Goal: Task Accomplishment & Management: Manage account settings

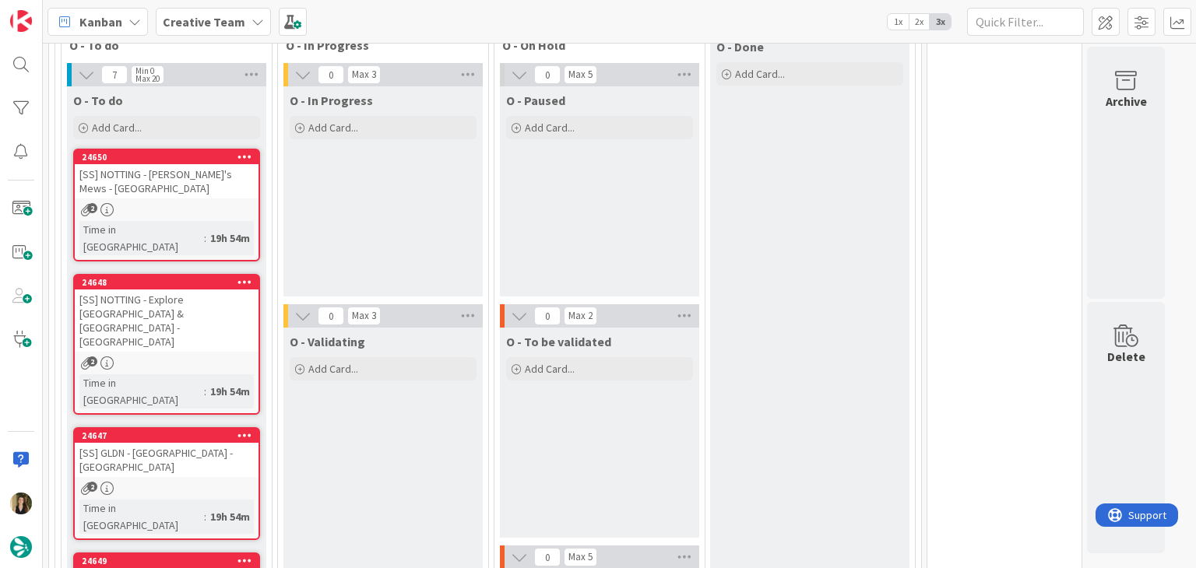
click at [351, 222] on div "O - In Progress Add Card..." at bounding box center [382, 191] width 199 height 210
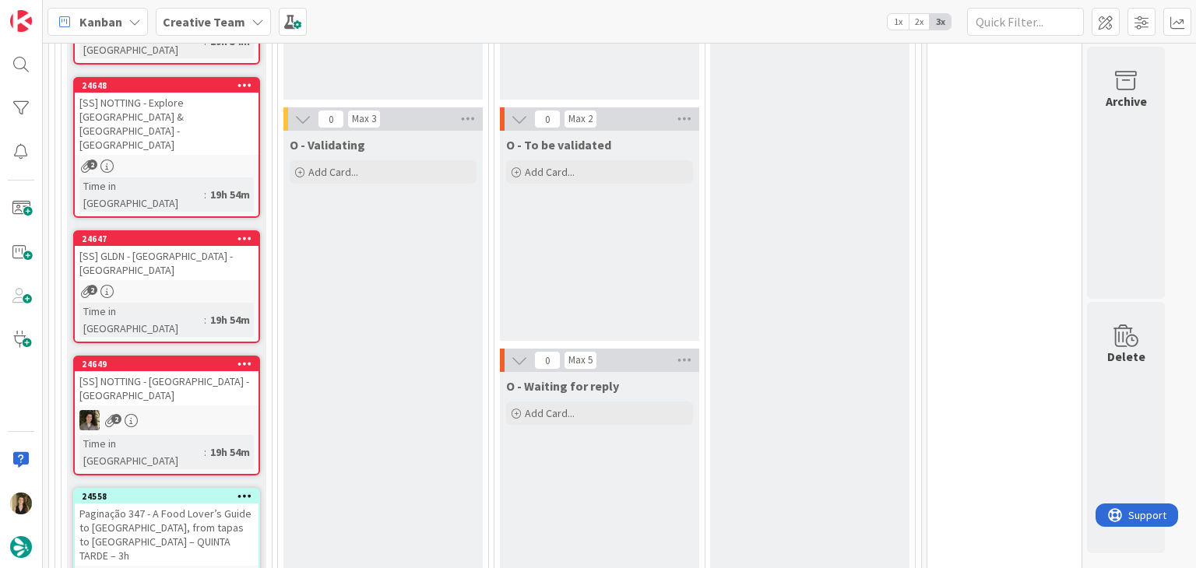
scroll to position [701, 0]
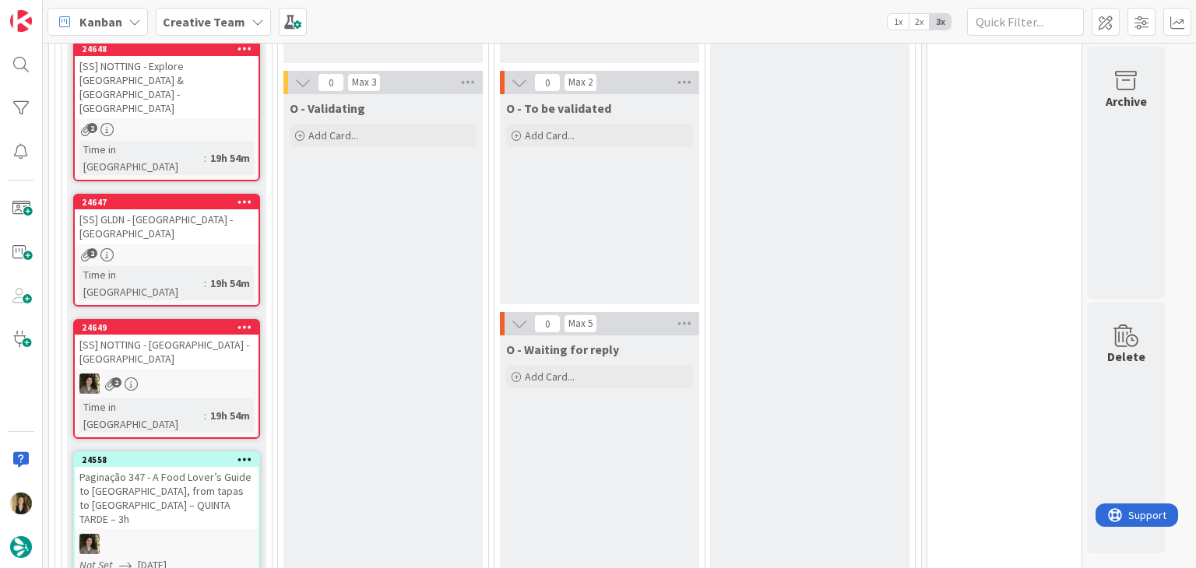
click at [568, 260] on div "O - To be validated Add Card..." at bounding box center [599, 199] width 199 height 210
click at [392, 297] on div "O - Validating Add Card..." at bounding box center [382, 528] width 199 height 869
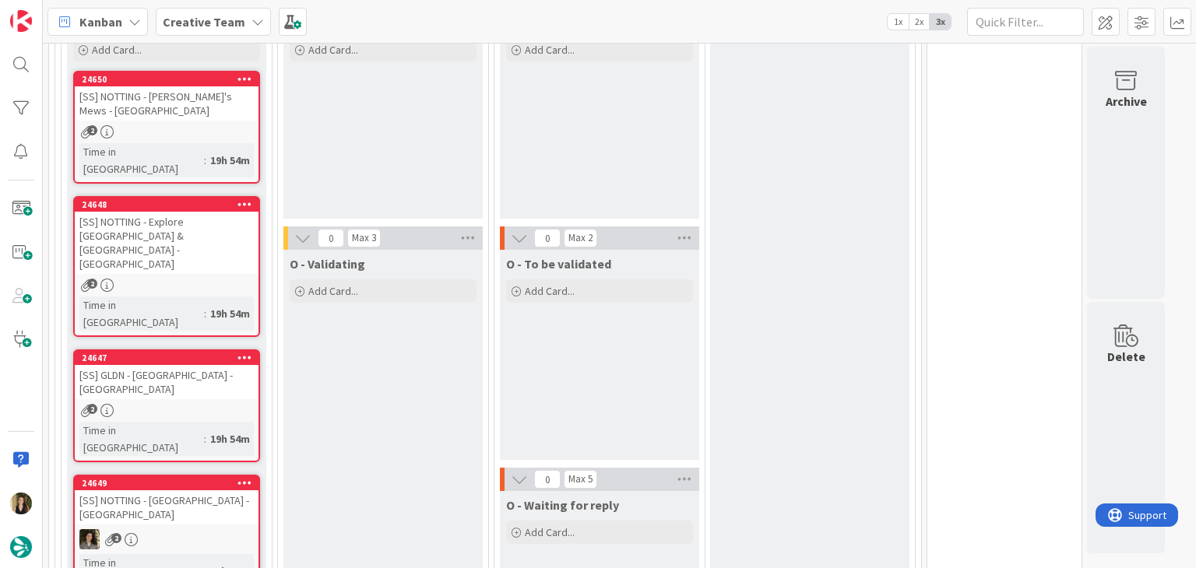
click at [788, 262] on div "O - Done Add Card..." at bounding box center [809, 541] width 199 height 1172
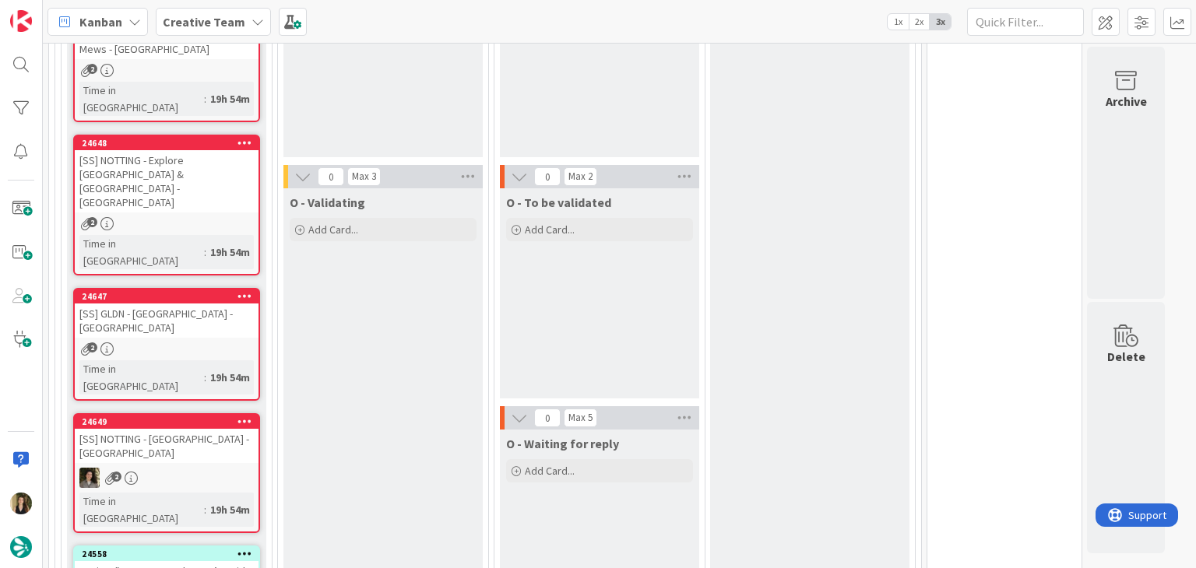
scroll to position [467, 0]
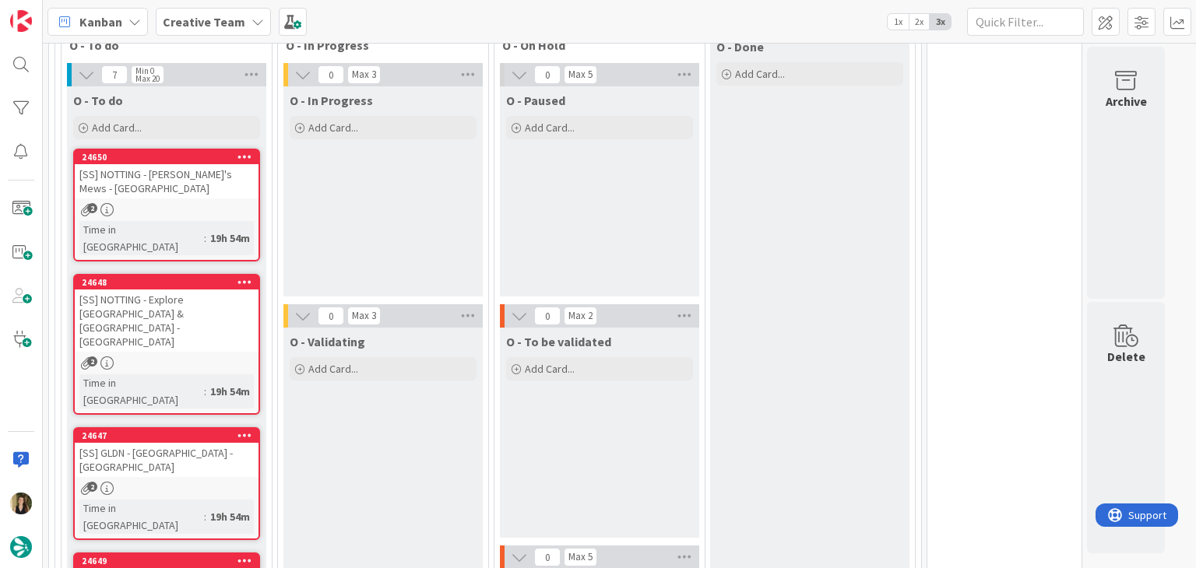
click at [206, 203] on div "2" at bounding box center [167, 209] width 184 height 13
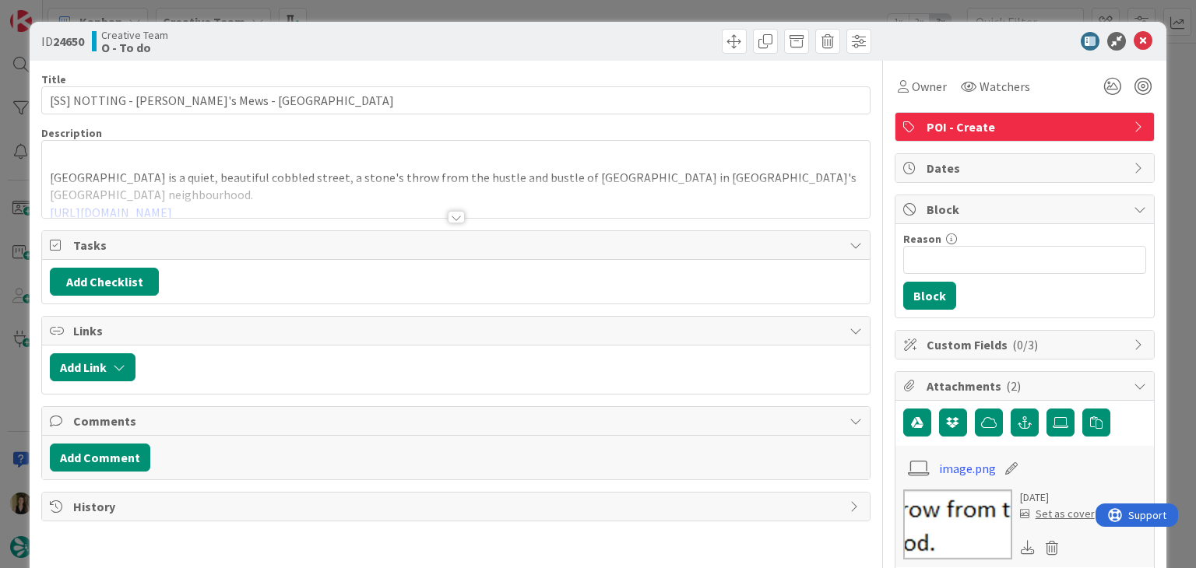
click at [529, 9] on div "ID 24650 Creative Team O - To do Title 35 / 128 [SS] NOTTING - [PERSON_NAME]'s …" at bounding box center [598, 284] width 1196 height 568
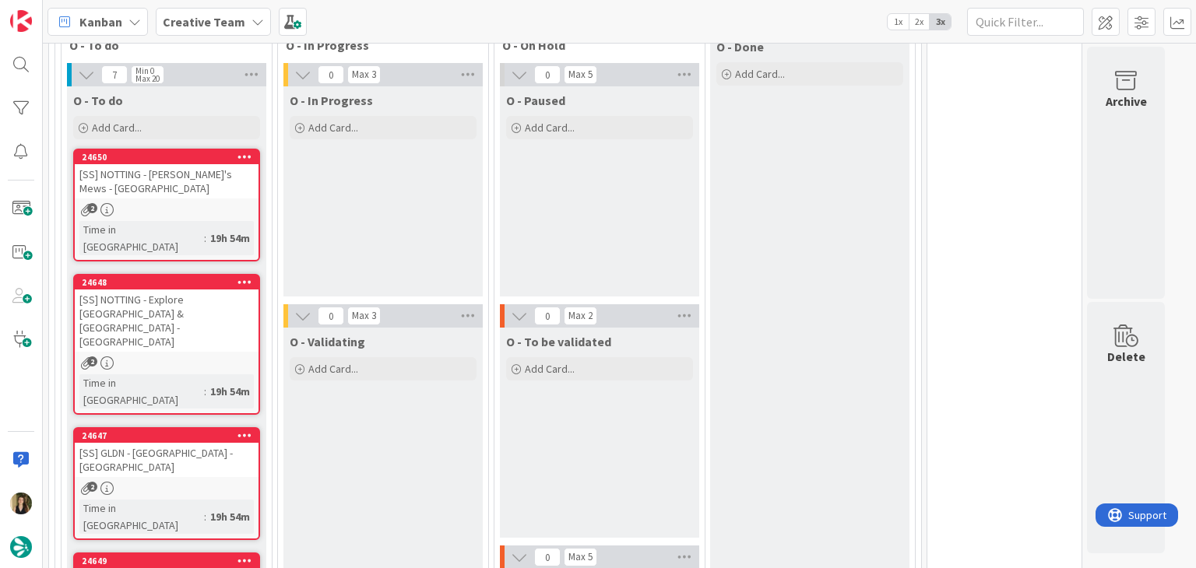
click at [206, 508] on div "19h 54m" at bounding box center [229, 516] width 47 height 17
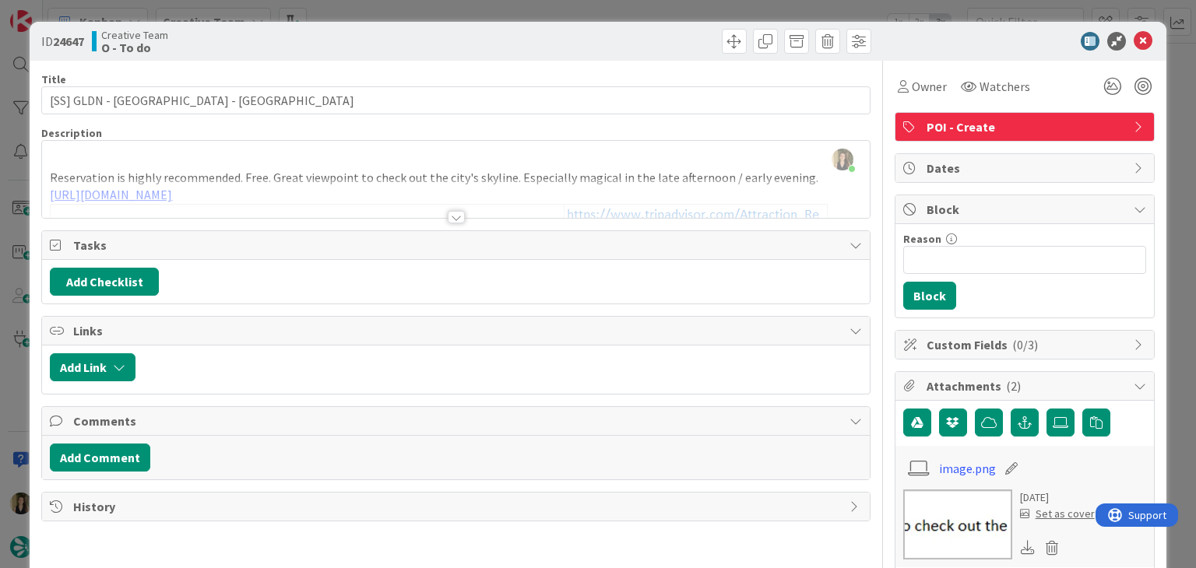
click at [455, 13] on div "ID 24647 Creative Team O - To do Title 31 / 128 [SS] GLDN - [GEOGRAPHIC_DATA] -…" at bounding box center [598, 284] width 1196 height 568
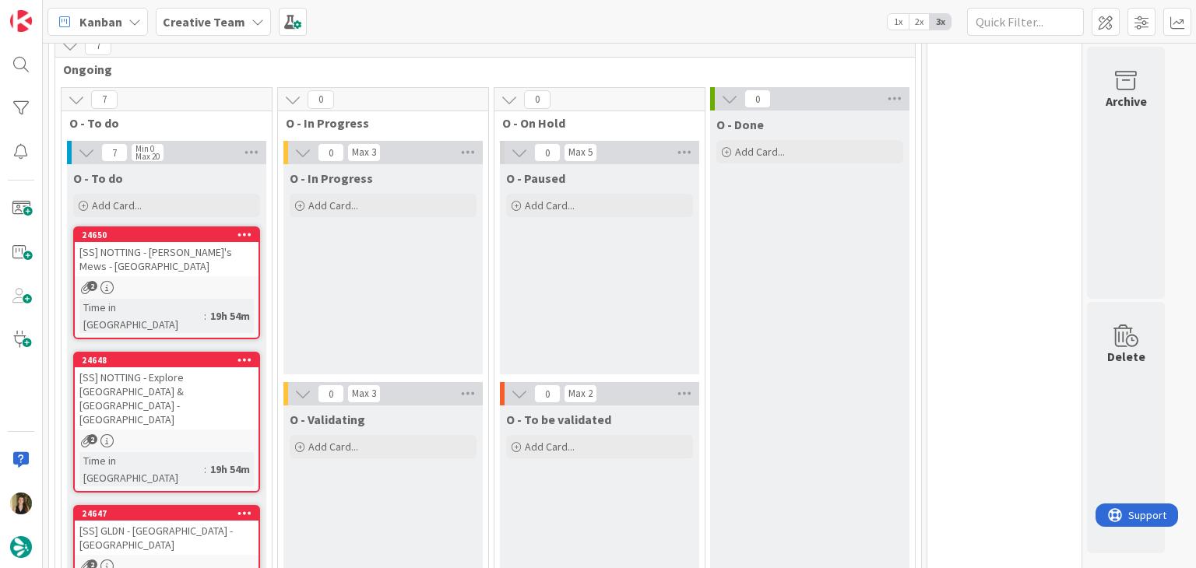
click at [357, 271] on div "O - In Progress Add Card..." at bounding box center [382, 269] width 199 height 210
click at [210, 261] on div "[SS] NOTTING - [PERSON_NAME]'s Mews - [GEOGRAPHIC_DATA]" at bounding box center [167, 259] width 184 height 34
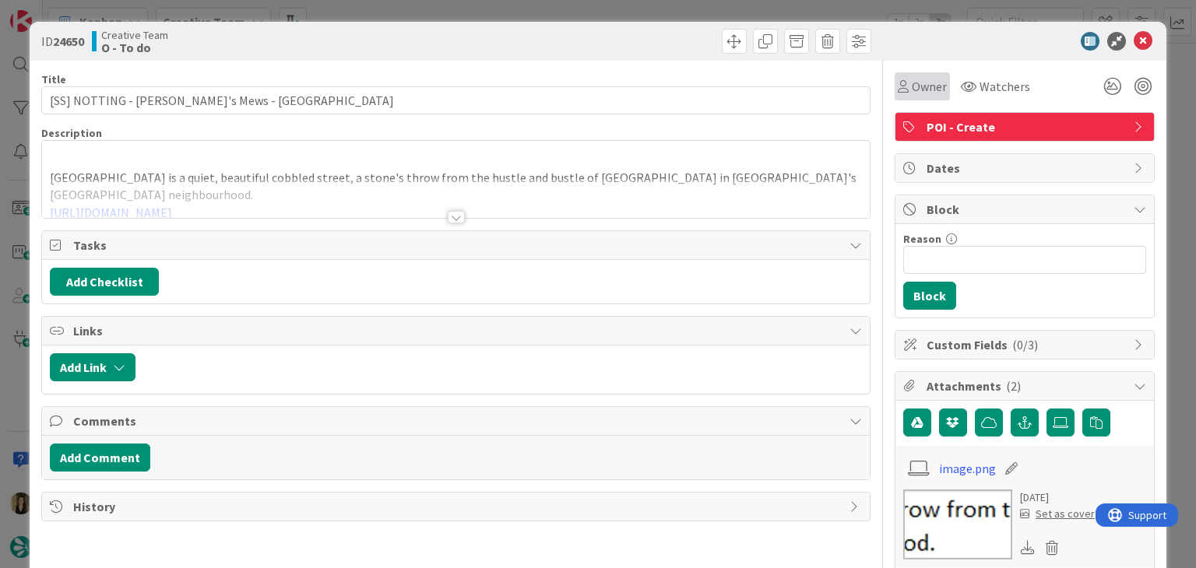
click at [912, 91] on span "Owner" at bounding box center [928, 86] width 35 height 19
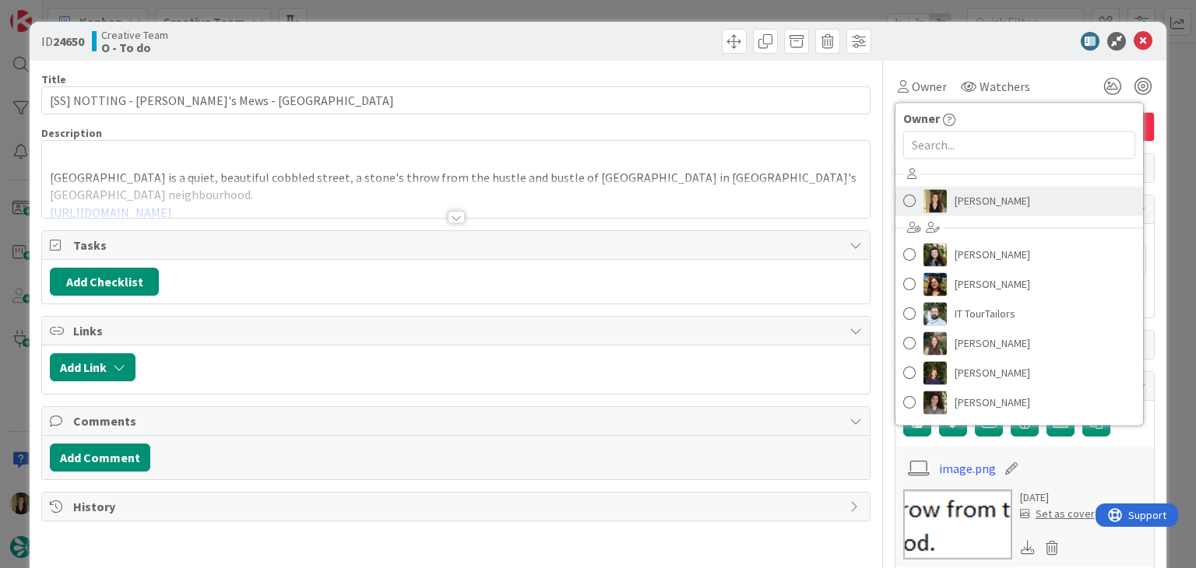
click at [936, 191] on link "[PERSON_NAME]" at bounding box center [1019, 201] width 248 height 30
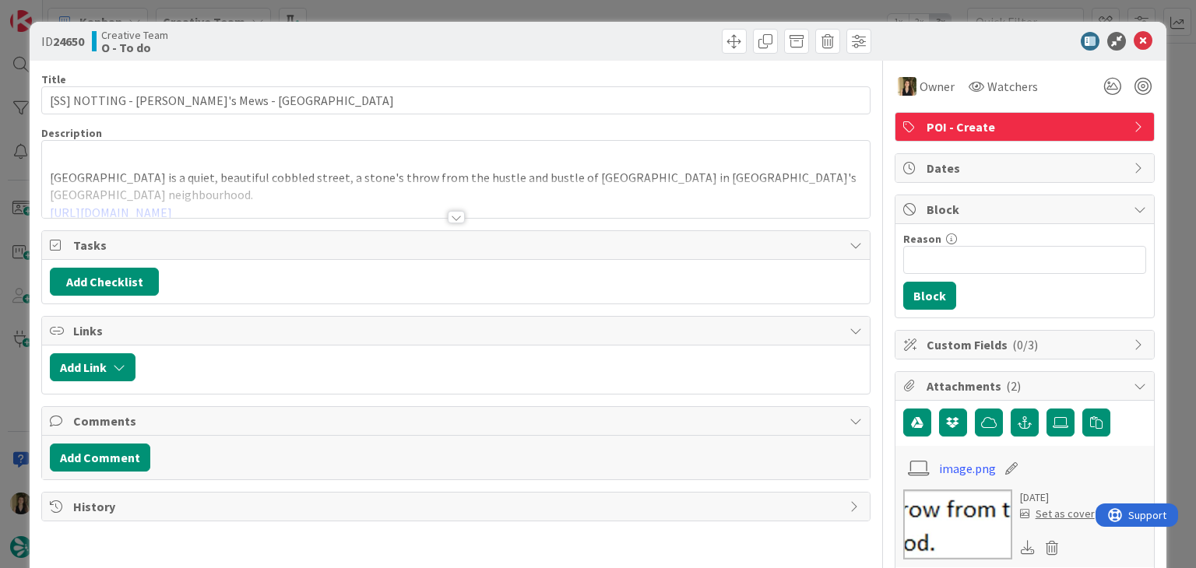
click at [671, 13] on div "ID 24650 Creative Team O - To do Title 35 / 128 [SS] NOTTING - [PERSON_NAME]'s …" at bounding box center [598, 284] width 1196 height 568
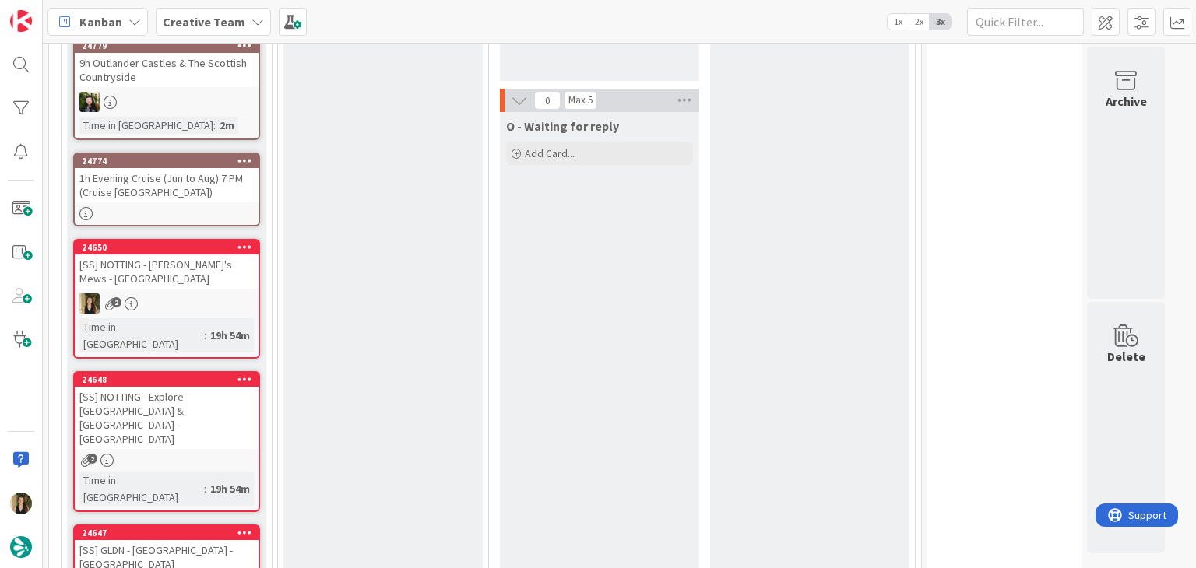
scroll to position [934, 0]
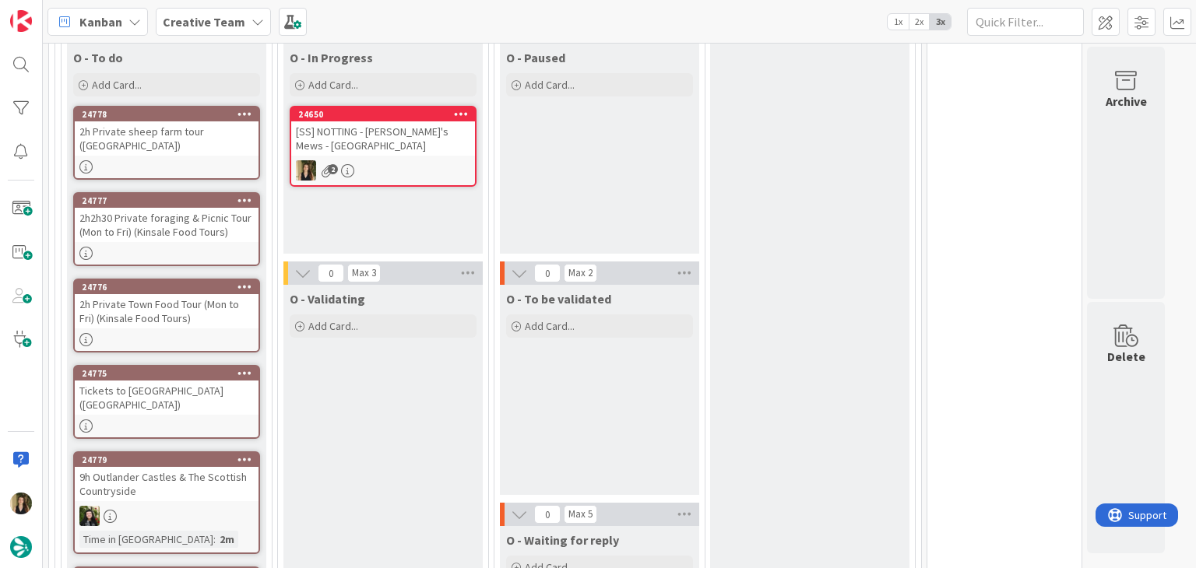
click at [543, 182] on div "O - Paused Add Card..." at bounding box center [599, 149] width 199 height 210
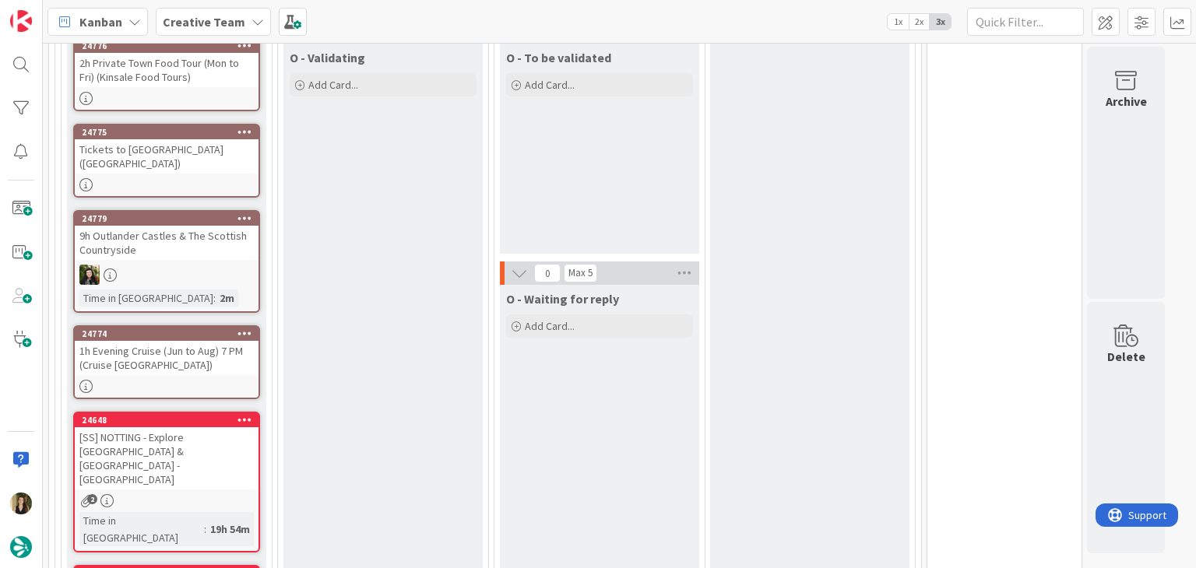
scroll to position [899, 0]
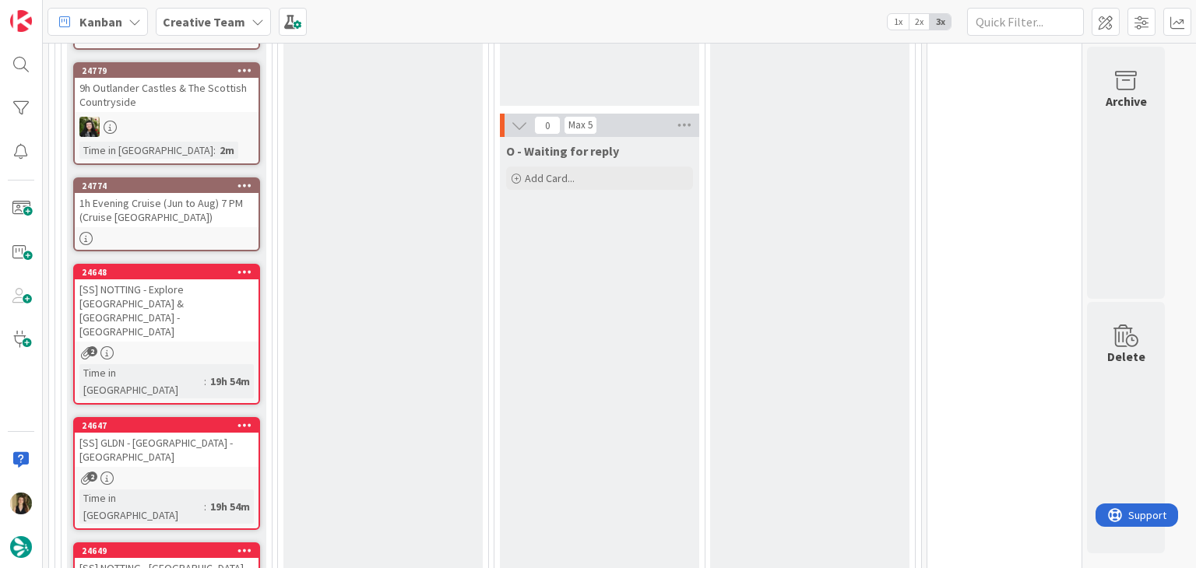
click at [358, 320] on div "O - Validating Add Card..." at bounding box center [382, 541] width 199 height 1291
click at [225, 417] on div "24647 [SS] GLDN - Sky Garden - [GEOGRAPHIC_DATA] 2 Time in [GEOGRAPHIC_DATA] : …" at bounding box center [166, 473] width 187 height 113
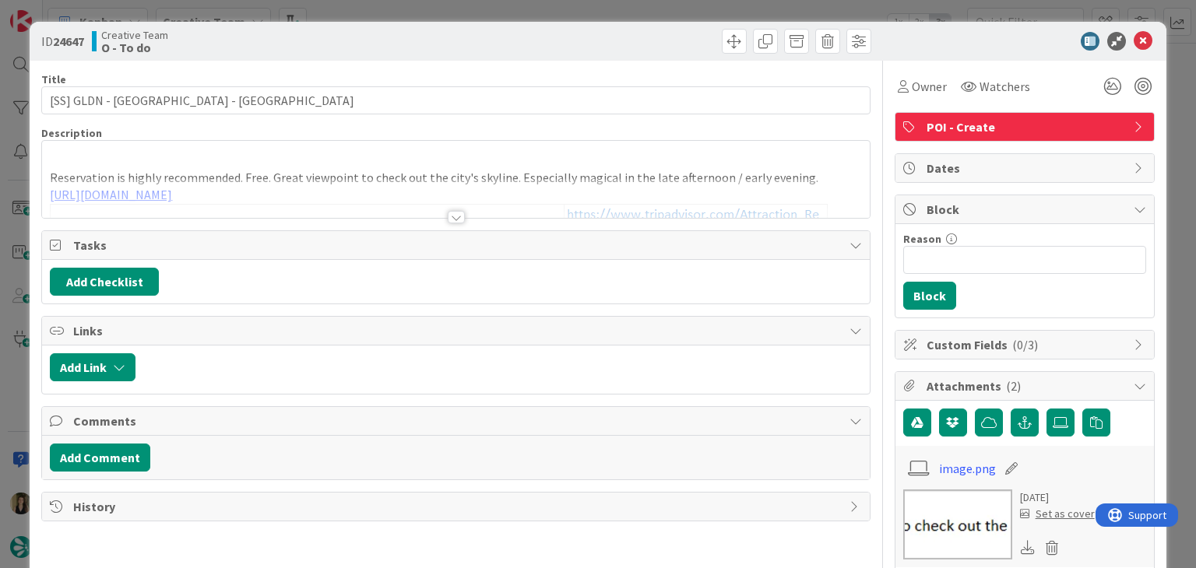
click at [448, 217] on div at bounding box center [456, 217] width 17 height 12
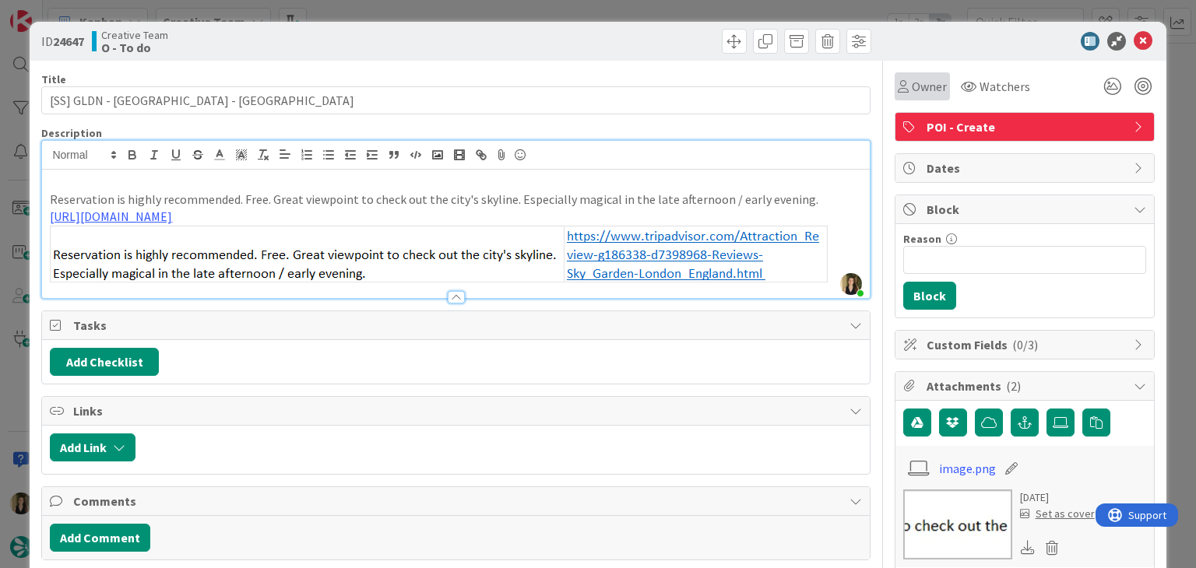
click at [911, 85] on span "Owner" at bounding box center [928, 86] width 35 height 19
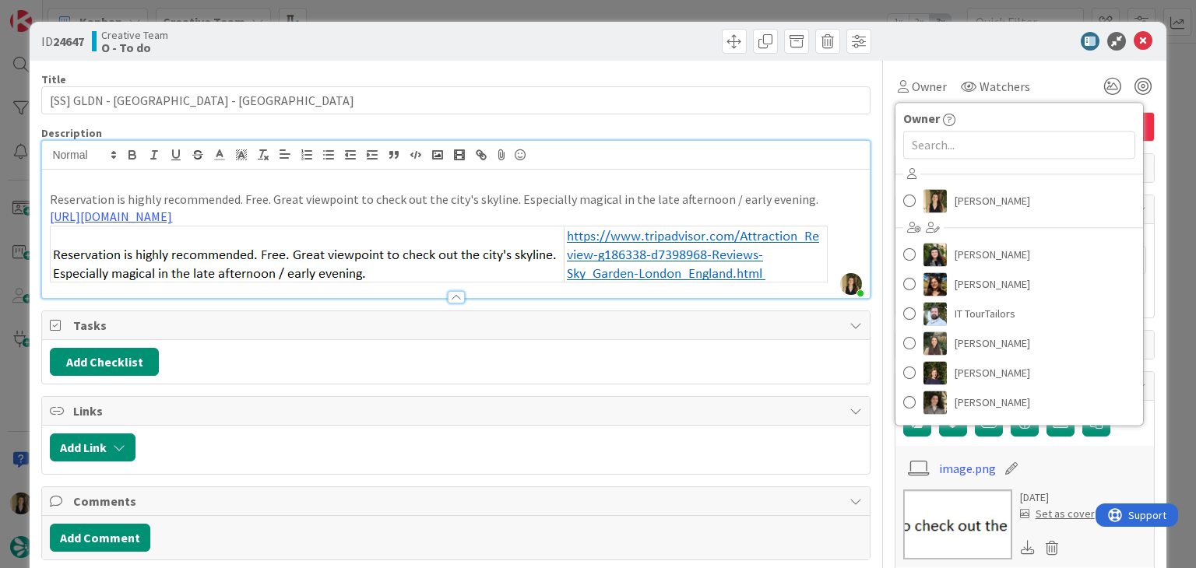
click at [566, 10] on div "ID 24647 Creative Team O - To do Title 31 / 128 [SS] GLDN - [GEOGRAPHIC_DATA] -…" at bounding box center [598, 284] width 1196 height 568
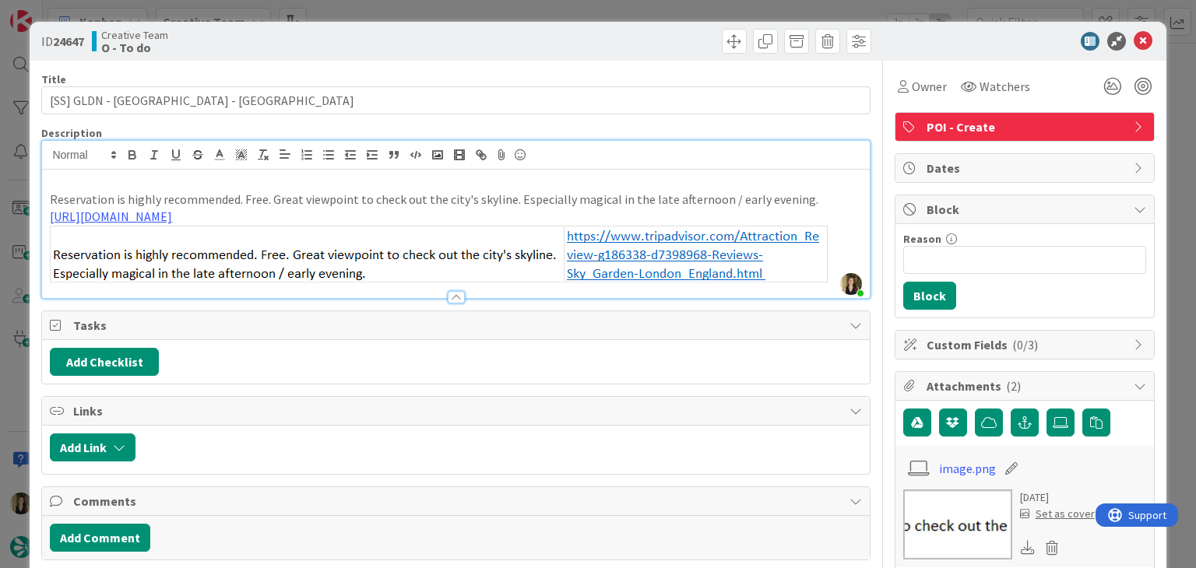
click at [566, 8] on div "ID 24647 Creative Team O - To do Title 31 / 128 [SS] GLDN - [GEOGRAPHIC_DATA] -…" at bounding box center [598, 284] width 1196 height 568
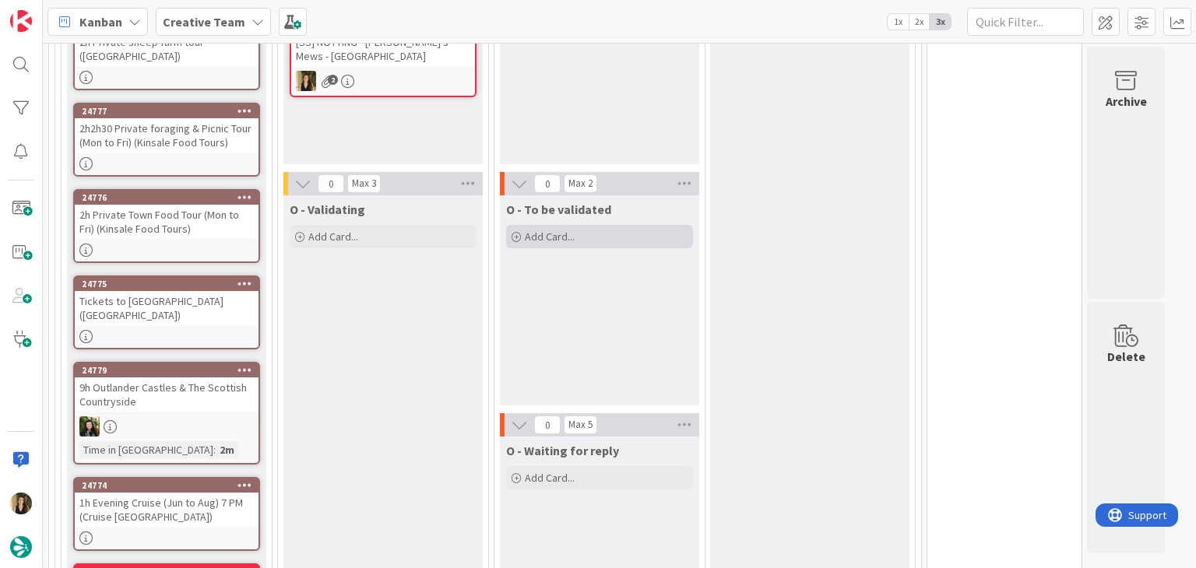
scroll to position [510, 0]
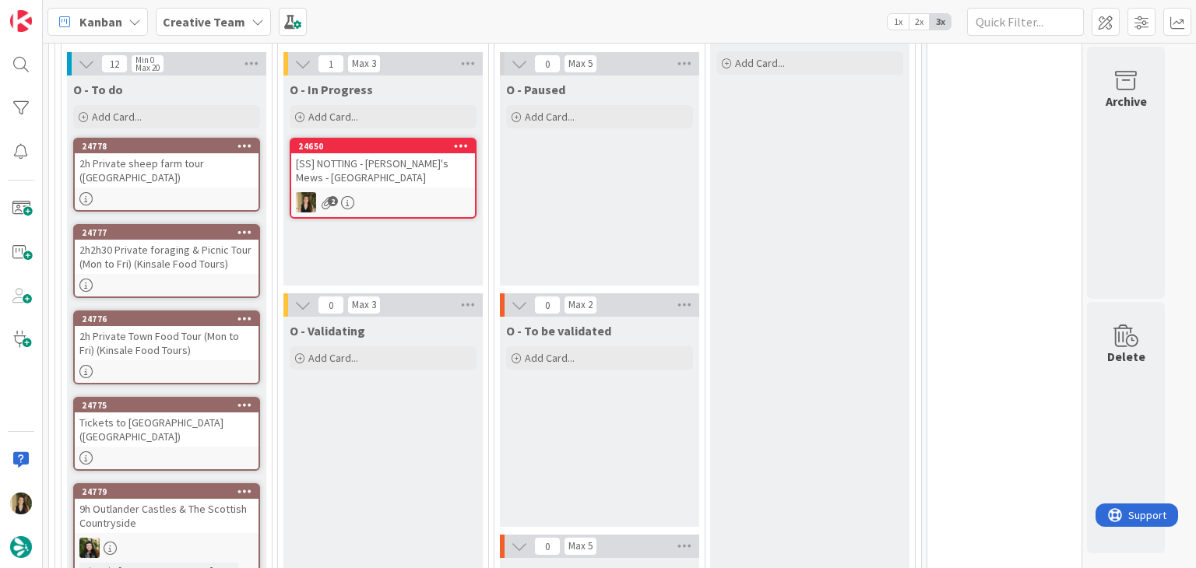
scroll to position [354, 0]
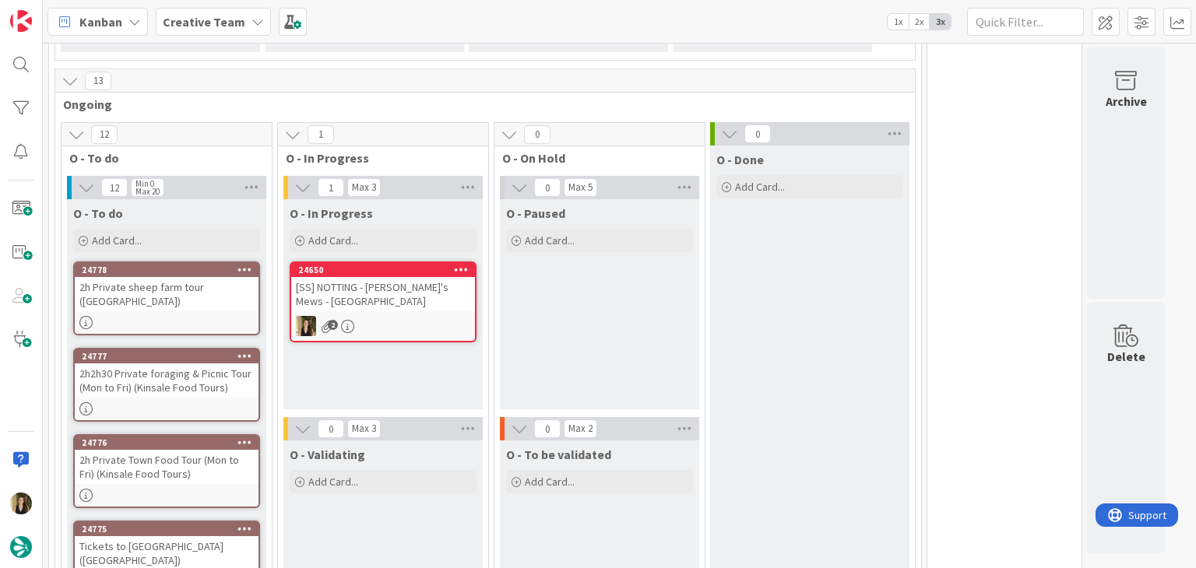
click at [402, 307] on div "[SS] NOTTING - [PERSON_NAME]'s Mews - [GEOGRAPHIC_DATA]" at bounding box center [383, 294] width 184 height 34
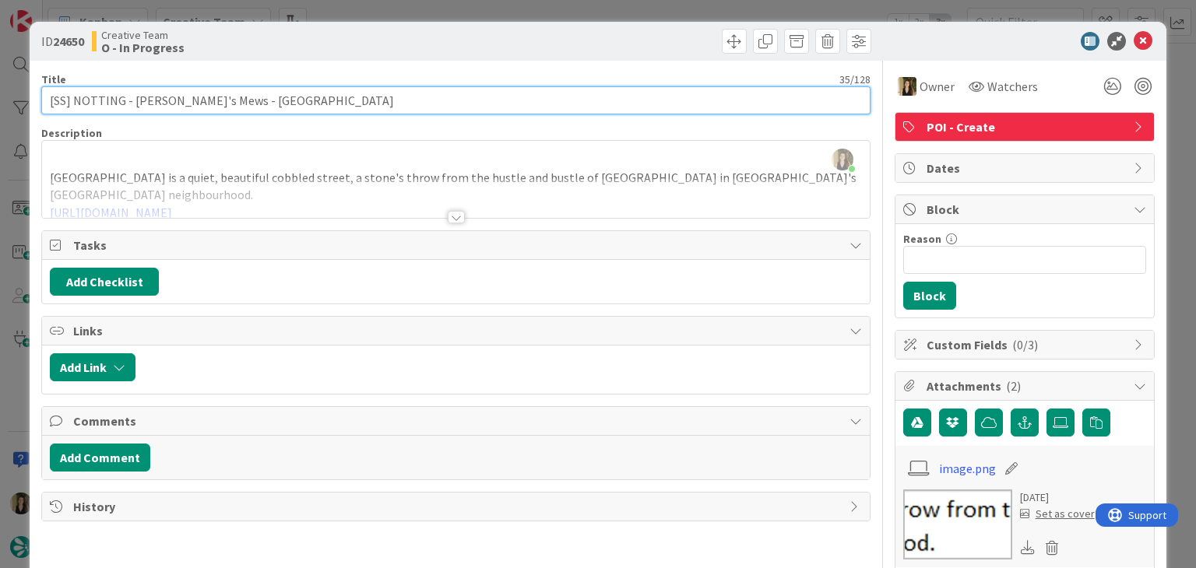
drag, startPoint x: 280, startPoint y: 97, endPoint x: 181, endPoint y: 100, distance: 99.7
click at [279, 97] on input "[SS] NOTTING - [PERSON_NAME]'s Mews - [GEOGRAPHIC_DATA]" at bounding box center [455, 100] width 828 height 28
drag, startPoint x: 195, startPoint y: 102, endPoint x: 131, endPoint y: 104, distance: 63.9
click at [131, 104] on input "[SS] NOTTING - [PERSON_NAME]'s Mews - [GEOGRAPHIC_DATA]" at bounding box center [455, 100] width 828 height 28
click at [229, 104] on input "[SS] NOTTING - [PERSON_NAME]'s Mews - [GEOGRAPHIC_DATA]" at bounding box center [455, 100] width 828 height 28
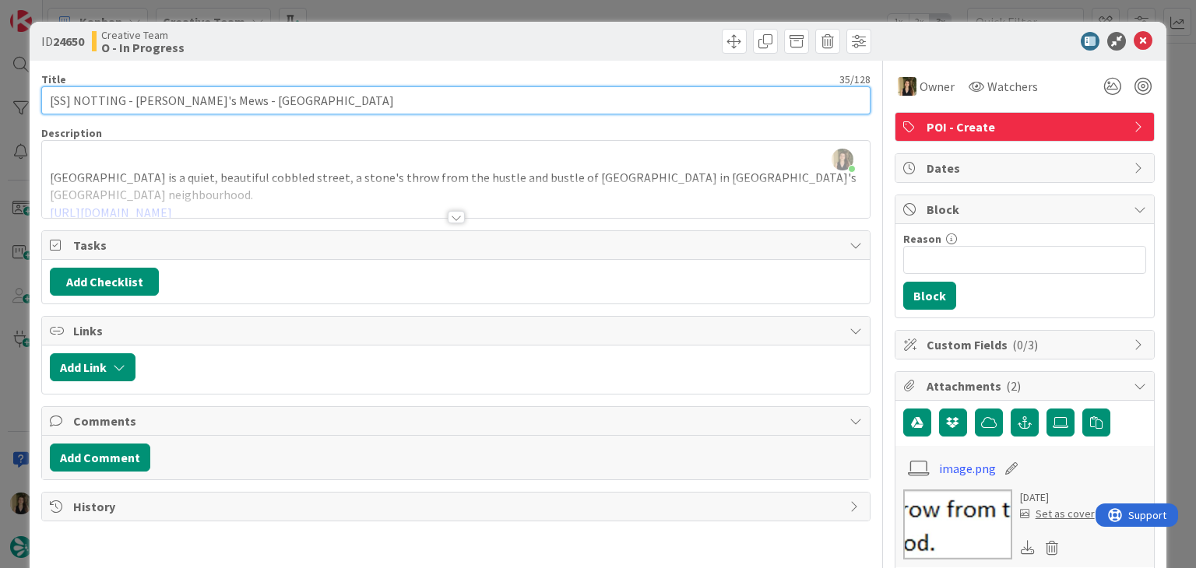
drag, startPoint x: 193, startPoint y: 104, endPoint x: 37, endPoint y: 102, distance: 155.7
click at [37, 102] on div "ID 24650 Creative Team O - In Progress Title 35 / 128 [SS] NOTTING - [PERSON_NA…" at bounding box center [598, 543] width 1136 height 1043
drag, startPoint x: 251, startPoint y: 98, endPoint x: 182, endPoint y: 105, distance: 68.9
click at [248, 98] on input "[SS] NOTTING - [PERSON_NAME]'s Mews - [GEOGRAPHIC_DATA]" at bounding box center [455, 100] width 828 height 28
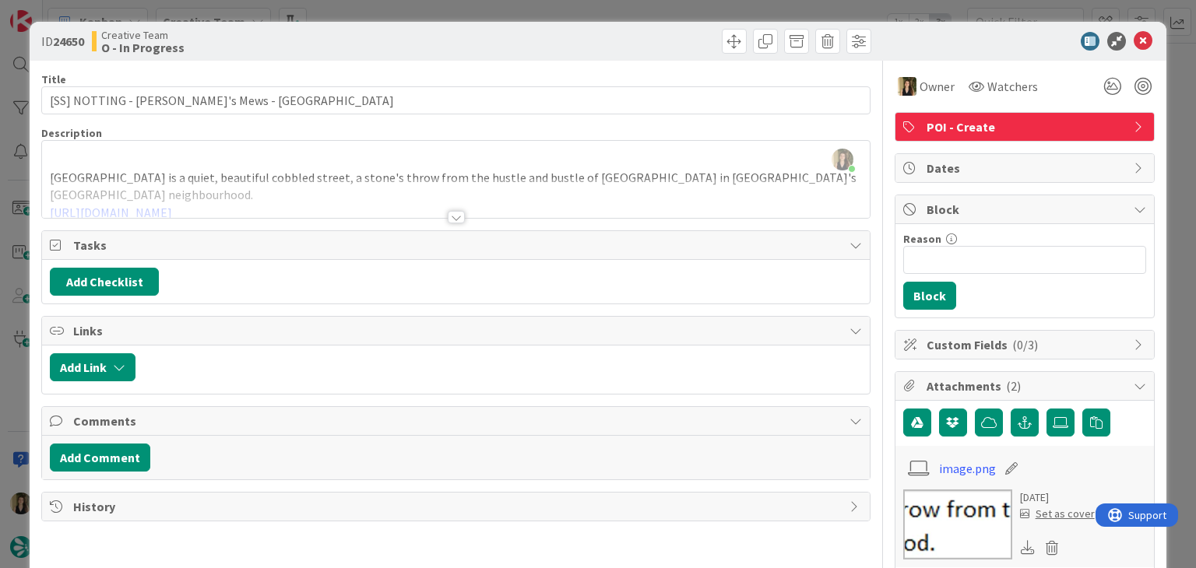
click at [426, 16] on div "ID 24650 Creative Team O - In Progress Title 35 / 128 [SS] NOTTING - [PERSON_NA…" at bounding box center [598, 284] width 1196 height 568
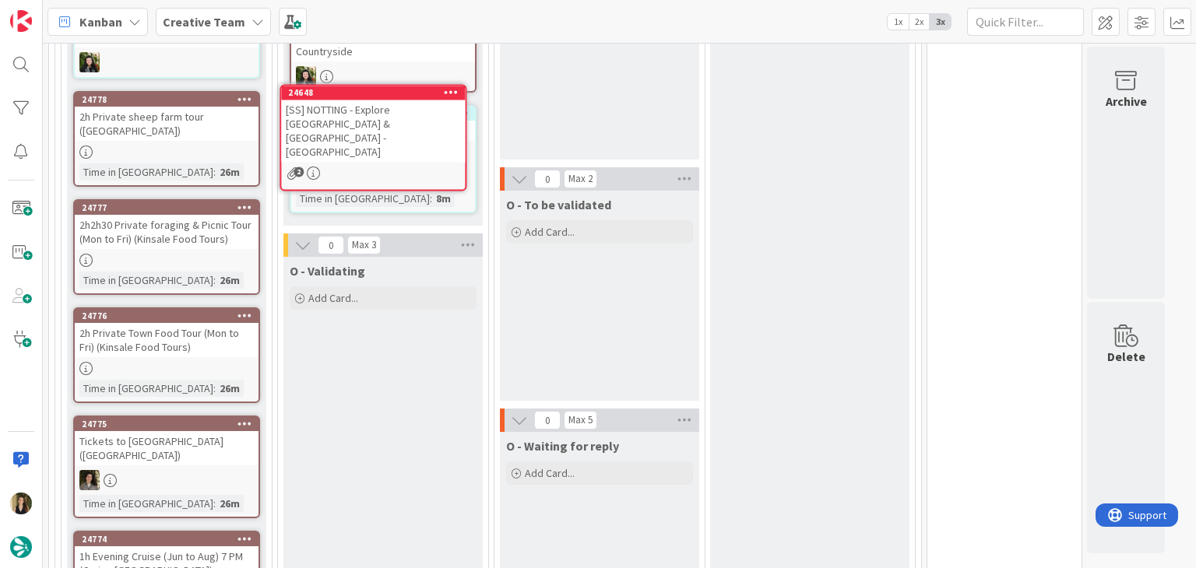
scroll to position [573, 0]
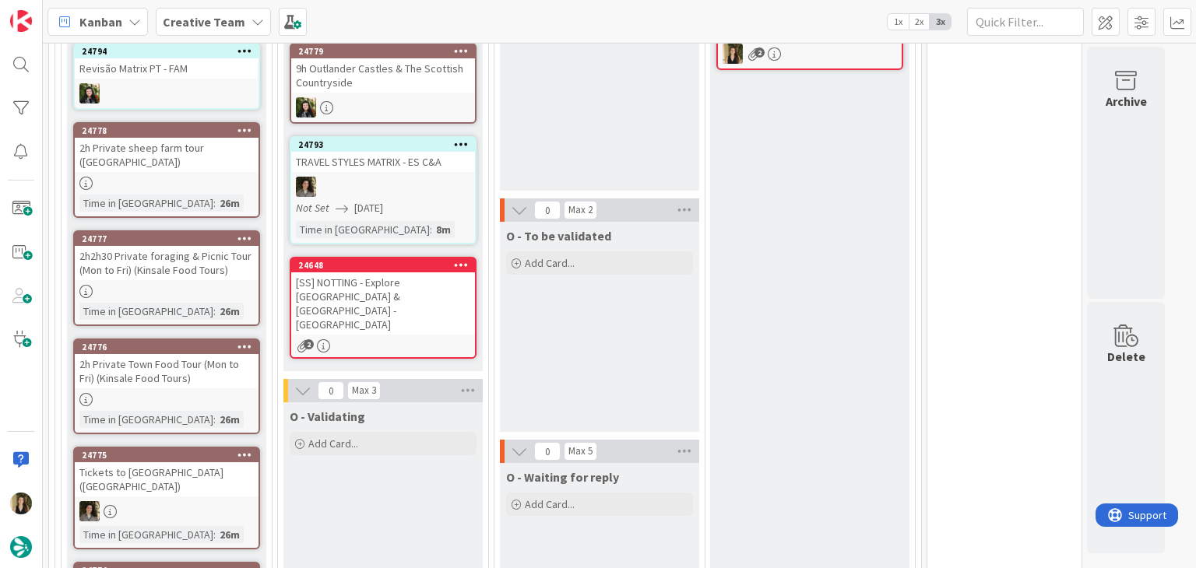
click at [446, 339] on div "2" at bounding box center [383, 345] width 184 height 13
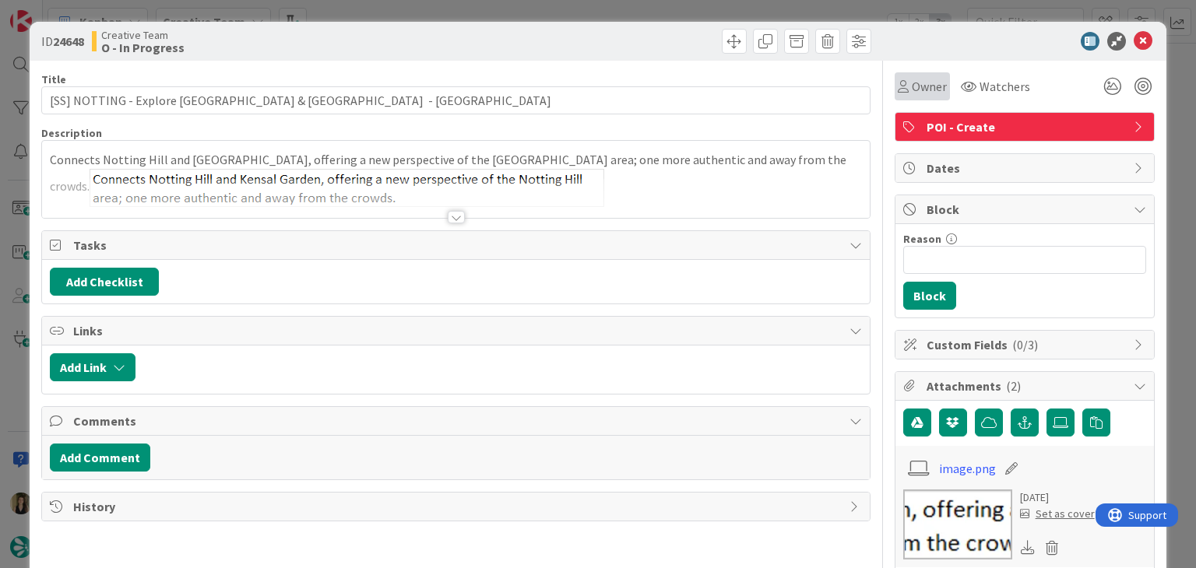
click at [911, 82] on span "Owner" at bounding box center [928, 86] width 35 height 19
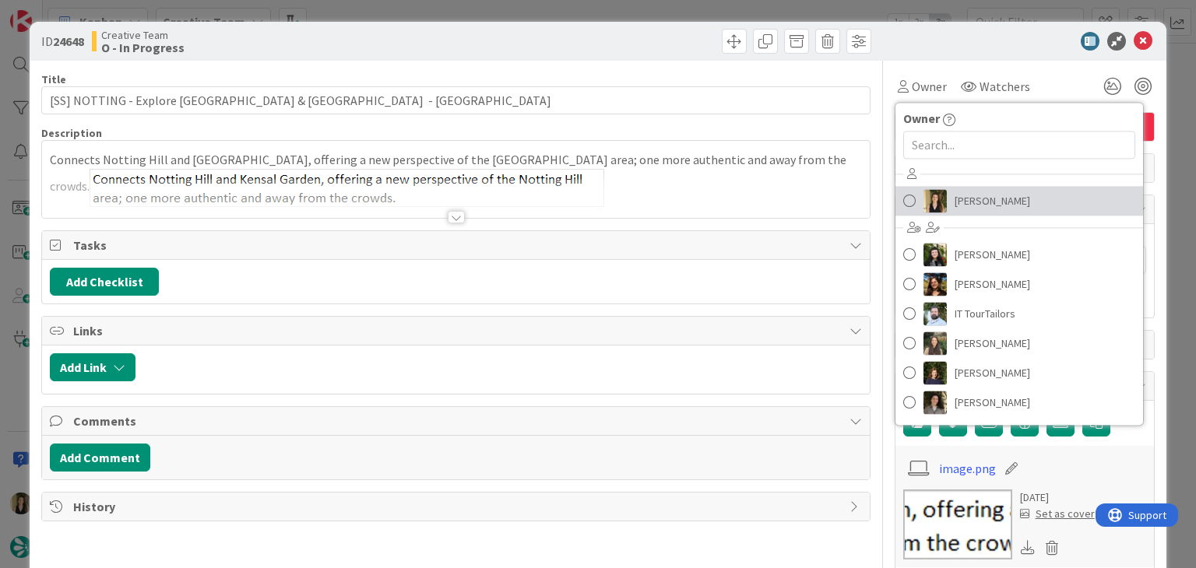
drag, startPoint x: 957, startPoint y: 202, endPoint x: 943, endPoint y: 192, distance: 16.8
click at [957, 202] on span "[PERSON_NAME]" at bounding box center [992, 200] width 76 height 23
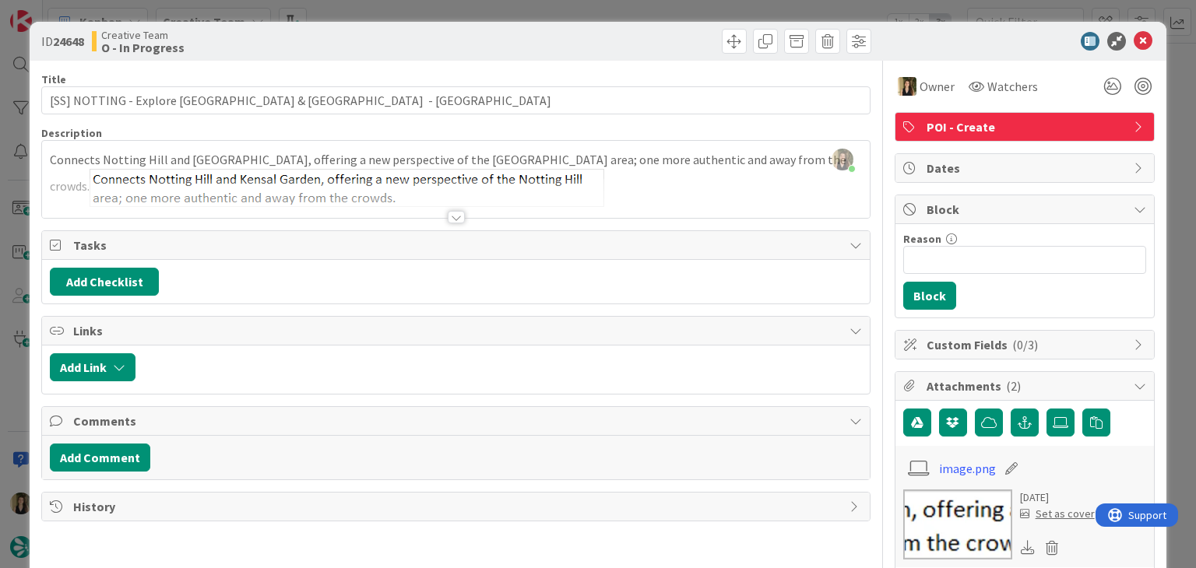
click at [852, 7] on div "ID 24648 Creative Team O - In Progress Title 66 / 128 [SS] NOTTING - Explore [G…" at bounding box center [598, 284] width 1196 height 568
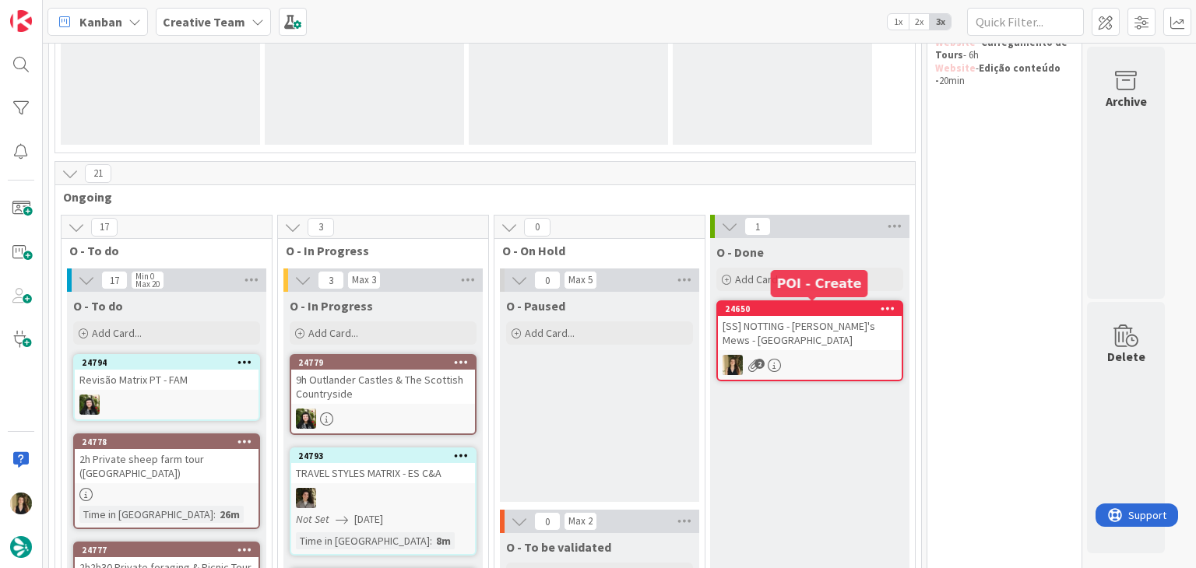
click at [841, 343] on div "[SS] NOTTING - [PERSON_NAME]'s Mews - [GEOGRAPHIC_DATA]" at bounding box center [810, 333] width 184 height 34
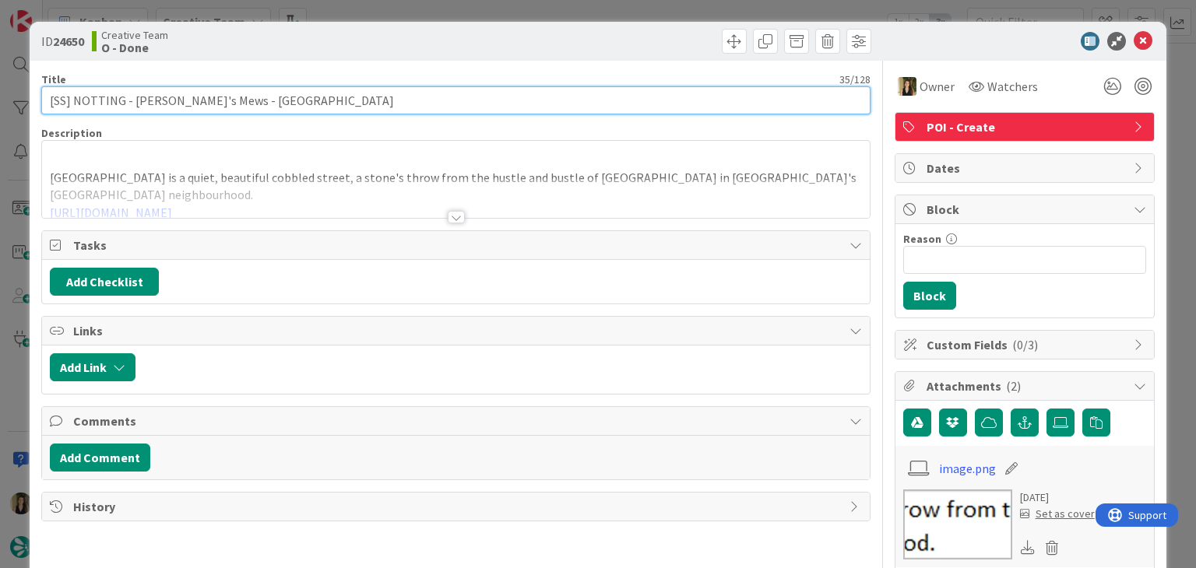
click at [209, 103] on input "[SS] NOTTING - [PERSON_NAME]'s Mews - [GEOGRAPHIC_DATA]" at bounding box center [455, 100] width 828 height 28
drag, startPoint x: 195, startPoint y: 98, endPoint x: 131, endPoint y: 100, distance: 63.9
click at [131, 100] on input "[SS] NOTTING - [PERSON_NAME]'s Mews - [GEOGRAPHIC_DATA]" at bounding box center [455, 100] width 828 height 28
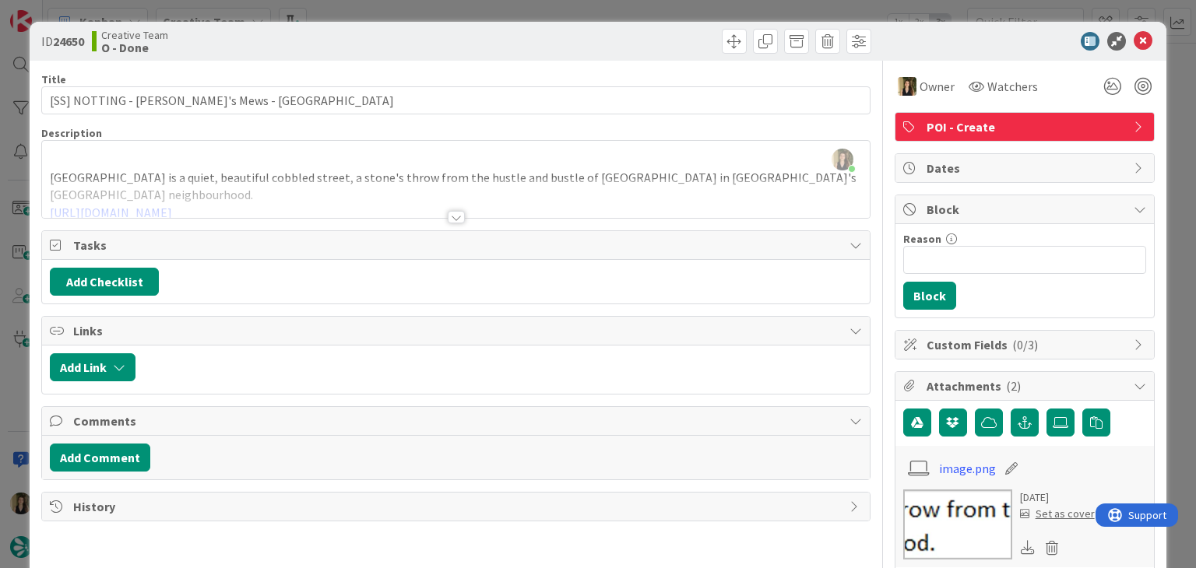
click at [546, 33] on div at bounding box center [665, 41] width 411 height 25
click at [381, 9] on div "ID 24650 Creative Team O - Done Title 35 / 128 [SS] NOTTING - [PERSON_NAME]'s M…" at bounding box center [598, 284] width 1196 height 568
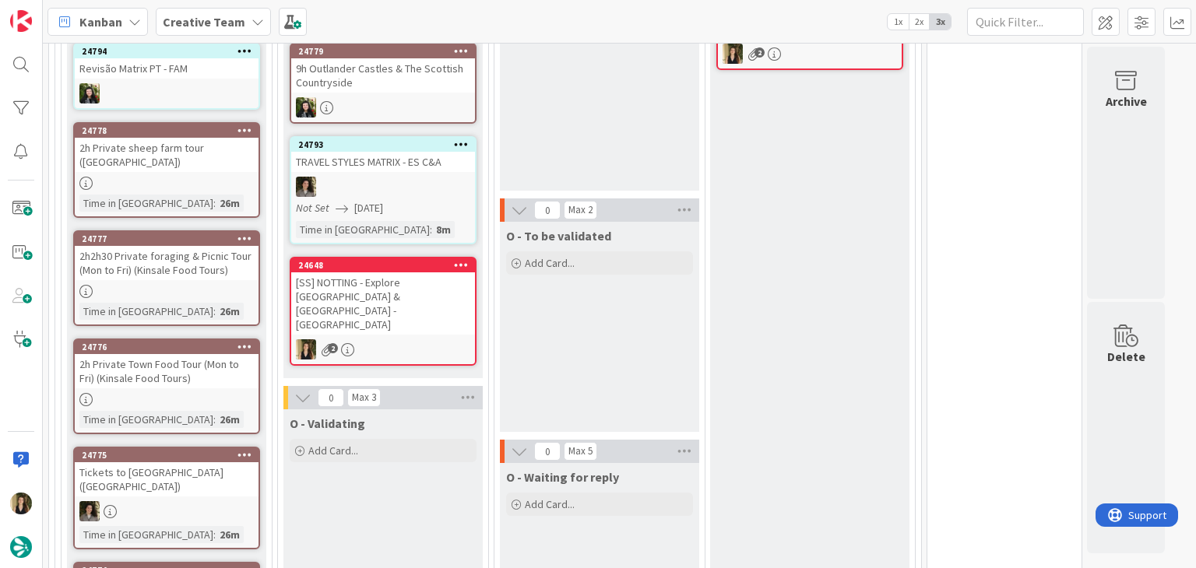
click at [385, 284] on div "[SS] NOTTING - Explore [GEOGRAPHIC_DATA] & [GEOGRAPHIC_DATA] - [GEOGRAPHIC_DATA]" at bounding box center [383, 303] width 184 height 62
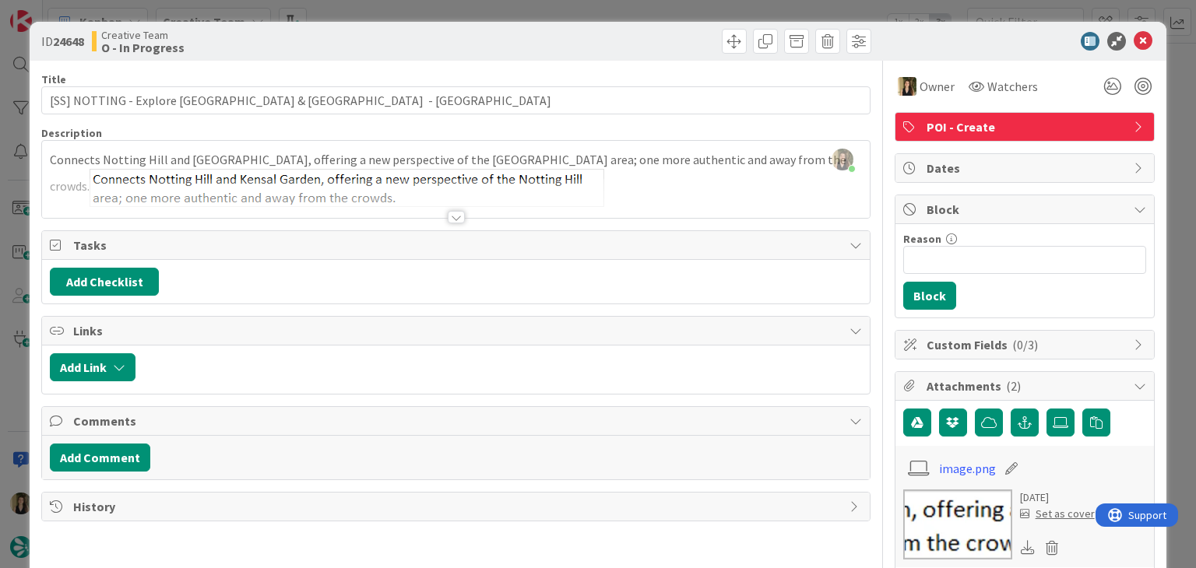
click at [451, 217] on div at bounding box center [456, 217] width 17 height 12
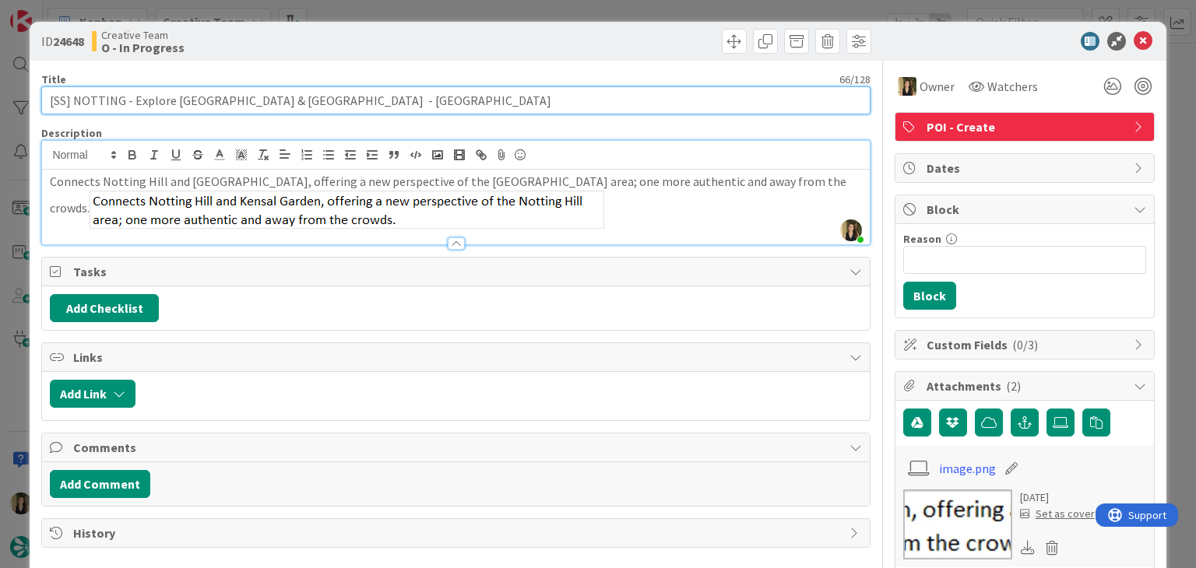
drag, startPoint x: 360, startPoint y: 101, endPoint x: 129, endPoint y: 103, distance: 230.4
click at [129, 103] on input "[SS] NOTTING - Explore [GEOGRAPHIC_DATA] & [GEOGRAPHIC_DATA] - [GEOGRAPHIC_DATA]" at bounding box center [455, 100] width 828 height 28
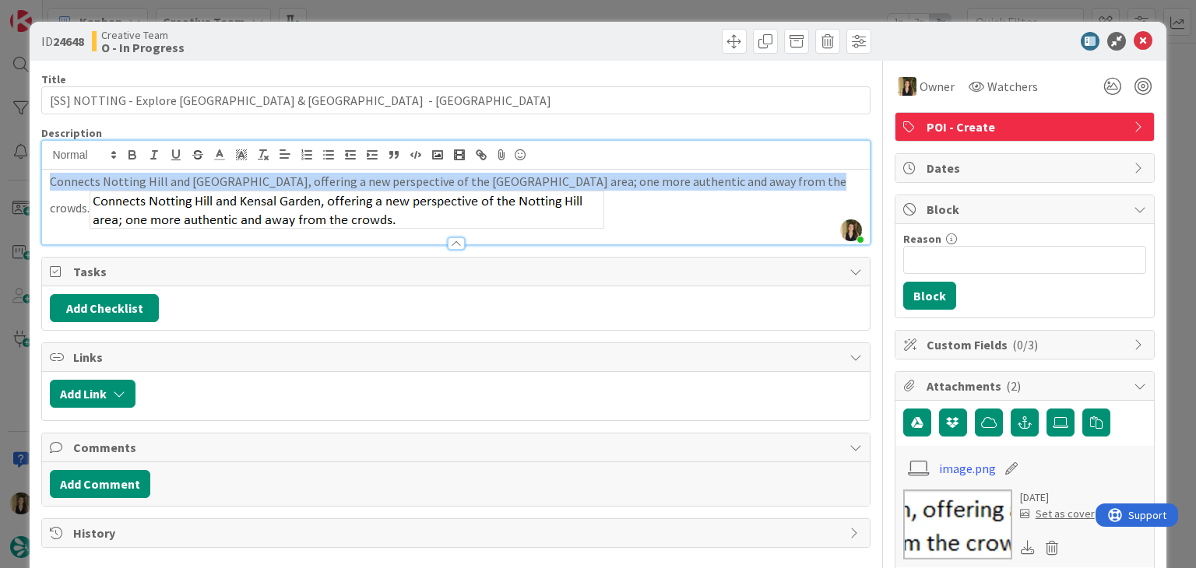
drag, startPoint x: 784, startPoint y: 178, endPoint x: 16, endPoint y: 184, distance: 768.3
click at [16, 184] on div "ID 24648 Creative Team O - In Progress Title 66 / 128 [SS] NOTTING - Explore [G…" at bounding box center [598, 284] width 1196 height 568
copy p "Connects Notting Hill and [GEOGRAPHIC_DATA], offering a new perspective of the …"
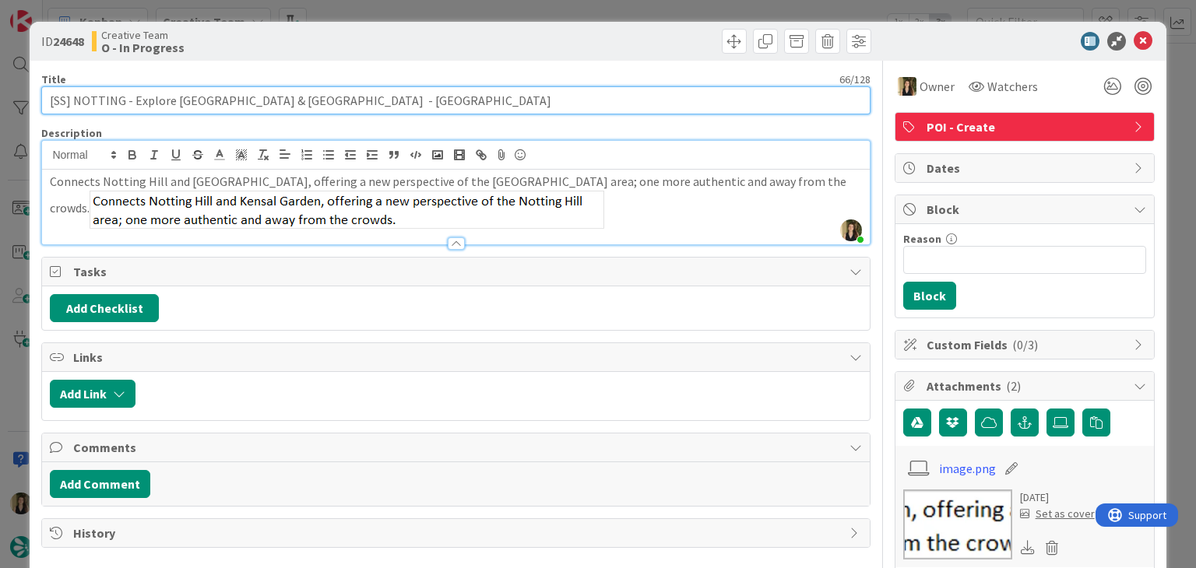
drag, startPoint x: 361, startPoint y: 98, endPoint x: 170, endPoint y: 99, distance: 190.7
click at [170, 99] on input "[SS] NOTTING - Explore [GEOGRAPHIC_DATA] & [GEOGRAPHIC_DATA] - [GEOGRAPHIC_DATA]" at bounding box center [455, 100] width 828 height 28
drag, startPoint x: 431, startPoint y: 94, endPoint x: 335, endPoint y: 111, distance: 98.0
click at [423, 94] on input "[SS] NOTTING - Explore [GEOGRAPHIC_DATA] & [GEOGRAPHIC_DATA] - [GEOGRAPHIC_DATA]" at bounding box center [455, 100] width 828 height 28
drag, startPoint x: 174, startPoint y: 100, endPoint x: 251, endPoint y: 104, distance: 76.3
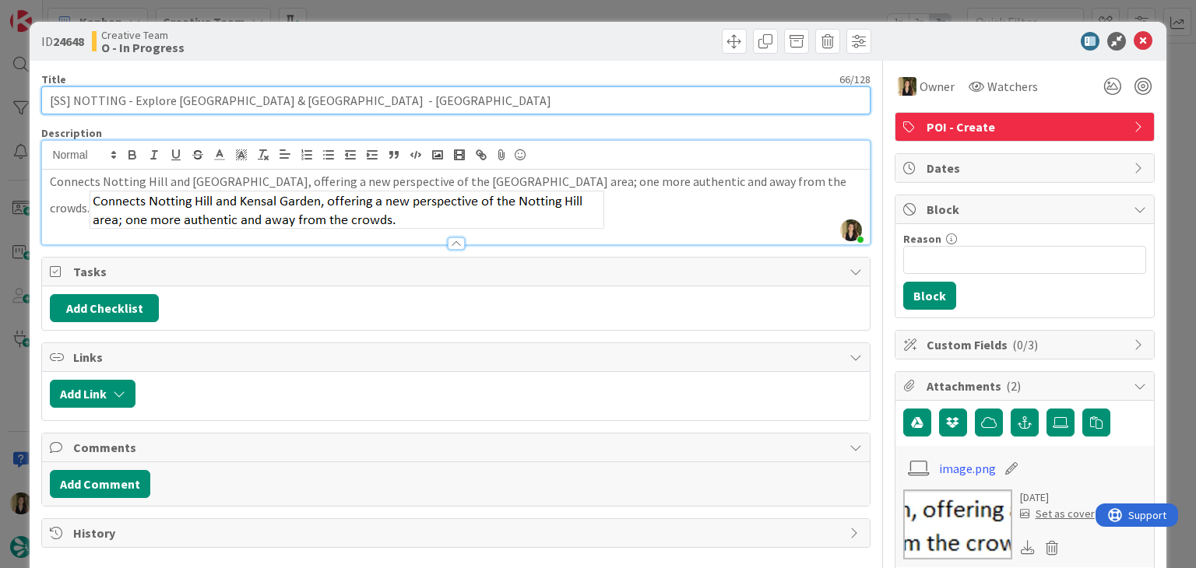
click at [251, 104] on input "[SS] NOTTING - Explore [GEOGRAPHIC_DATA] & [GEOGRAPHIC_DATA] - [GEOGRAPHIC_DATA]" at bounding box center [455, 100] width 828 height 28
click at [305, 107] on input "[SS] NOTTING - Explore [GEOGRAPHIC_DATA] & [GEOGRAPHIC_DATA] - [GEOGRAPHIC_DATA]" at bounding box center [455, 100] width 828 height 28
drag, startPoint x: 268, startPoint y: 98, endPoint x: 363, endPoint y: 100, distance: 95.8
click at [363, 100] on input "[SS] NOTTING - Explore [GEOGRAPHIC_DATA] & [GEOGRAPHIC_DATA] - [GEOGRAPHIC_DATA]" at bounding box center [455, 100] width 828 height 28
click at [383, 101] on input "[SS] NOTTING - Explore [GEOGRAPHIC_DATA] & [GEOGRAPHIC_DATA] - [GEOGRAPHIC_DATA]" at bounding box center [455, 100] width 828 height 28
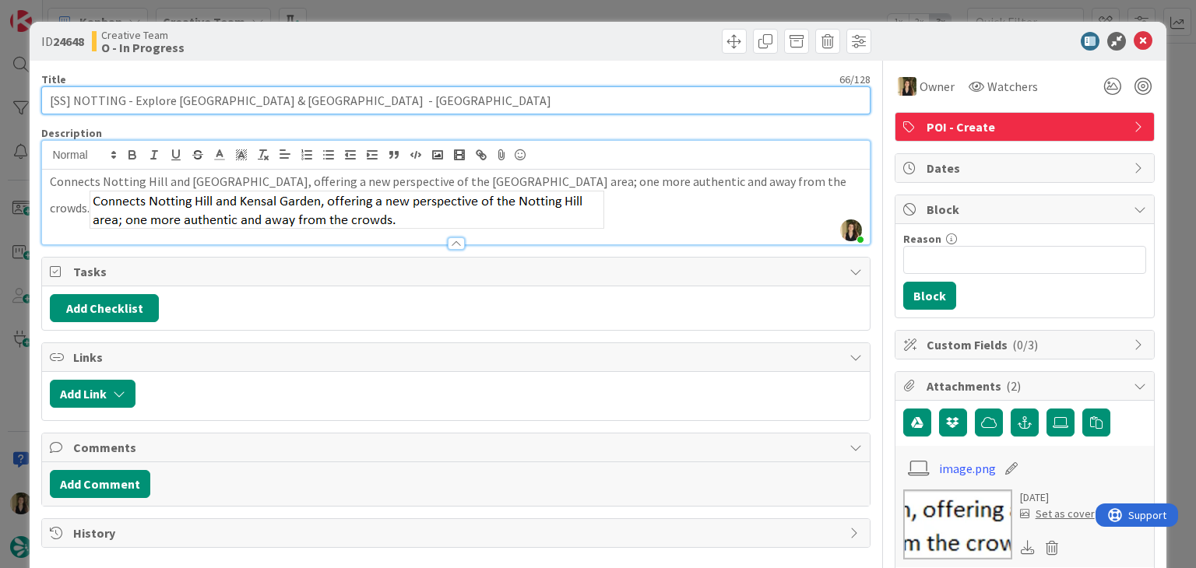
drag, startPoint x: 360, startPoint y: 100, endPoint x: 45, endPoint y: 100, distance: 315.2
click at [45, 100] on input "[SS] NOTTING - Explore [GEOGRAPHIC_DATA] & [GEOGRAPHIC_DATA] - [GEOGRAPHIC_DATA]" at bounding box center [455, 100] width 828 height 28
click at [374, 100] on input "[SS] NOTTING - Explore [GEOGRAPHIC_DATA] & [GEOGRAPHIC_DATA] - [GEOGRAPHIC_DATA]" at bounding box center [455, 100] width 828 height 28
drag, startPoint x: 361, startPoint y: 99, endPoint x: 157, endPoint y: 94, distance: 204.0
click at [132, 100] on input "[SS] NOTTING - Explore [GEOGRAPHIC_DATA] & [GEOGRAPHIC_DATA] - [GEOGRAPHIC_DATA]" at bounding box center [455, 100] width 828 height 28
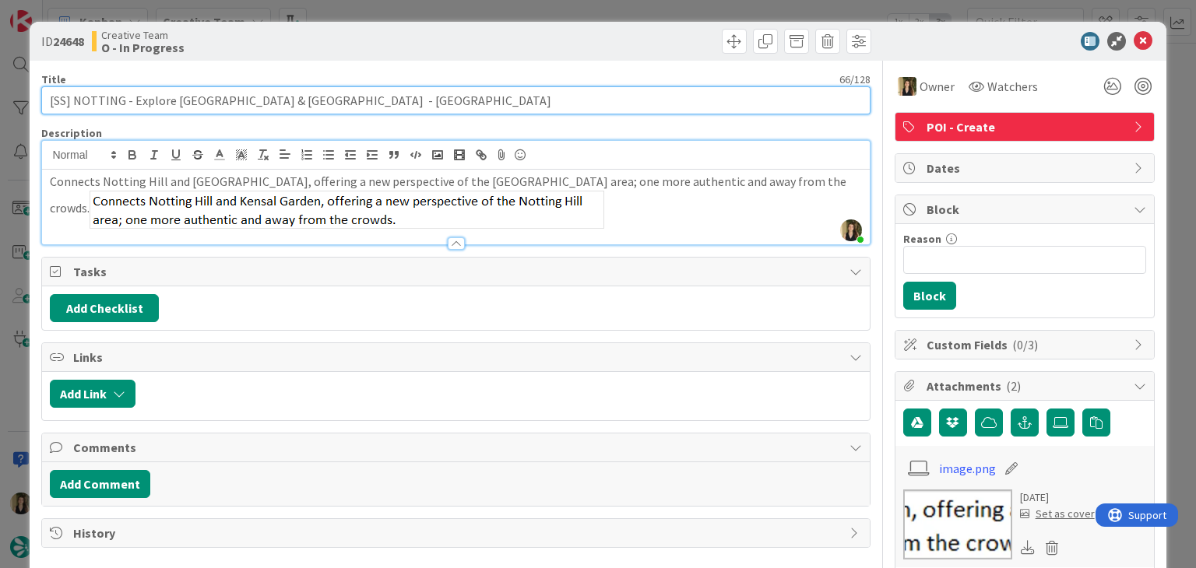
paste input "text"
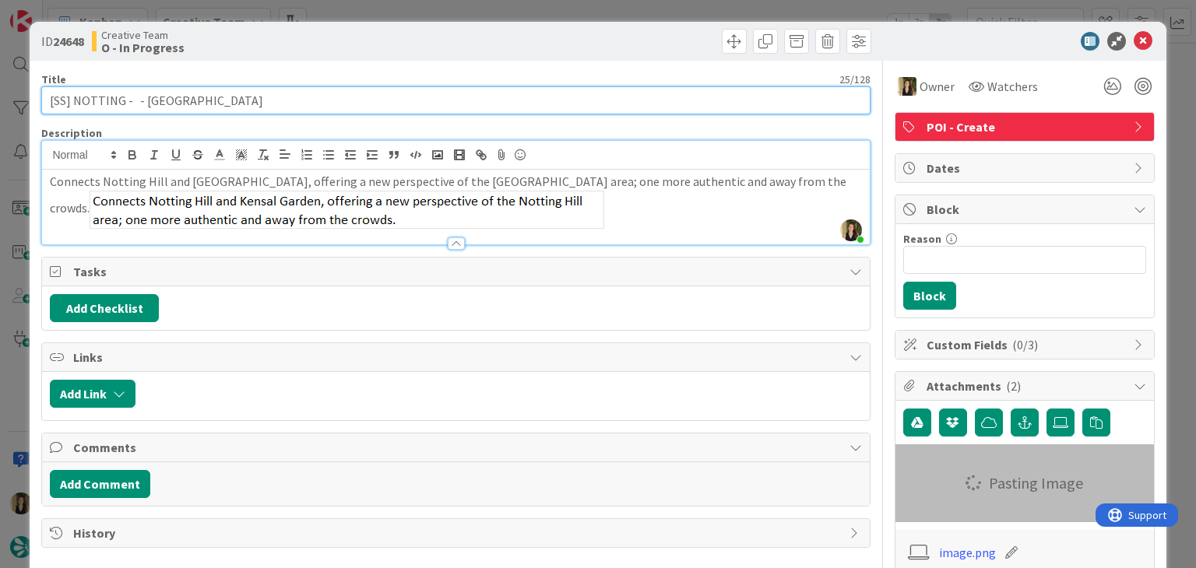
type input "[SS] NOTTING - Explore [GEOGRAPHIC_DATA] & [GEOGRAPHIC_DATA] - [GEOGRAPHIC_DATA]"
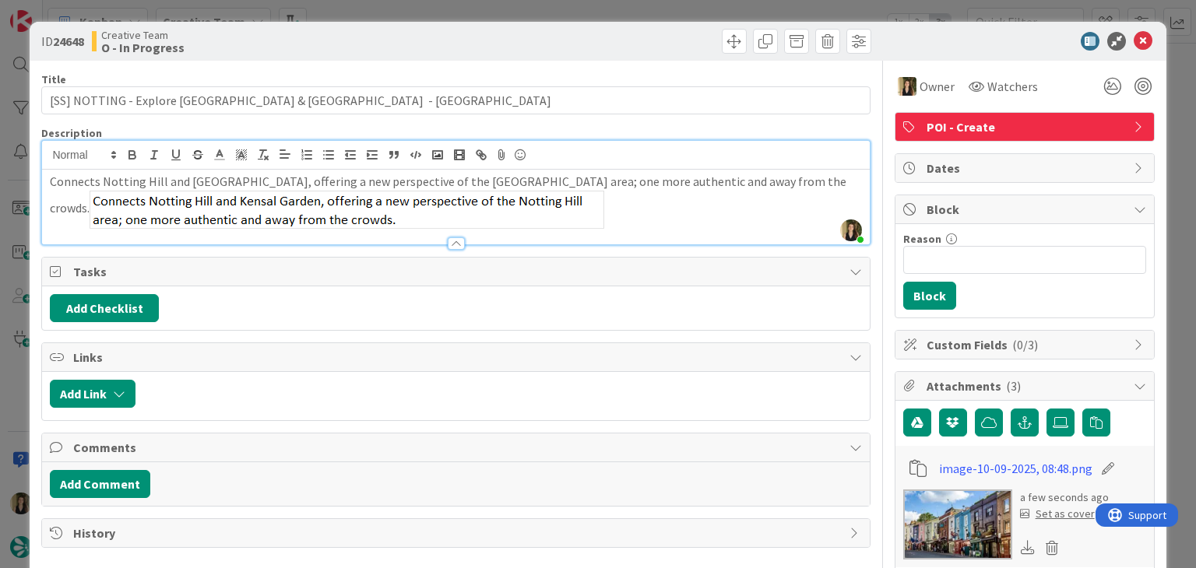
click at [411, 16] on div "ID 24648 Creative Team O - In Progress Title 66 / 128 [SS] NOTTING - Explore [G…" at bounding box center [598, 284] width 1196 height 568
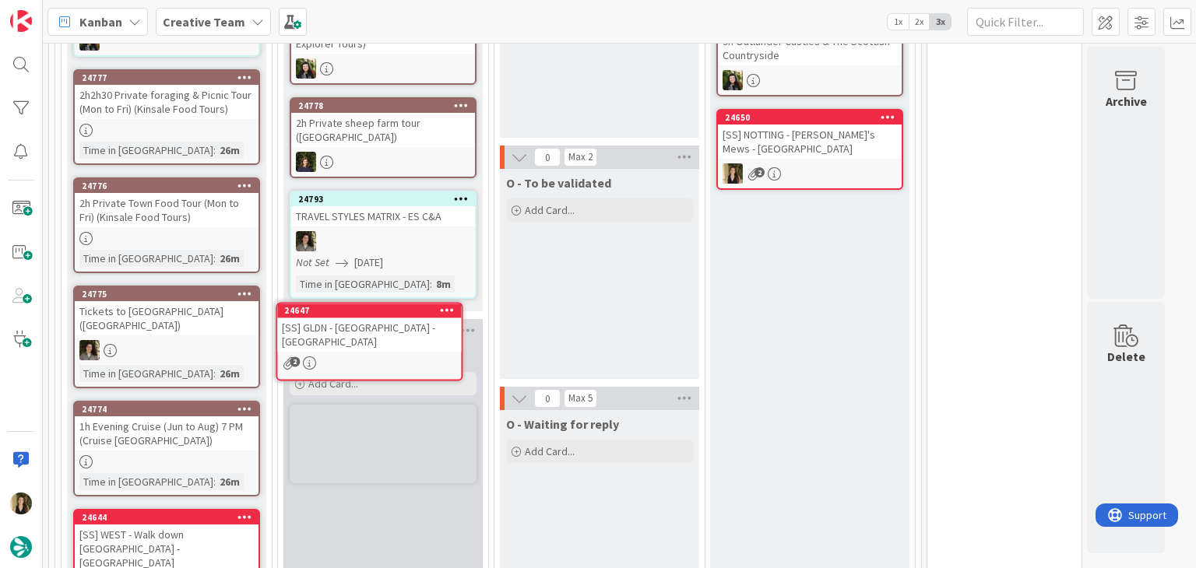
scroll to position [632, 0]
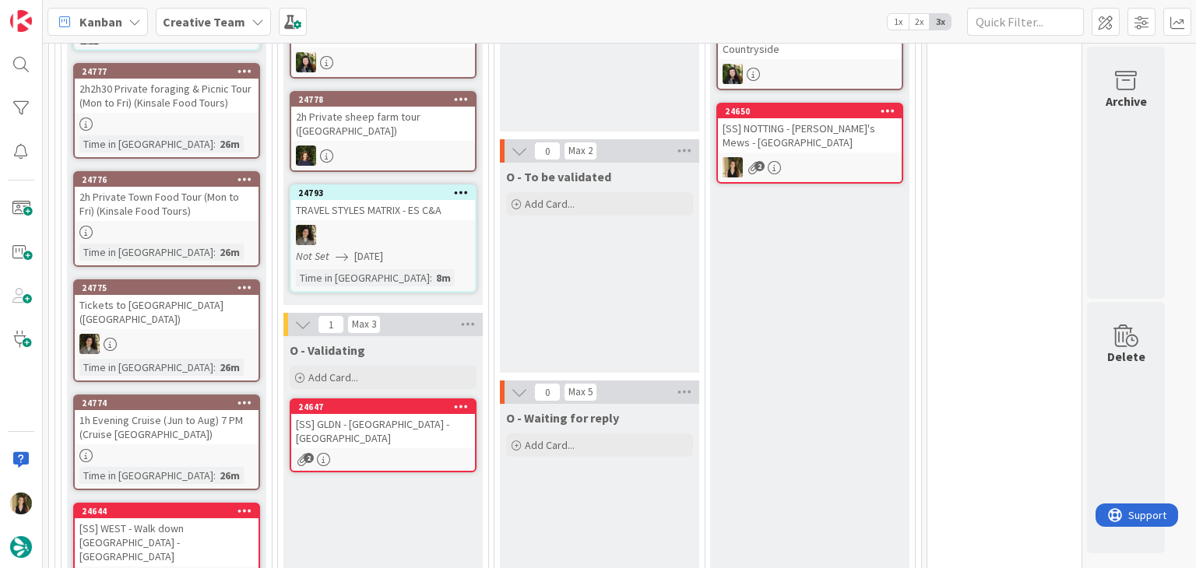
click at [430, 336] on div "O - Validating" at bounding box center [382, 347] width 199 height 22
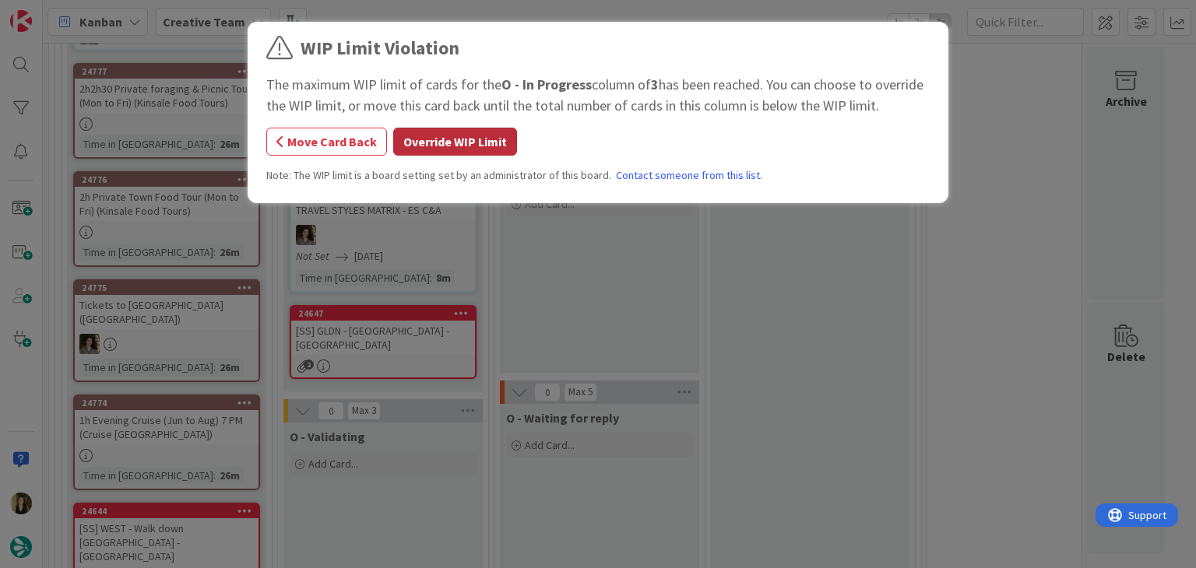
click at [433, 153] on button "Override WIP Limit" at bounding box center [455, 142] width 124 height 28
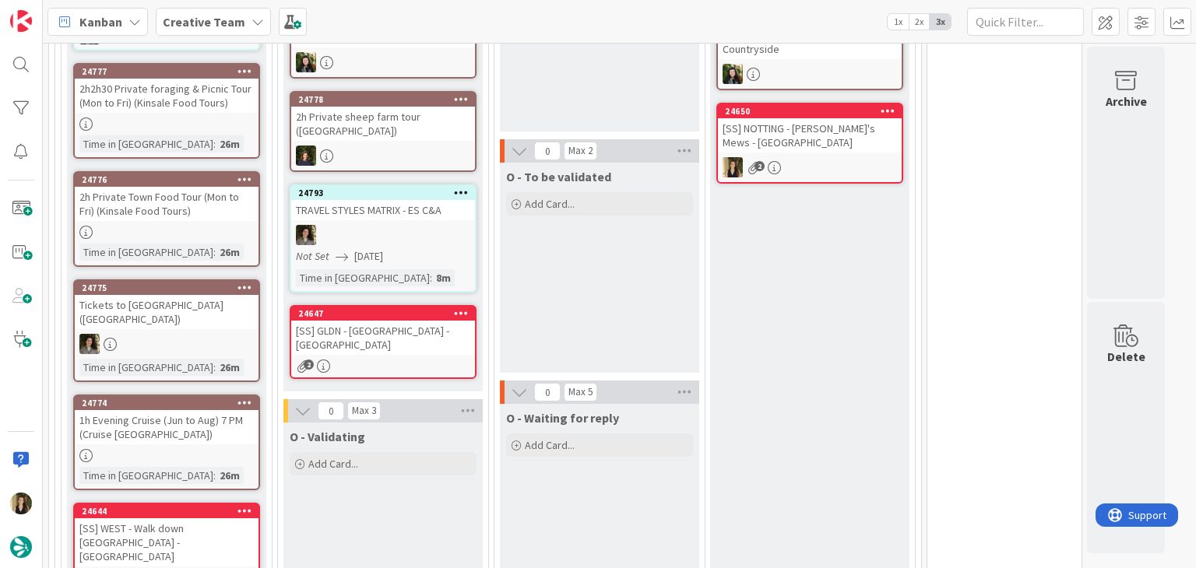
click at [401, 321] on div "[SS] GLDN - [GEOGRAPHIC_DATA] - [GEOGRAPHIC_DATA]" at bounding box center [383, 338] width 184 height 34
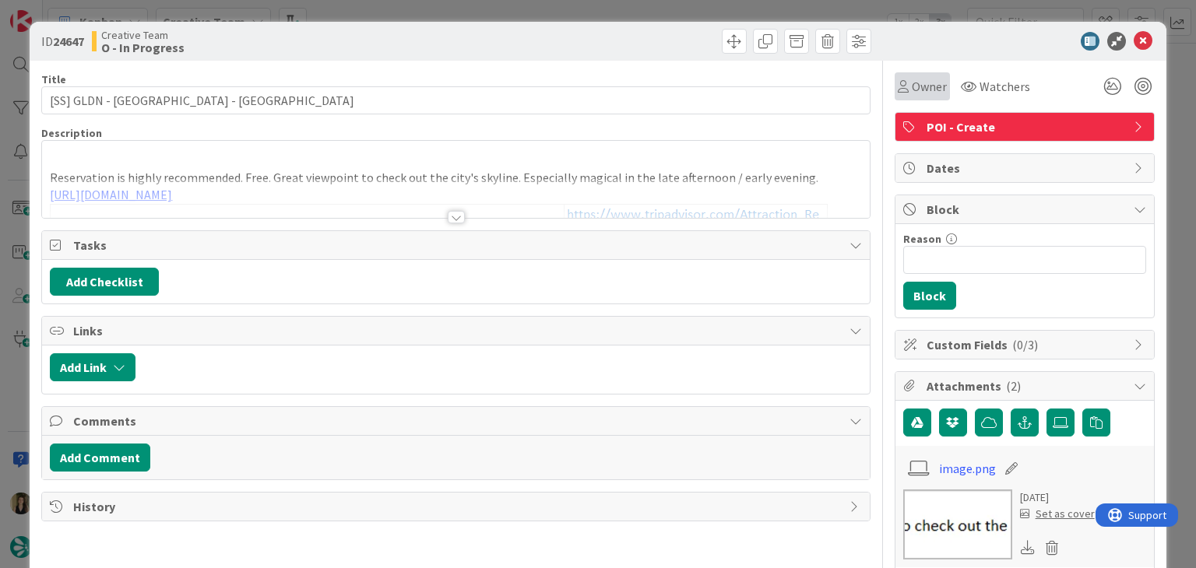
click at [907, 96] on div "Owner" at bounding box center [921, 86] width 55 height 28
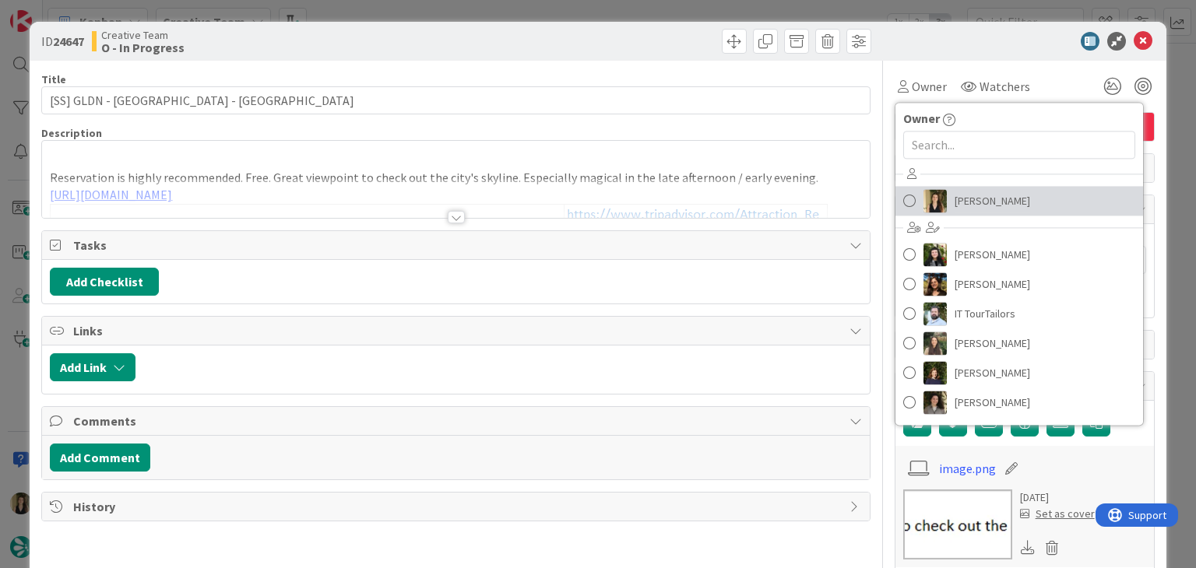
click at [959, 194] on span "[PERSON_NAME]" at bounding box center [992, 200] width 76 height 23
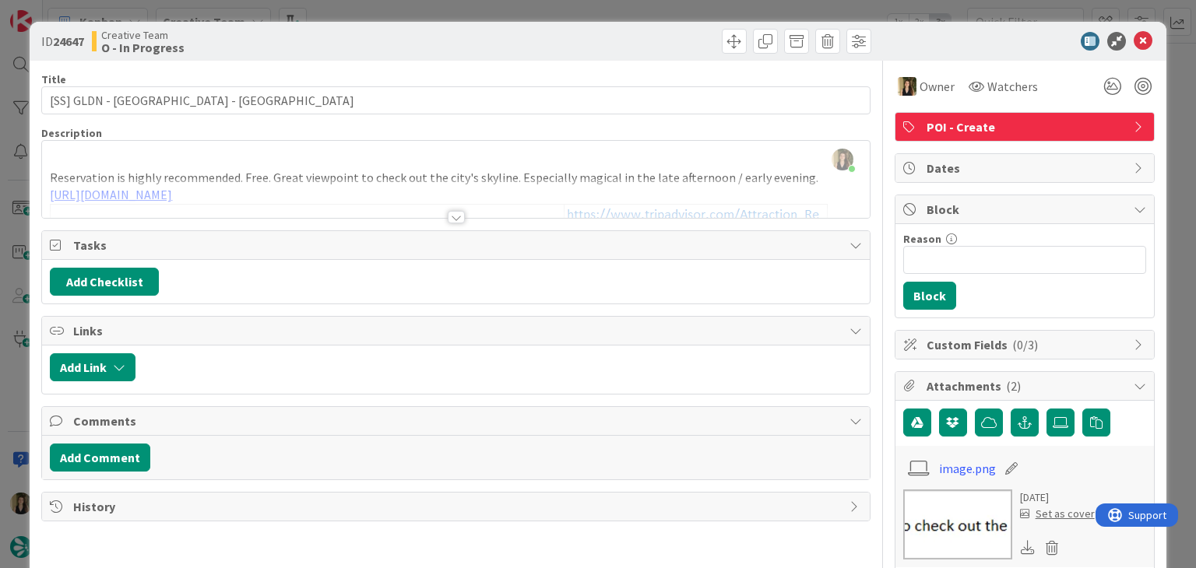
drag, startPoint x: 579, startPoint y: 29, endPoint x: 561, endPoint y: 7, distance: 28.2
click at [578, 28] on div "ID 24647 Creative Team O - In Progress" at bounding box center [598, 41] width 1136 height 39
drag, startPoint x: 561, startPoint y: 7, endPoint x: 556, endPoint y: 1, distance: 8.3
click at [560, 7] on div "ID 24647 Creative Team O - In Progress Title 31 / 128 [SS] GLDN - [GEOGRAPHIC_D…" at bounding box center [598, 284] width 1196 height 568
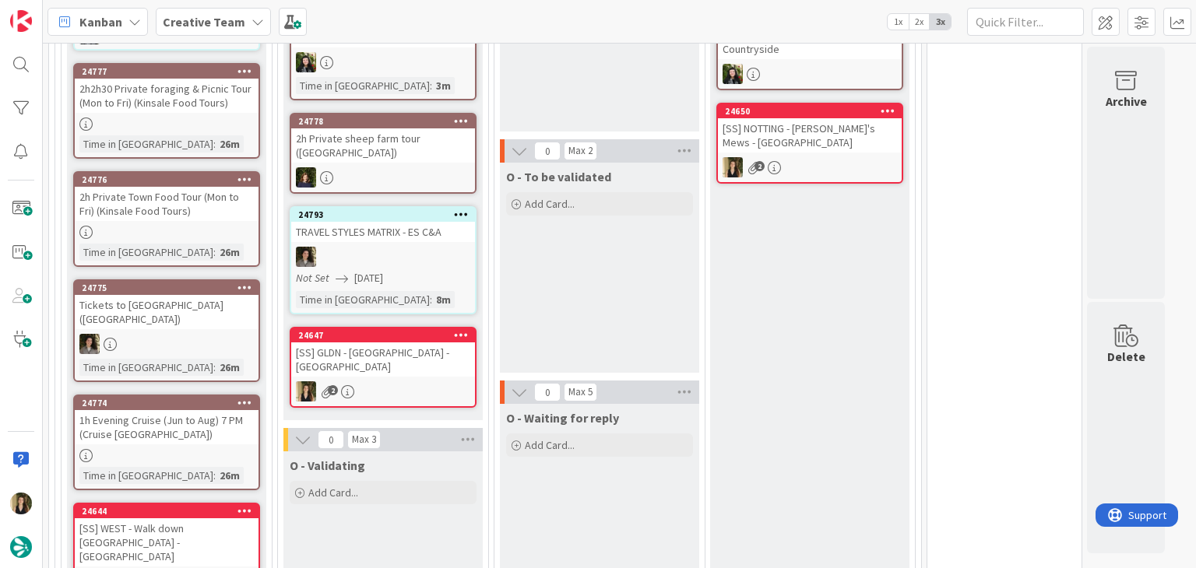
click at [430, 342] on div "[SS] GLDN - [GEOGRAPHIC_DATA] - [GEOGRAPHIC_DATA]" at bounding box center [383, 359] width 184 height 34
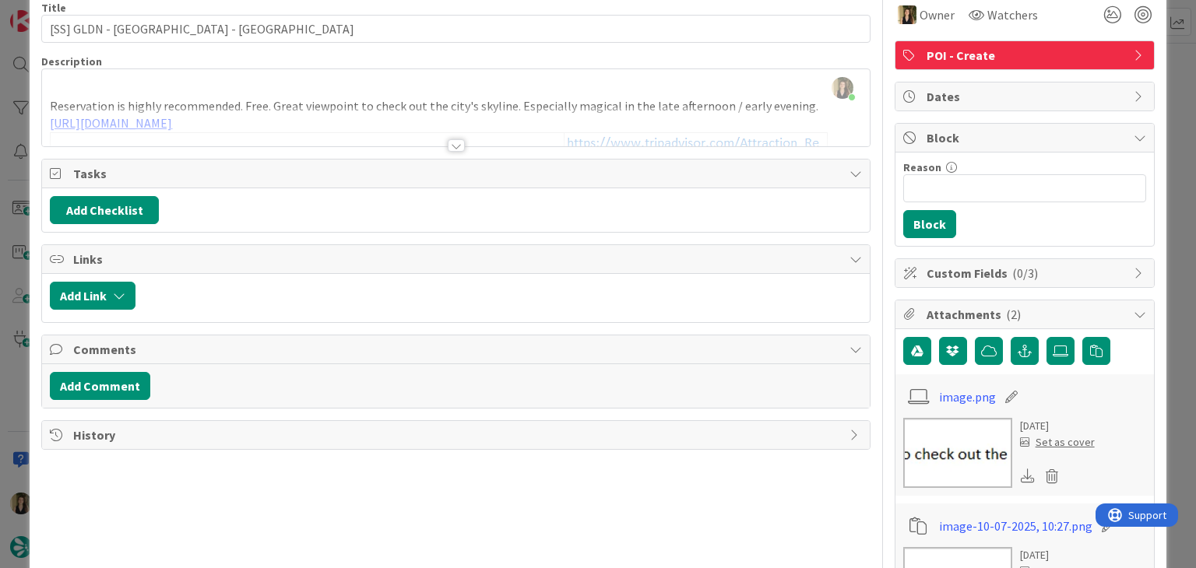
scroll to position [78, 0]
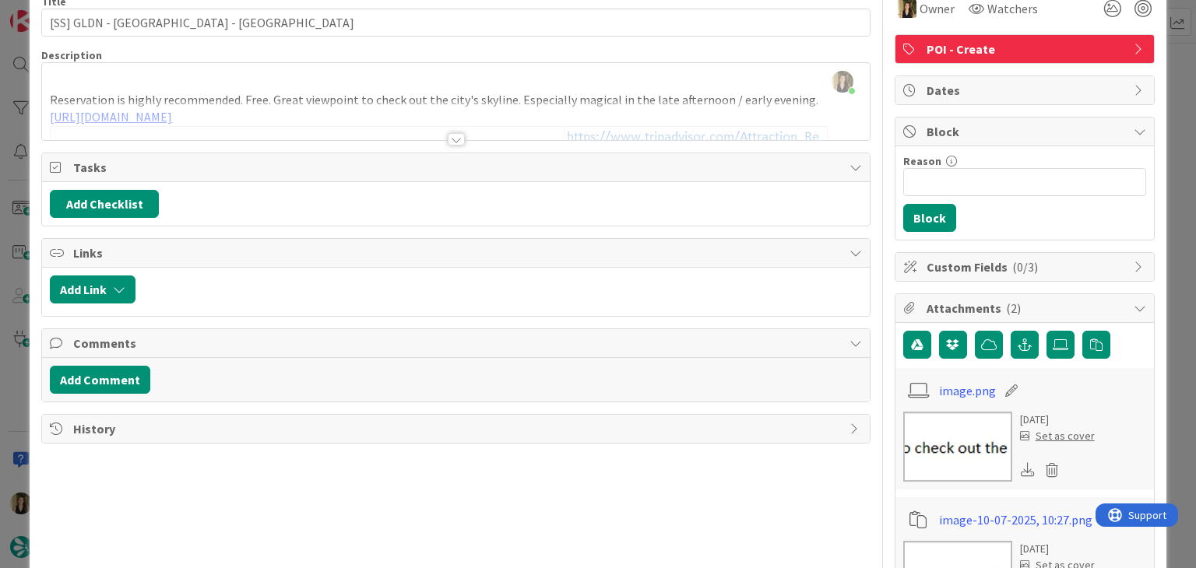
click at [311, 96] on div "Reservation is highly recommended. Free. Great viewpoint to check out the city'…" at bounding box center [455, 105] width 827 height 70
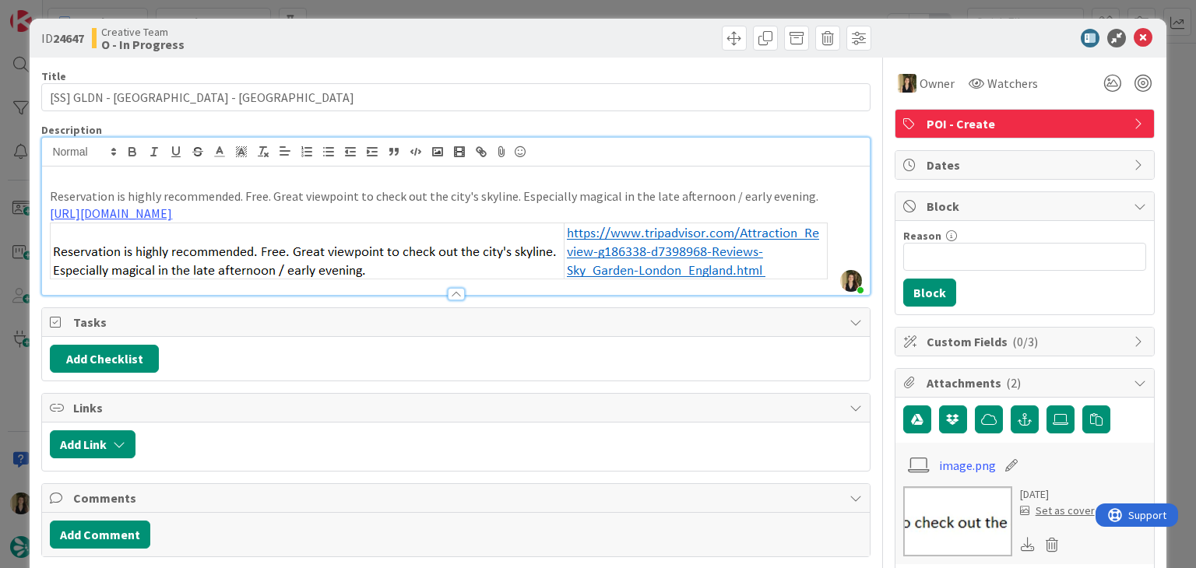
scroll to position [0, 0]
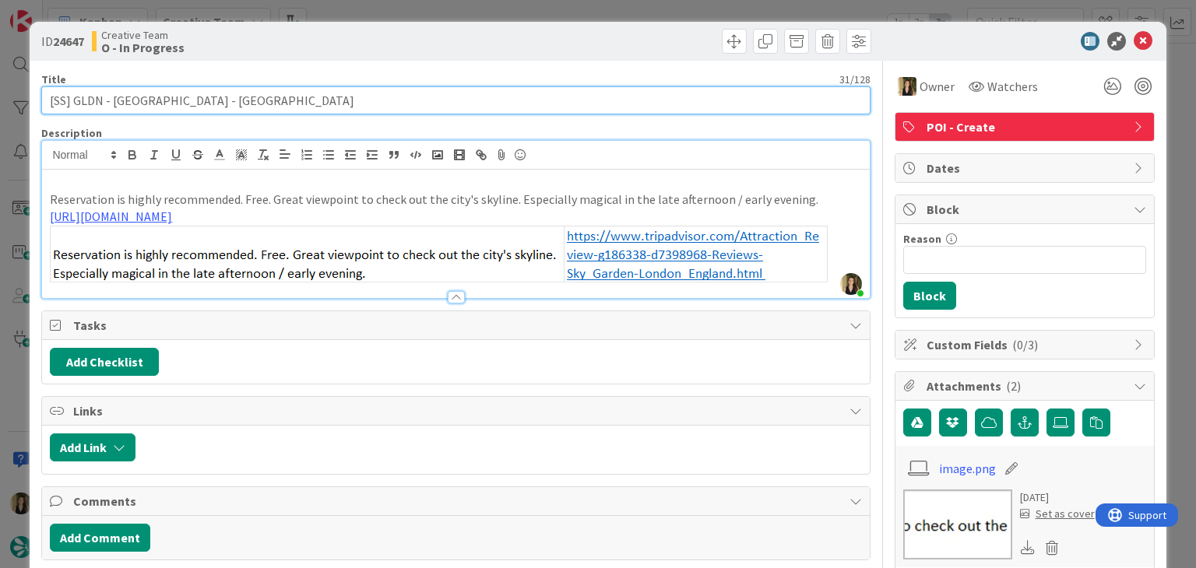
drag, startPoint x: 170, startPoint y: 99, endPoint x: 31, endPoint y: 104, distance: 138.6
click at [32, 104] on div "ID 24647 Creative Team O - In Progress Title 31 / 128 [SS] GLDN - [GEOGRAPHIC_D…" at bounding box center [598, 543] width 1136 height 1043
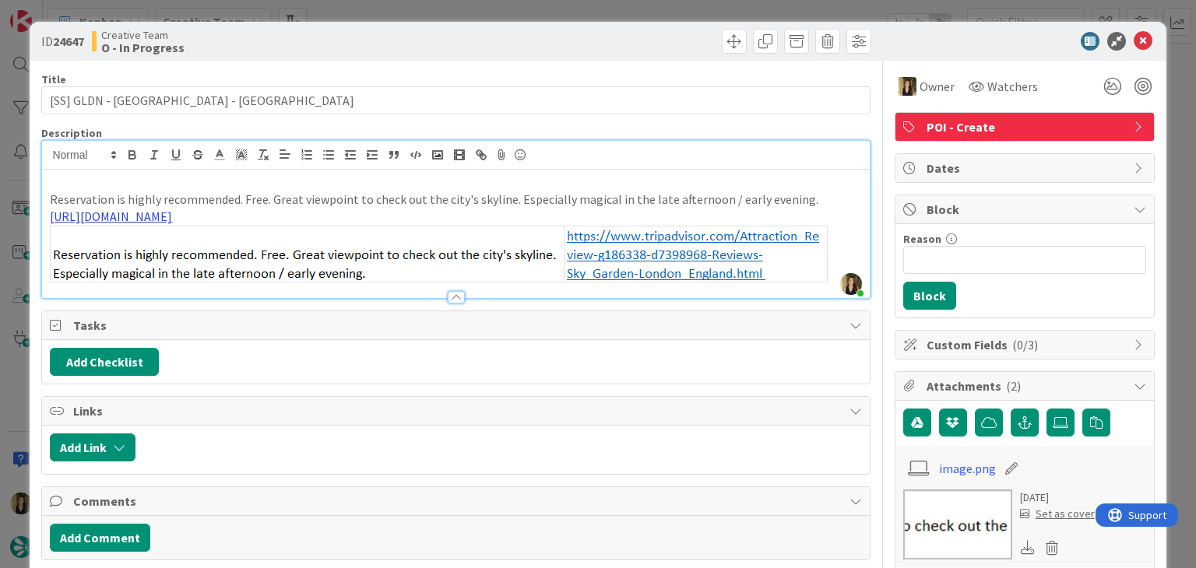
click at [172, 219] on link "[URL][DOMAIN_NAME]" at bounding box center [111, 217] width 122 height 16
click at [336, 250] on link "[URL][DOMAIN_NAME]" at bounding box center [304, 247] width 107 height 20
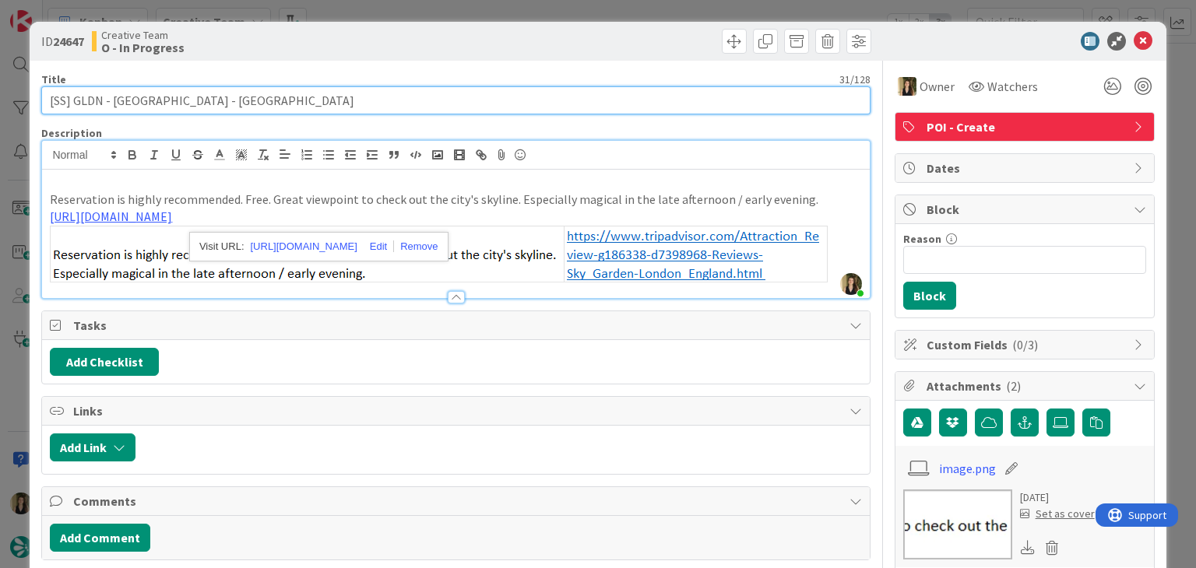
drag, startPoint x: 169, startPoint y: 102, endPoint x: 112, endPoint y: 100, distance: 56.8
click at [112, 100] on input "[SS] GLDN - [GEOGRAPHIC_DATA] - [GEOGRAPHIC_DATA]" at bounding box center [455, 100] width 828 height 28
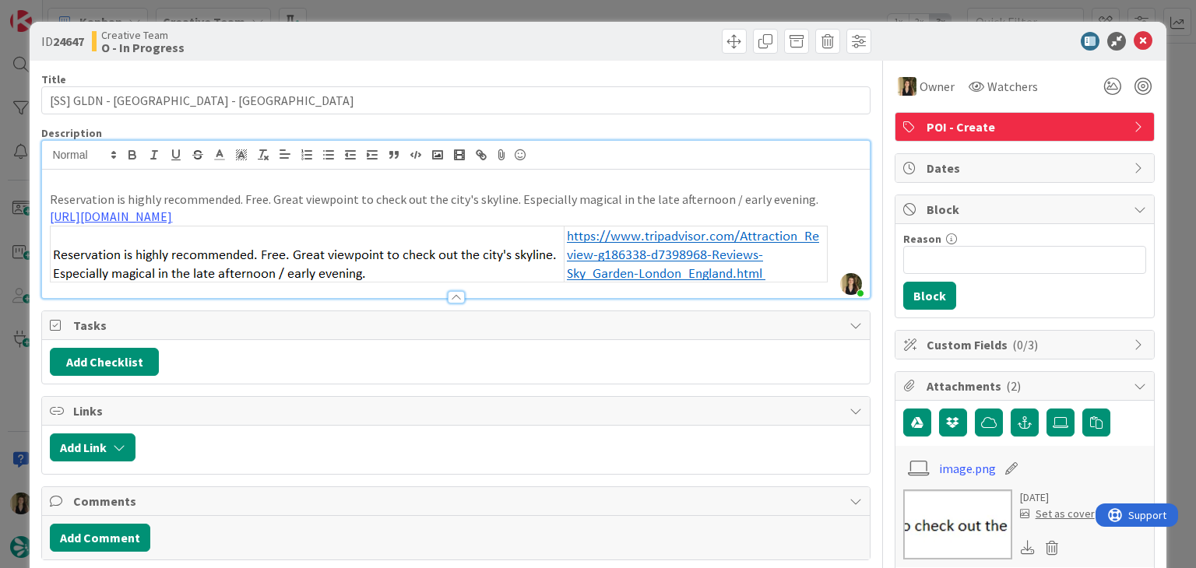
click at [342, 199] on p "Reservation is highly recommended. Free. Great viewpoint to check out the city'…" at bounding box center [455, 200] width 811 height 18
click at [689, 205] on p "Reservation is highly recommended. Free. Great viewpoint to check out the city'…" at bounding box center [455, 200] width 811 height 18
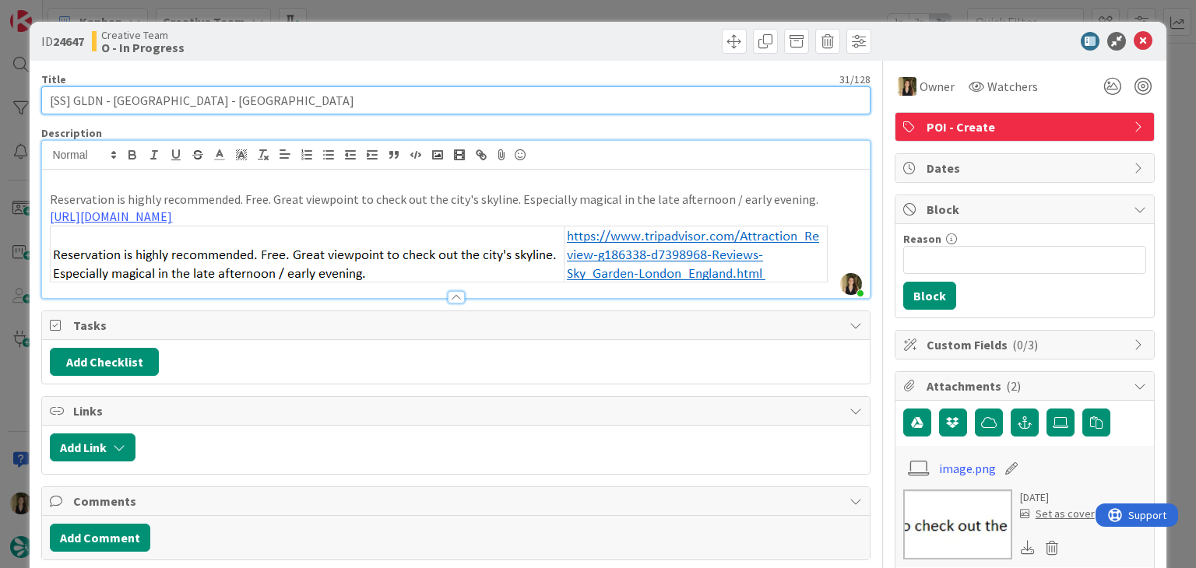
drag, startPoint x: 174, startPoint y: 100, endPoint x: 186, endPoint y: 93, distance: 14.3
click at [173, 100] on input "[SS] GLDN - [GEOGRAPHIC_DATA] - [GEOGRAPHIC_DATA]" at bounding box center [455, 100] width 828 height 28
drag, startPoint x: 223, startPoint y: 100, endPoint x: 265, endPoint y: 83, distance: 46.1
click at [227, 98] on input "[SS] GLDN - Sky Garden - Open Eevery day- [GEOGRAPHIC_DATA]" at bounding box center [455, 100] width 828 height 28
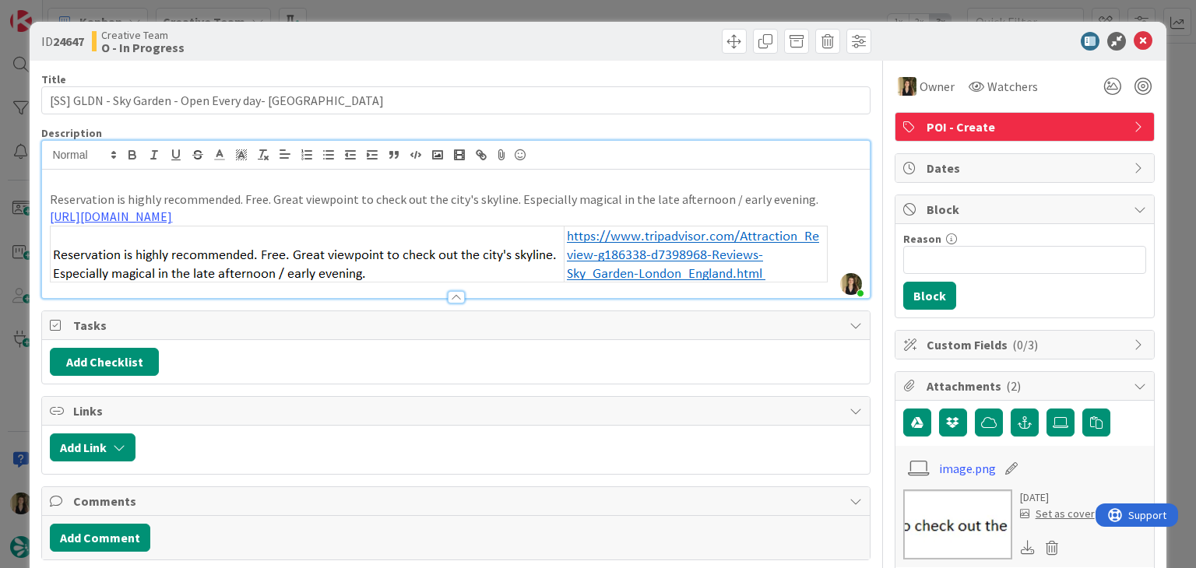
click at [389, 42] on div "Creative Team O - In Progress" at bounding box center [272, 41] width 360 height 25
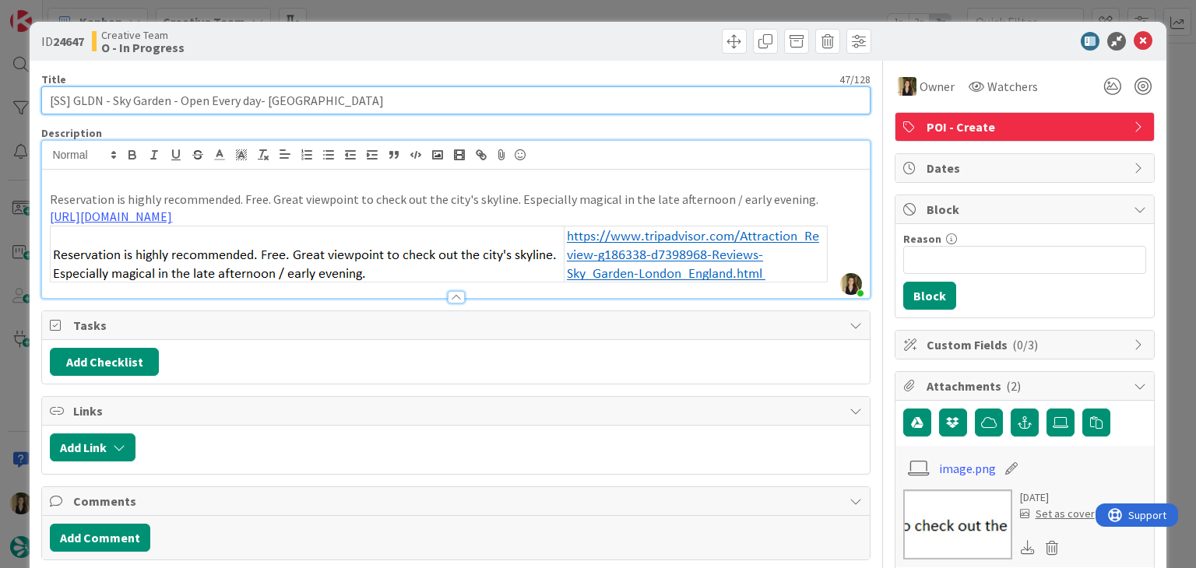
click at [260, 100] on input "[SS] GLDN - Sky Garden - Open Every day- [GEOGRAPHIC_DATA]" at bounding box center [455, 100] width 828 height 28
drag, startPoint x: 259, startPoint y: 97, endPoint x: 44, endPoint y: 105, distance: 215.7
click at [44, 104] on input "[SS] GLDN - Sky Garden - Open Every day - [GEOGRAPHIC_DATA]" at bounding box center [455, 100] width 828 height 28
type input "[SS] GLDN - Sky Garden - Open Every day - [GEOGRAPHIC_DATA]"
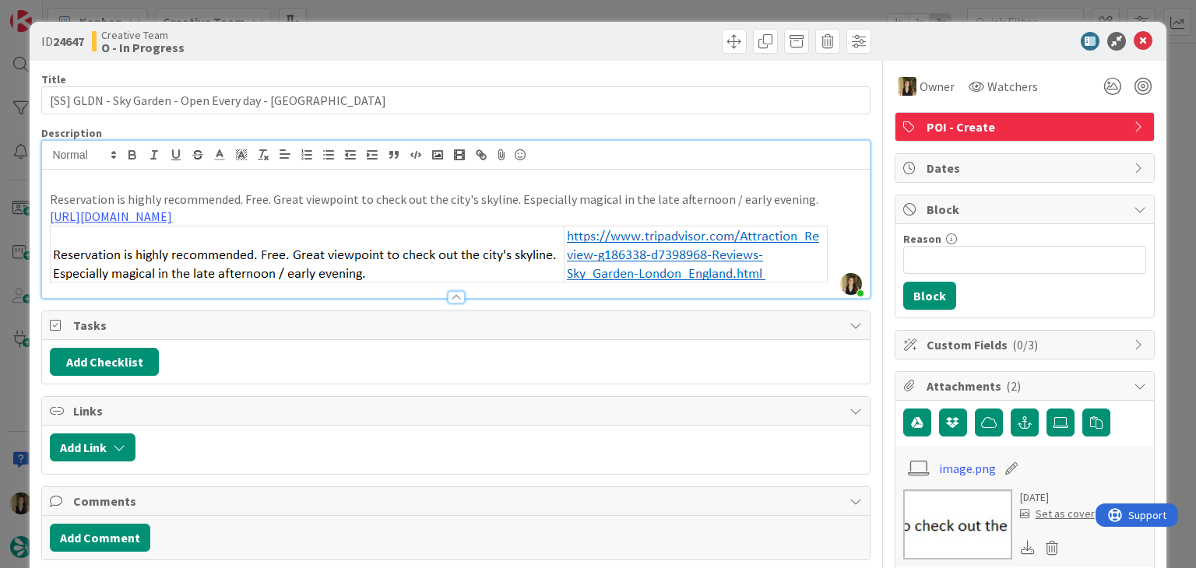
click at [529, 1] on div "ID 24647 Creative Team O - In Progress Title 48 / 128 [SS] GLDN - Sky Garden - …" at bounding box center [598, 284] width 1196 height 568
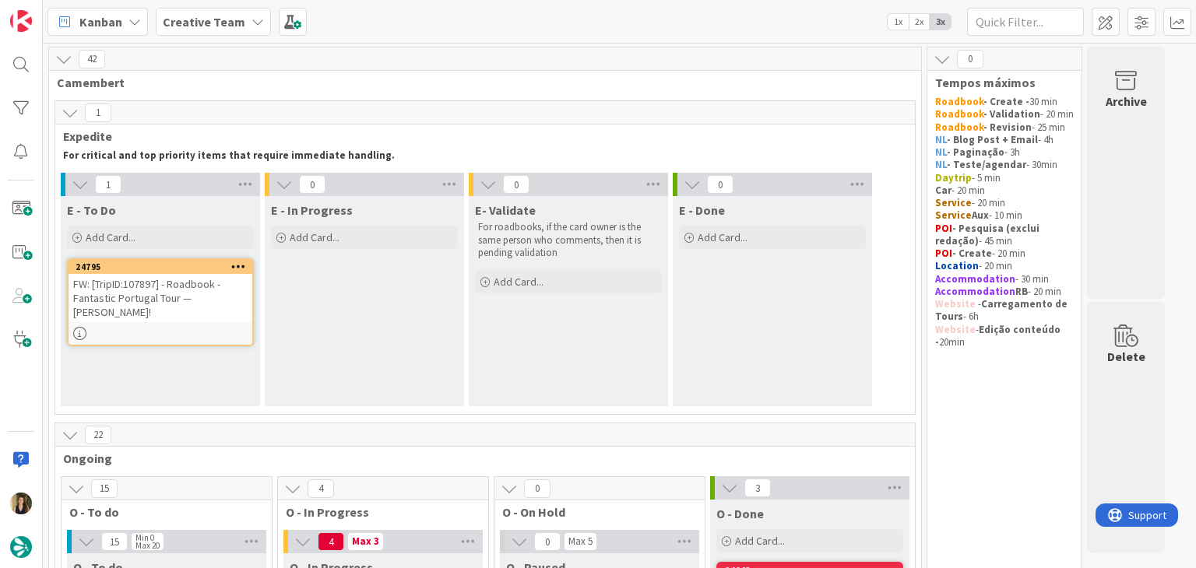
click at [205, 323] on div "24795 FW: [TripID:107897] - Roadbook - Fantastic Portugal Tour — [PERSON_NAME]!" at bounding box center [160, 302] width 187 height 88
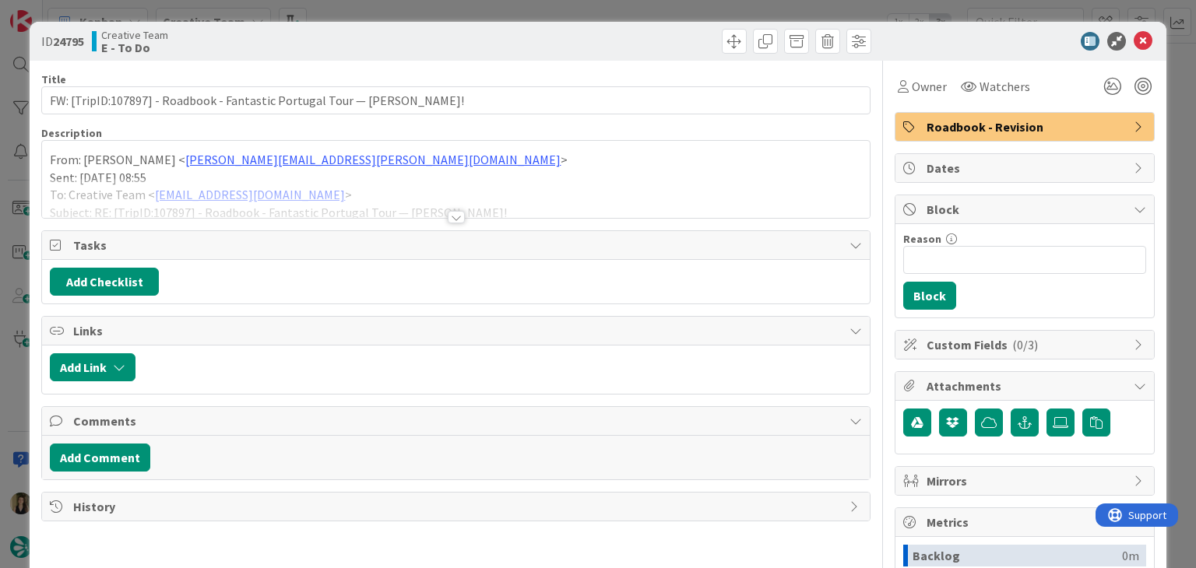
click at [451, 213] on div at bounding box center [456, 217] width 17 height 12
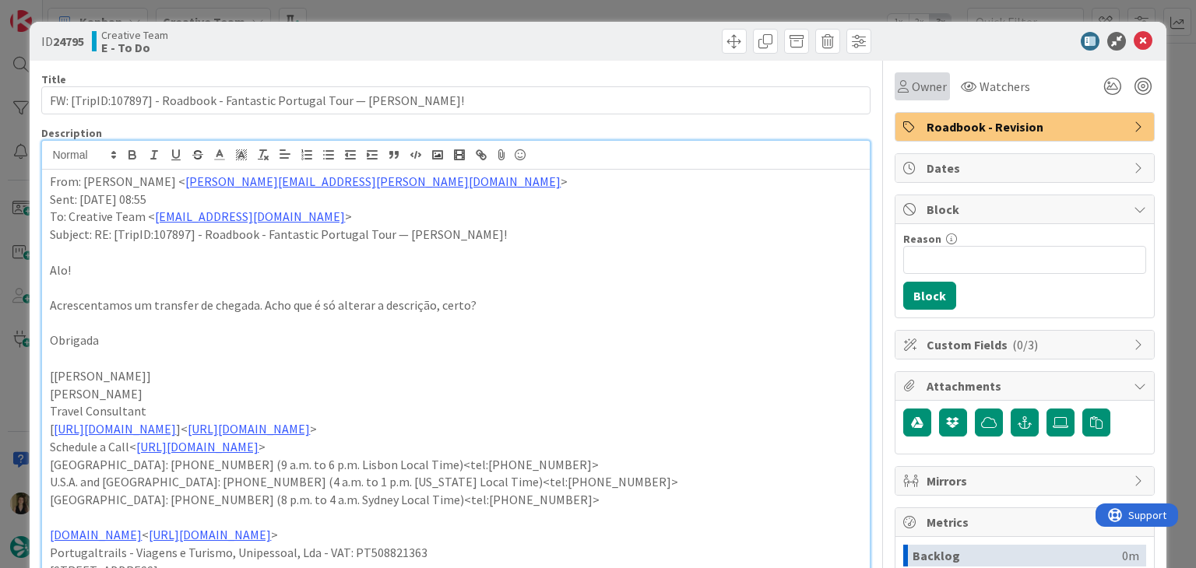
click at [911, 85] on span "Owner" at bounding box center [928, 86] width 35 height 19
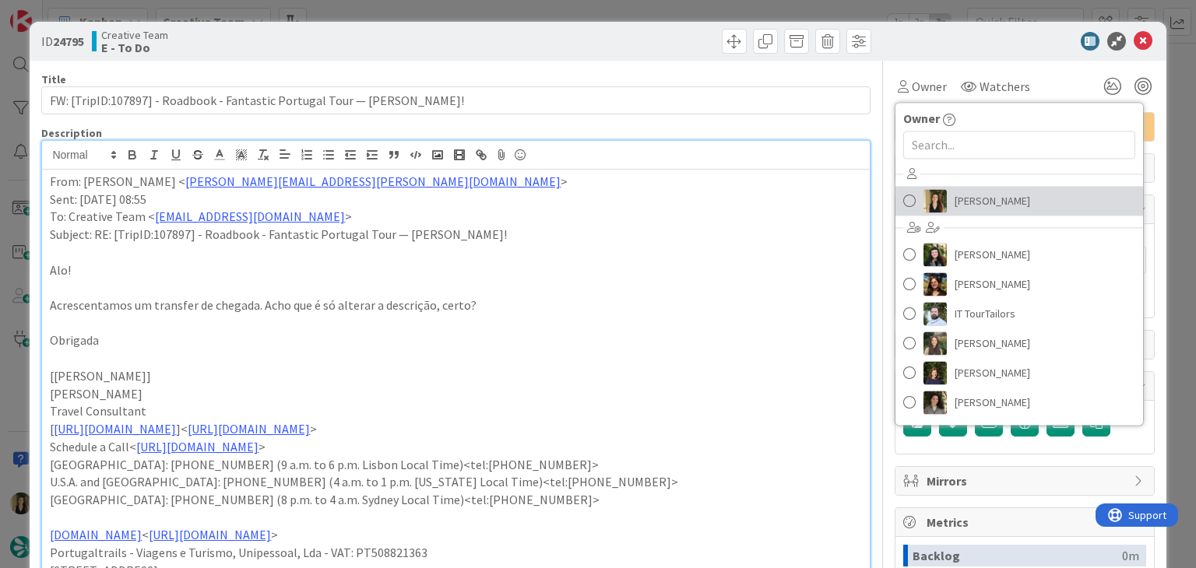
click at [956, 205] on span "[PERSON_NAME]" at bounding box center [992, 200] width 76 height 23
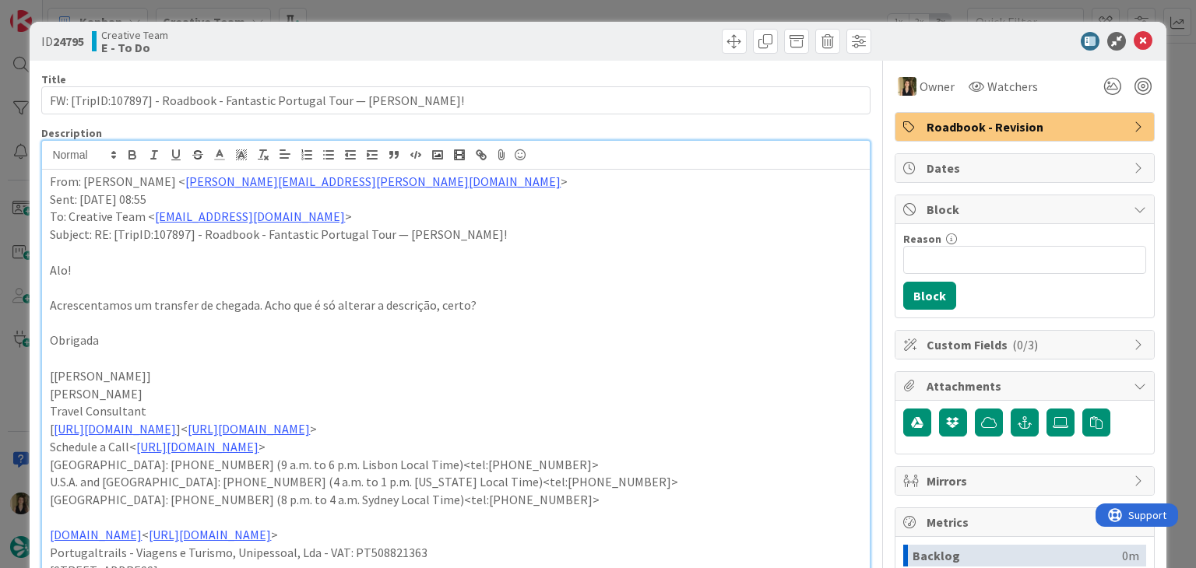
click at [646, 5] on div "ID 24795 Creative Team E - To Do Title 74 / 128 FW: [TripID:107897] - Roadbook …" at bounding box center [598, 284] width 1196 height 568
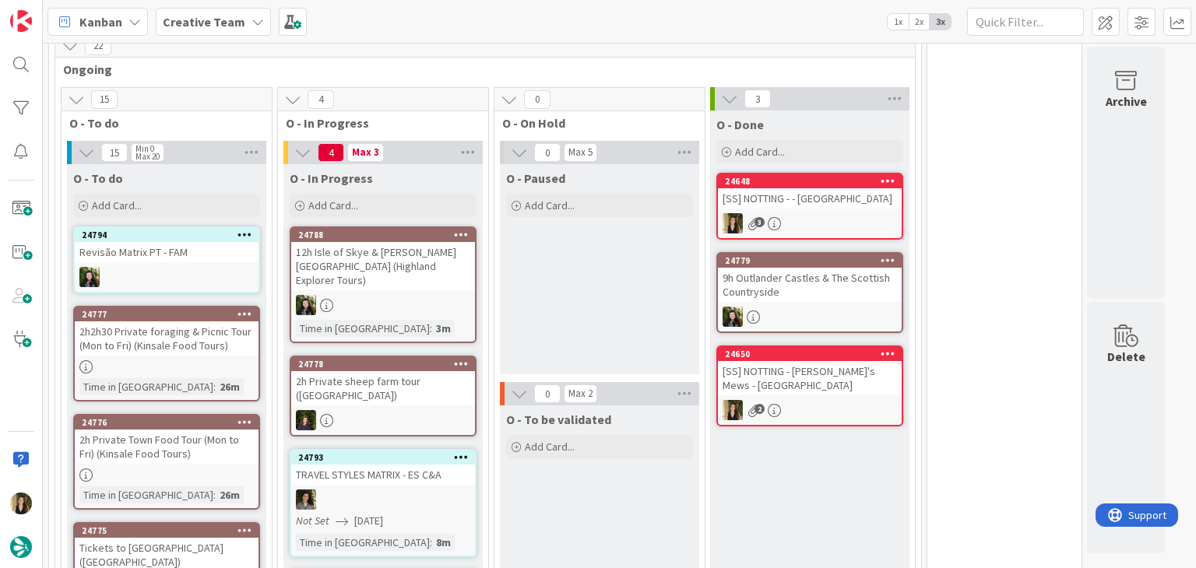
click at [546, 317] on div "O - Paused Add Card..." at bounding box center [599, 269] width 199 height 210
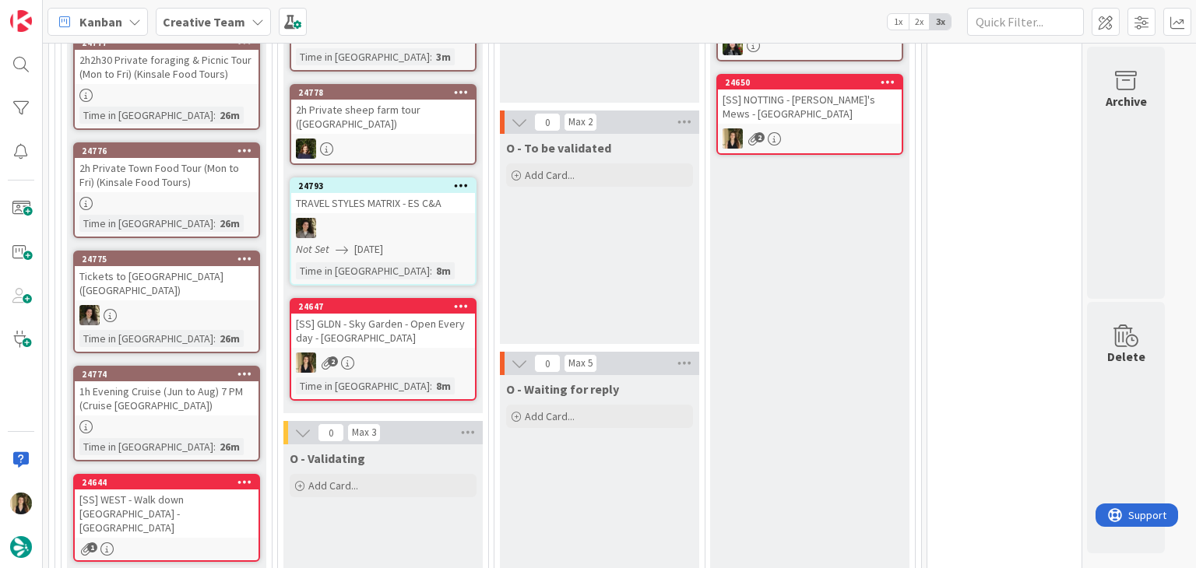
scroll to position [701, 0]
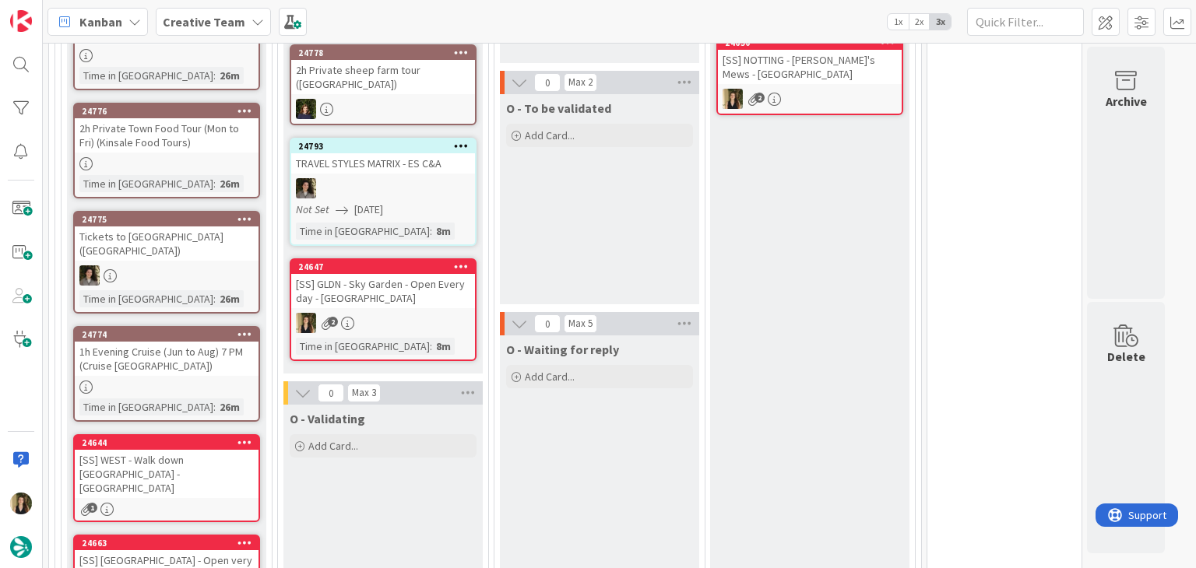
click at [443, 313] on div "2" at bounding box center [383, 323] width 184 height 20
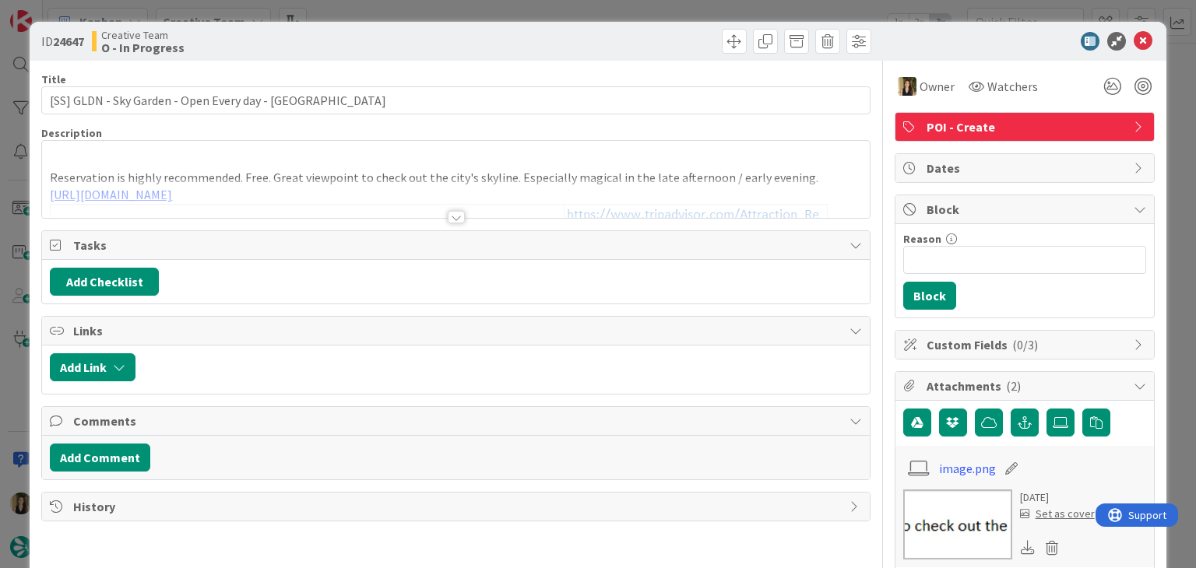
click at [626, 10] on div "ID 24647 Creative Team O - In Progress Title 48 / 128 [SS] GLDN - Sky Garden - …" at bounding box center [598, 284] width 1196 height 568
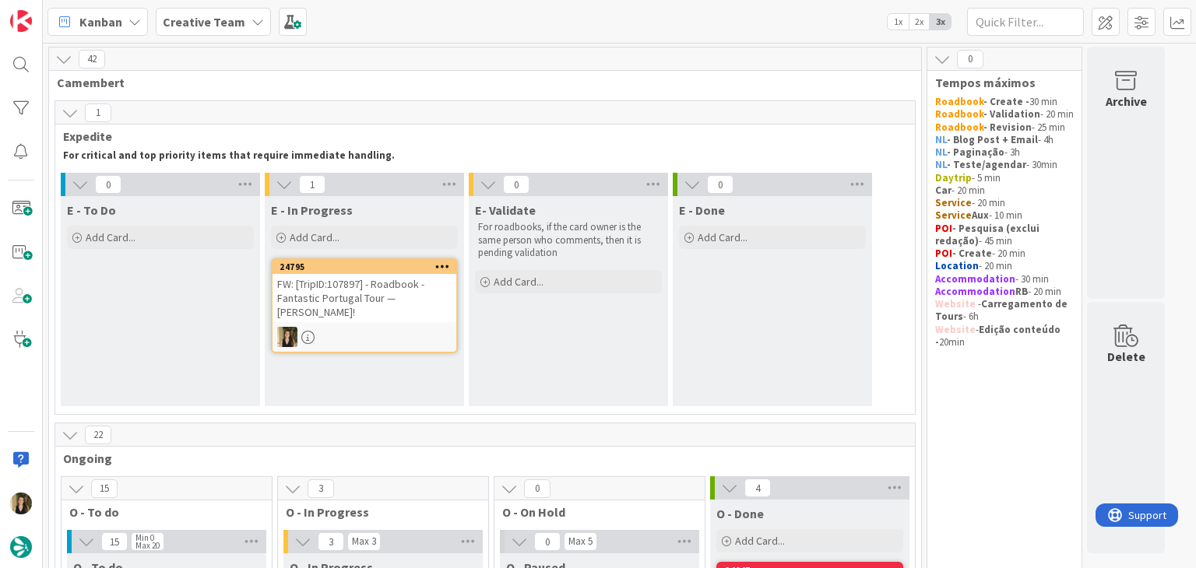
click at [346, 303] on div "FW: [TripID:107897] - Roadbook - Fantastic Portugal Tour — [PERSON_NAME]!" at bounding box center [364, 298] width 184 height 48
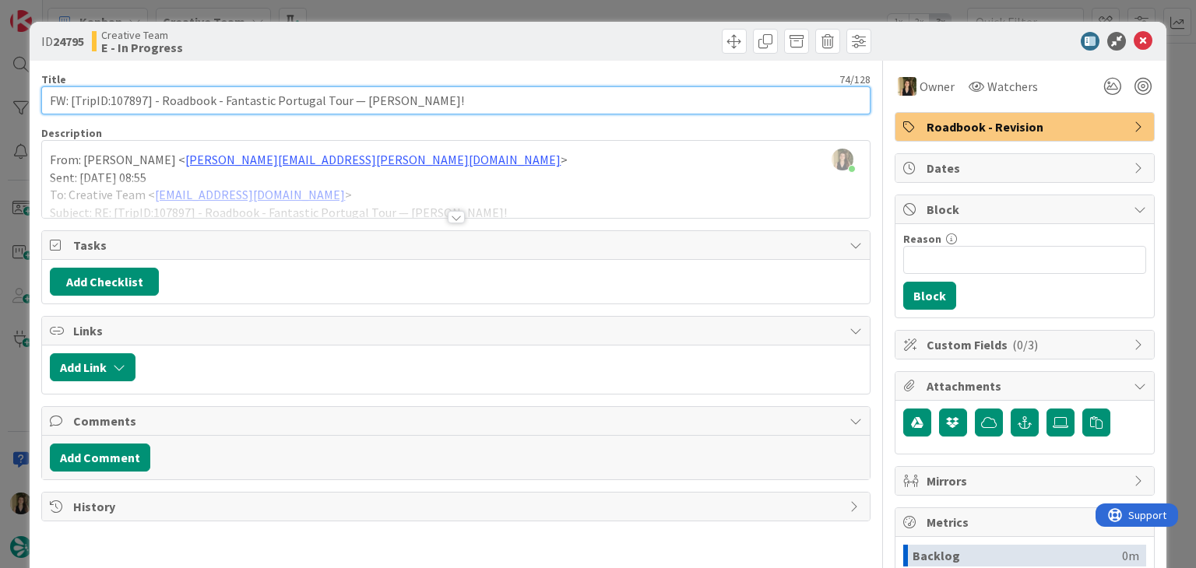
click at [127, 100] on input "FW: [TripID:107897] - Roadbook - Fantastic Portugal Tour — [PERSON_NAME]!" at bounding box center [455, 100] width 828 height 28
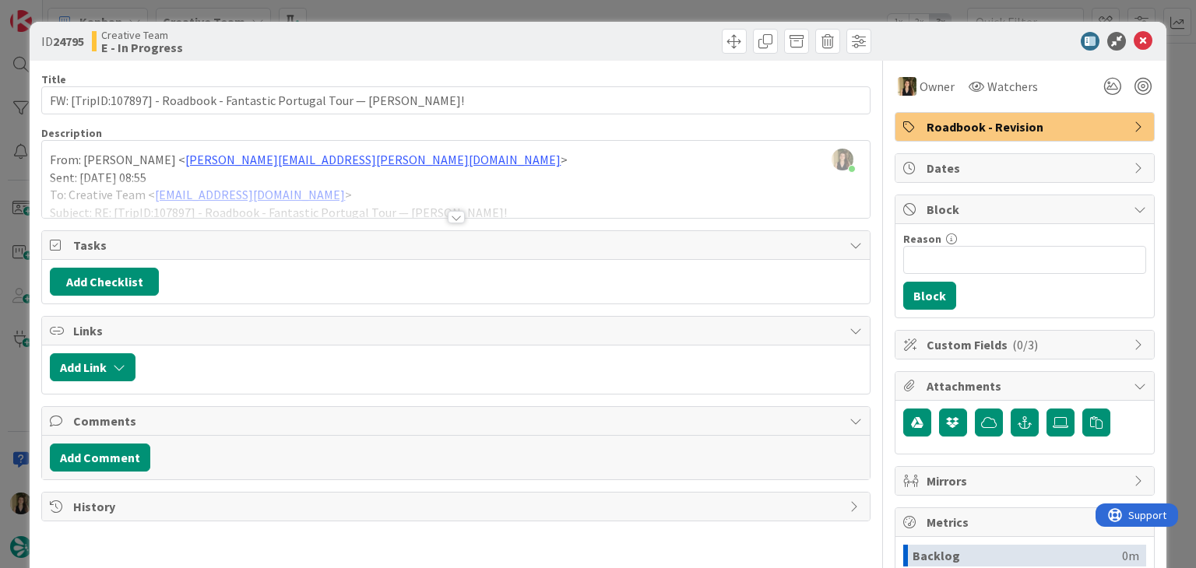
click at [448, 215] on div at bounding box center [456, 217] width 17 height 12
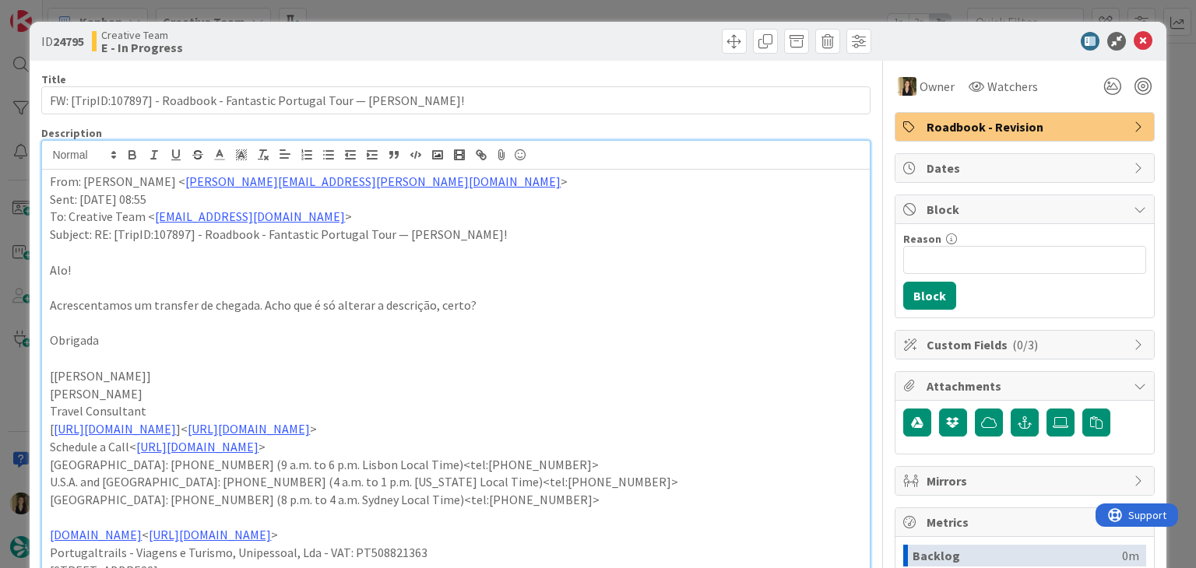
click at [388, 13] on div "ID 24795 Creative Team E - In Progress Title 74 / 128 FW: [TripID:107897] - Roa…" at bounding box center [598, 284] width 1196 height 568
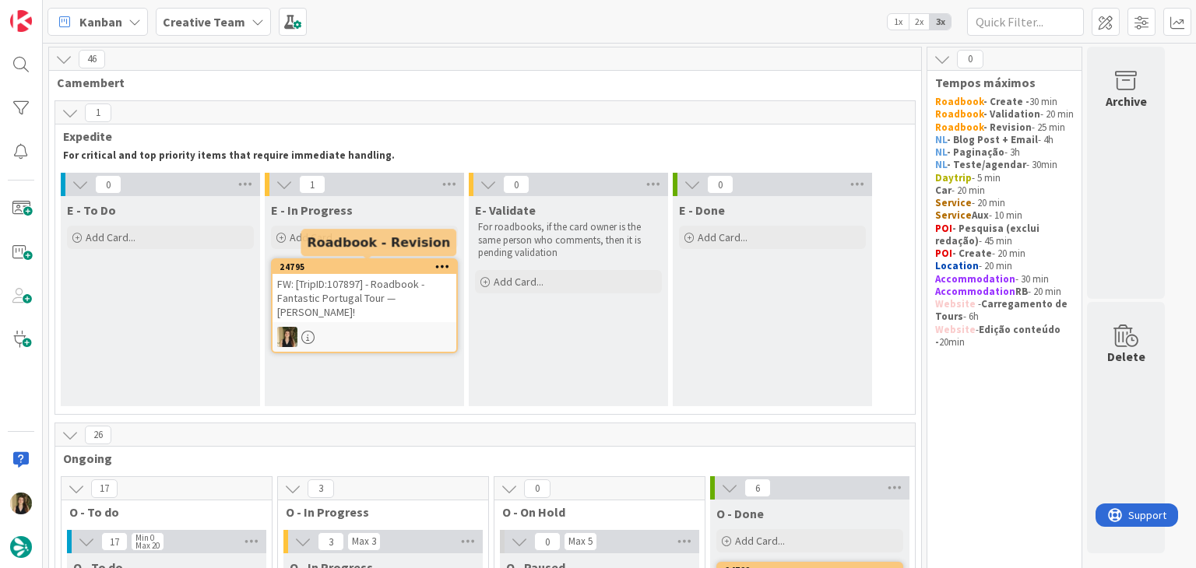
click at [342, 309] on div "FW: [TripID:107897] - Roadbook - Fantastic Portugal Tour — [PERSON_NAME]!" at bounding box center [364, 298] width 184 height 48
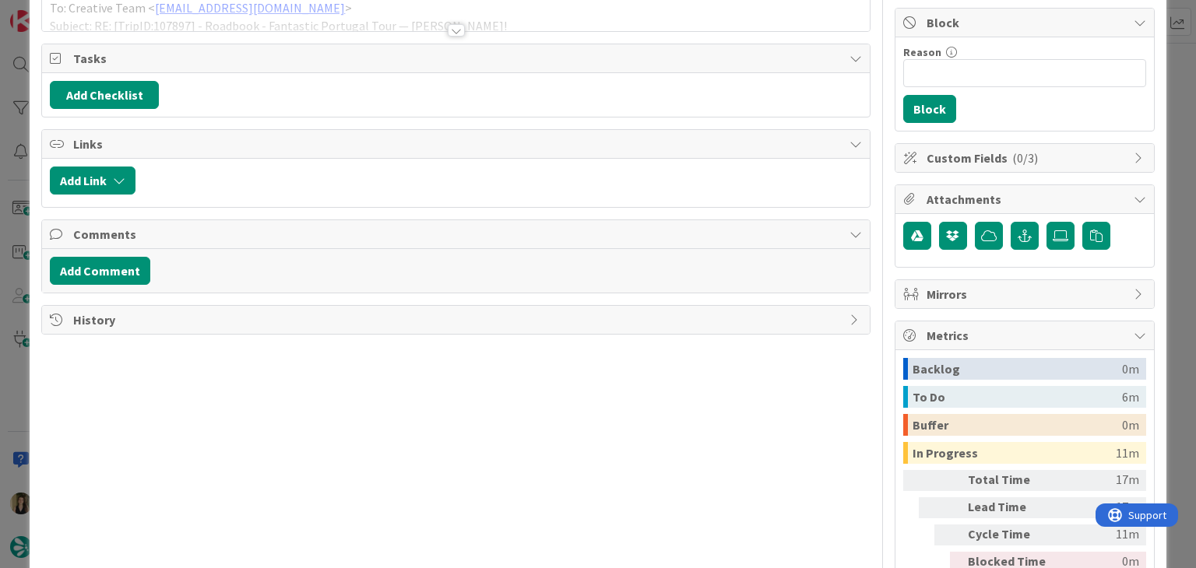
scroll to position [78, 0]
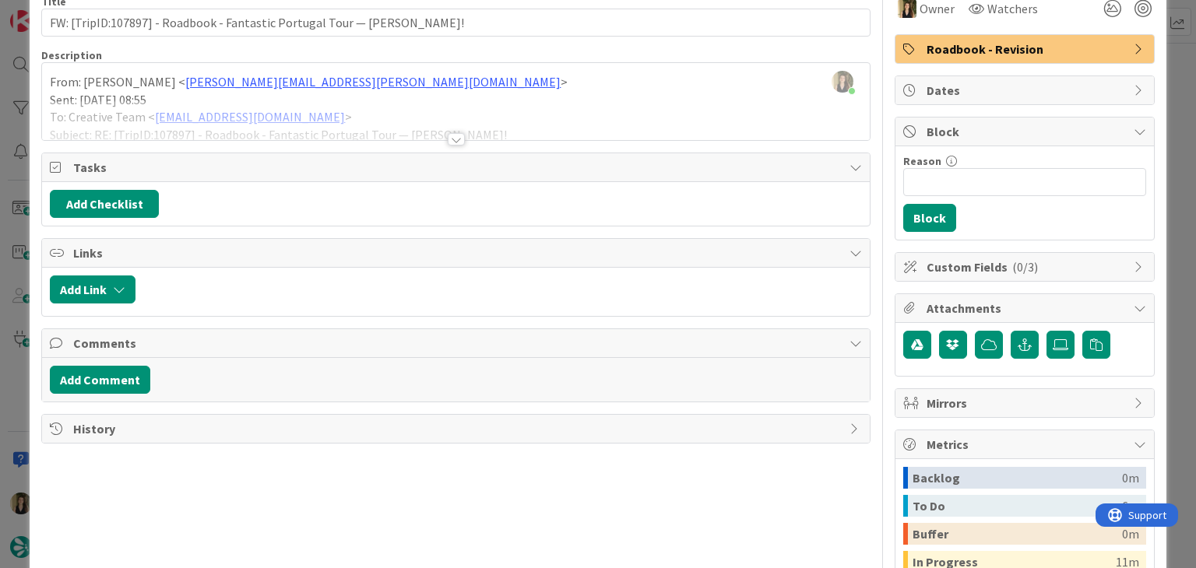
click at [456, 138] on div at bounding box center [456, 139] width 17 height 12
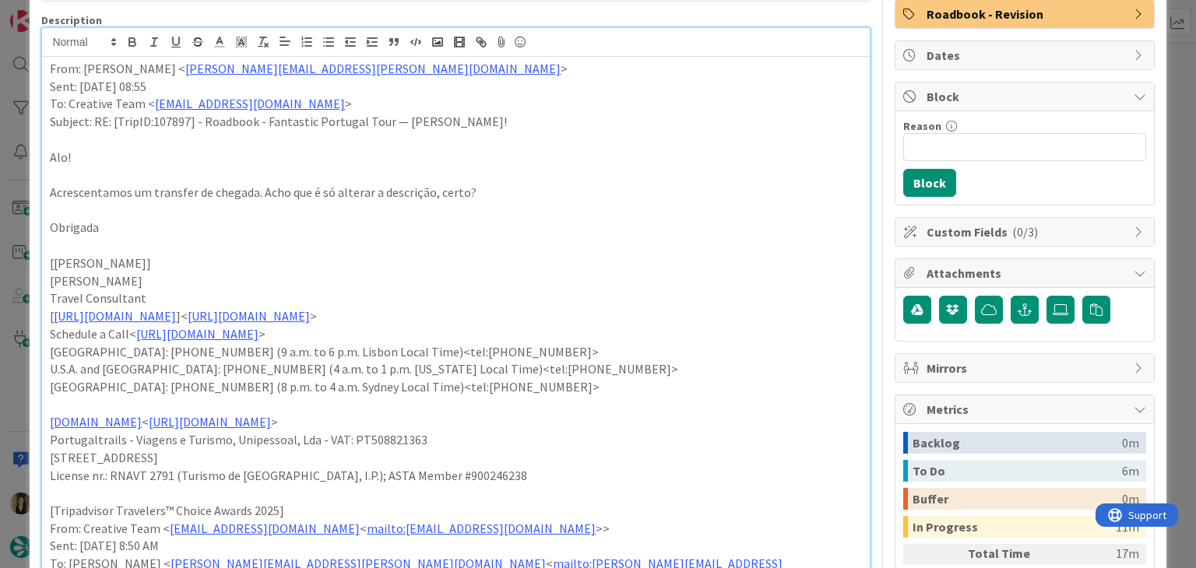
scroll to position [0, 0]
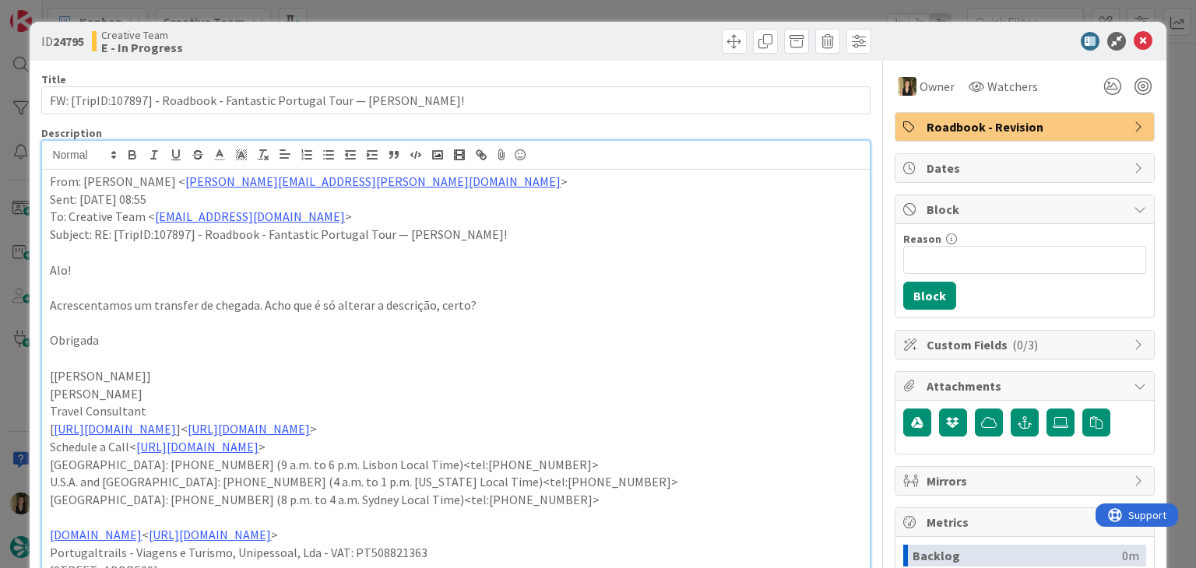
click at [595, 9] on div "ID 24795 Creative Team E - In Progress Title 74 / 128 FW: [TripID:107897] - Roa…" at bounding box center [598, 284] width 1196 height 568
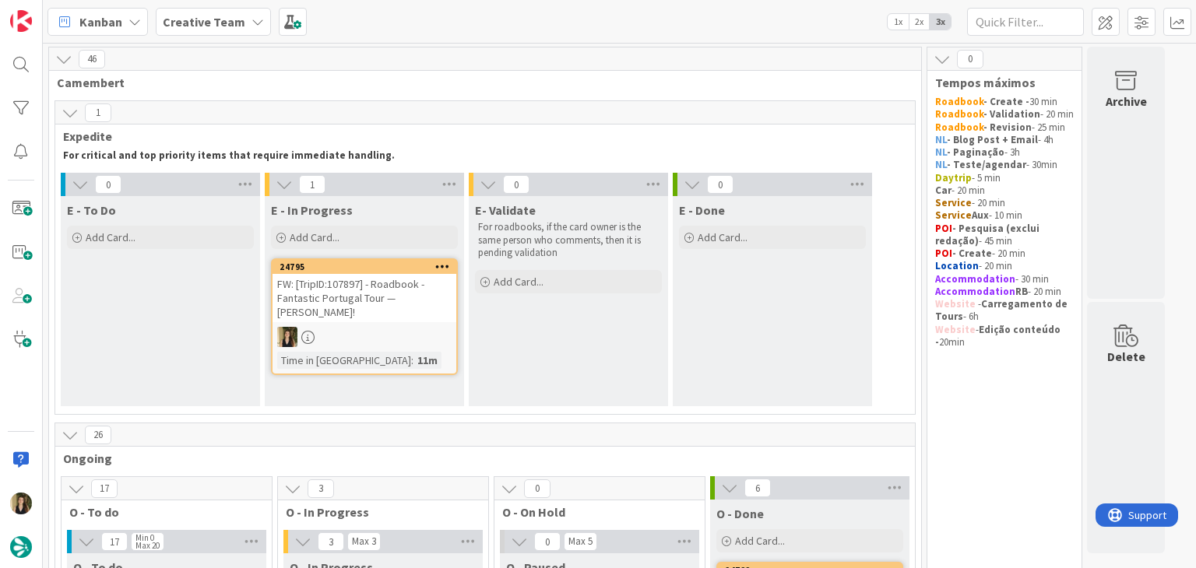
click at [413, 353] on div "11m" at bounding box center [427, 360] width 28 height 17
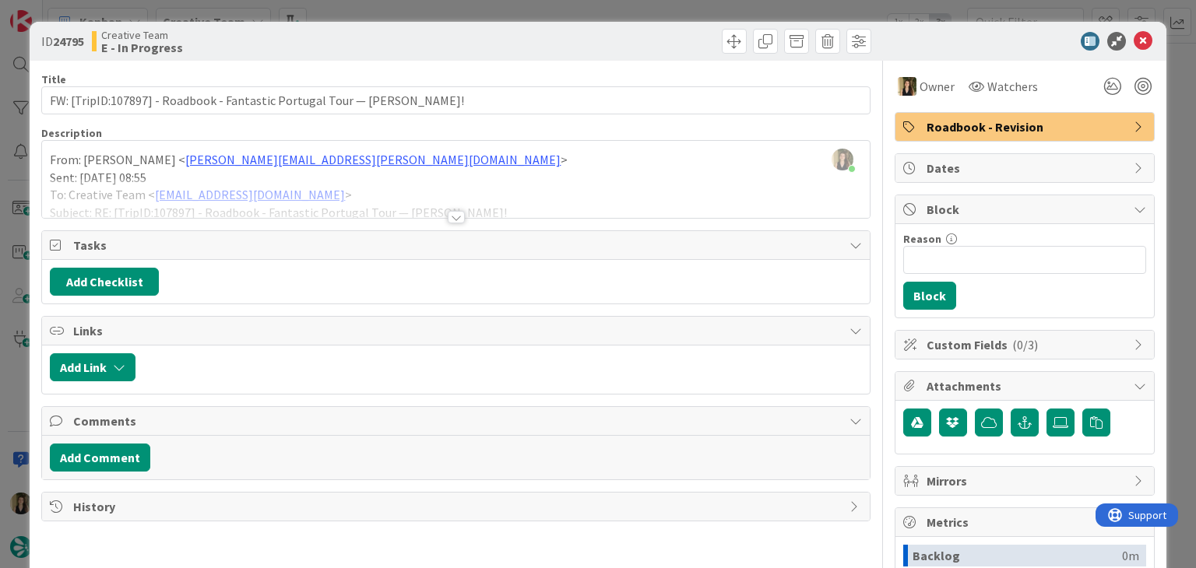
drag, startPoint x: 461, startPoint y: 8, endPoint x: 441, endPoint y: 2, distance: 20.4
click at [458, 8] on div "ID 24795 Creative Team E - In Progress Title 74 / 128 FW: [TripID:107897] - Roa…" at bounding box center [598, 284] width 1196 height 568
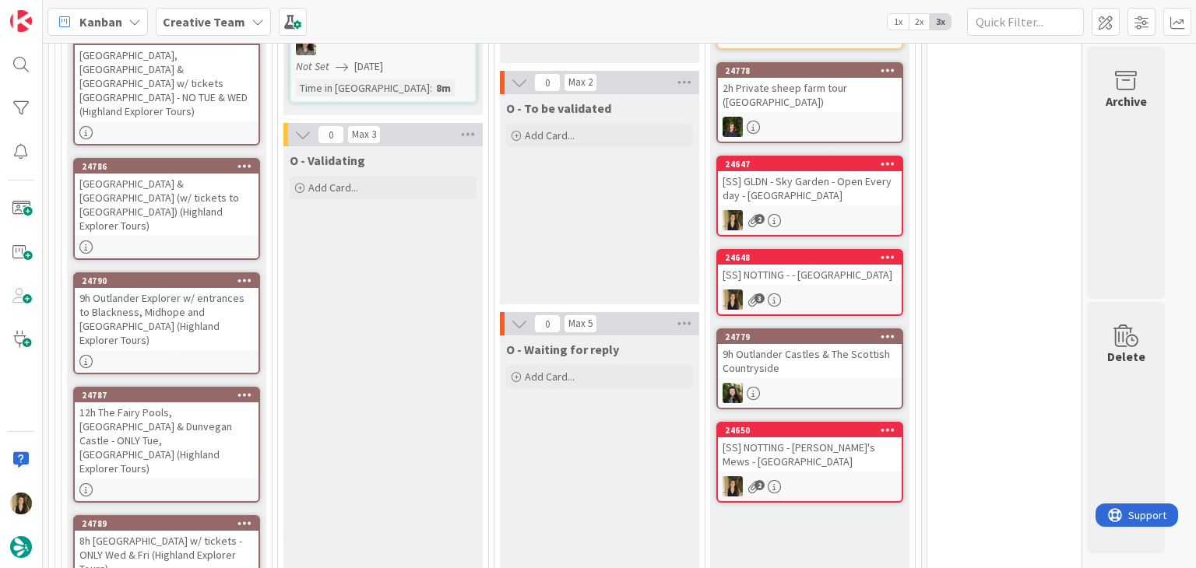
click at [577, 237] on div "O - To be validated Add Card..." at bounding box center [599, 199] width 199 height 210
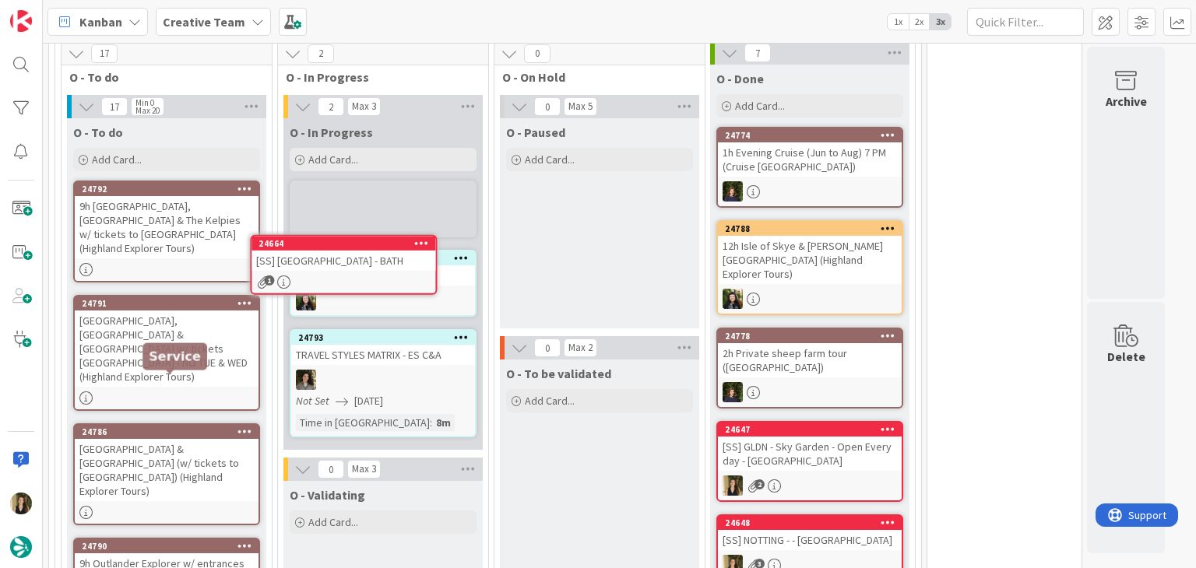
scroll to position [392, 0]
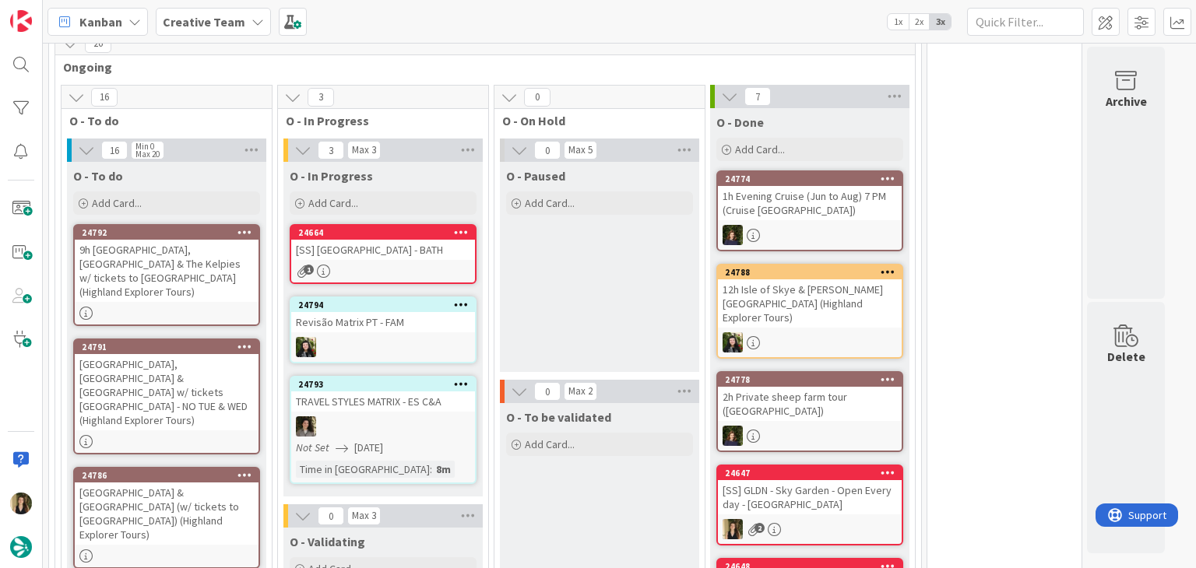
click at [404, 253] on div "[SS] [GEOGRAPHIC_DATA] - BATH" at bounding box center [383, 250] width 184 height 20
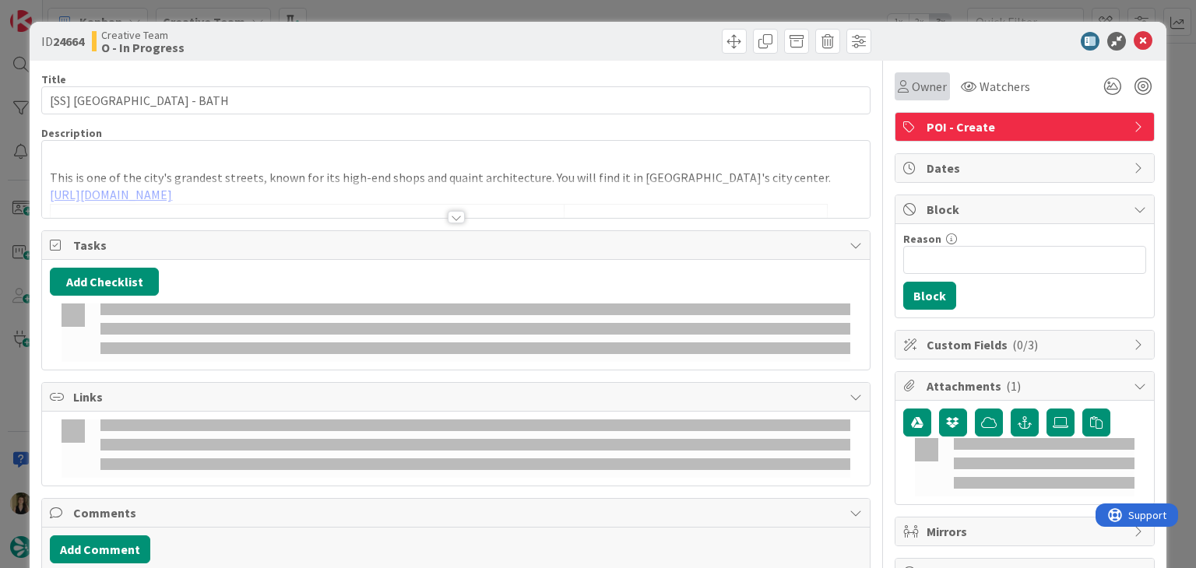
click at [911, 94] on span "Owner" at bounding box center [928, 86] width 35 height 19
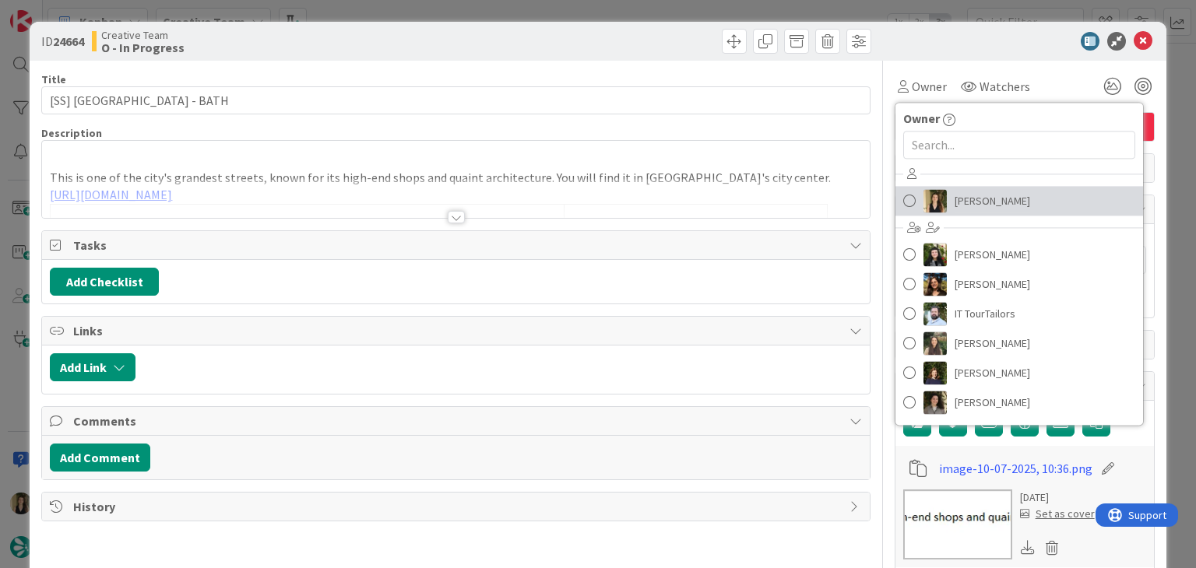
click at [964, 197] on span "[PERSON_NAME]" at bounding box center [992, 200] width 76 height 23
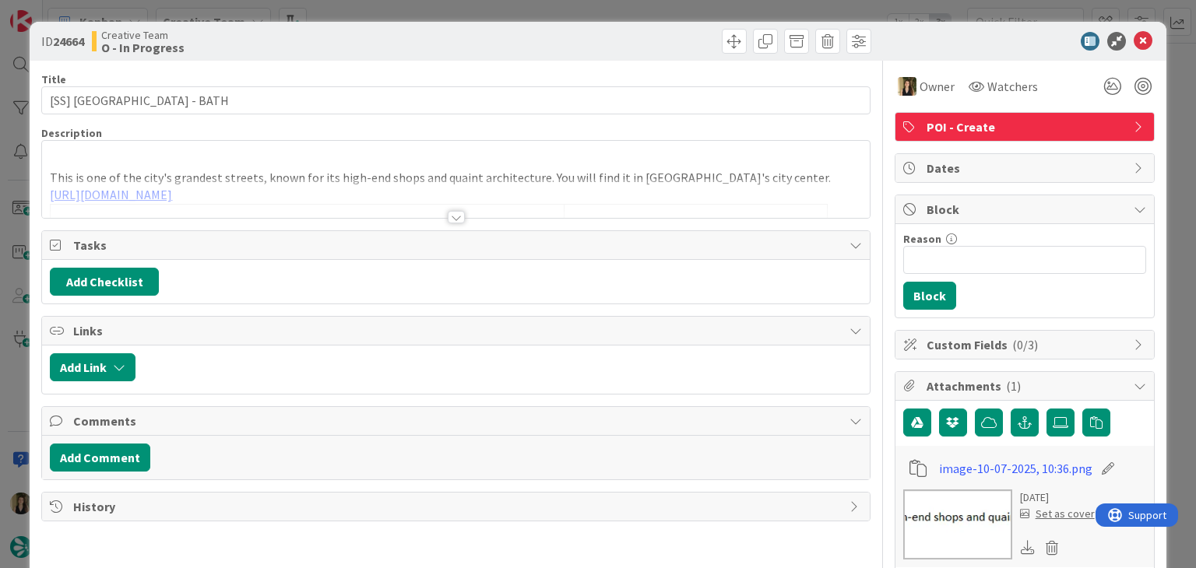
click at [436, 212] on div at bounding box center [455, 198] width 827 height 40
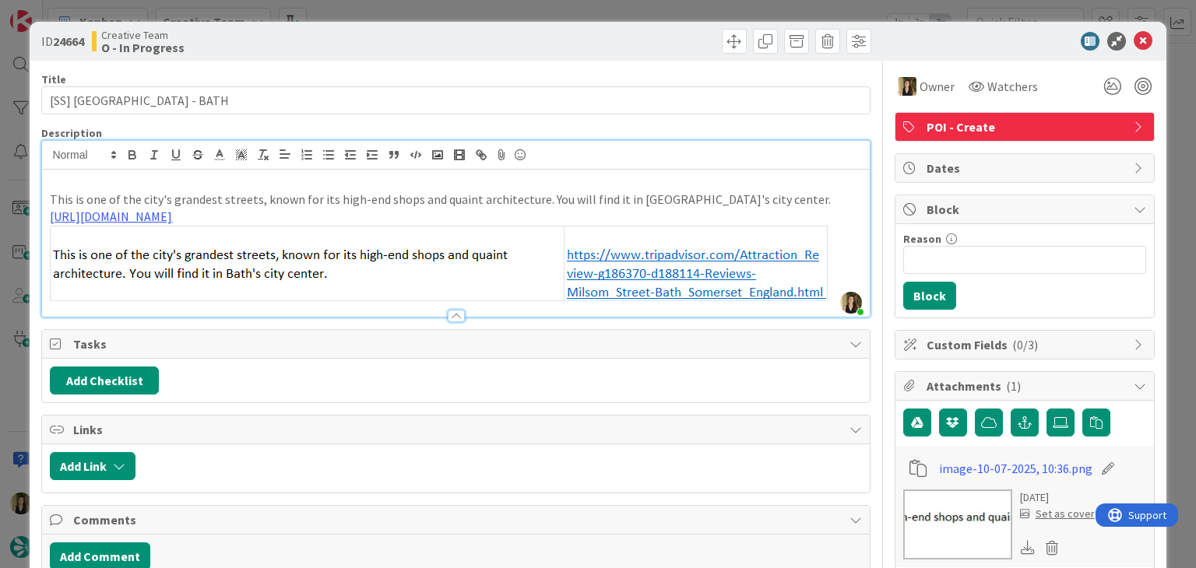
click at [374, 36] on div "Creative Team O - In Progress" at bounding box center [272, 41] width 360 height 25
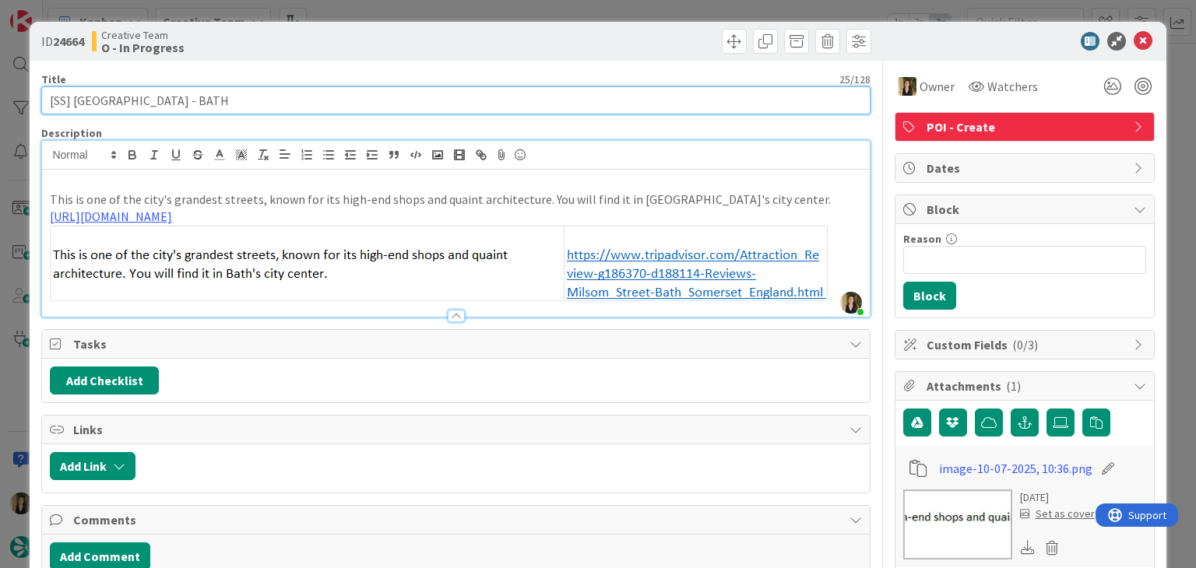
drag, startPoint x: 146, startPoint y: 100, endPoint x: 75, endPoint y: 100, distance: 70.8
click at [75, 100] on input "[SS] [GEOGRAPHIC_DATA] - BATH" at bounding box center [455, 100] width 828 height 28
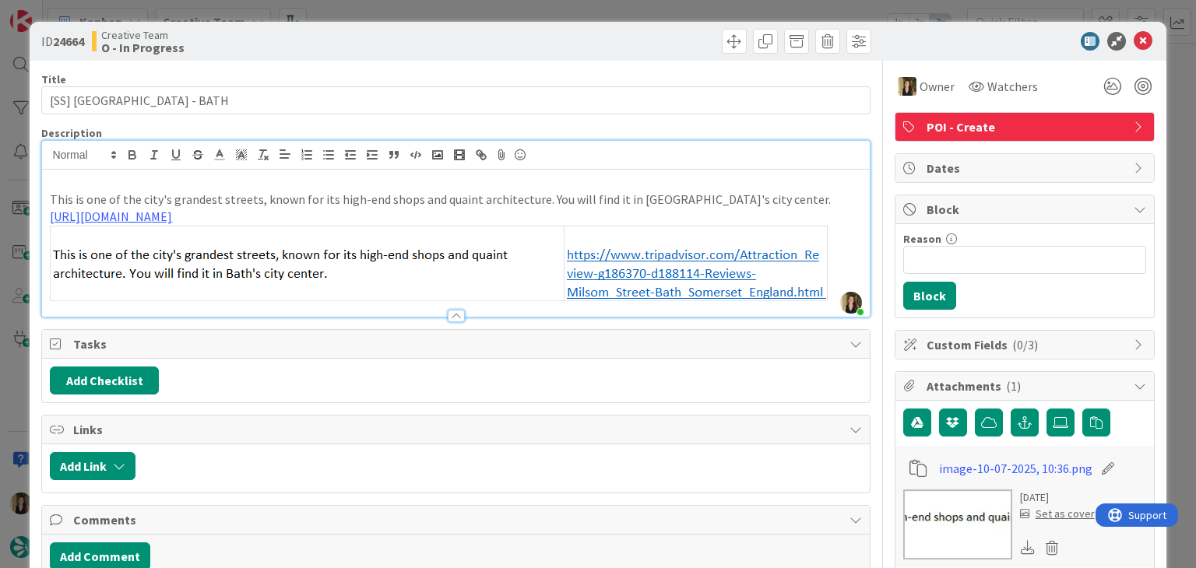
click at [400, 1] on div "ID 24664 Creative Team O - In Progress Title 25 / 128 [SS] [GEOGRAPHIC_DATA] - …" at bounding box center [598, 284] width 1196 height 568
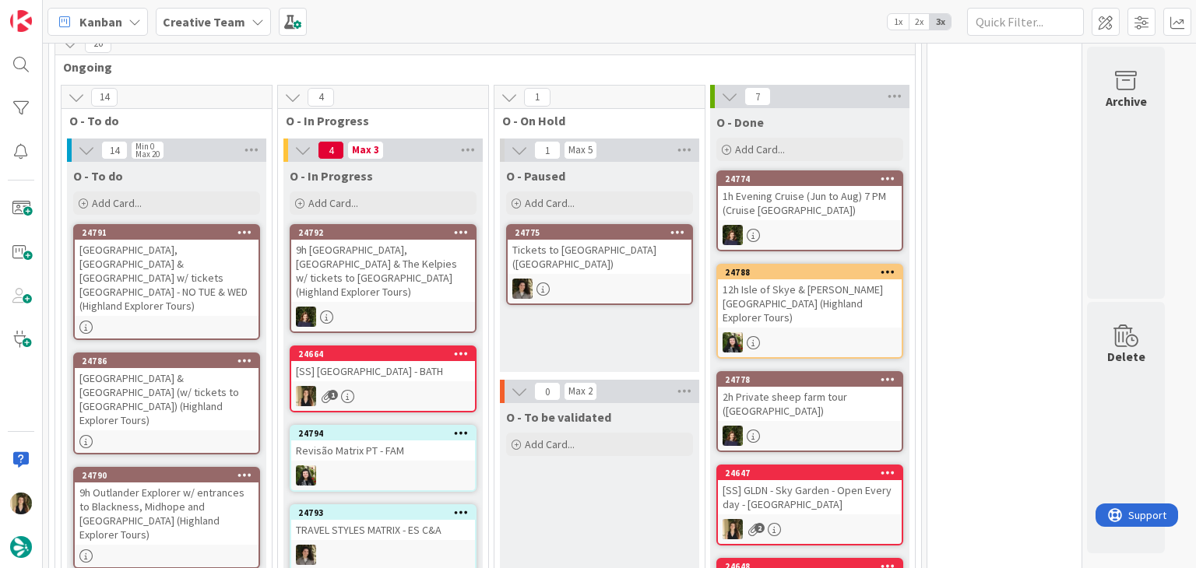
click at [406, 7] on div "Kanban Creative Team 1x 2x 3x" at bounding box center [619, 21] width 1153 height 43
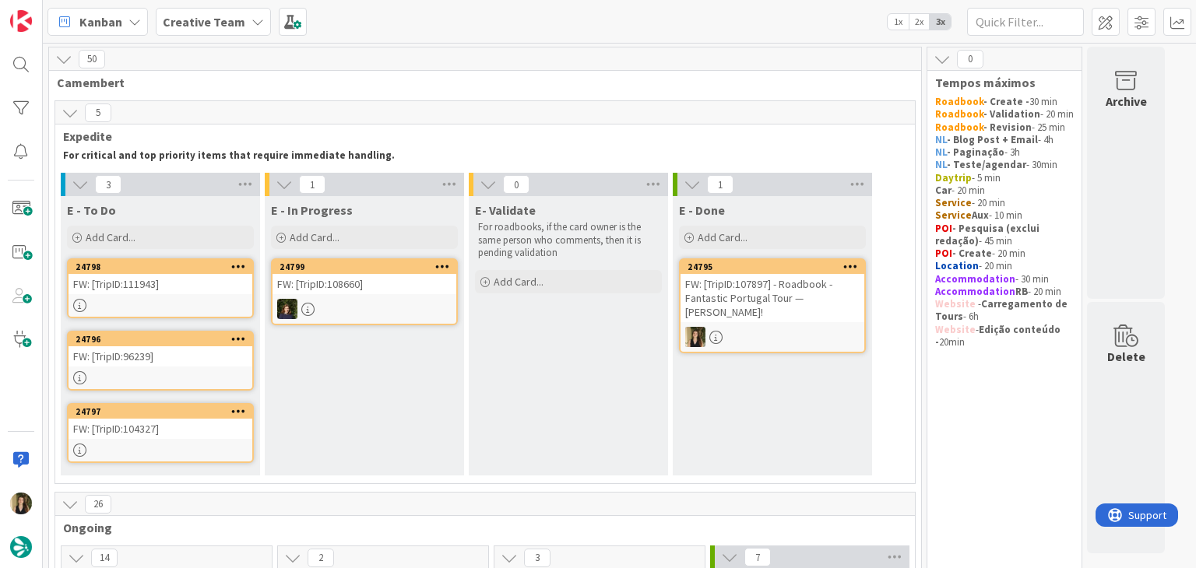
click at [216, 290] on div "FW: [TripID:111943]" at bounding box center [160, 284] width 184 height 20
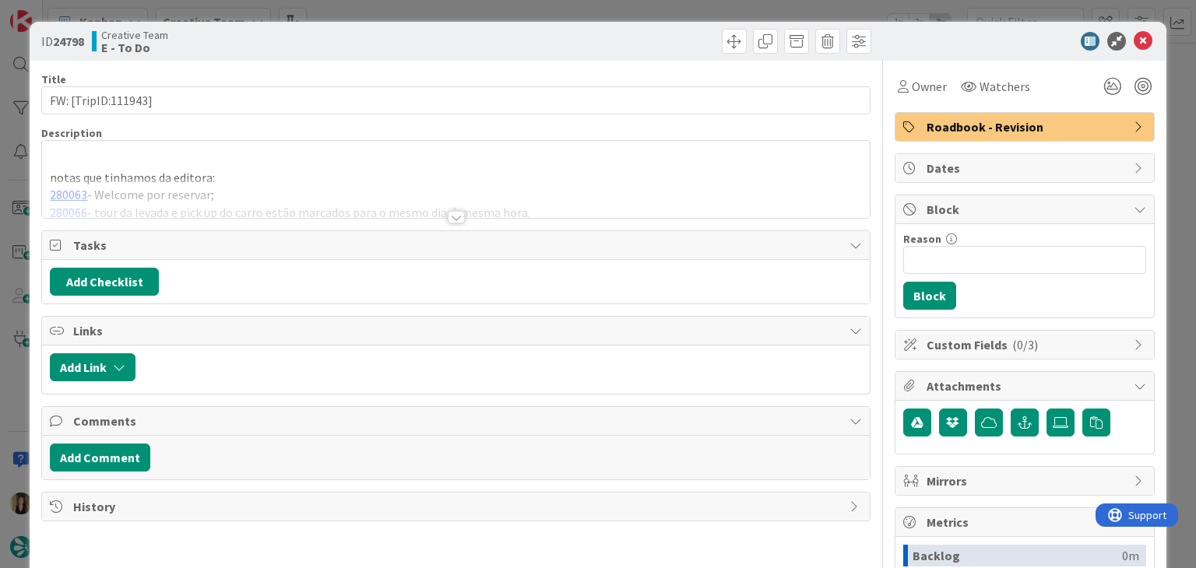
click at [448, 212] on div at bounding box center [456, 217] width 17 height 12
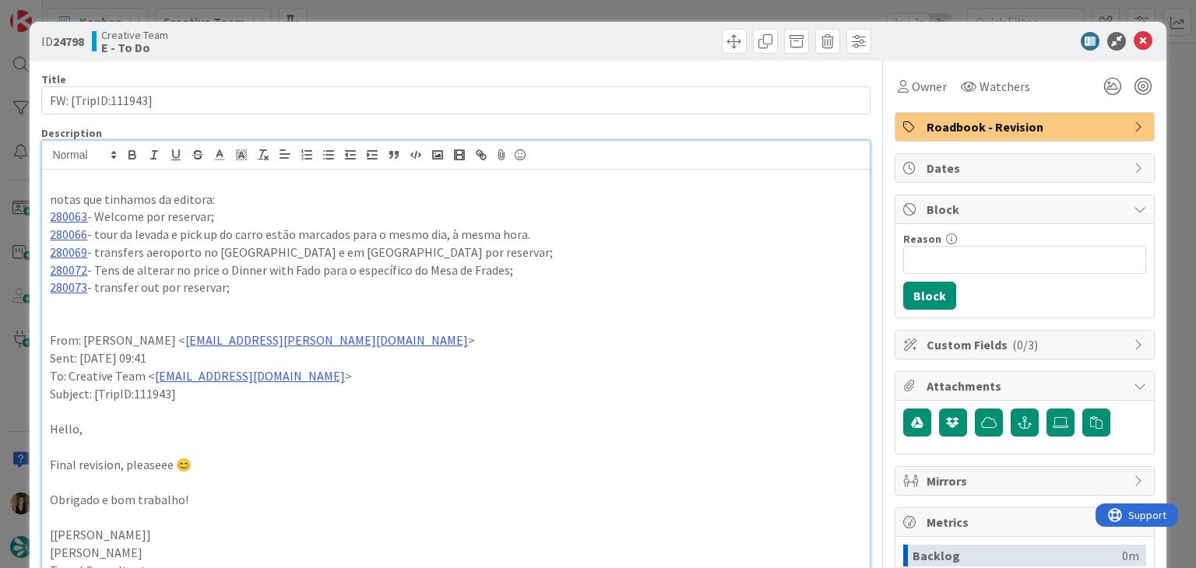
click at [409, 7] on div "ID 24798 Creative Team E - To Do Title 19 / 128 FW: [TripID:111943] Description…" at bounding box center [598, 284] width 1196 height 568
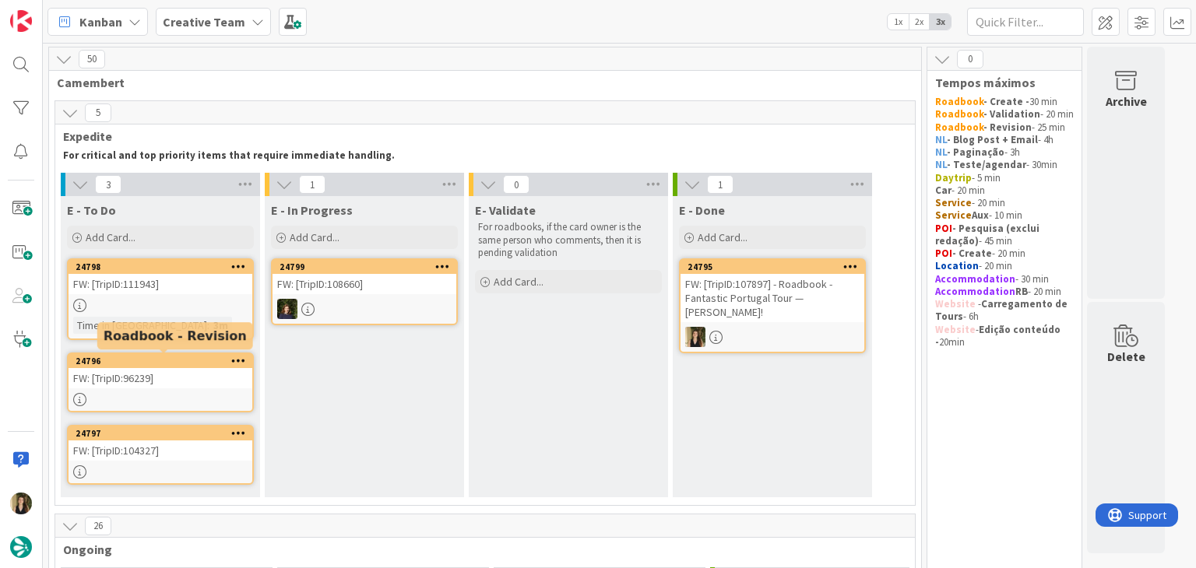
click at [198, 372] on div "FW: [TripID:96239]" at bounding box center [160, 378] width 184 height 20
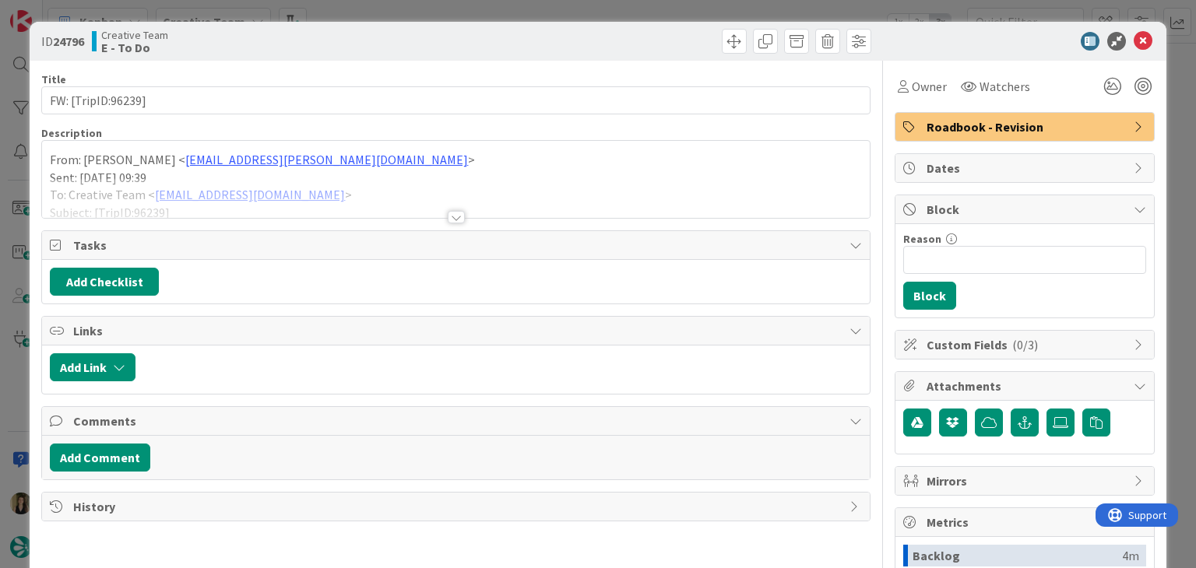
click at [448, 213] on div at bounding box center [456, 217] width 17 height 12
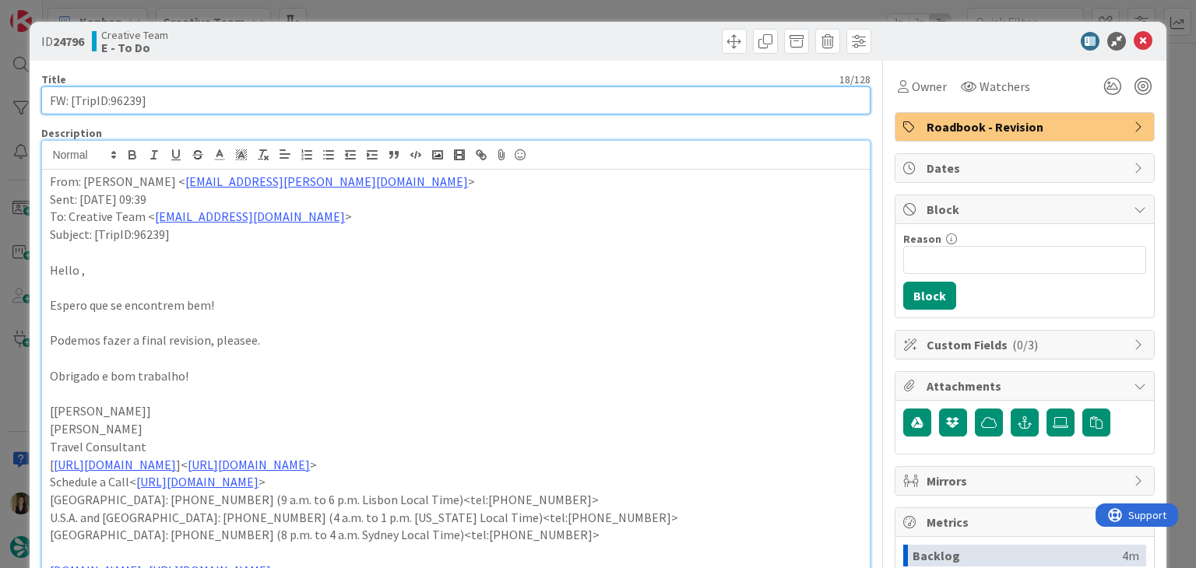
click at [123, 94] on input "FW: [TripID:96239]" at bounding box center [455, 100] width 828 height 28
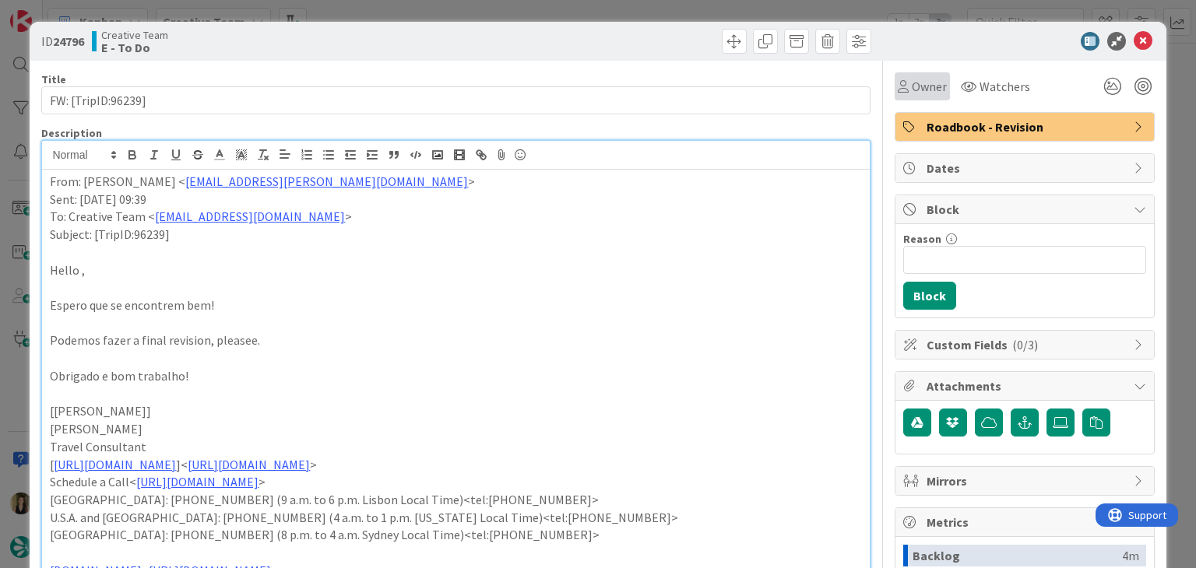
click at [897, 88] on div "Owner" at bounding box center [921, 86] width 49 height 19
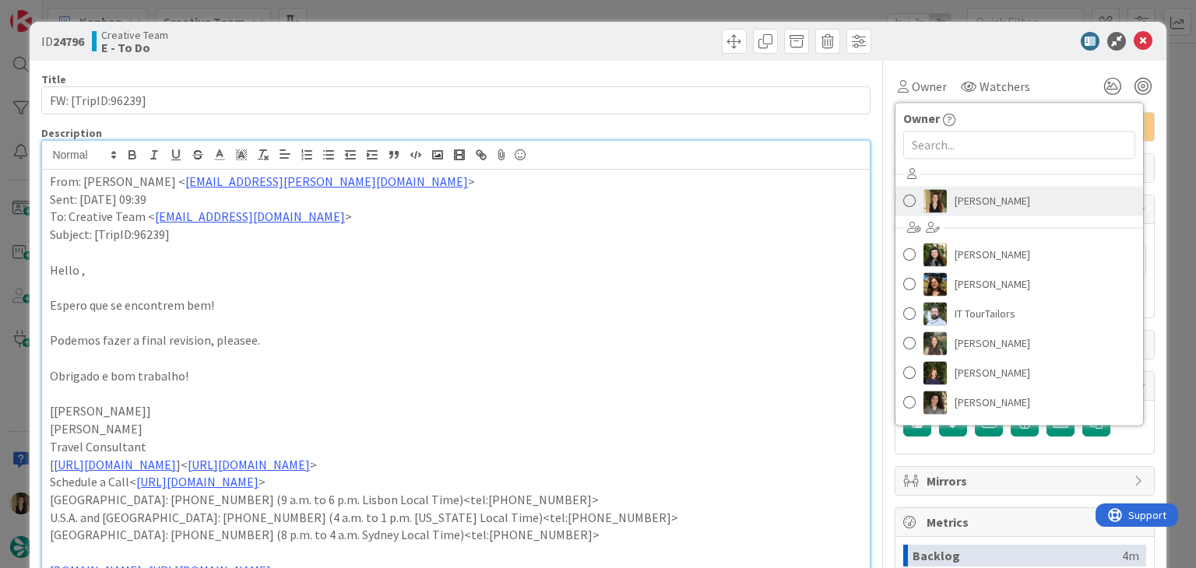
click at [931, 199] on img at bounding box center [934, 200] width 23 height 23
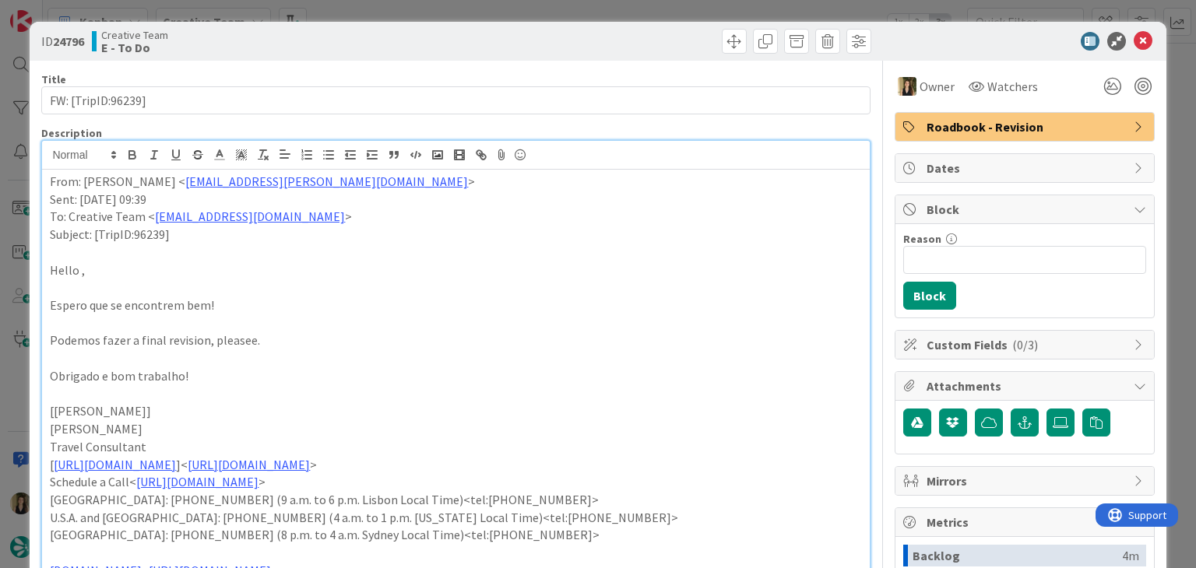
click at [669, 15] on div "ID 24796 Creative Team E - To Do Title 18 / 128 FW: [TripID:96239] Description …" at bounding box center [598, 284] width 1196 height 568
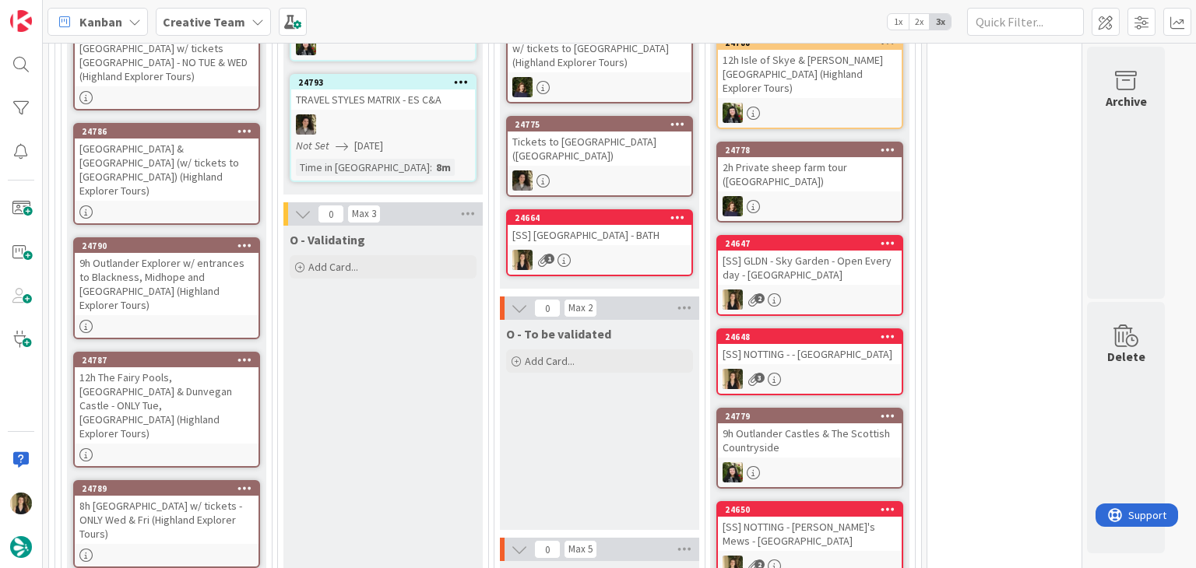
scroll to position [576, 0]
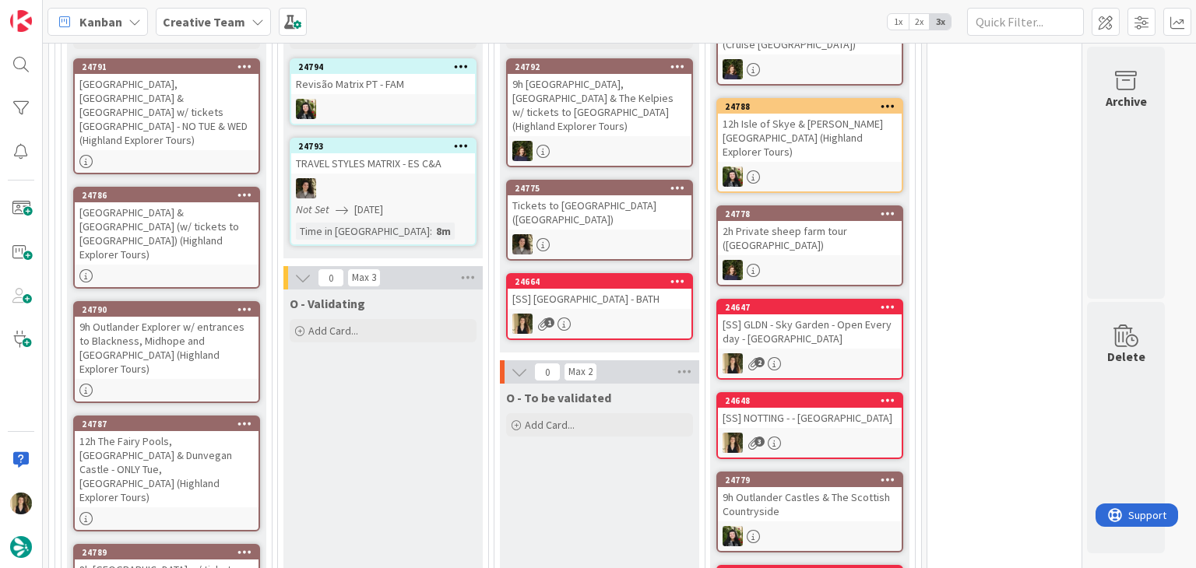
click at [620, 275] on div "24664 [SS] [GEOGRAPHIC_DATA] - BATH" at bounding box center [599, 292] width 184 height 34
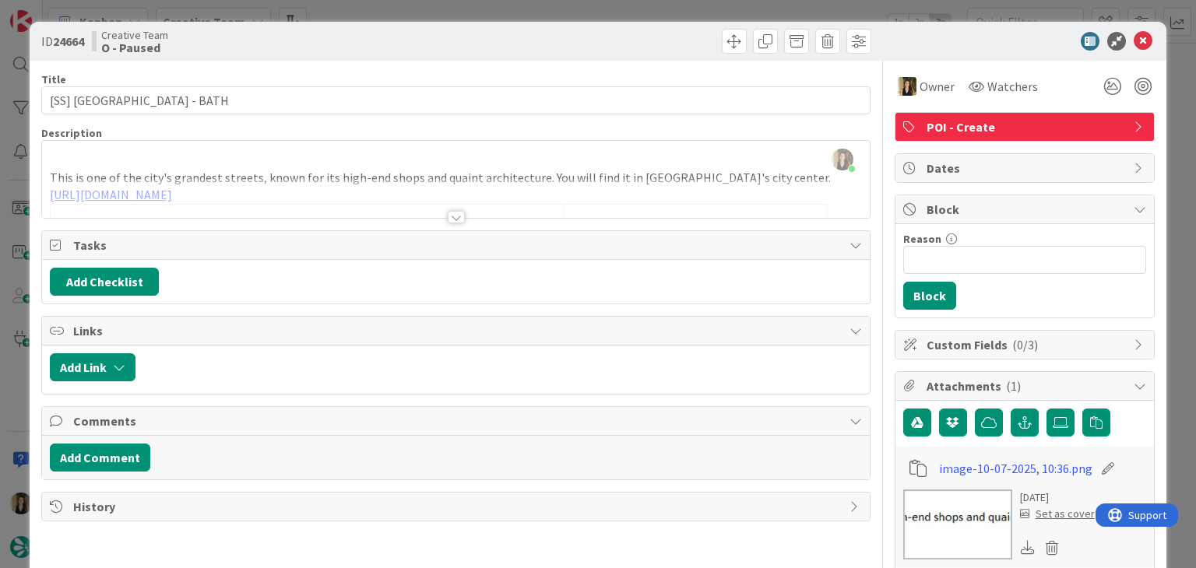
drag, startPoint x: 296, startPoint y: 33, endPoint x: 287, endPoint y: 35, distance: 8.9
click at [293, 33] on div "Creative Team O - Paused" at bounding box center [272, 41] width 360 height 25
click at [276, 163] on div "[PERSON_NAME] just joined This is one of the city's grandest streets, known for…" at bounding box center [455, 179] width 827 height 77
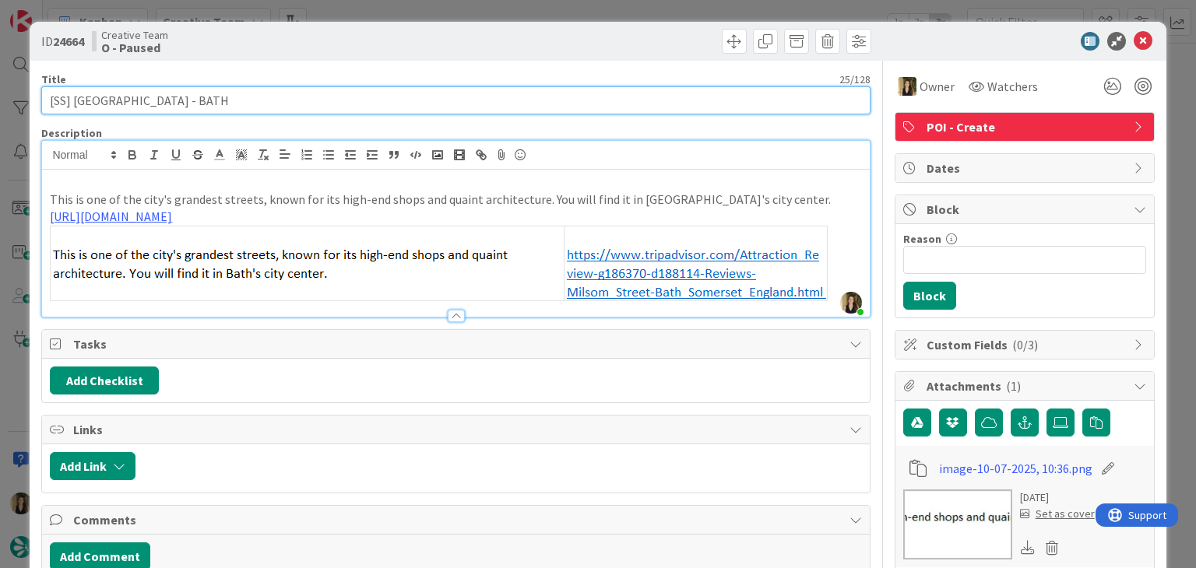
drag, startPoint x: 144, startPoint y: 101, endPoint x: 31, endPoint y: 103, distance: 112.9
click at [31, 103] on div "ID 24664 Creative Team O - Paused Title 25 / 128 [SS] [GEOGRAPHIC_DATA] - BATH …" at bounding box center [598, 543] width 1136 height 1043
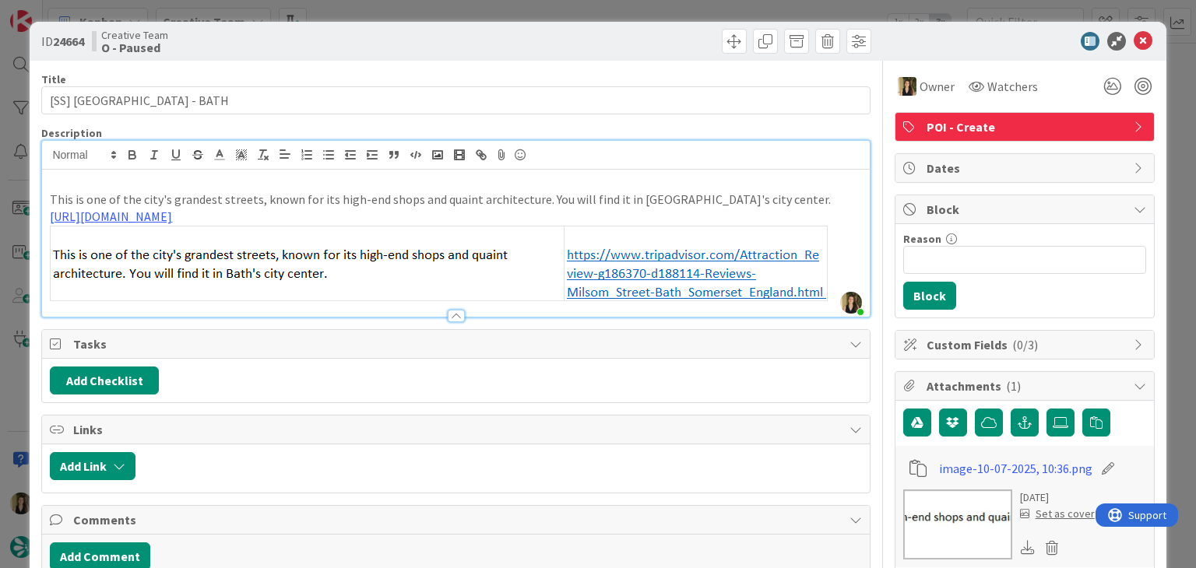
click at [354, 2] on div "ID 24664 Creative Team O - Paused Title 25 / 128 [SS] [GEOGRAPHIC_DATA] - BATH …" at bounding box center [598, 284] width 1196 height 568
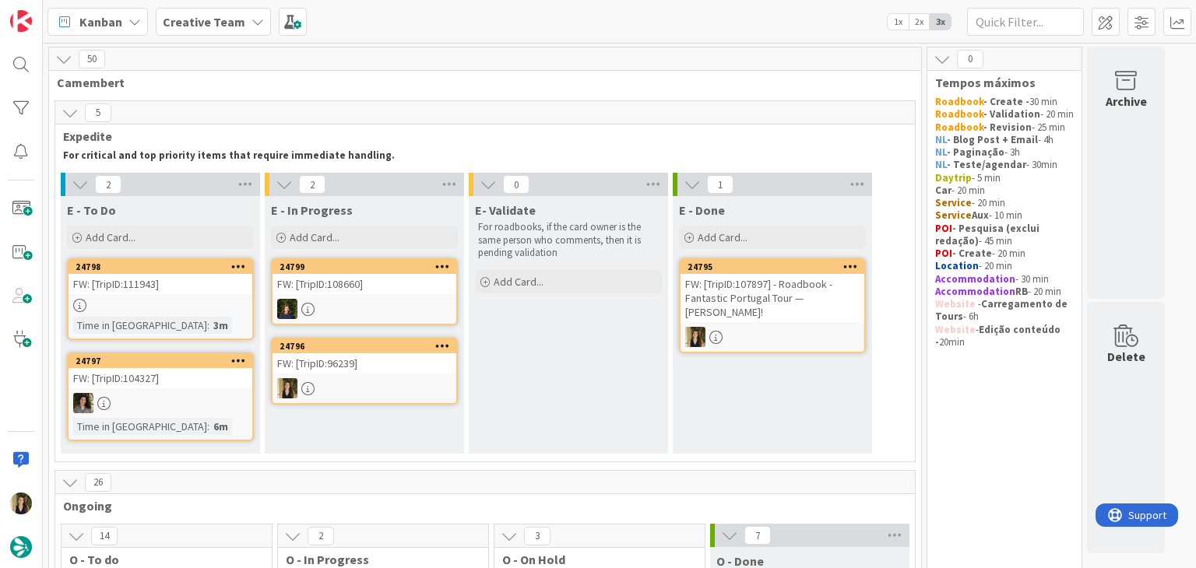
click at [385, 362] on div "FW: [TripID:96239]" at bounding box center [364, 363] width 184 height 20
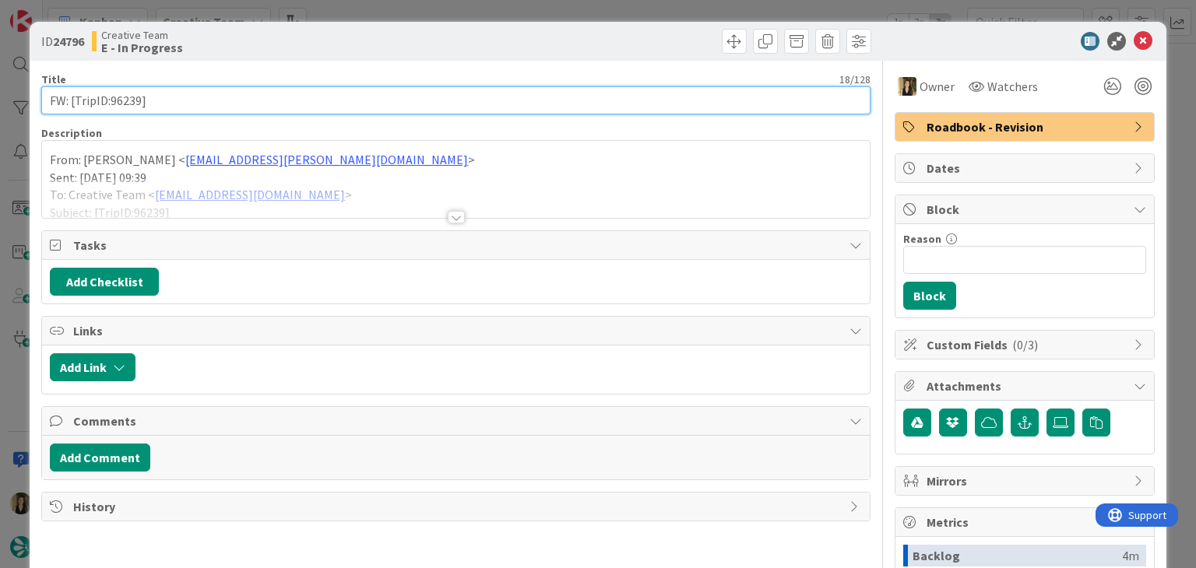
click at [125, 99] on input "FW: [TripID:96239]" at bounding box center [455, 100] width 828 height 28
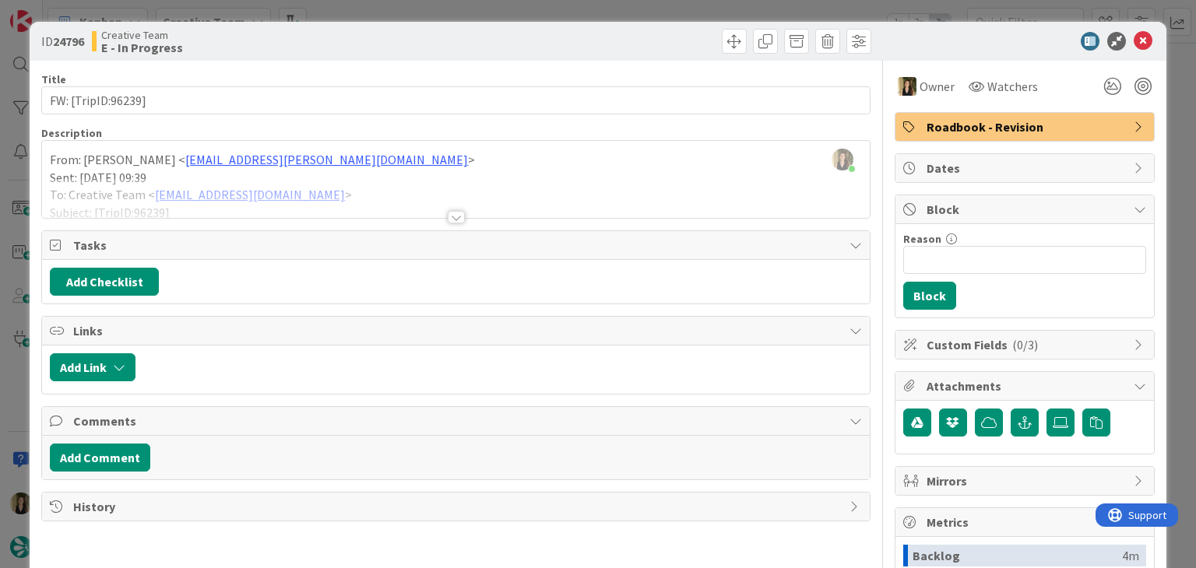
click at [356, 10] on div "ID 24796 Creative Team E - In Progress Title 18 / 128 FW: [TripID:96239] Descri…" at bounding box center [598, 284] width 1196 height 568
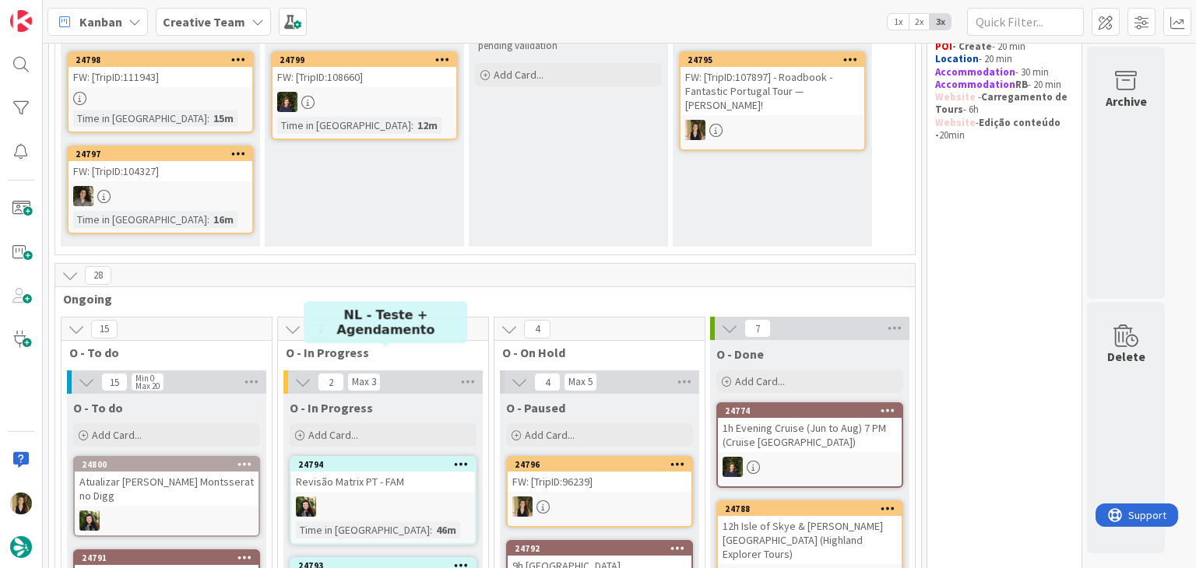
scroll to position [187, 0]
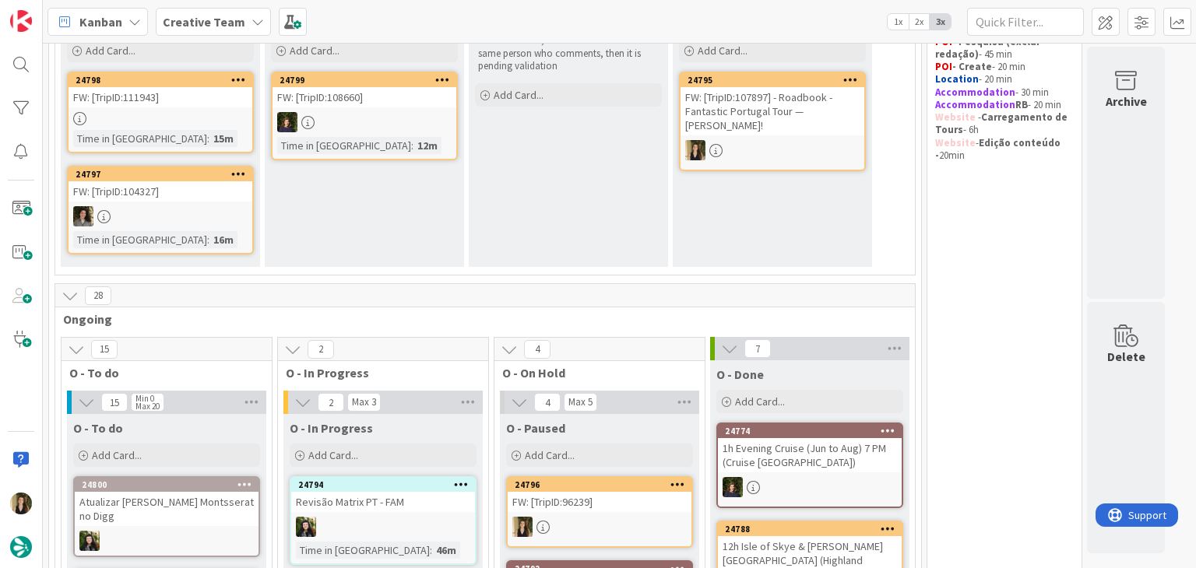
click at [218, 121] on div at bounding box center [160, 118] width 184 height 13
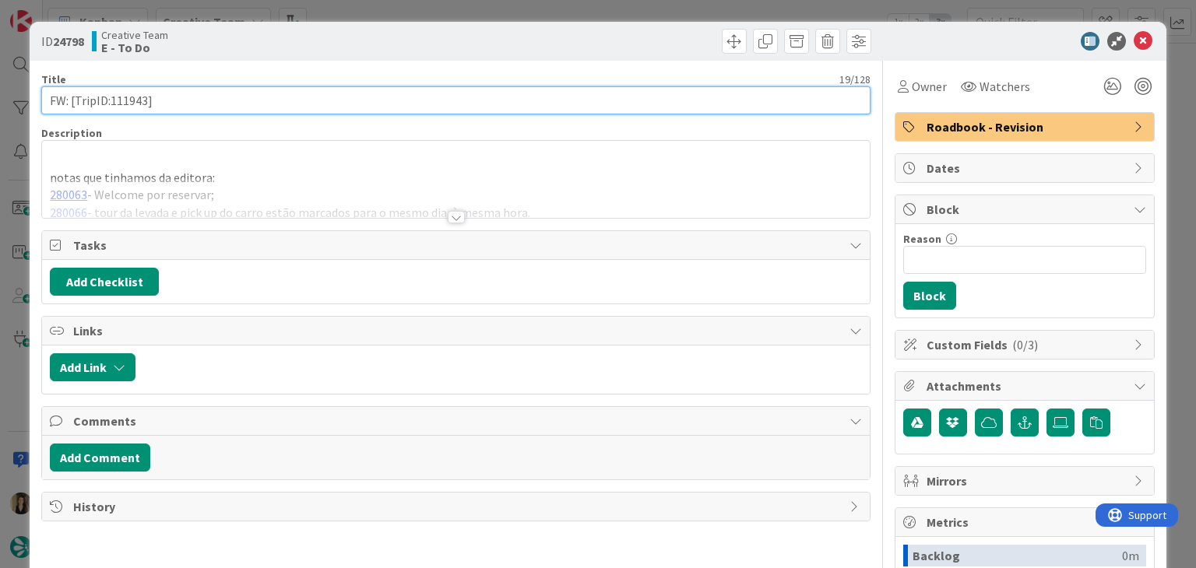
click at [136, 96] on input "FW: [TripID:111943]" at bounding box center [455, 100] width 828 height 28
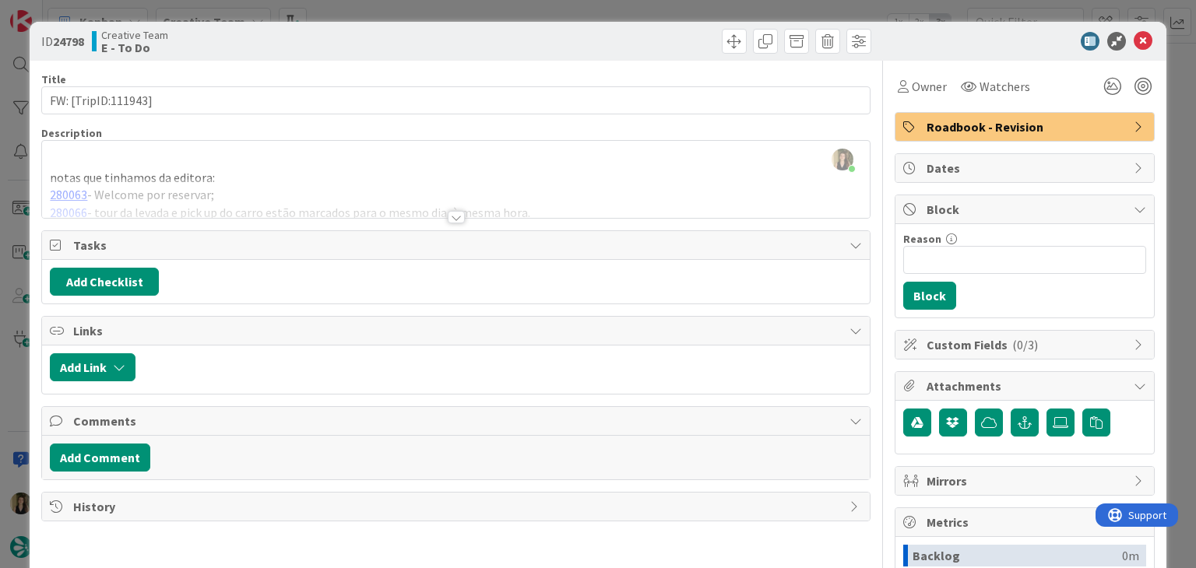
click at [453, 213] on div at bounding box center [456, 217] width 17 height 12
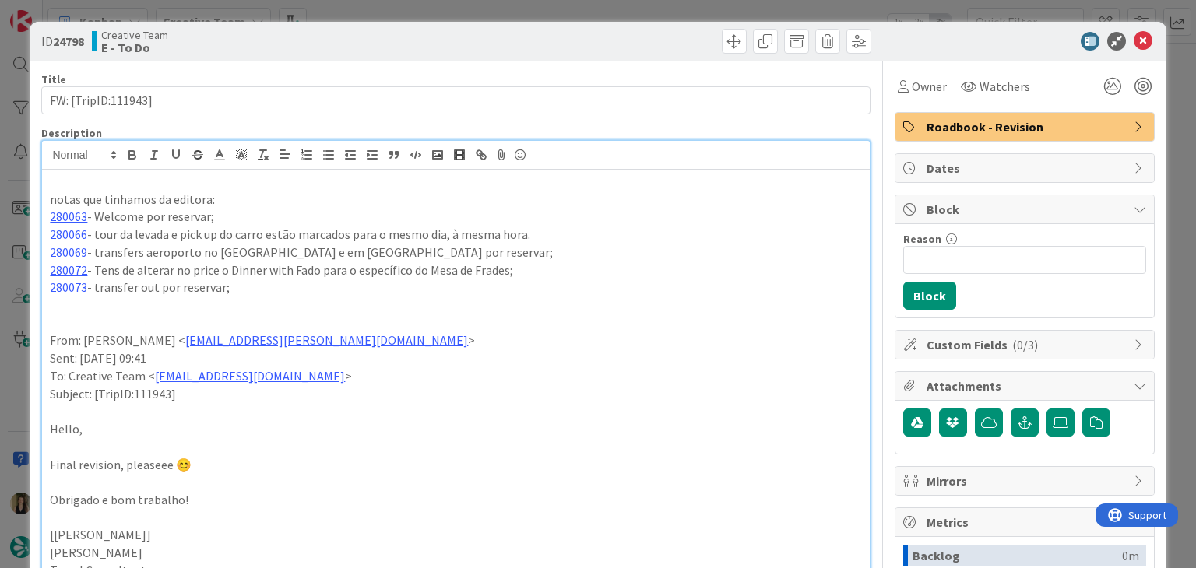
click at [377, 7] on div "ID 24798 Creative Team E - To Do Title 19 / 128 FW: [TripID:111943] Description…" at bounding box center [598, 284] width 1196 height 568
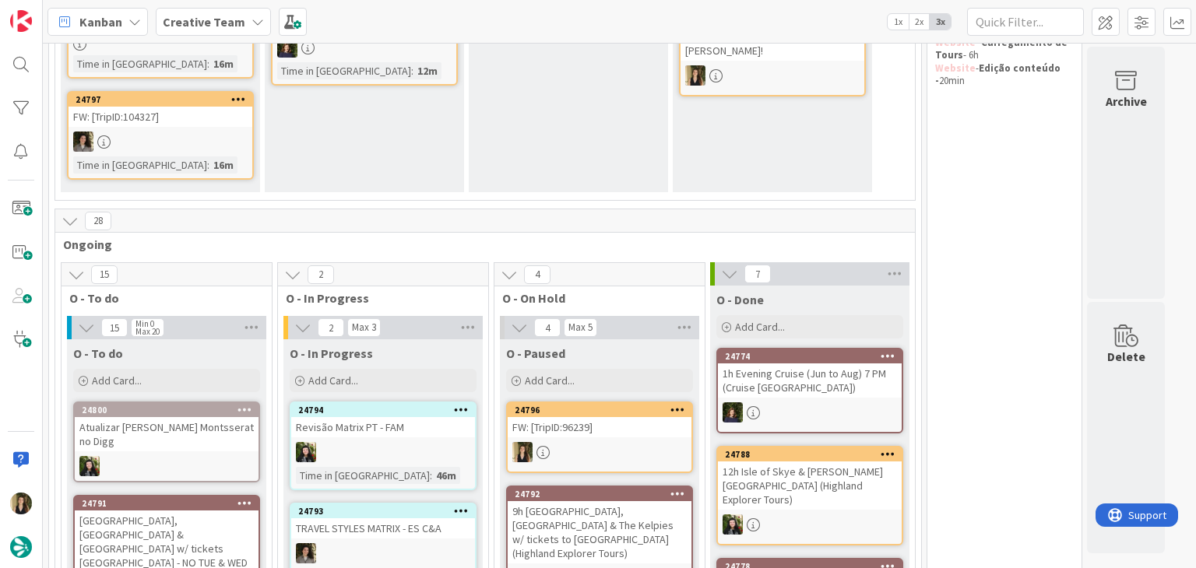
scroll to position [265, 0]
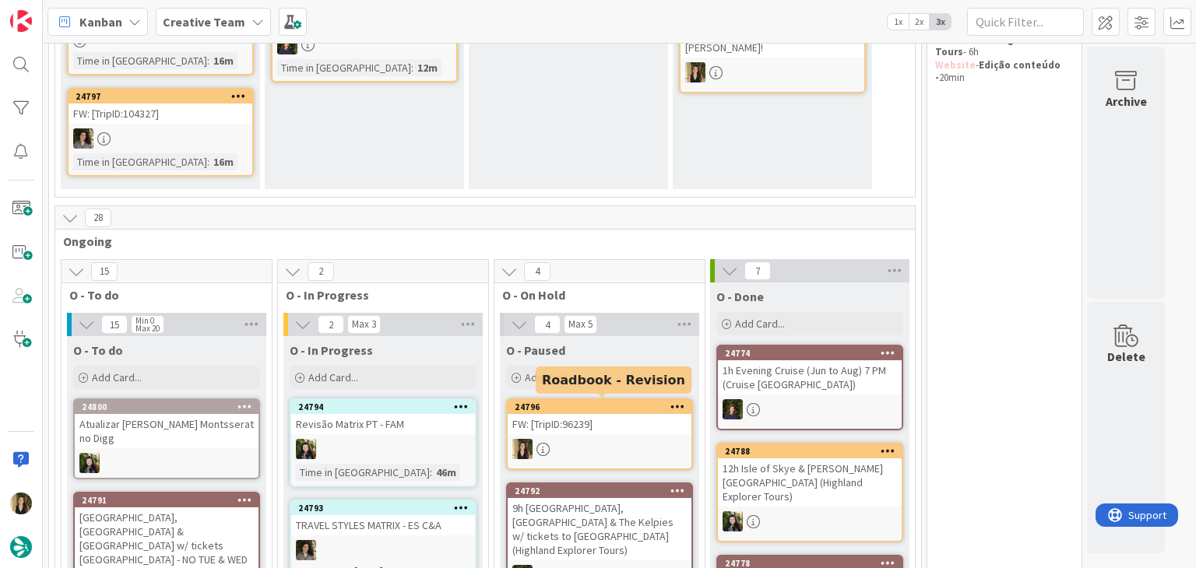
click at [600, 434] on div "24796 FW: [TripID:96239]" at bounding box center [599, 435] width 187 height 72
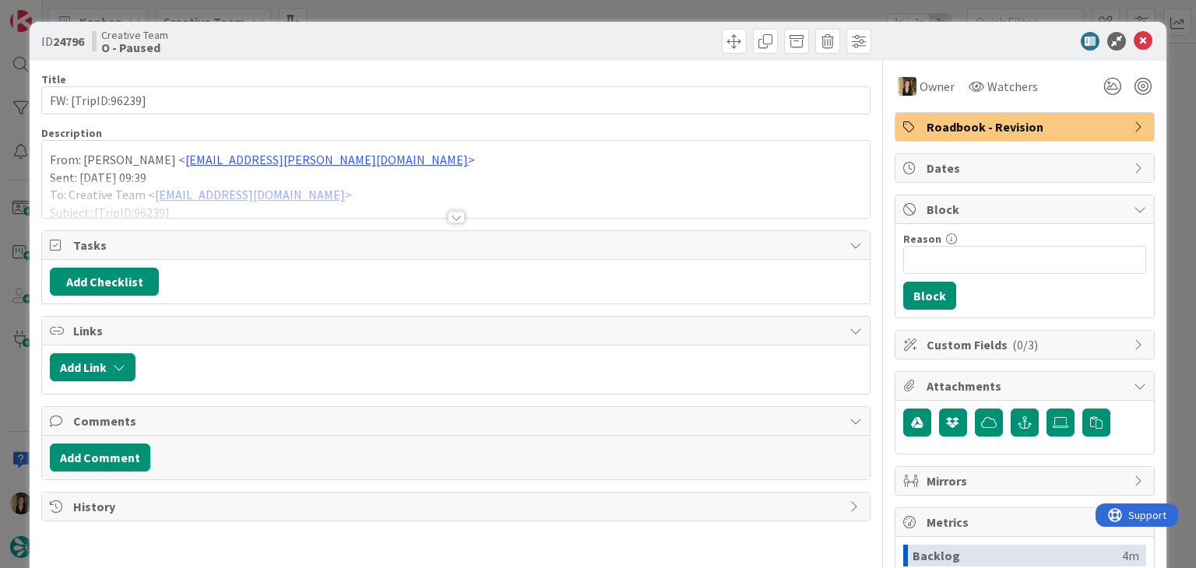
click at [567, 6] on div "ID 24796 Creative Team O - Paused Title 18 / 128 FW: [TripID:96239] Description…" at bounding box center [598, 284] width 1196 height 568
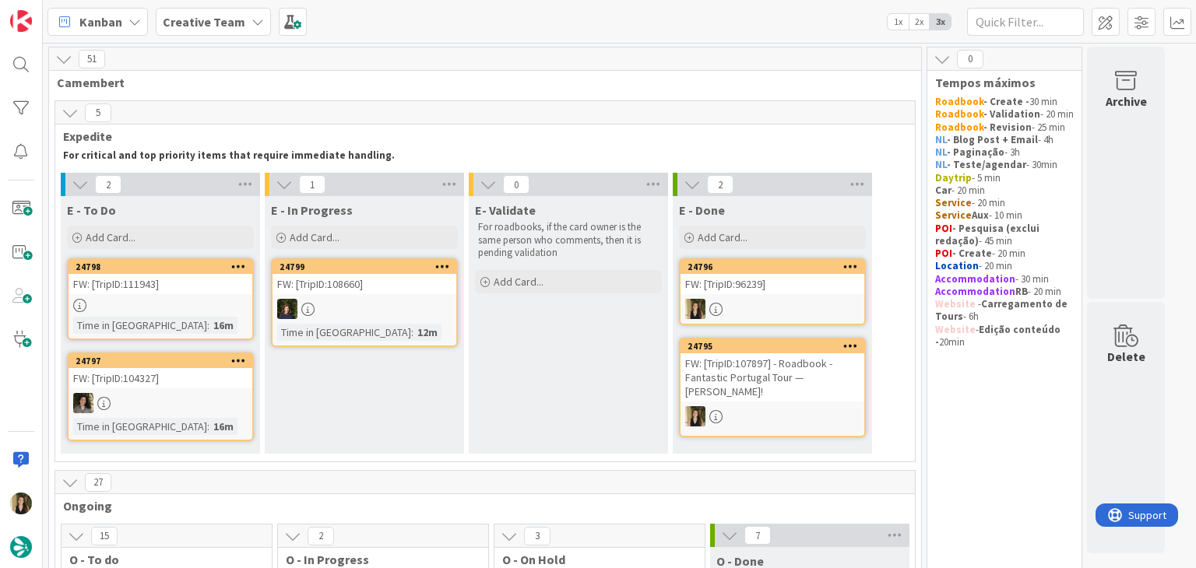
click at [744, 290] on div "FW: [TripID:96239]" at bounding box center [772, 284] width 184 height 20
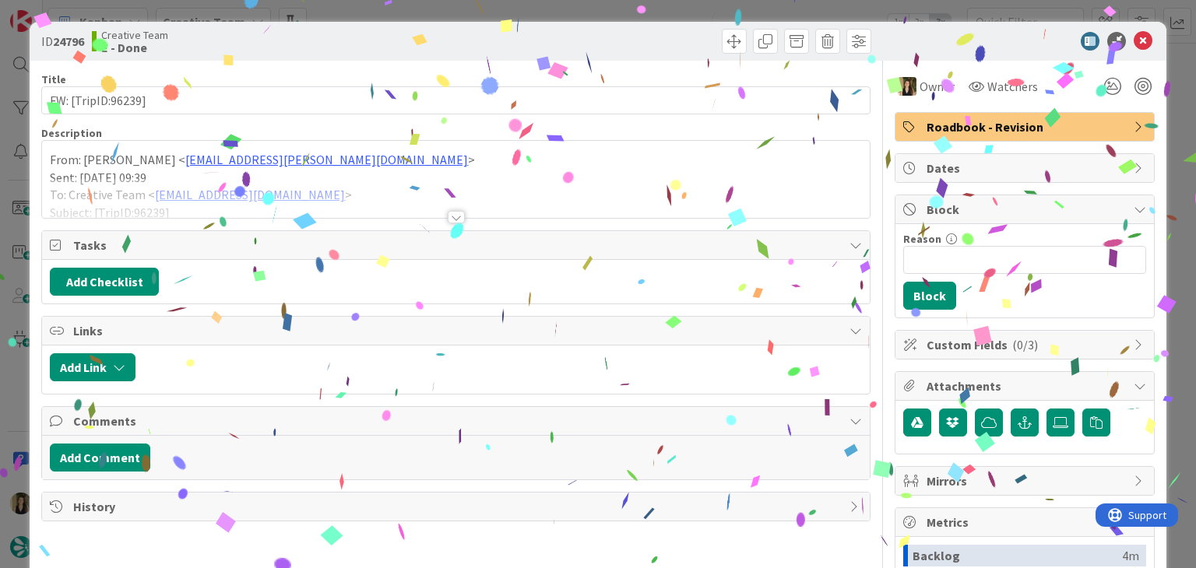
click at [1005, 134] on span "Roadbook - Revision" at bounding box center [1025, 127] width 199 height 19
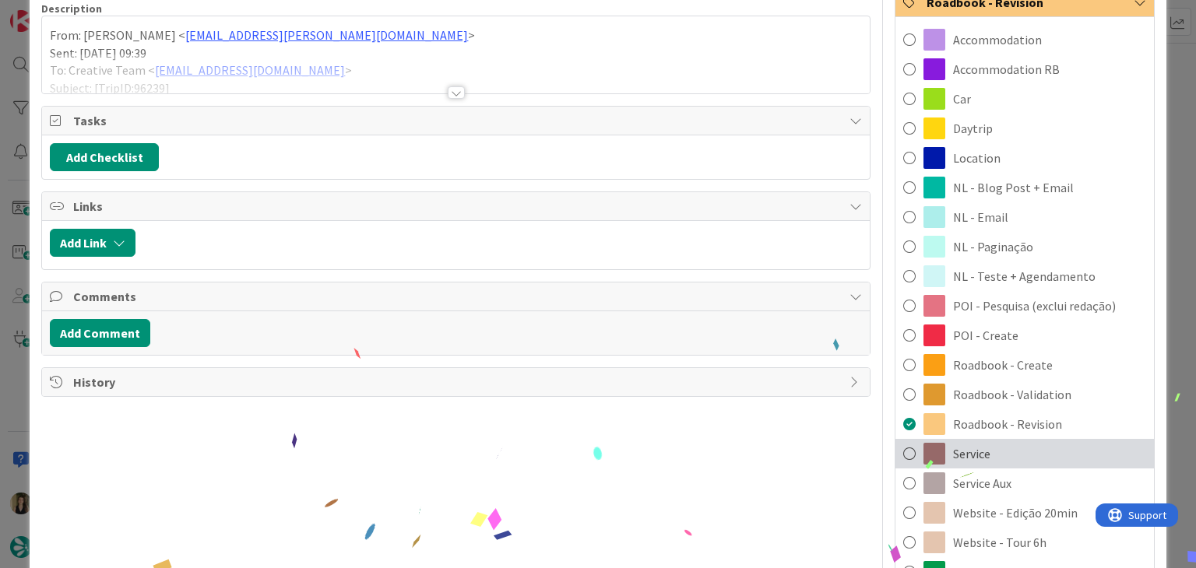
scroll to position [234, 0]
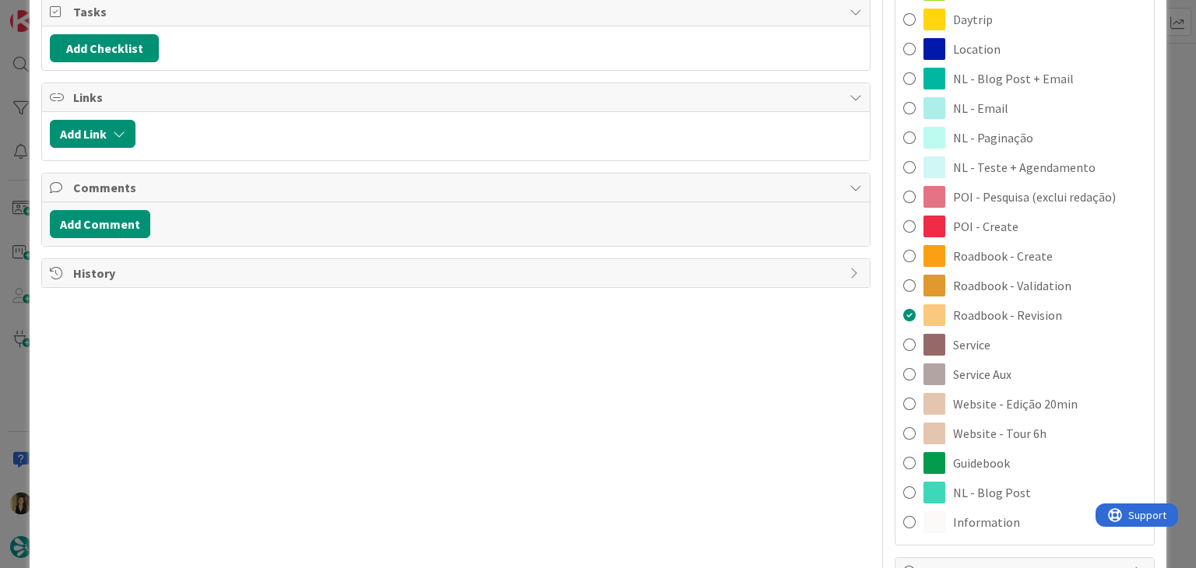
drag, startPoint x: 993, startPoint y: 373, endPoint x: 962, endPoint y: 360, distance: 33.5
click at [992, 371] on span "Service Aux" at bounding box center [982, 374] width 58 height 19
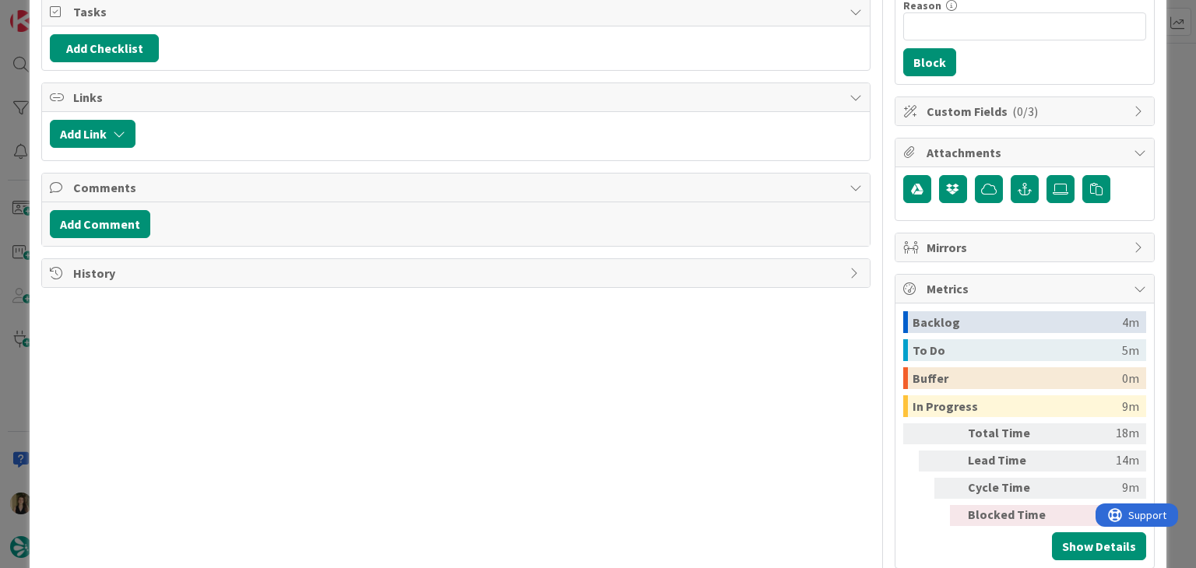
scroll to position [0, 0]
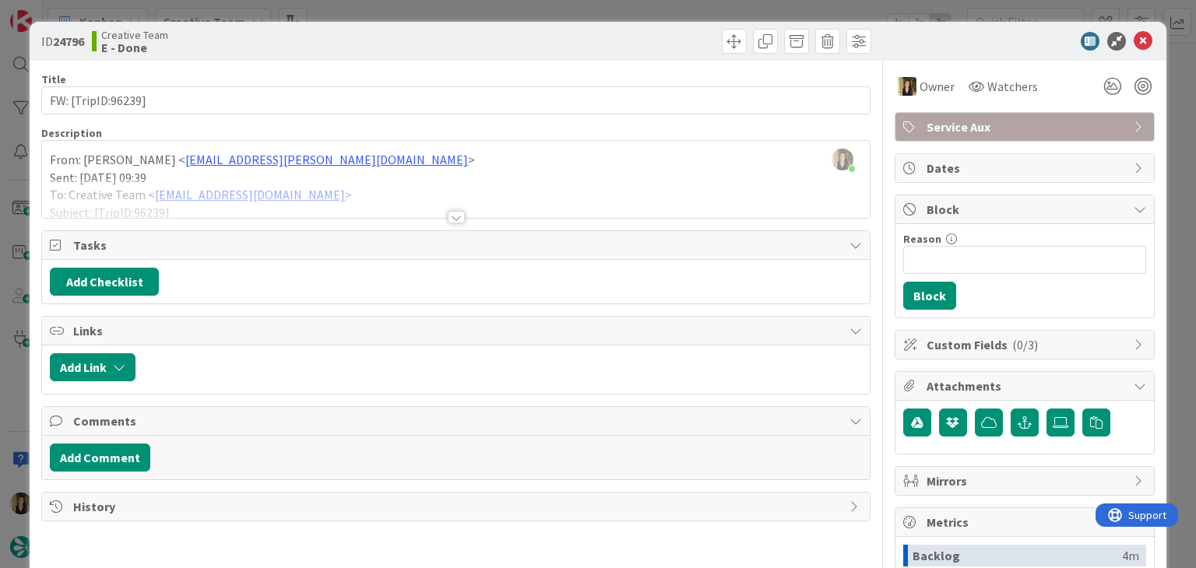
click at [560, 28] on div "ID 24796 Creative Team E - Done" at bounding box center [598, 41] width 1136 height 39
click at [558, 12] on div "ID 24796 Creative Team E - Done Title 18 / 128 FW: [TripID:96239] Description […" at bounding box center [598, 284] width 1196 height 568
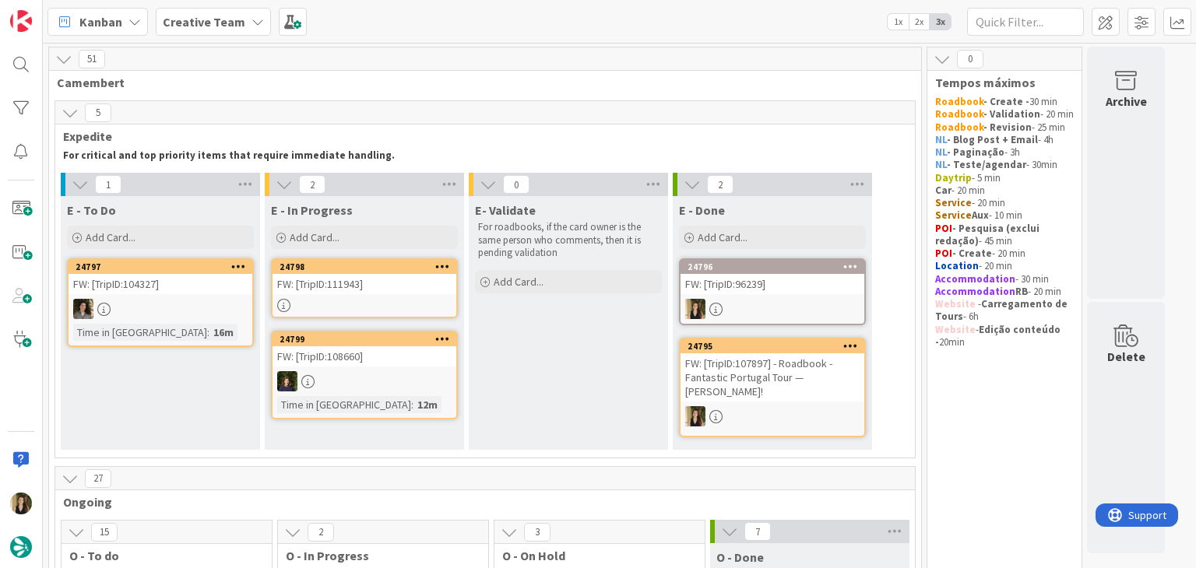
click at [395, 296] on div "24798 FW: [TripID:111943]" at bounding box center [364, 288] width 187 height 60
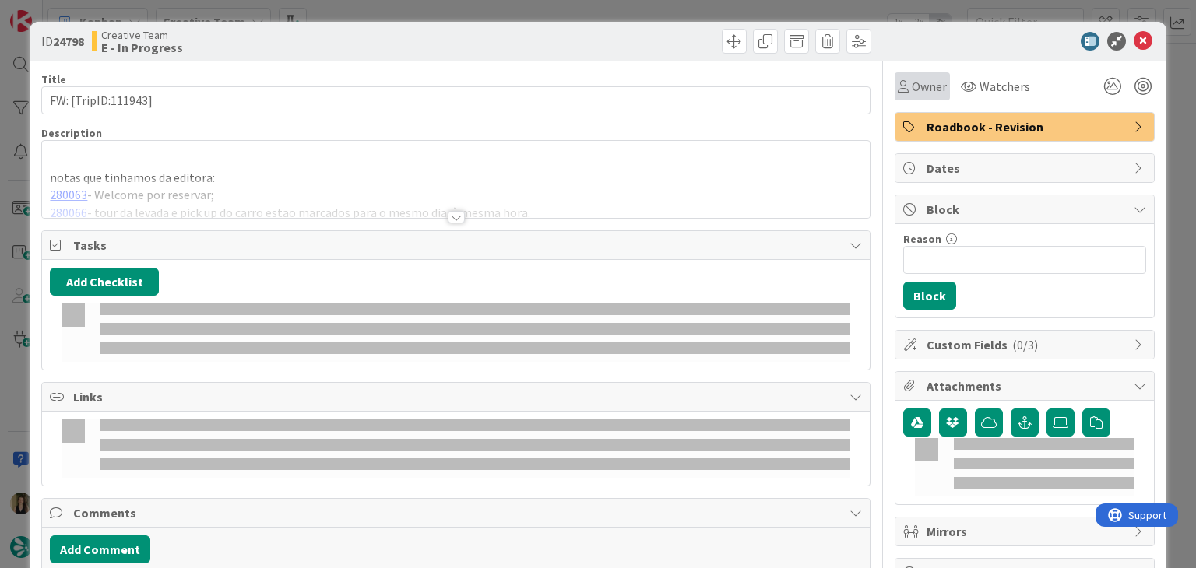
click at [897, 92] on div "Owner" at bounding box center [921, 86] width 49 height 19
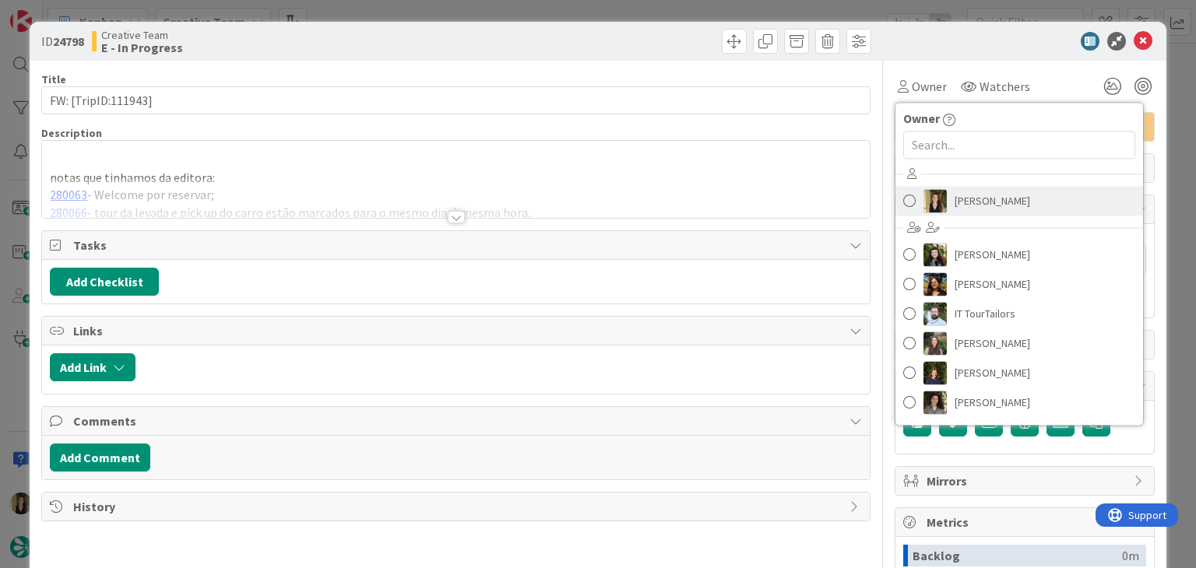
click at [954, 203] on span "[PERSON_NAME]" at bounding box center [992, 200] width 76 height 23
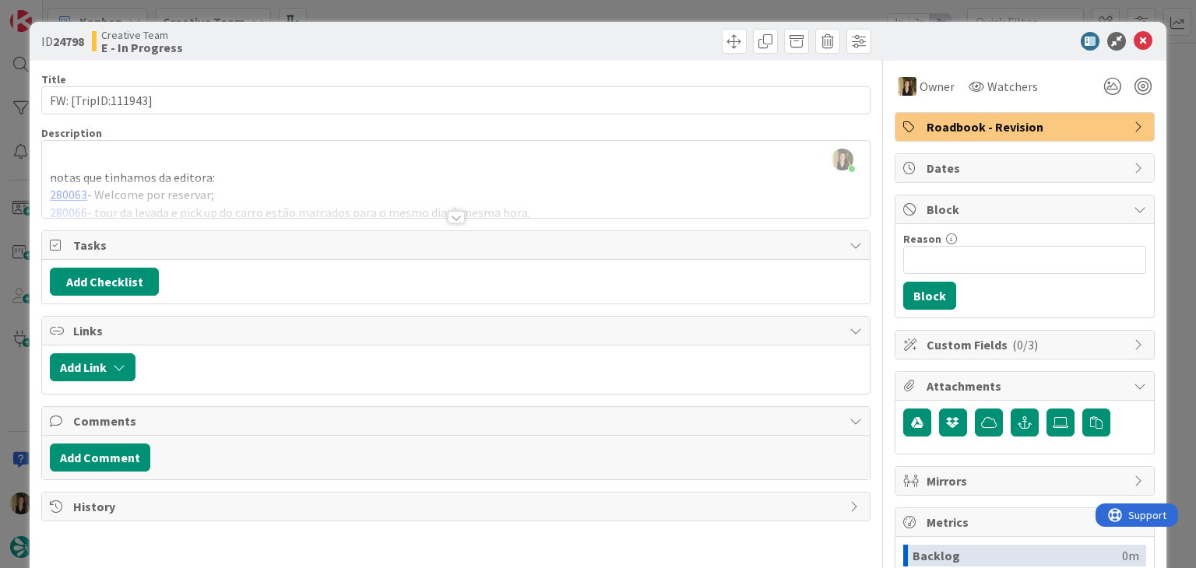
click at [456, 216] on div at bounding box center [456, 217] width 17 height 12
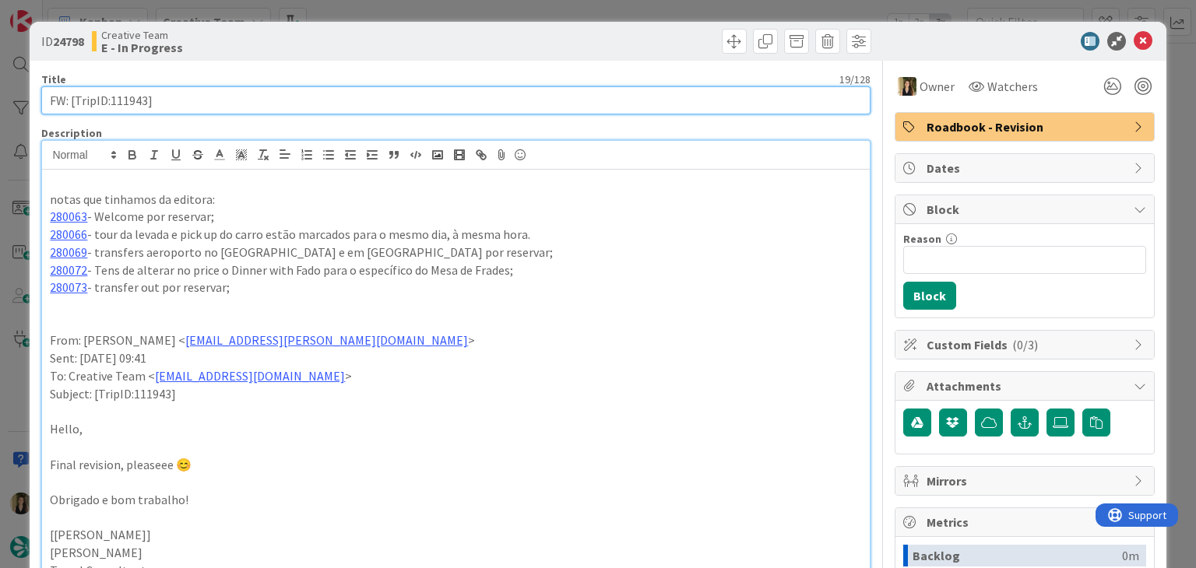
click at [127, 99] on input "FW: [TripID:111943]" at bounding box center [455, 100] width 828 height 28
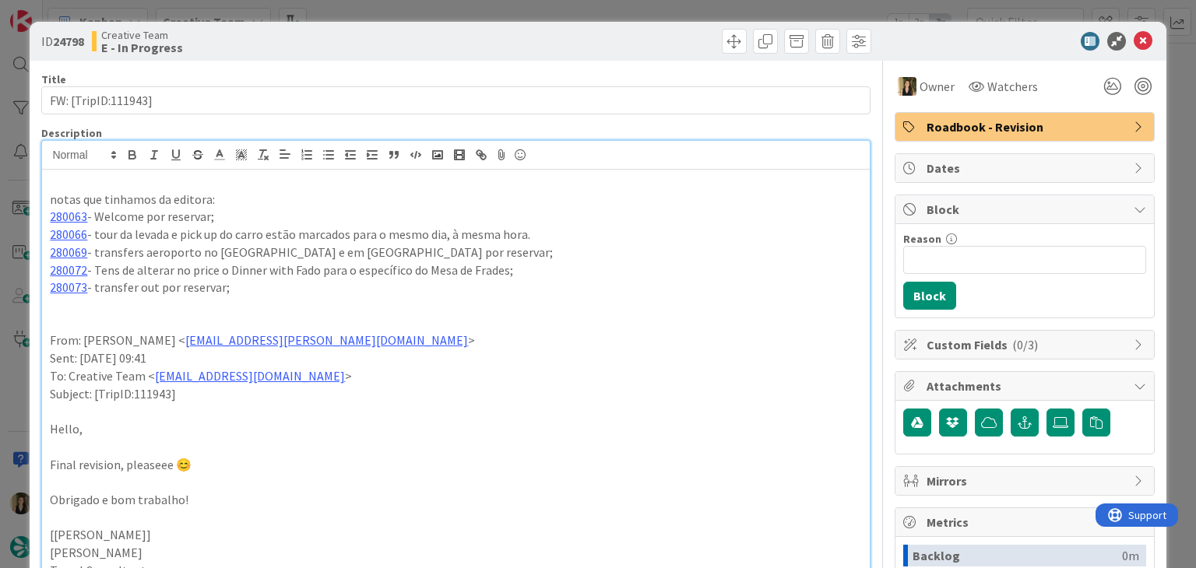
click at [455, 9] on div "ID 24798 Creative Team E - In Progress Title 19 / 128 FW: [TripID:111943] Descr…" at bounding box center [598, 284] width 1196 height 568
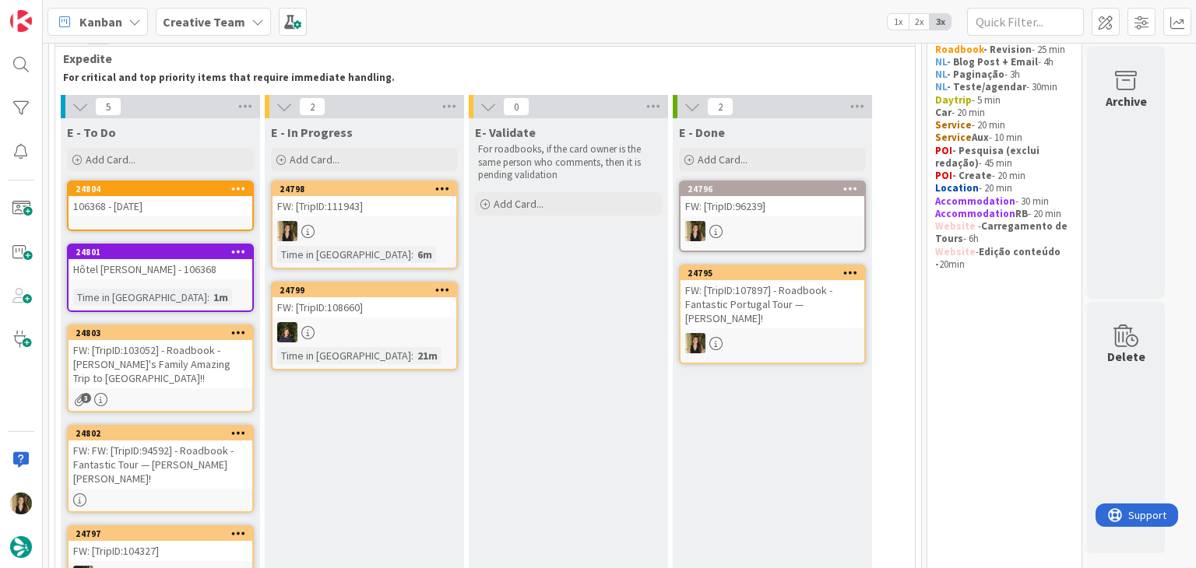
click at [389, 221] on div at bounding box center [364, 231] width 184 height 20
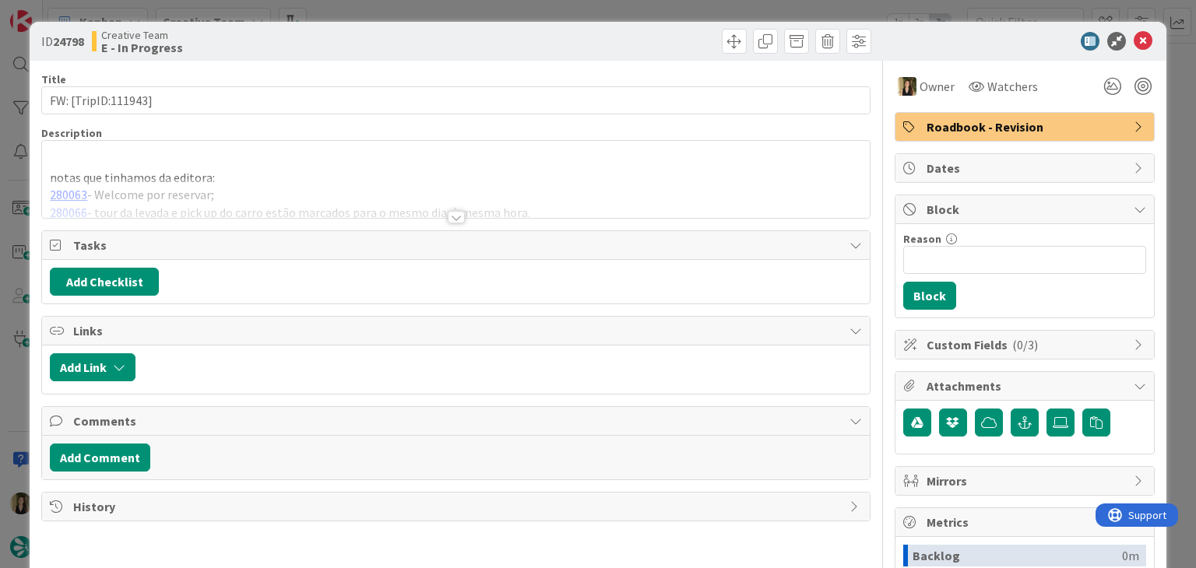
click at [561, 9] on div "ID 24798 Creative Team E - In Progress Title 19 / 128 FW: [TripID:111943] Descr…" at bounding box center [598, 284] width 1196 height 568
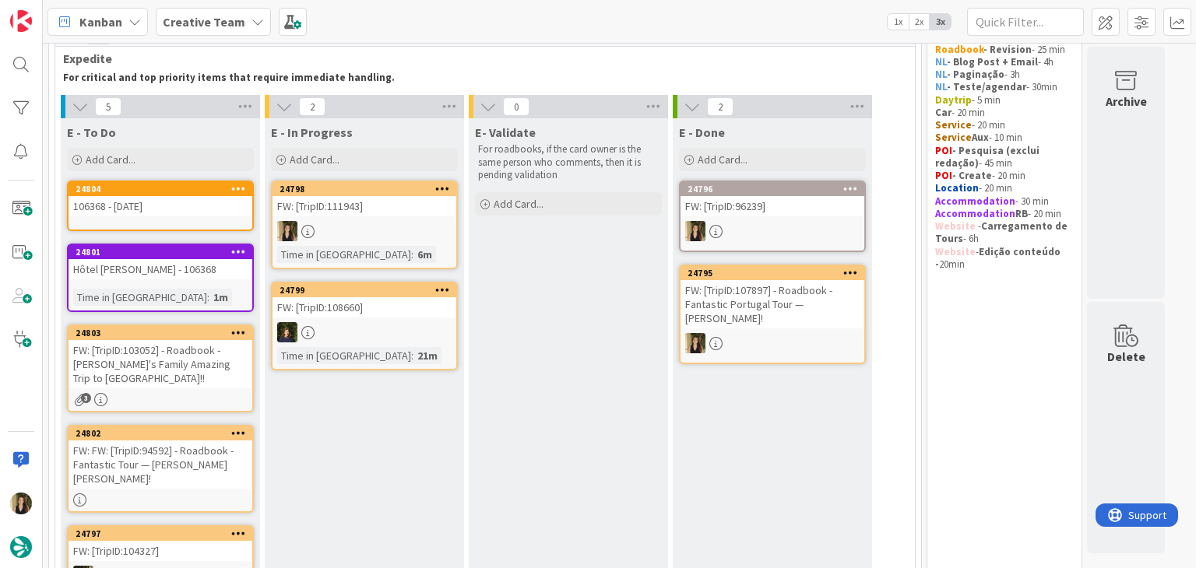
click at [565, 352] on div "E- Validate For roadbooks, if the card owner is the same person who comments, t…" at bounding box center [568, 372] width 199 height 508
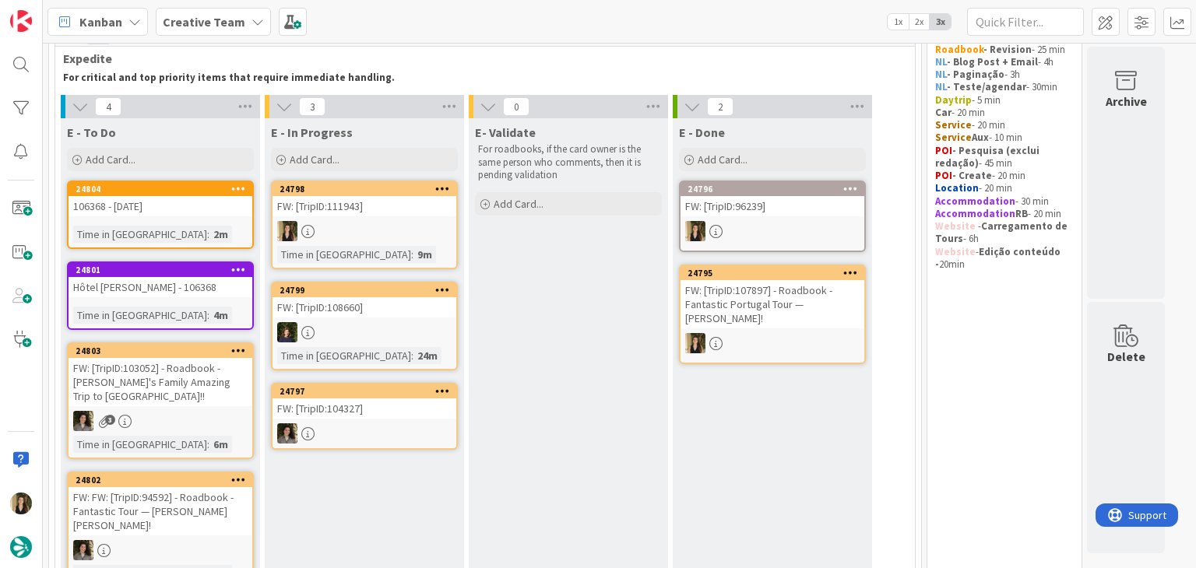
click at [550, 304] on div "E- Validate For roadbooks, if the card owner is the same person who comments, t…" at bounding box center [568, 359] width 199 height 483
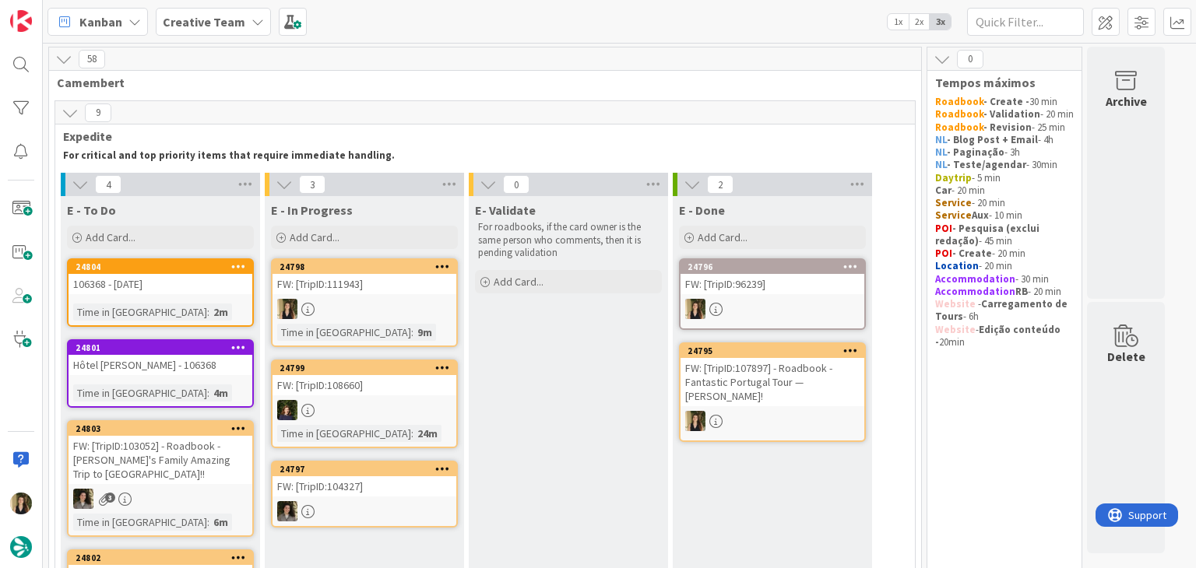
click at [212, 306] on div "Time in Column : 2m" at bounding box center [160, 312] width 174 height 17
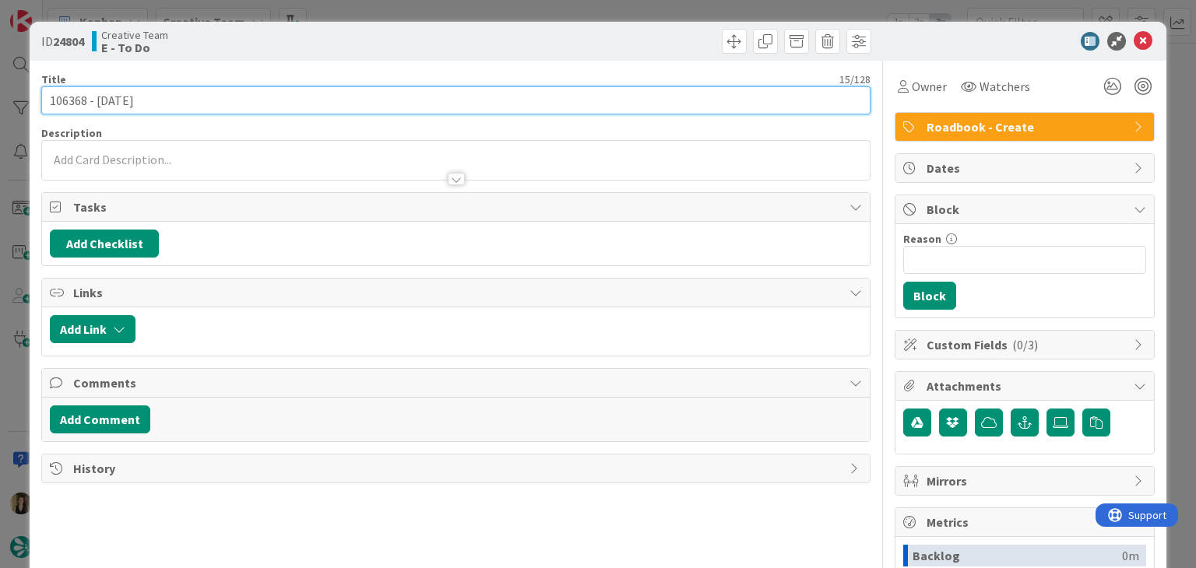
click at [70, 99] on input "106368 - [DATE]" at bounding box center [455, 100] width 828 height 28
click at [69, 98] on input "106368 - [DATE]" at bounding box center [455, 100] width 828 height 28
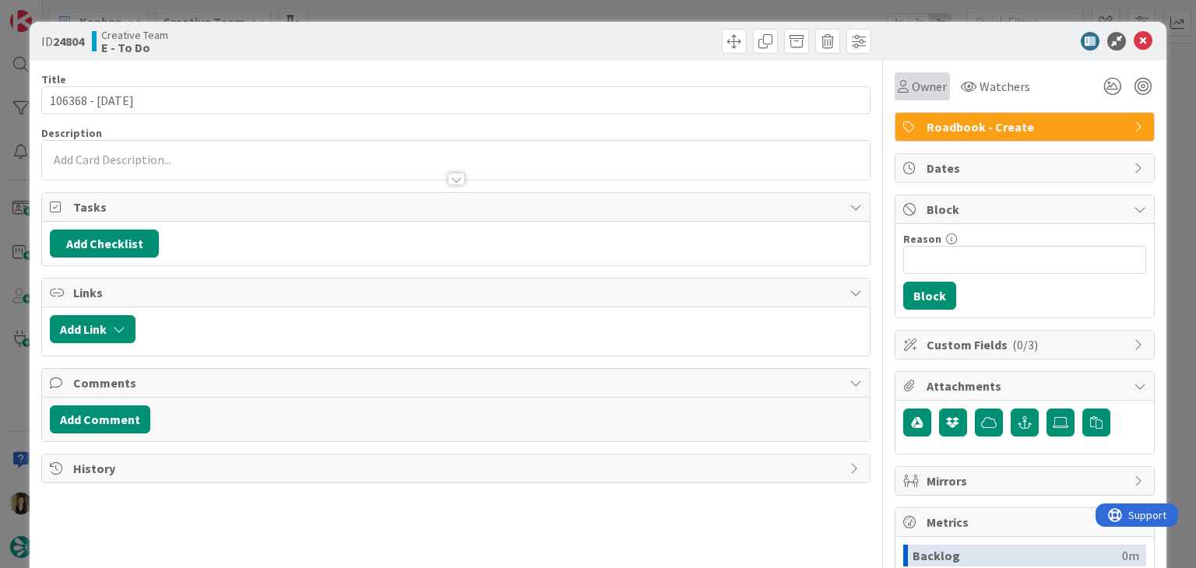
drag, startPoint x: 921, startPoint y: 86, endPoint x: 923, endPoint y: 99, distance: 12.7
click at [920, 86] on span "Owner" at bounding box center [928, 86] width 35 height 19
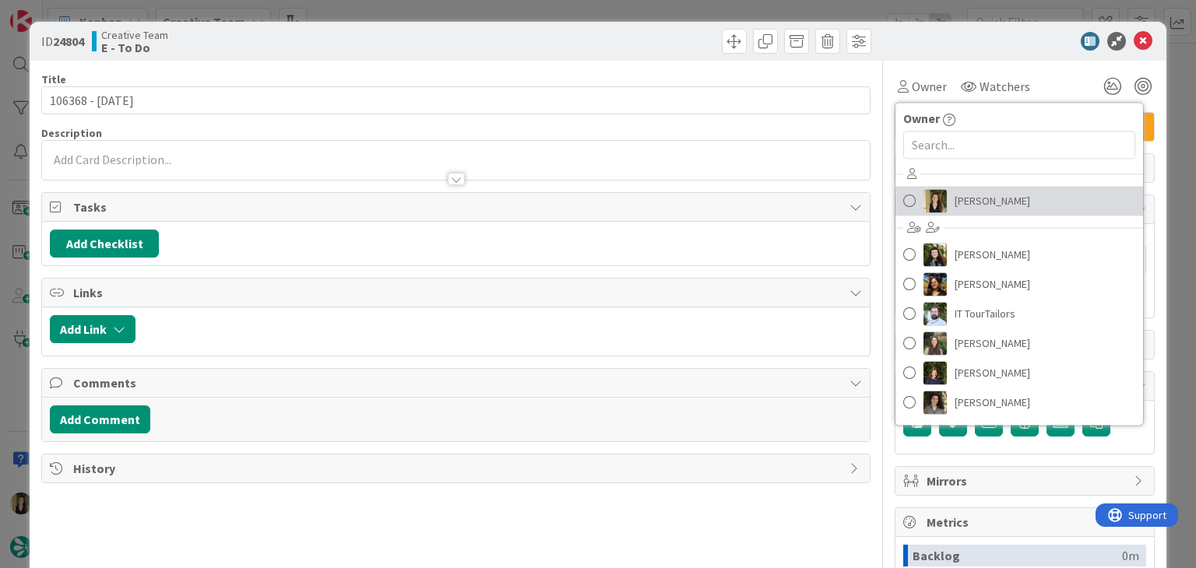
click at [963, 203] on span "[PERSON_NAME]" at bounding box center [992, 200] width 76 height 23
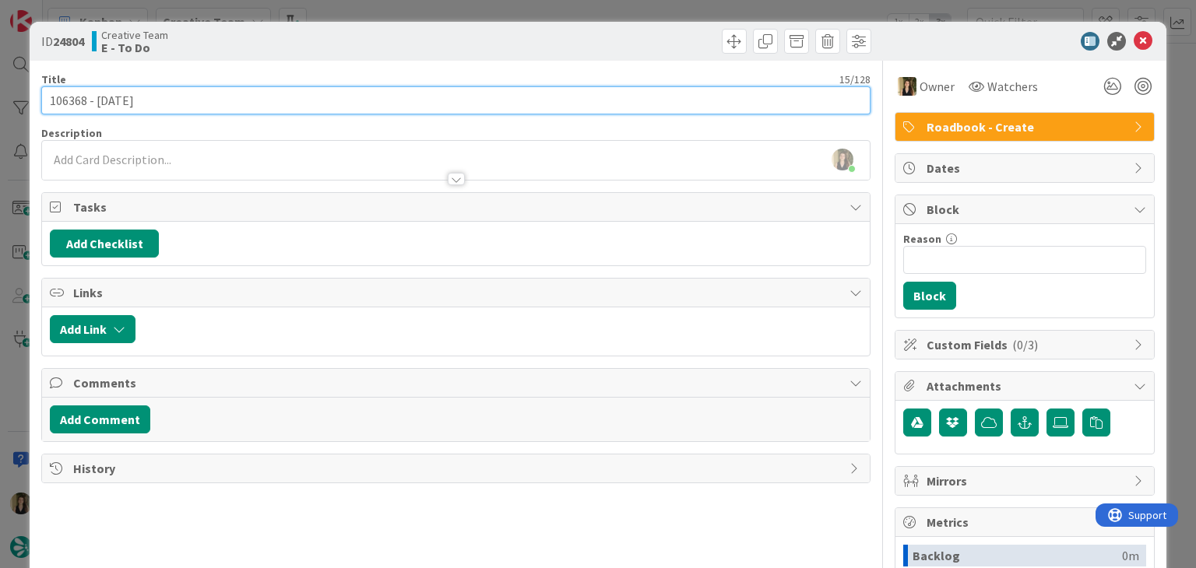
click at [62, 93] on input "106368 - [DATE]" at bounding box center [455, 100] width 828 height 28
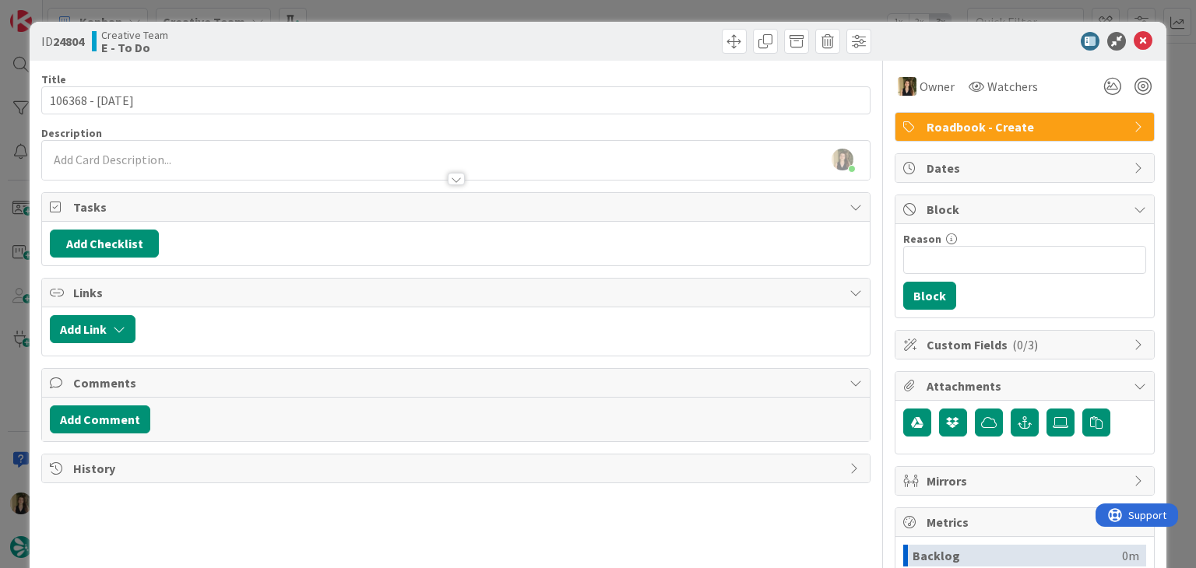
click at [469, 13] on div "ID 24804 Creative Team E - To Do Title 15 / 128 106368 - [DATE] Description [PE…" at bounding box center [598, 284] width 1196 height 568
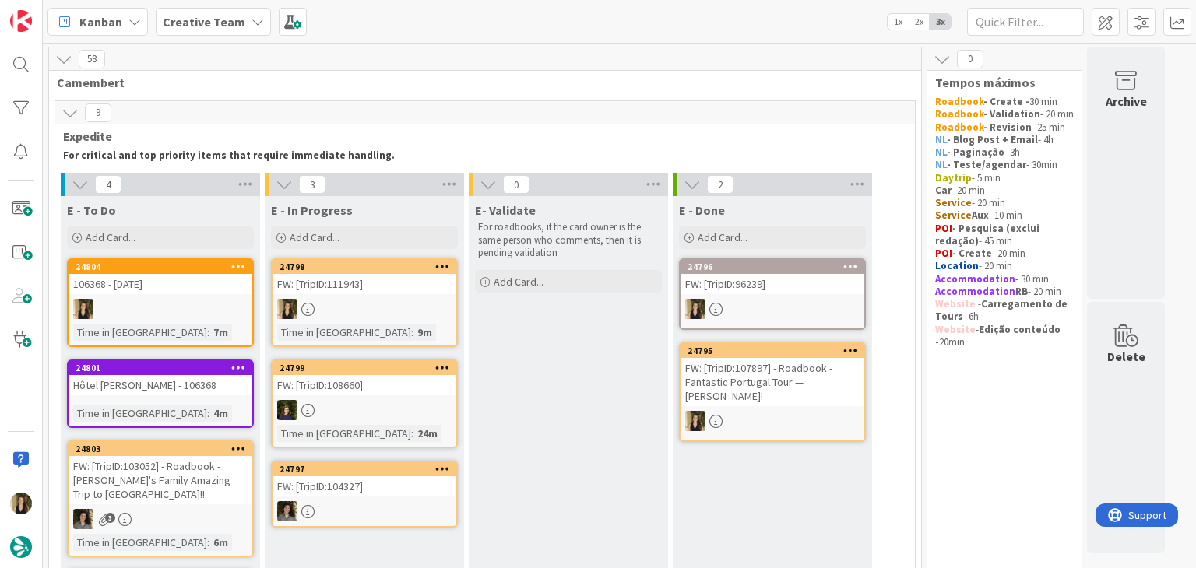
click at [405, 313] on div at bounding box center [364, 309] width 184 height 20
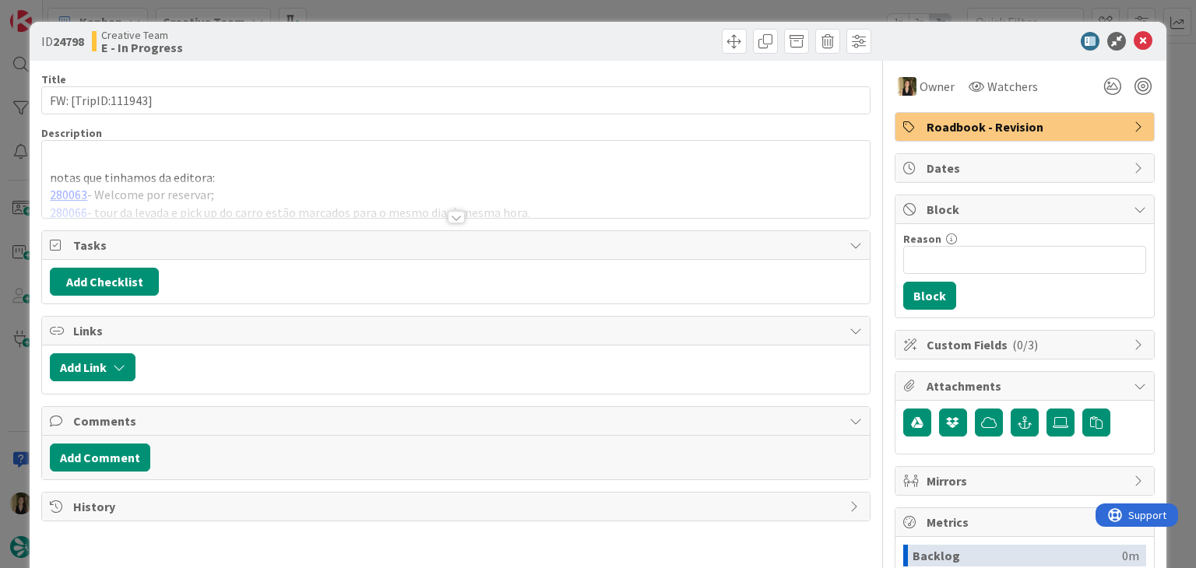
click at [655, 9] on div "ID 24798 Creative Team E - In Progress Title 19 / 128 FW: [TripID:111943] Descr…" at bounding box center [598, 284] width 1196 height 568
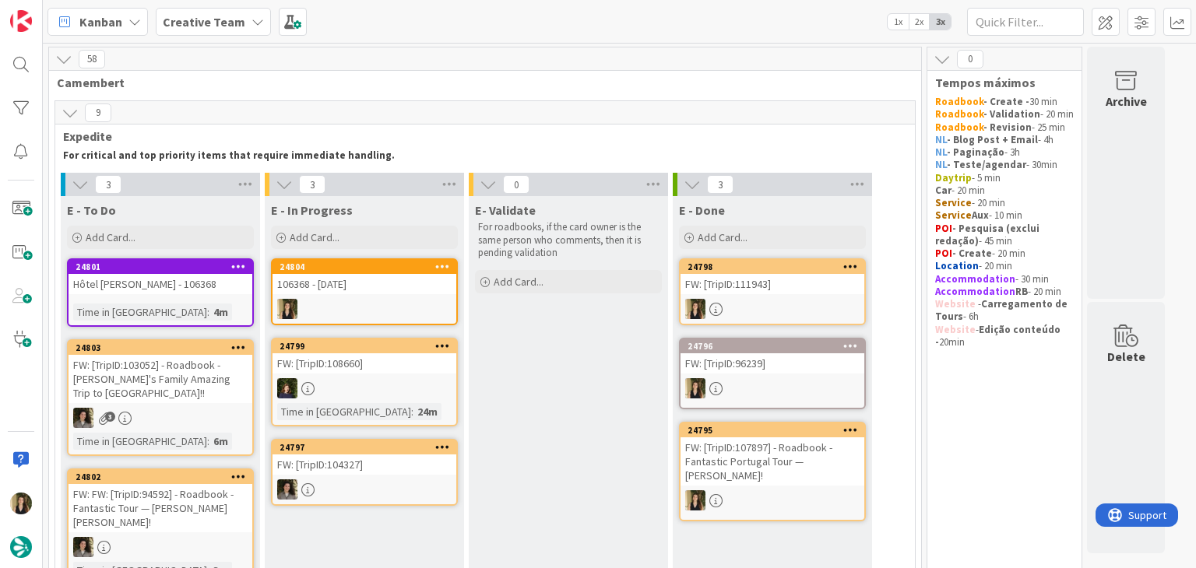
click at [406, 285] on div "106368 - [DATE]" at bounding box center [364, 284] width 184 height 20
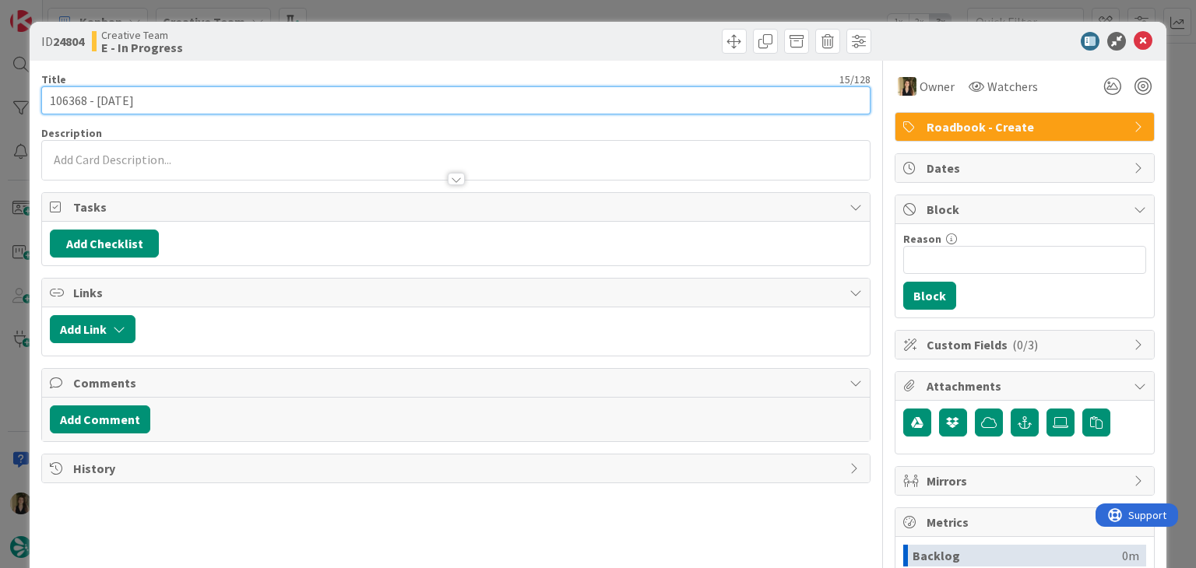
click at [68, 99] on input "106368 - [DATE]" at bounding box center [455, 100] width 828 height 28
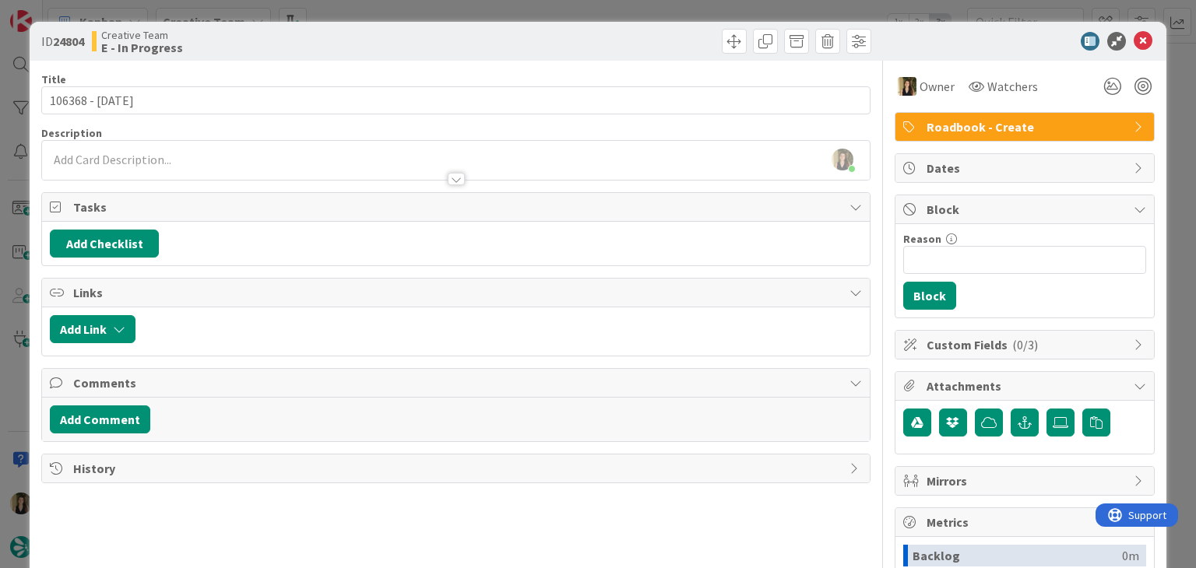
drag, startPoint x: 307, startPoint y: 46, endPoint x: 323, endPoint y: 29, distance: 23.1
click at [311, 44] on div "Creative Team E - In Progress" at bounding box center [272, 41] width 360 height 25
click at [340, 14] on div "ID 24804 Creative Team E - In Progress Title 15 / 128 106368 - [DATE] Descripti…" at bounding box center [598, 284] width 1196 height 568
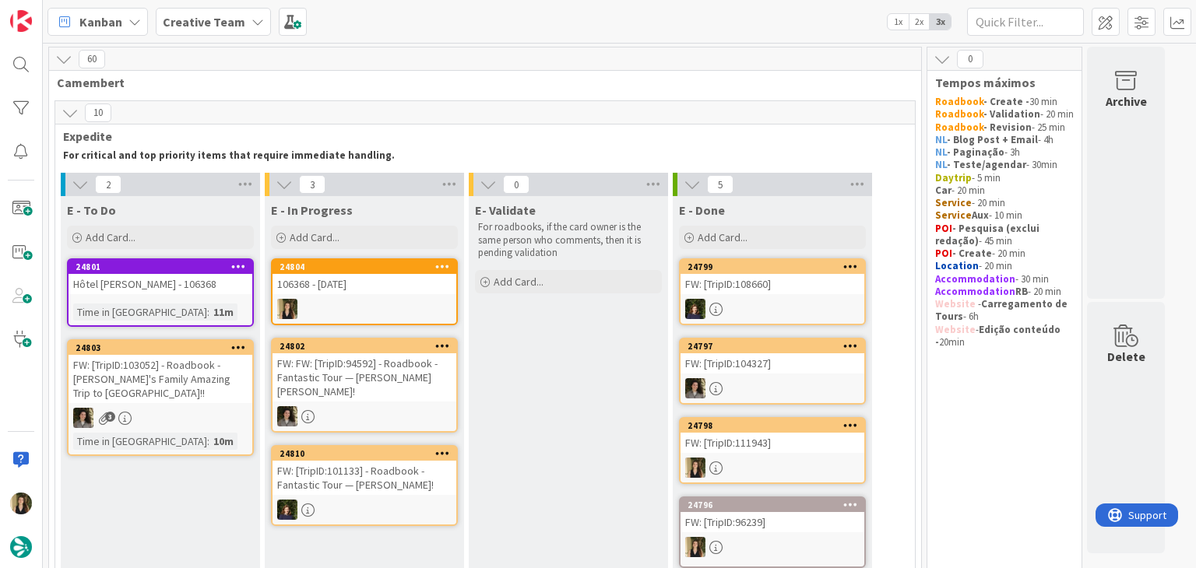
click at [402, 288] on div "106368 - [DATE]" at bounding box center [364, 284] width 184 height 20
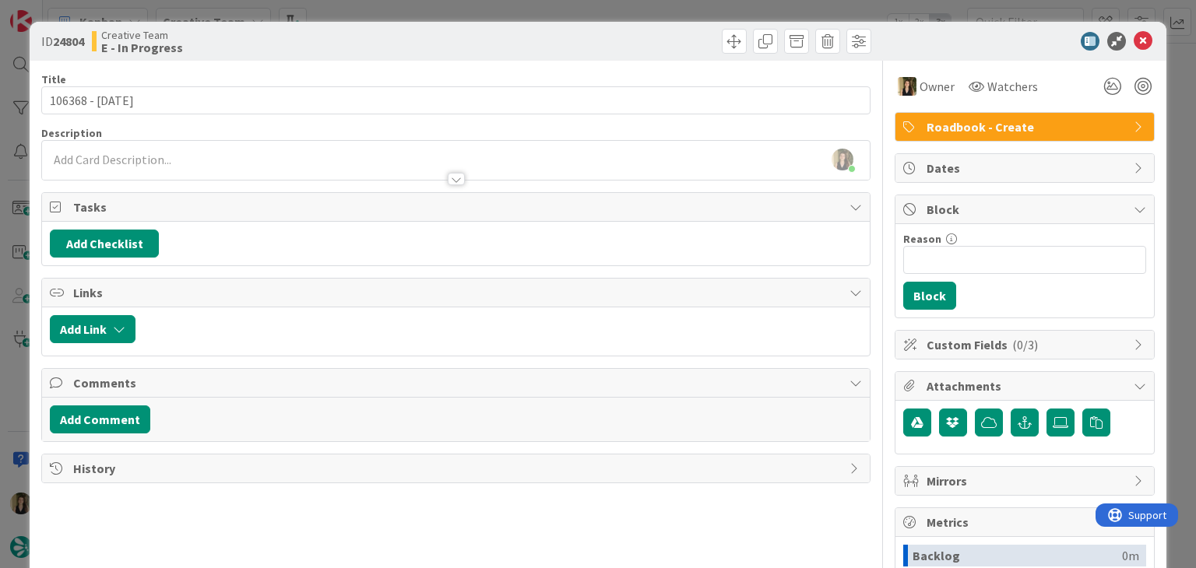
click at [430, 9] on div "ID 24804 Creative Team E - In Progress Title 15 / 128 106368 - [DATE] Descripti…" at bounding box center [598, 284] width 1196 height 568
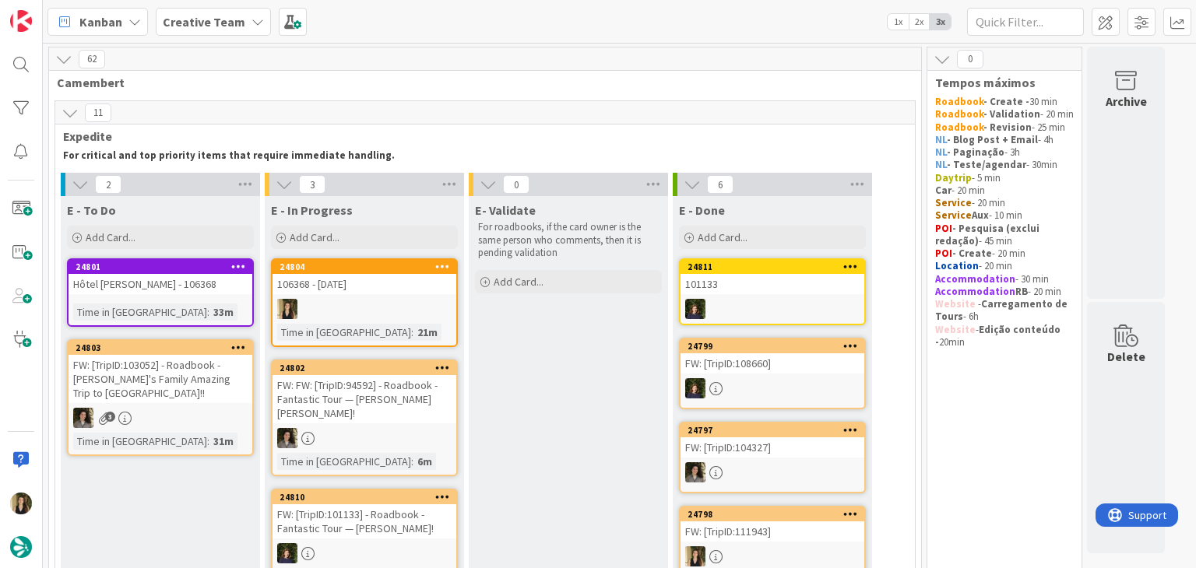
click at [388, 311] on div at bounding box center [364, 309] width 184 height 20
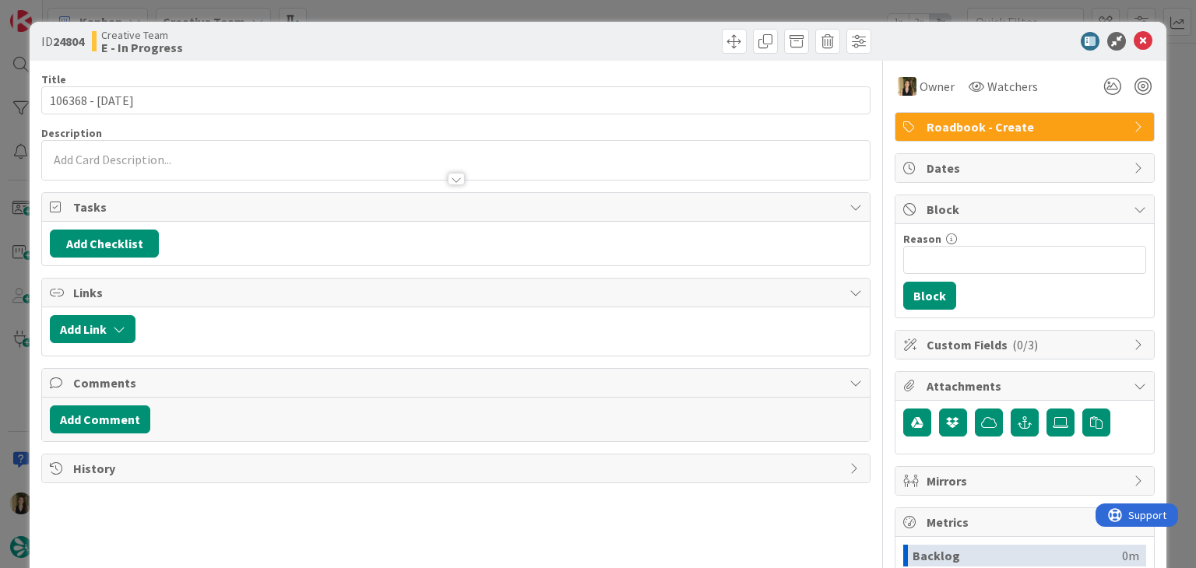
drag, startPoint x: 120, startPoint y: 163, endPoint x: 147, endPoint y: 179, distance: 31.4
click at [121, 163] on div at bounding box center [455, 171] width 827 height 16
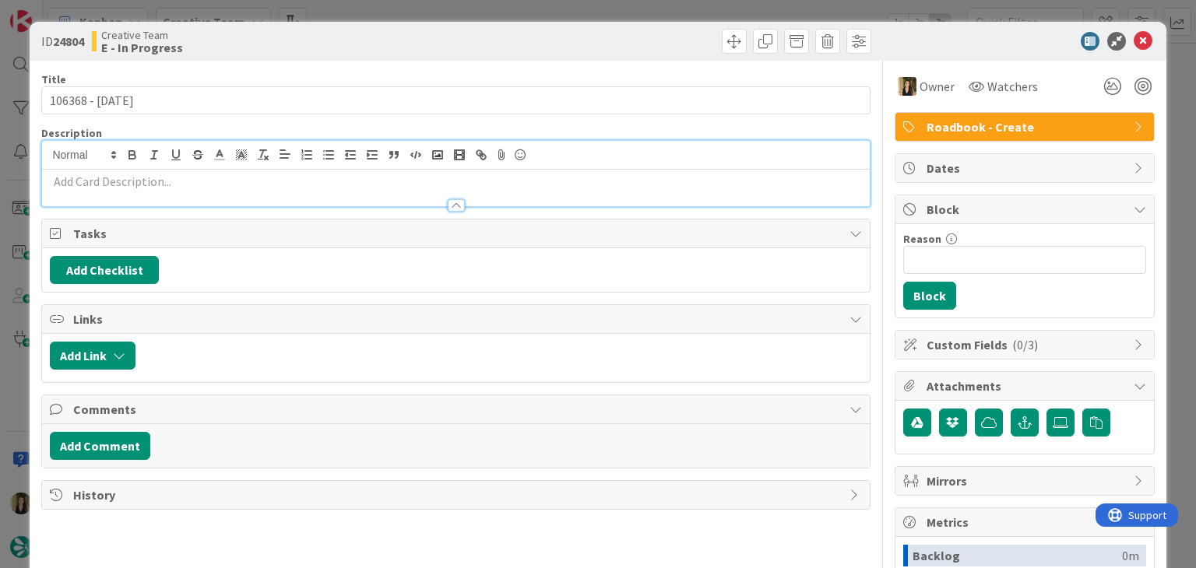
click at [156, 179] on p at bounding box center [455, 182] width 811 height 18
paste div
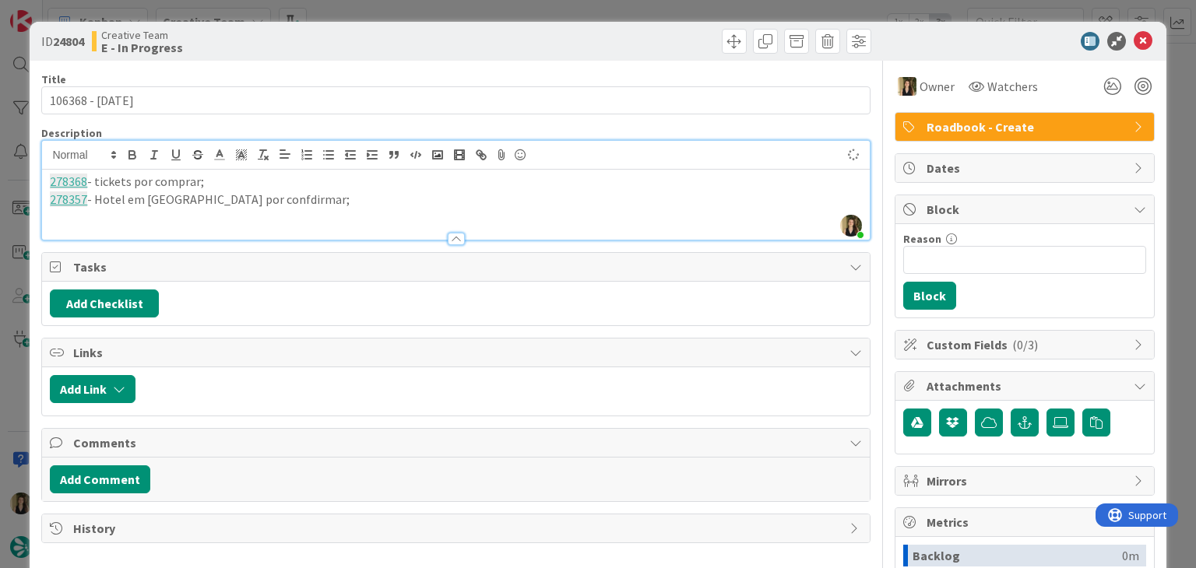
drag, startPoint x: 235, startPoint y: 200, endPoint x: 249, endPoint y: 184, distance: 20.9
click at [236, 199] on p "278357 - Hotel em [GEOGRAPHIC_DATA] por confdirmar;" at bounding box center [455, 200] width 811 height 18
click at [346, 45] on div "Creative Team E - In Progress" at bounding box center [272, 41] width 360 height 25
click at [165, 193] on p "278357 - Hotel em [GEOGRAPHIC_DATA] por confirmar;" at bounding box center [455, 200] width 811 height 18
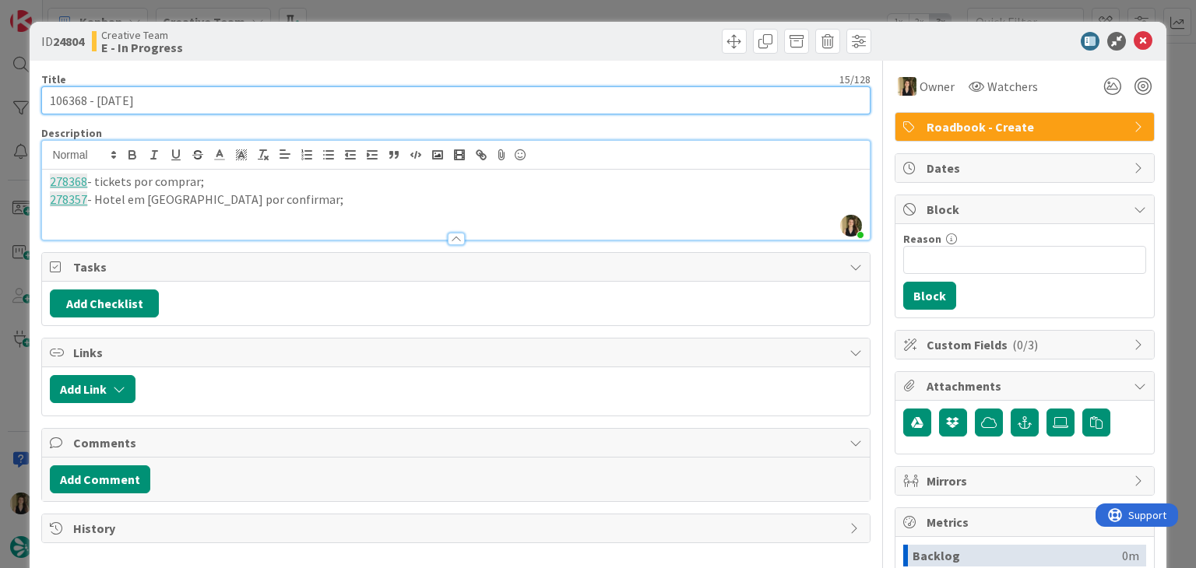
drag, startPoint x: 131, startPoint y: 103, endPoint x: 26, endPoint y: 100, distance: 105.1
click at [26, 100] on div "ID 24804 Creative Team E - In Progress Title 15 / 128 106368 - [DATE] Descripti…" at bounding box center [598, 284] width 1196 height 568
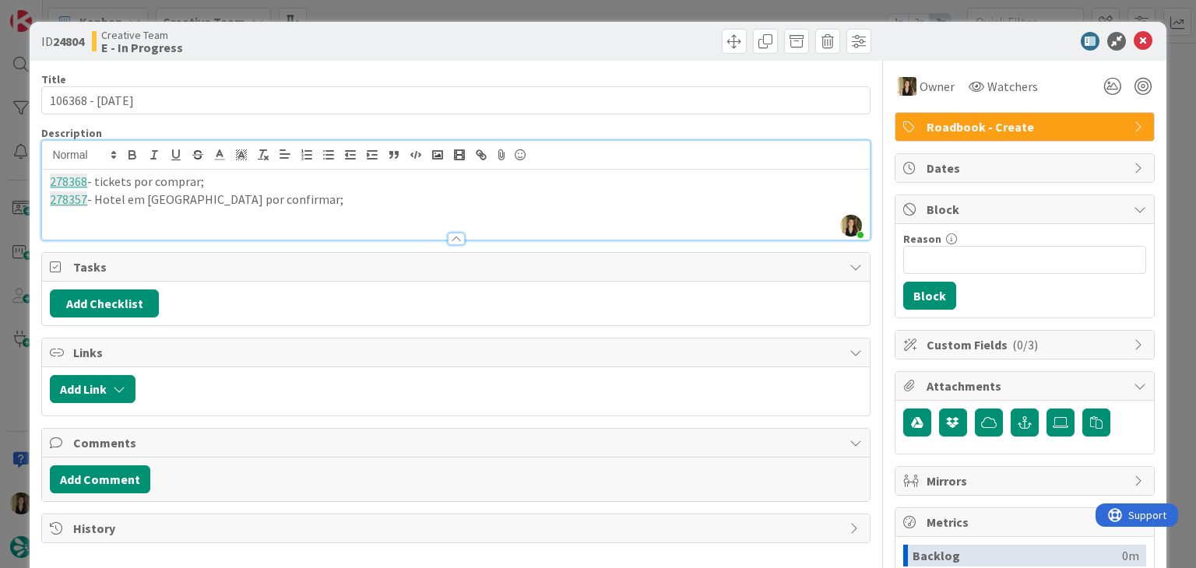
click at [351, 38] on div "Creative Team E - In Progress" at bounding box center [272, 41] width 360 height 25
click at [362, 11] on div "ID 24804 Creative Team E - In Progress Title 15 / 128 106368 - [DATE] Descripti…" at bounding box center [598, 284] width 1196 height 568
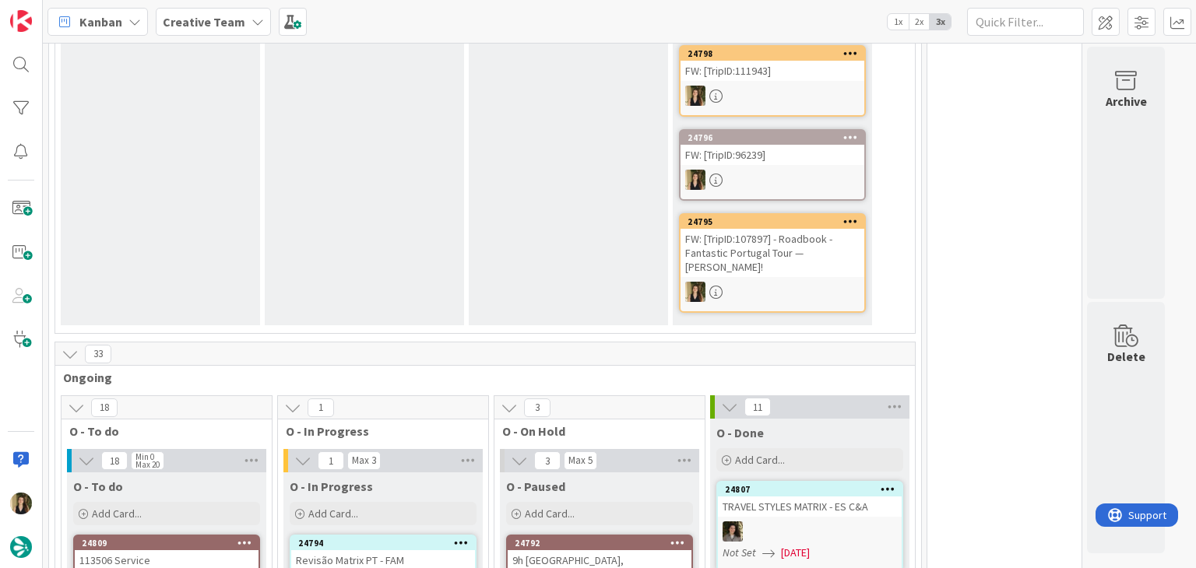
scroll to position [856, 0]
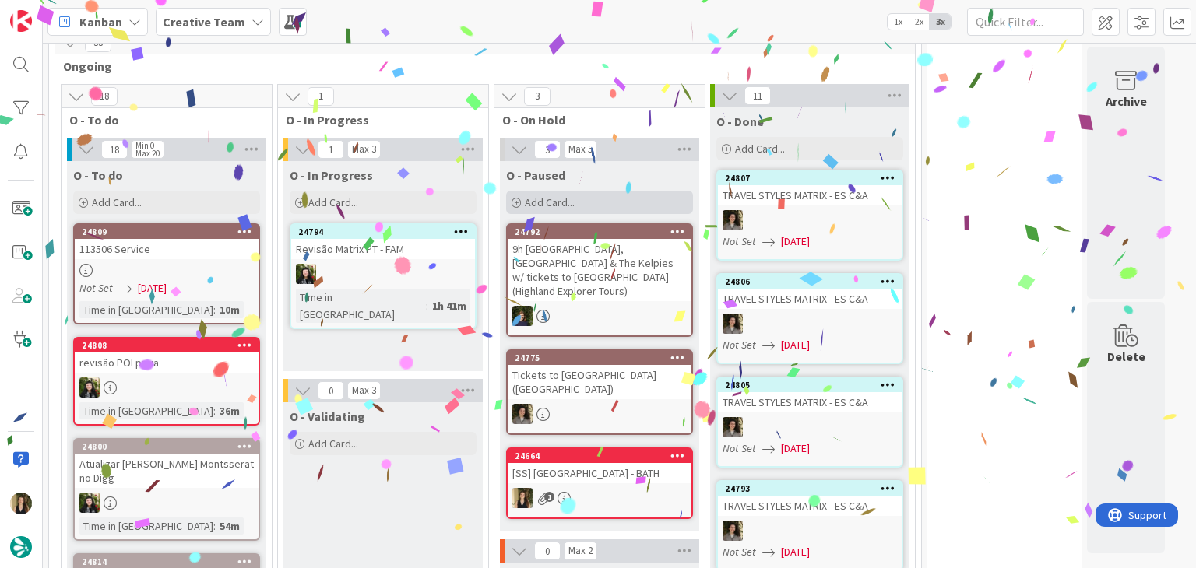
click at [588, 200] on div "Add Card..." at bounding box center [599, 202] width 187 height 23
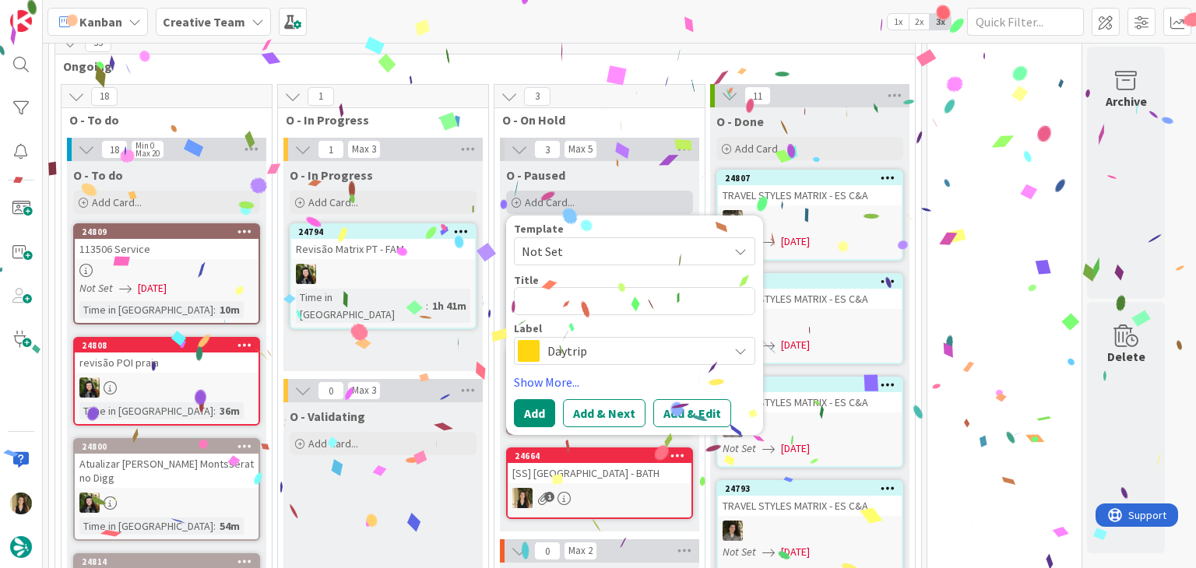
type textarea "x"
type textarea "106368 - [DATE]"
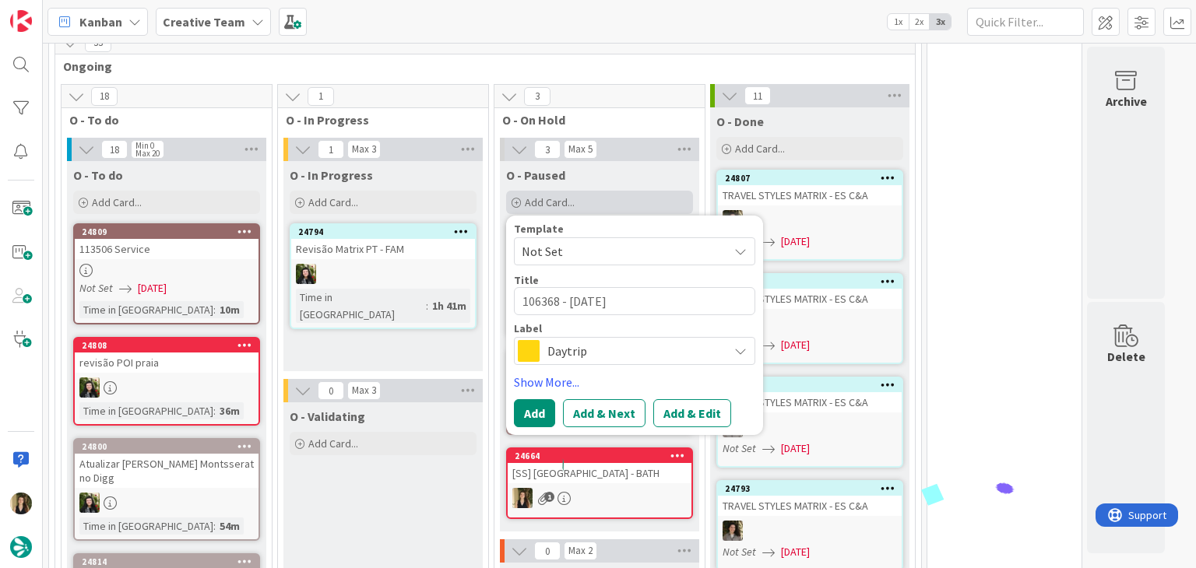
type textarea "x"
type textarea "106368 - [DATE]"
type textarea "x"
type textarea "106368 - [DATE] c"
type textarea "x"
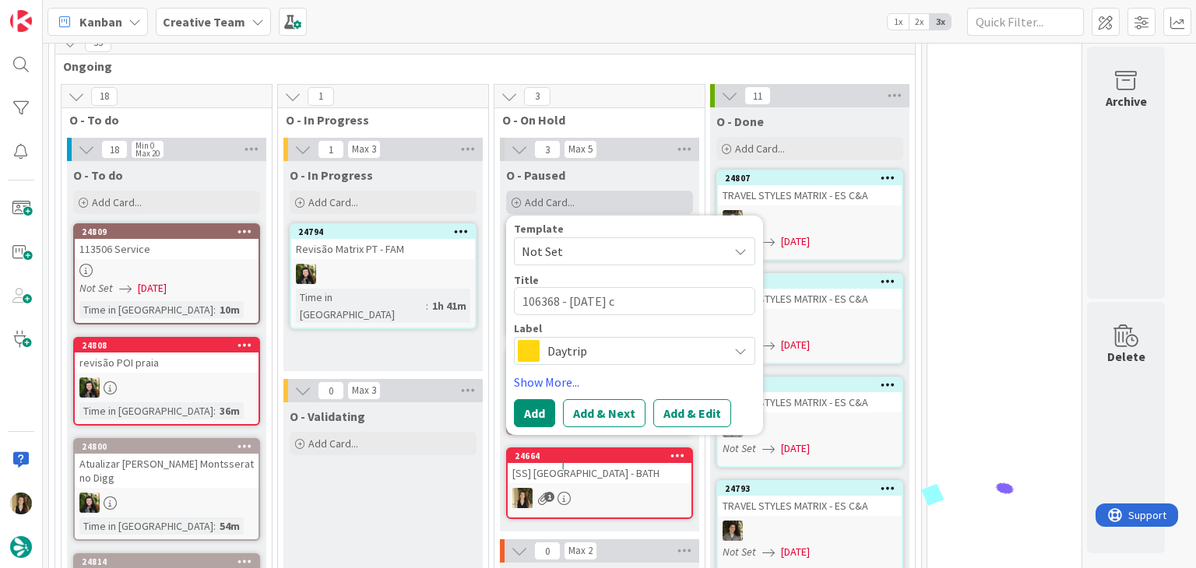
type textarea "106368 - [DATE] co"
type textarea "x"
type textarea "106368 - [DATE] con"
type textarea "x"
type textarea "106368 - [DATE] cont"
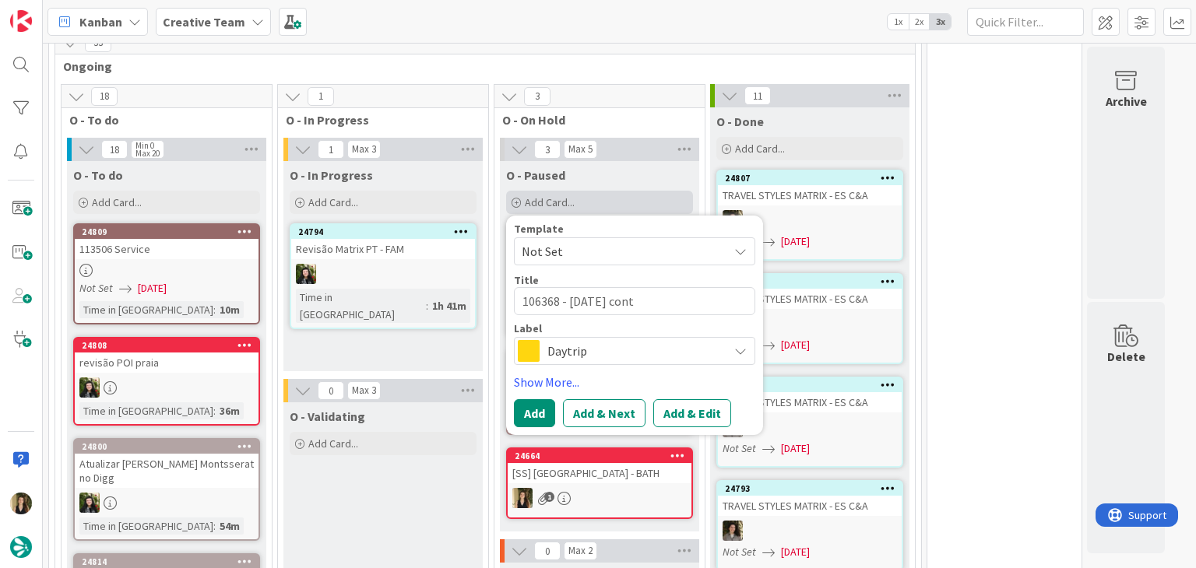
type textarea "x"
type textarea "106368 - [DATE] [PERSON_NAME]"
type textarea "x"
type textarea "106368 - [DATE] contin"
type textarea "x"
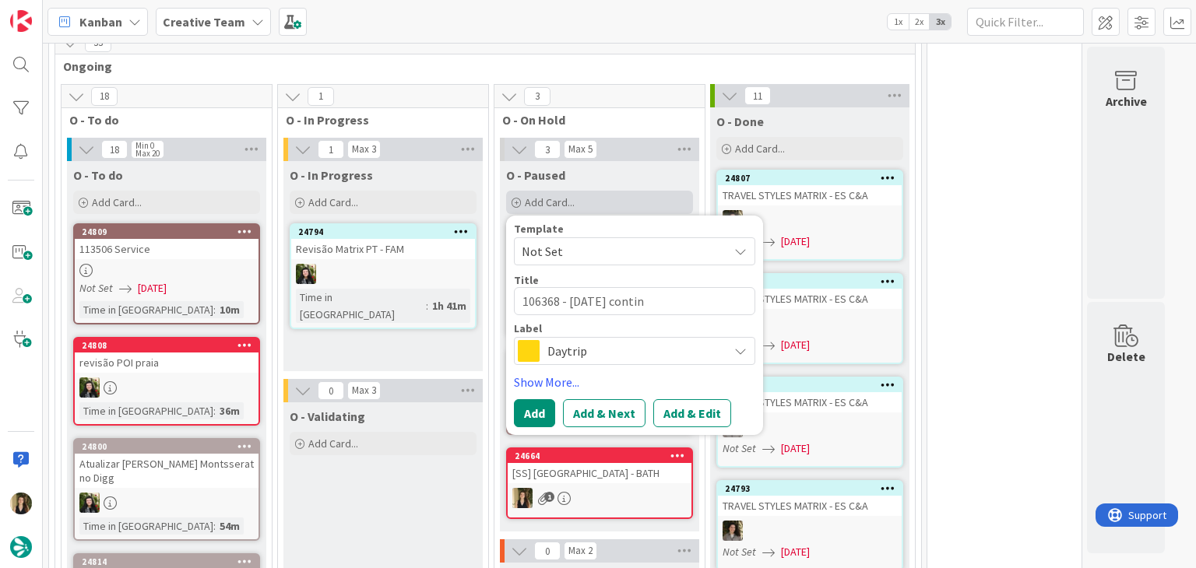
type textarea "106368 - [DATE] continu"
type textarea "x"
type textarea "106368 - [DATE] continua"
type textarea "x"
type textarea "106368 - [DATE] continuaç"
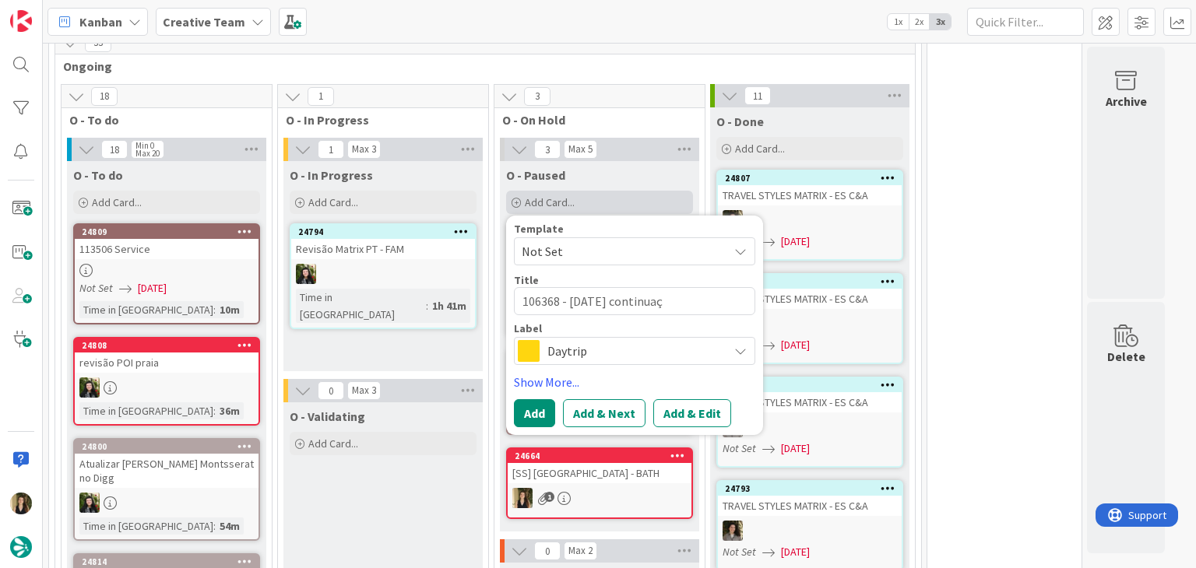
type textarea "x"
type textarea "106368 - [DATE] continuaçã"
type textarea "x"
type textarea "106368 - [DATE] continuação"
click at [647, 342] on span "Daytrip" at bounding box center [633, 351] width 173 height 22
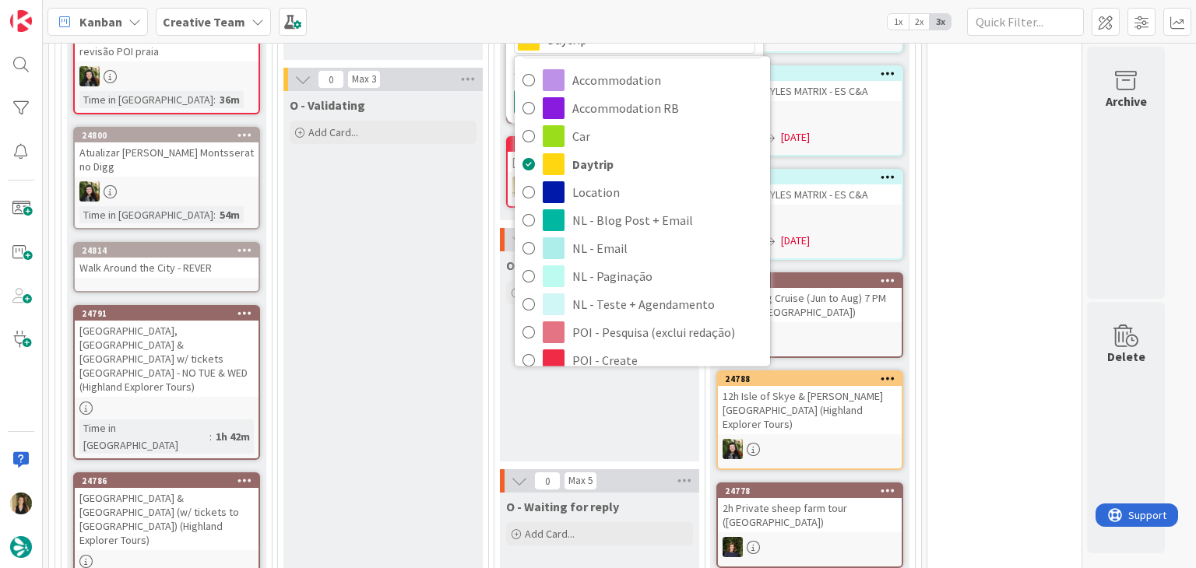
scroll to position [234, 0]
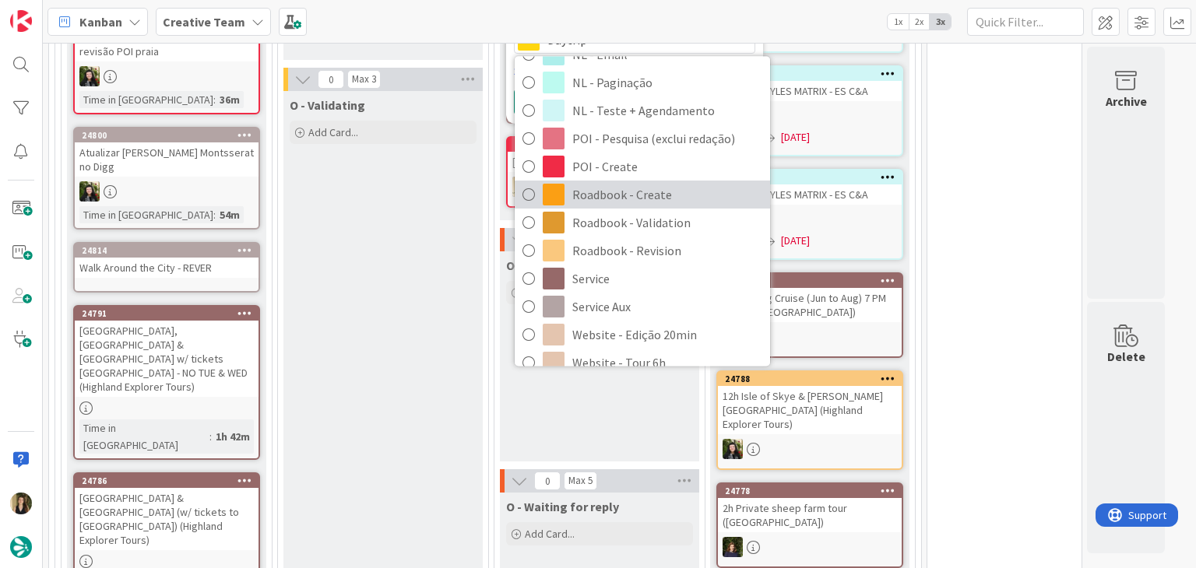
drag, startPoint x: 653, startPoint y: 190, endPoint x: 648, endPoint y: 198, distance: 10.1
click at [653, 190] on span "Roadbook - Create" at bounding box center [667, 195] width 190 height 23
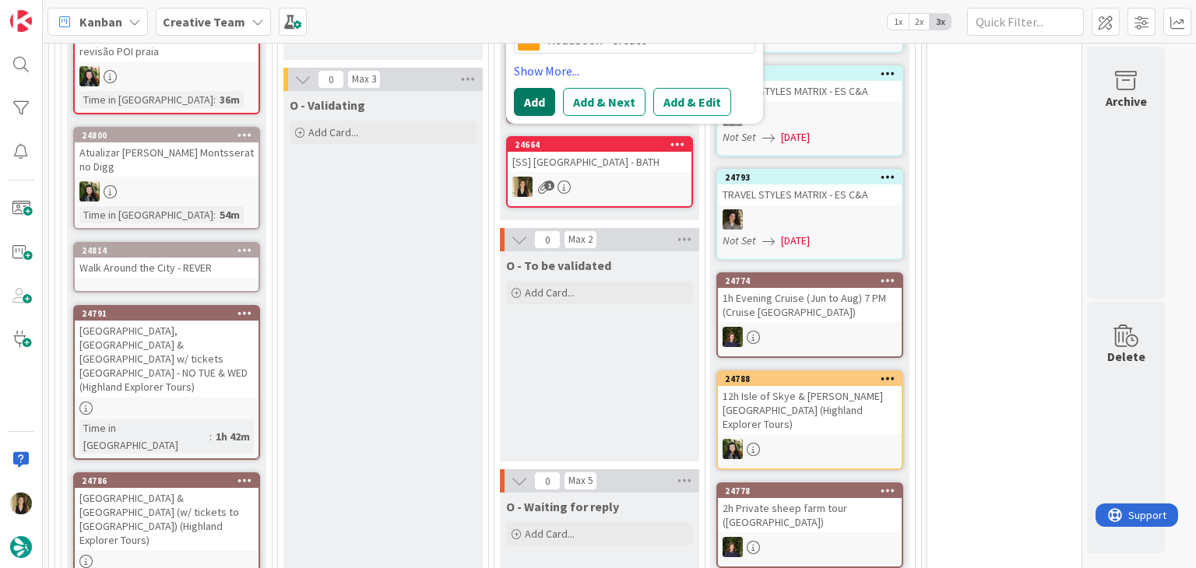
click at [542, 91] on button "Add" at bounding box center [534, 102] width 41 height 28
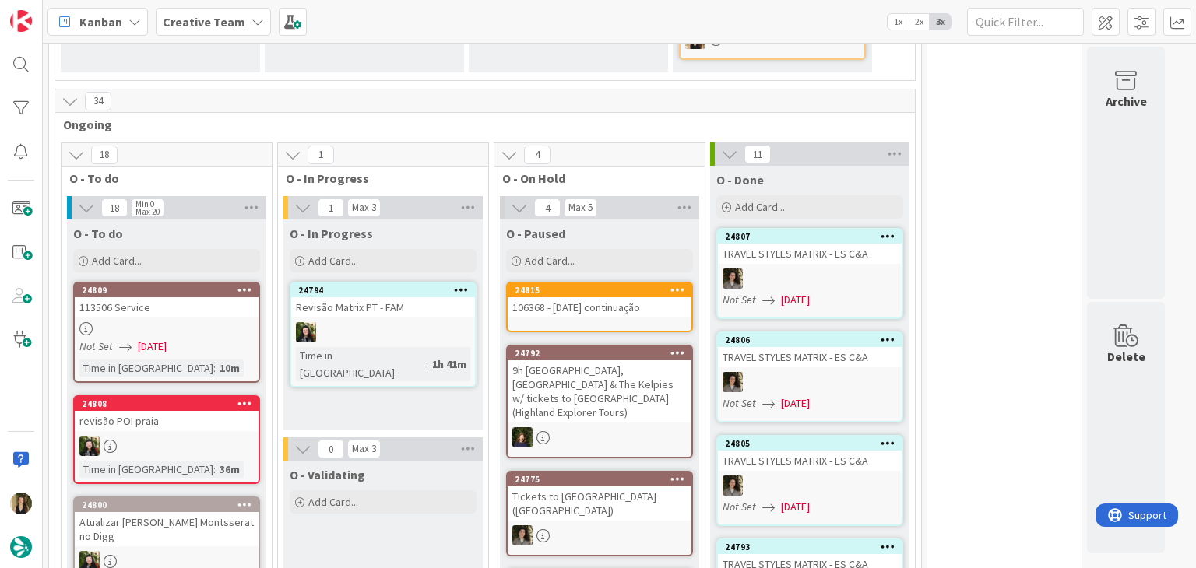
scroll to position [778, 0]
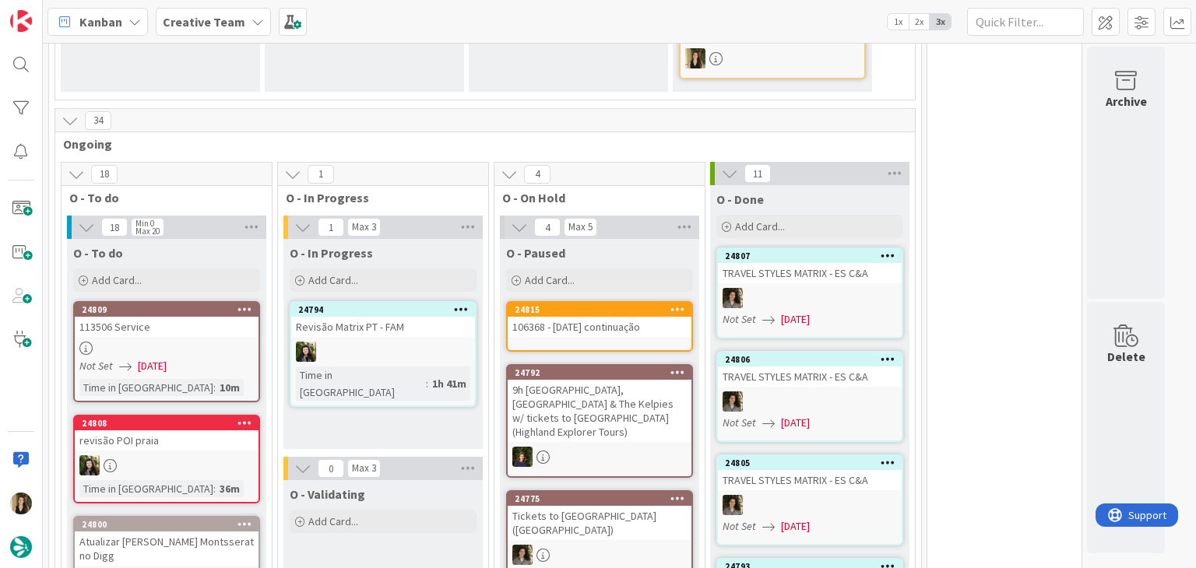
click at [620, 325] on div "106368 - [DATE] continuação" at bounding box center [599, 327] width 184 height 20
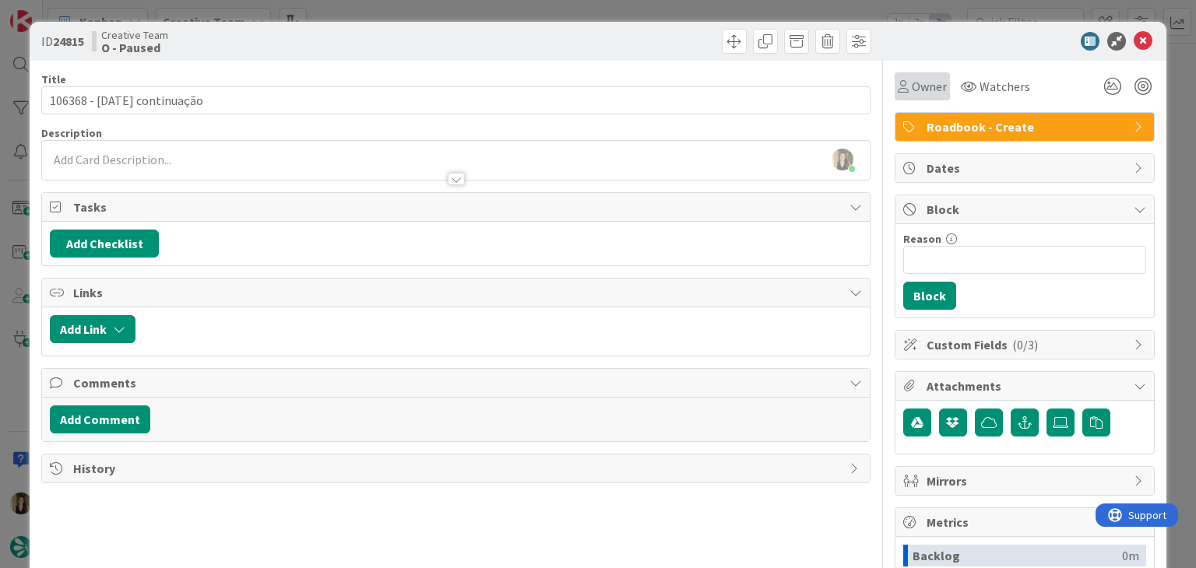
click at [898, 72] on div "Owner" at bounding box center [921, 86] width 55 height 28
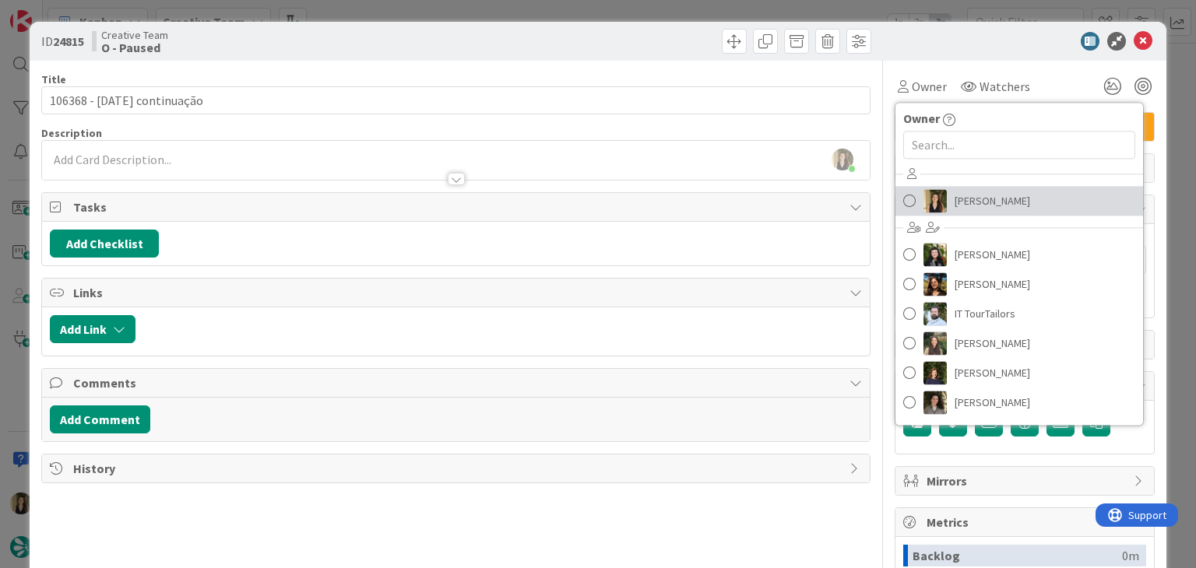
drag, startPoint x: 959, startPoint y: 197, endPoint x: 918, endPoint y: 172, distance: 47.5
click at [959, 197] on span "[PERSON_NAME]" at bounding box center [992, 200] width 76 height 23
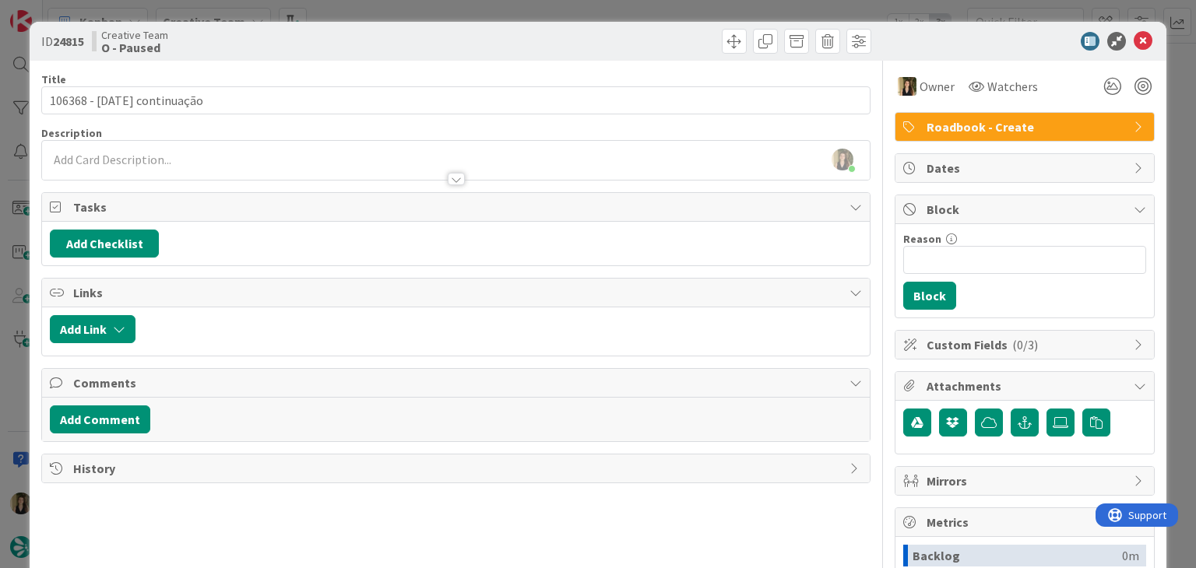
click at [634, 5] on div "ID 24815 Creative Team O - Paused Title 27 / 128 106368 - [DATE] continuação De…" at bounding box center [598, 284] width 1196 height 568
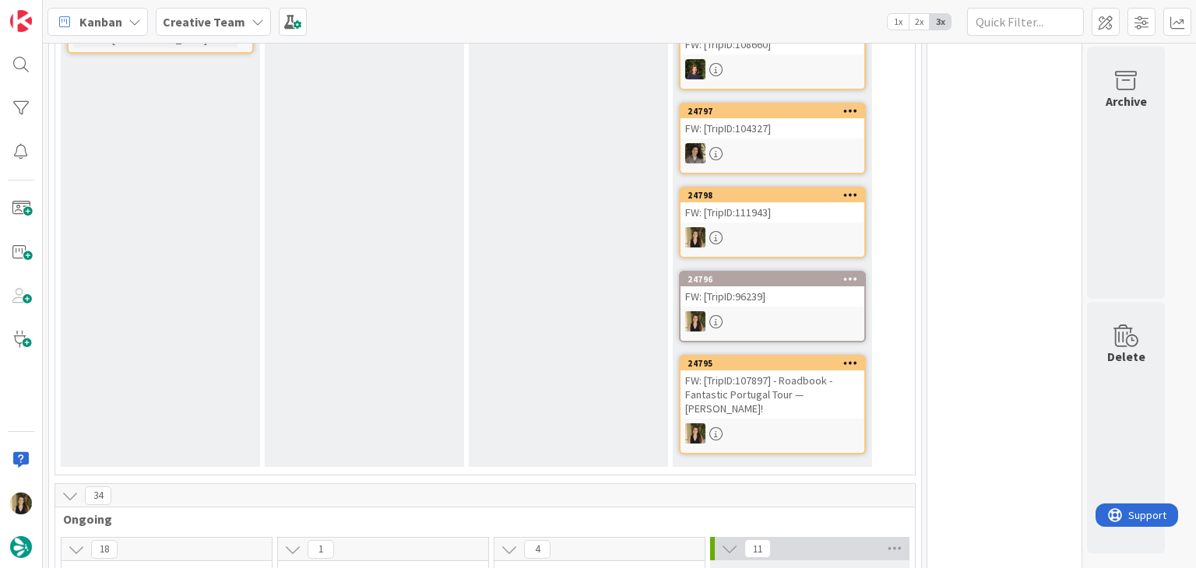
scroll to position [701, 0]
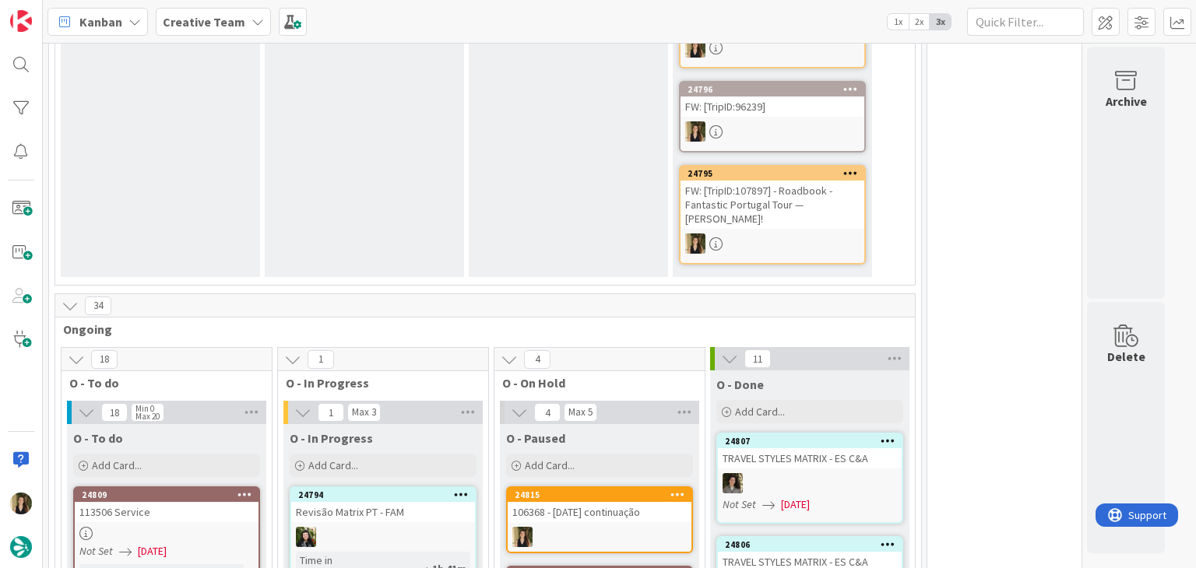
click at [623, 508] on div "106368 - [DATE] continuação" at bounding box center [599, 512] width 184 height 20
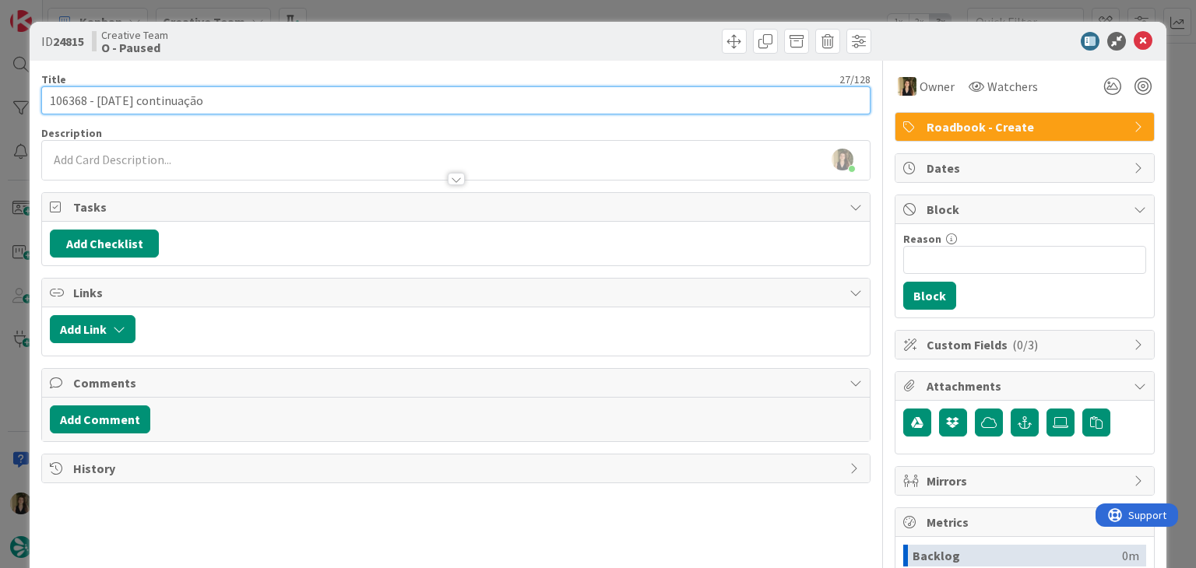
drag, startPoint x: 127, startPoint y: 97, endPoint x: 22, endPoint y: 97, distance: 105.1
click at [22, 97] on div "ID 24815 Creative Team O - Paused Title 27 / 128 106368 - [DATE] continuação De…" at bounding box center [598, 284] width 1196 height 568
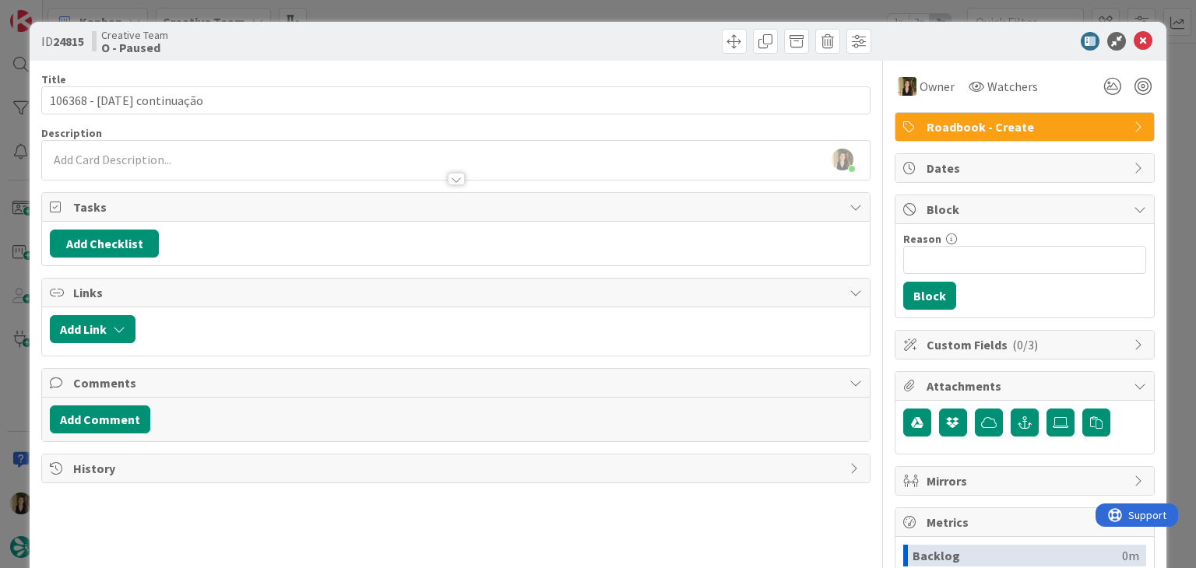
click at [372, 34] on div "Creative Team O - Paused" at bounding box center [272, 41] width 360 height 25
click at [375, 10] on div "ID 24815 Creative Team O - Paused Title 27 / 128 106368 - [DATE] continuação De…" at bounding box center [598, 284] width 1196 height 568
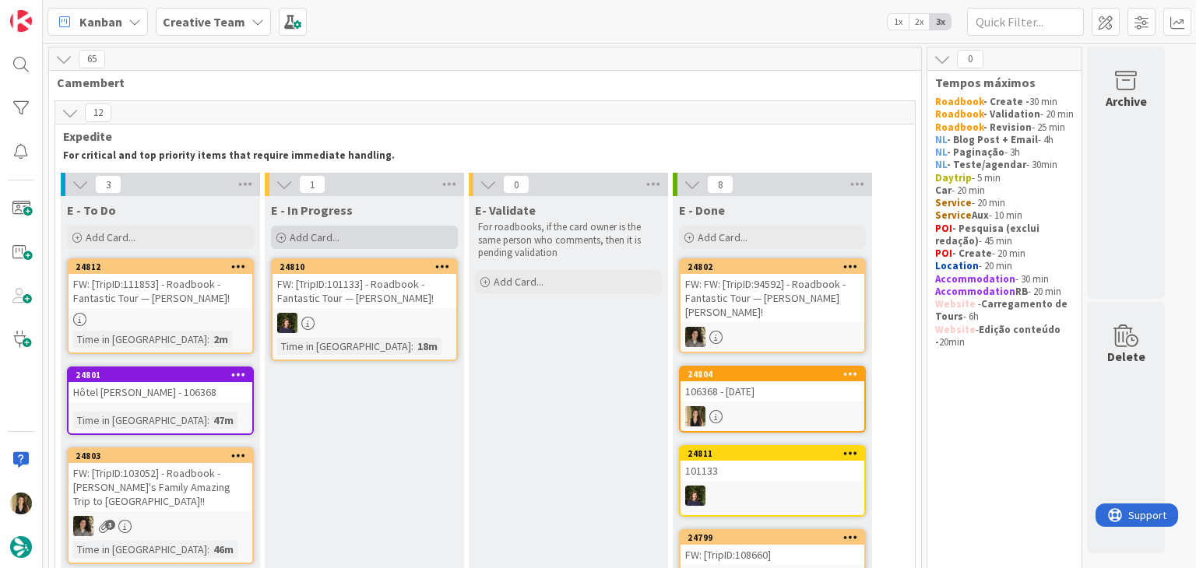
click at [335, 230] on span "Add Card..." at bounding box center [315, 237] width 50 height 14
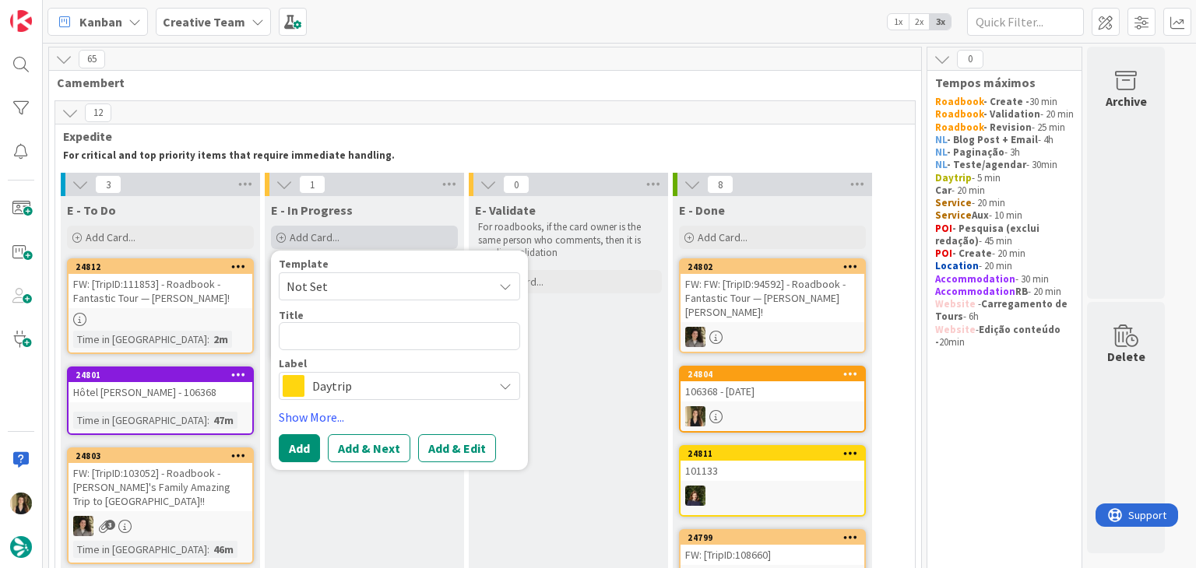
type textarea "x"
type textarea "106368 - [DATE]"
click at [379, 381] on span "Daytrip" at bounding box center [398, 386] width 173 height 22
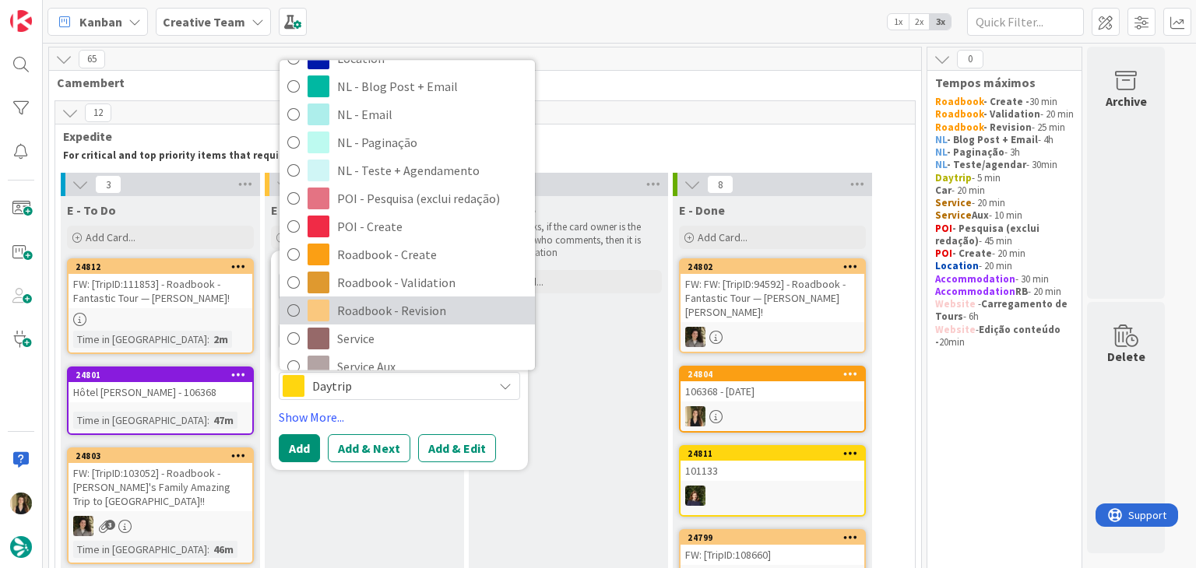
scroll to position [234, 0]
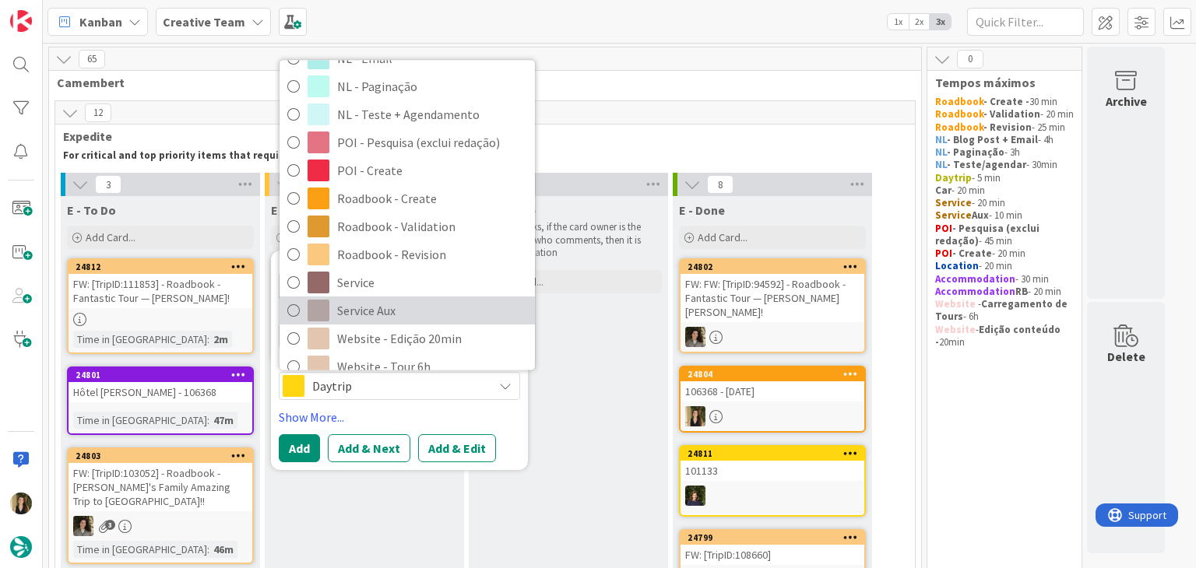
click at [401, 315] on span "Service Aux" at bounding box center [432, 311] width 190 height 23
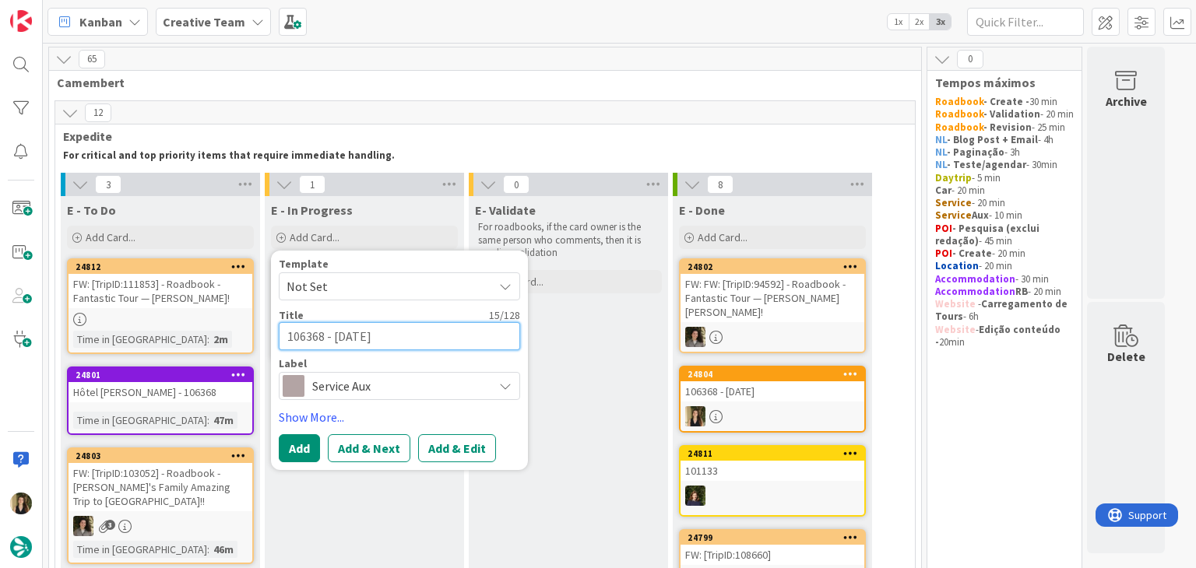
click at [406, 328] on textarea "106368 - [DATE]" at bounding box center [399, 336] width 241 height 28
type textarea "x"
type textarea "106368 - [DATE]"
type textarea "x"
type textarea "106368 - [DATE] c"
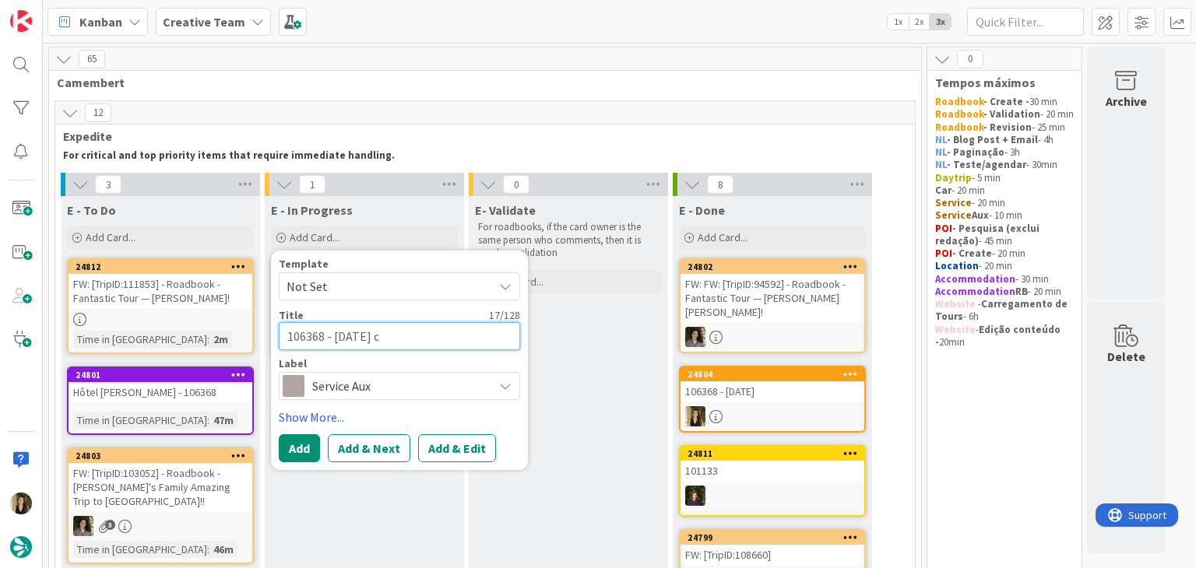
type textarea "x"
type textarea "106368 - [DATE] cr"
type textarea "x"
type textarea "106368 - [DATE] cri"
type textarea "x"
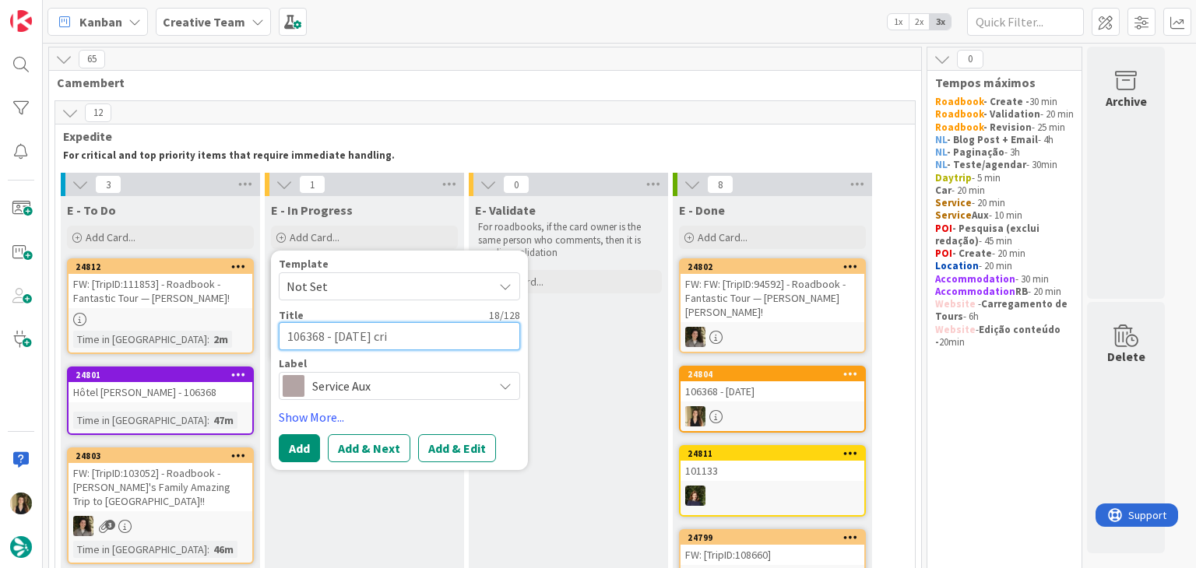
type textarea "106368 - [DATE] cria"
type textarea "x"
type textarea "106368 - [DATE] criar"
type textarea "x"
type textarea "106368 - [DATE] criar"
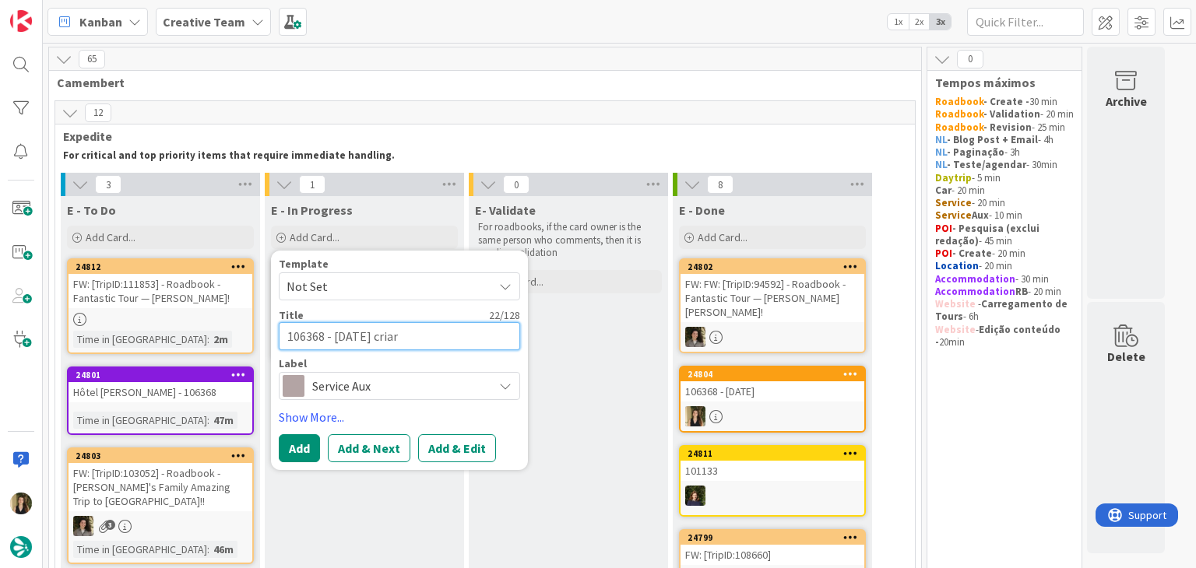
type textarea "x"
type textarea "106368 - [DATE] criar s"
type textarea "x"
type textarea "106368 - [DATE] criar su"
type textarea "x"
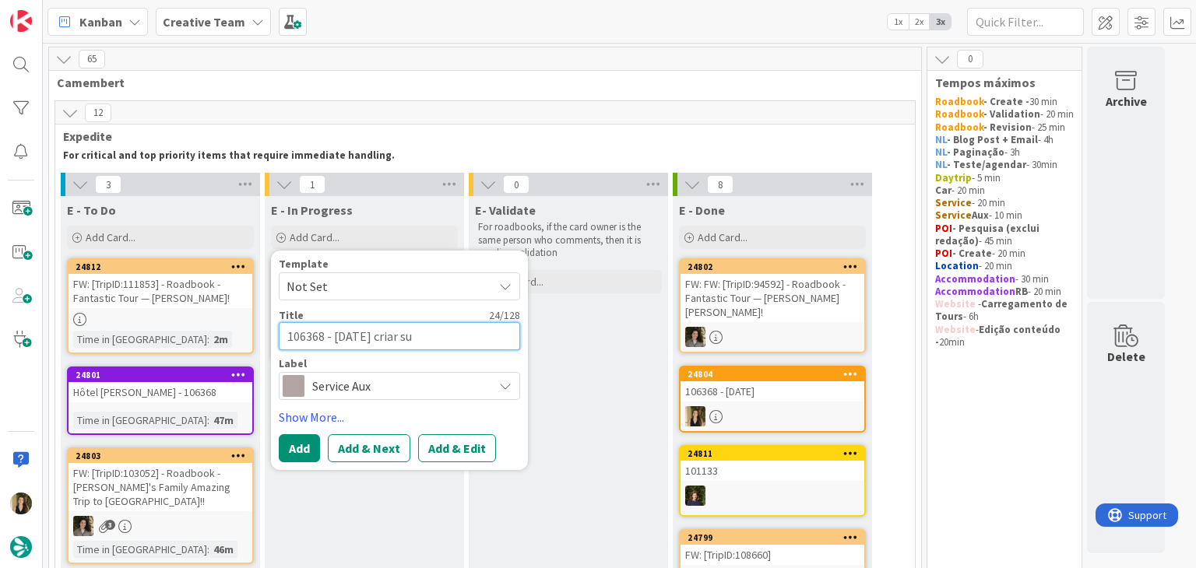
type textarea "106368 - [DATE] criar sup"
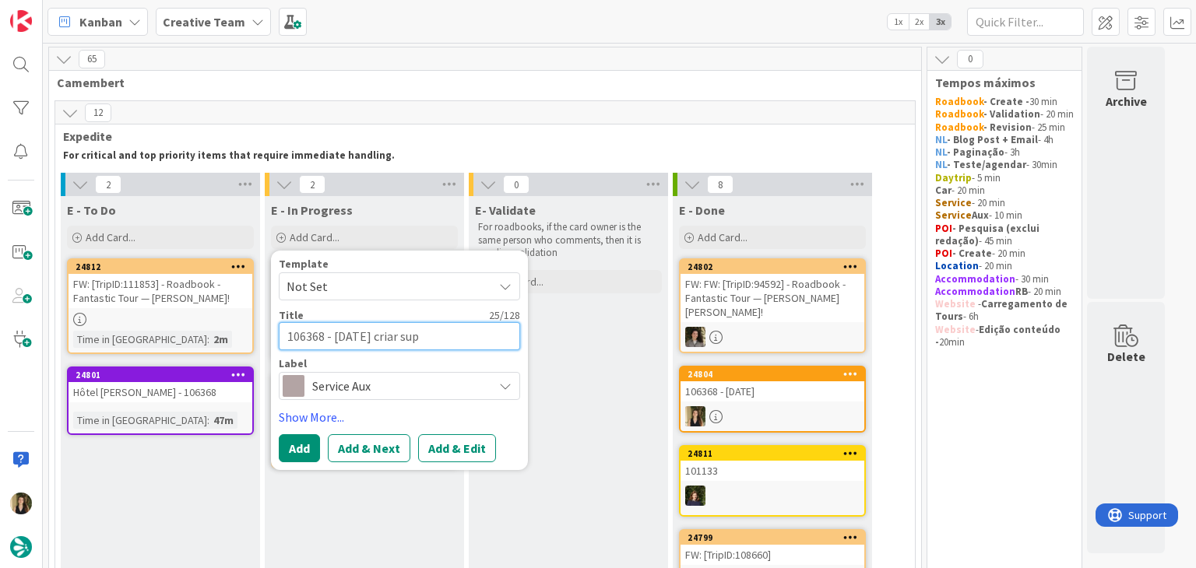
type textarea "x"
type textarea "106368 - [DATE] criar supp"
type textarea "x"
type textarea "106368 - [DATE] criar suppl"
type textarea "x"
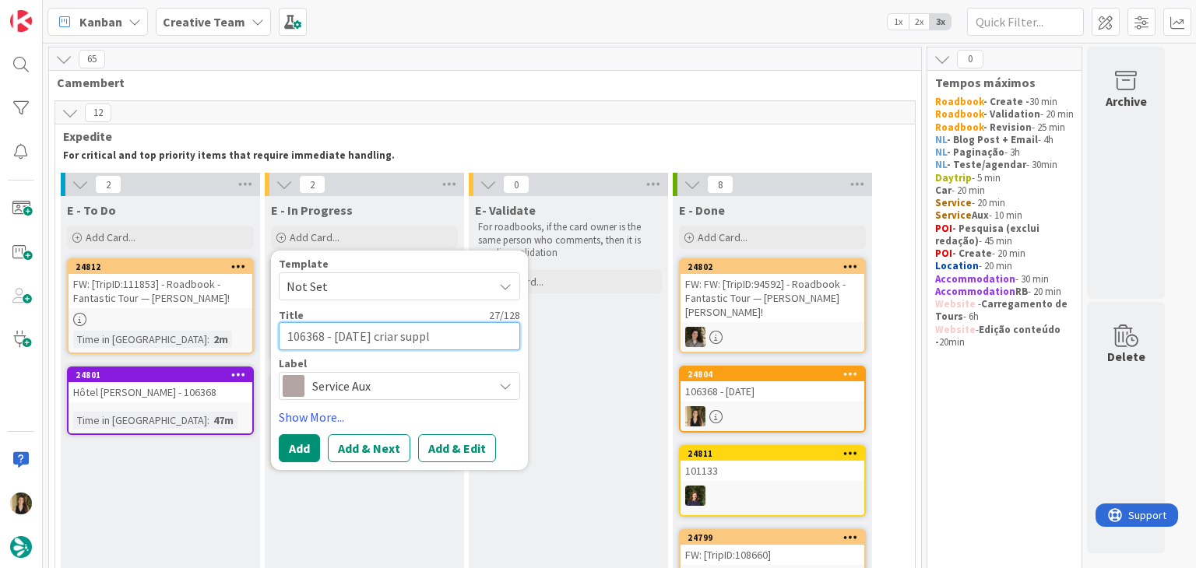
type textarea "106368 - [DATE] criar suppli"
type textarea "x"
type textarea "106368 - [DATE] criar supplie"
type textarea "x"
type textarea "106368 - [DATE] criar supplier"
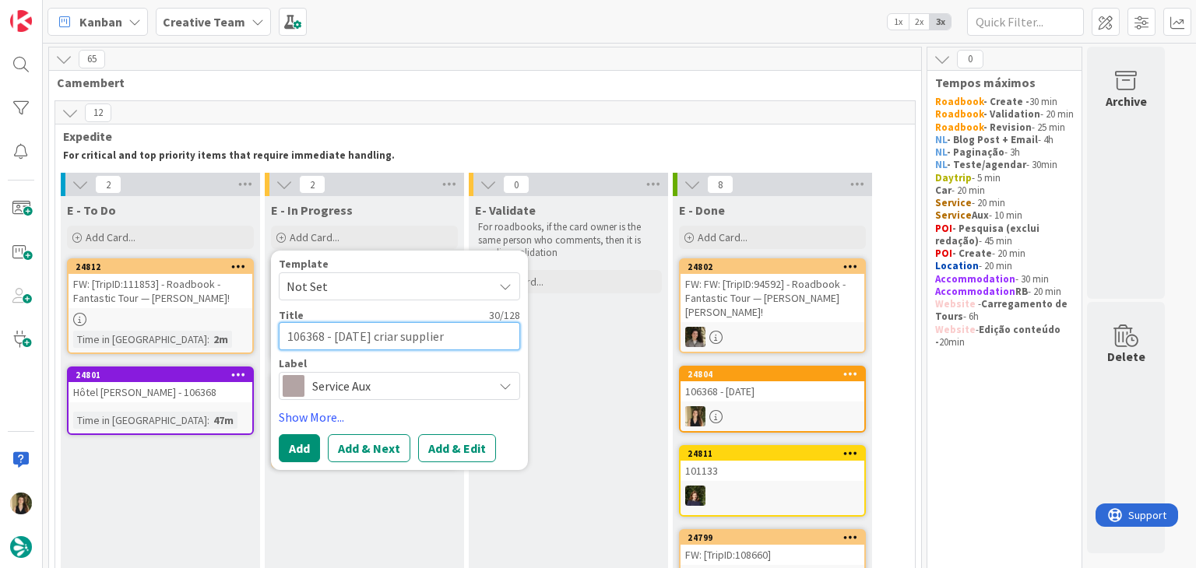
type textarea "x"
type textarea "106368 - [DATE] criar suppliers"
click at [299, 438] on button "Add" at bounding box center [299, 448] width 41 height 28
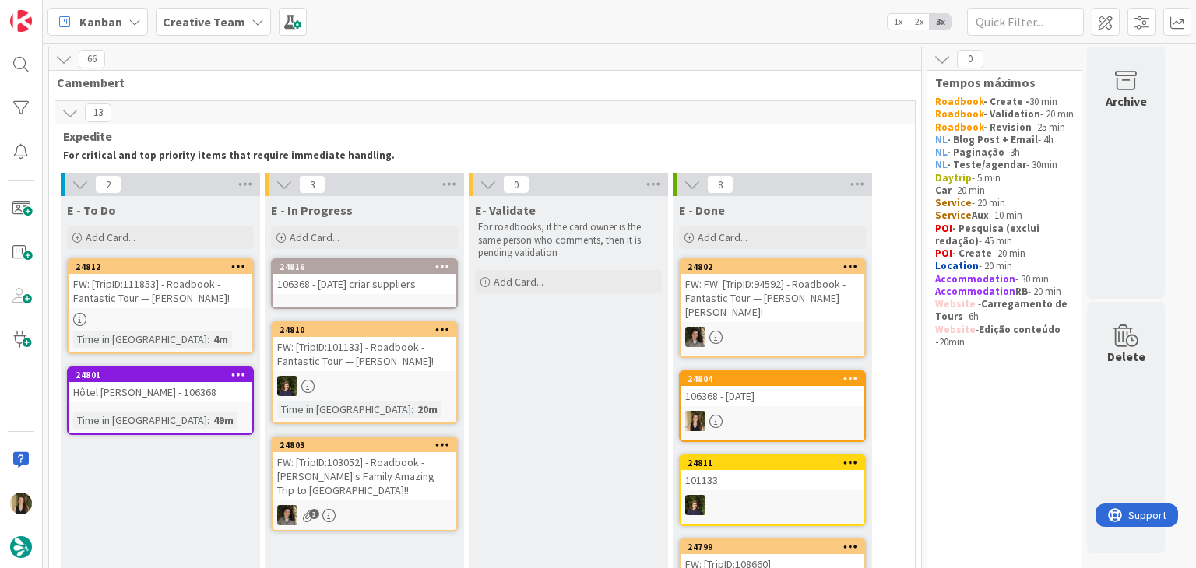
click at [346, 287] on div "106368 - [DATE] criar suppliers" at bounding box center [364, 284] width 184 height 20
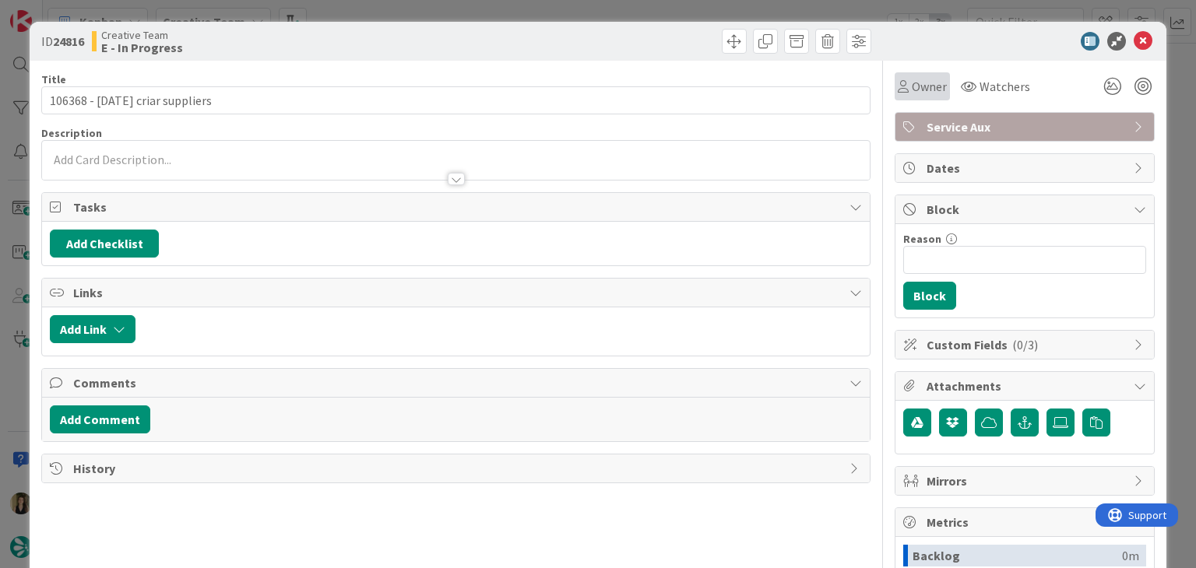
click at [897, 80] on icon at bounding box center [902, 86] width 11 height 12
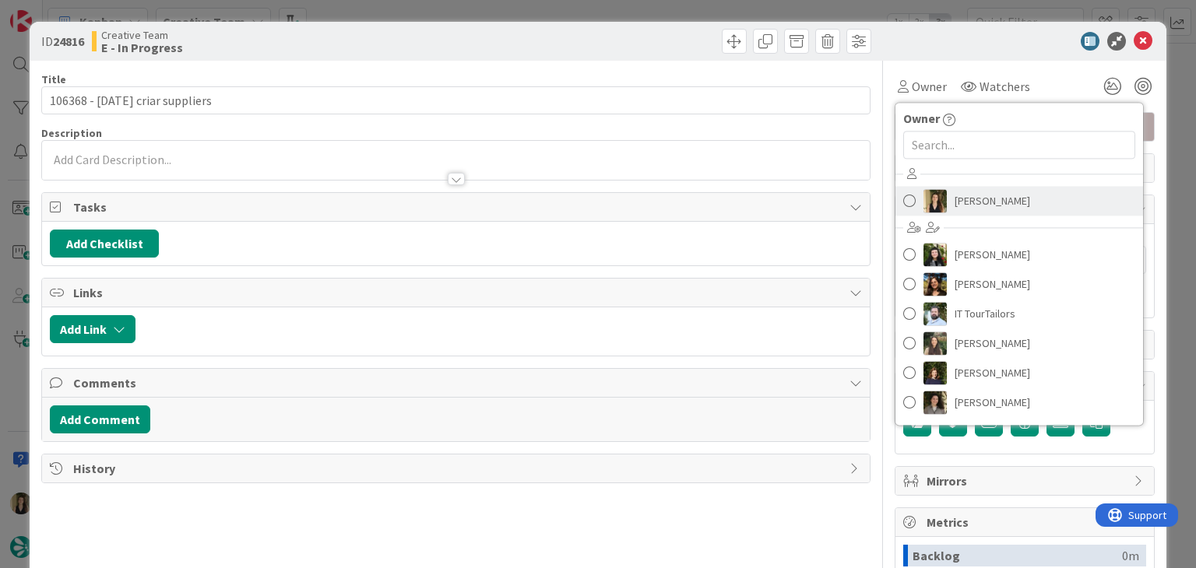
click at [979, 205] on span "[PERSON_NAME]" at bounding box center [992, 200] width 76 height 23
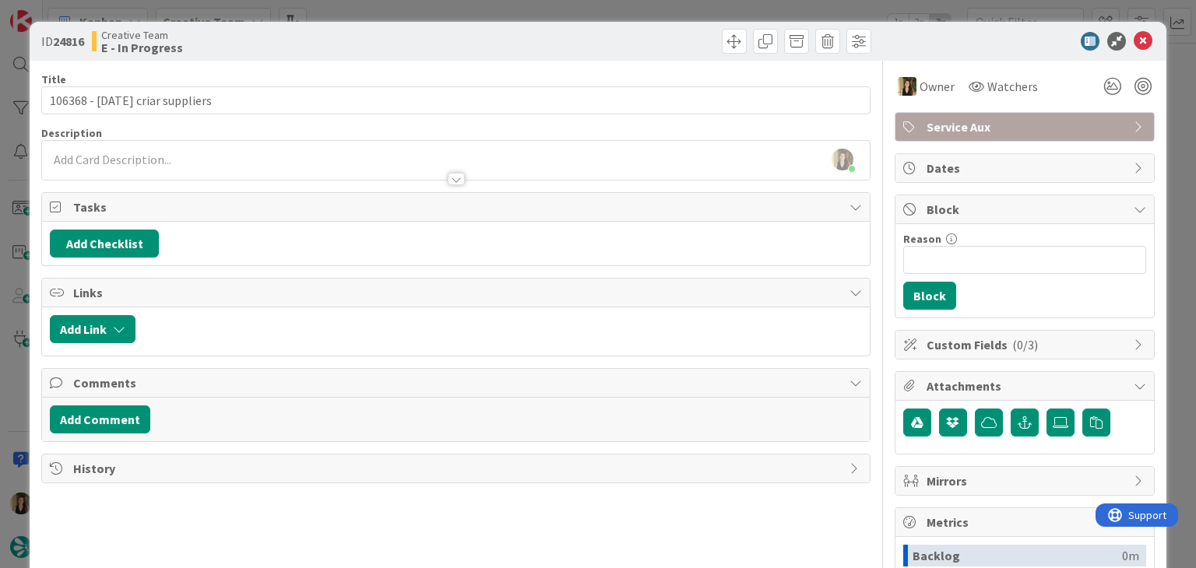
click at [209, 160] on div "[PERSON_NAME] joined 2 m ago" at bounding box center [455, 160] width 827 height 39
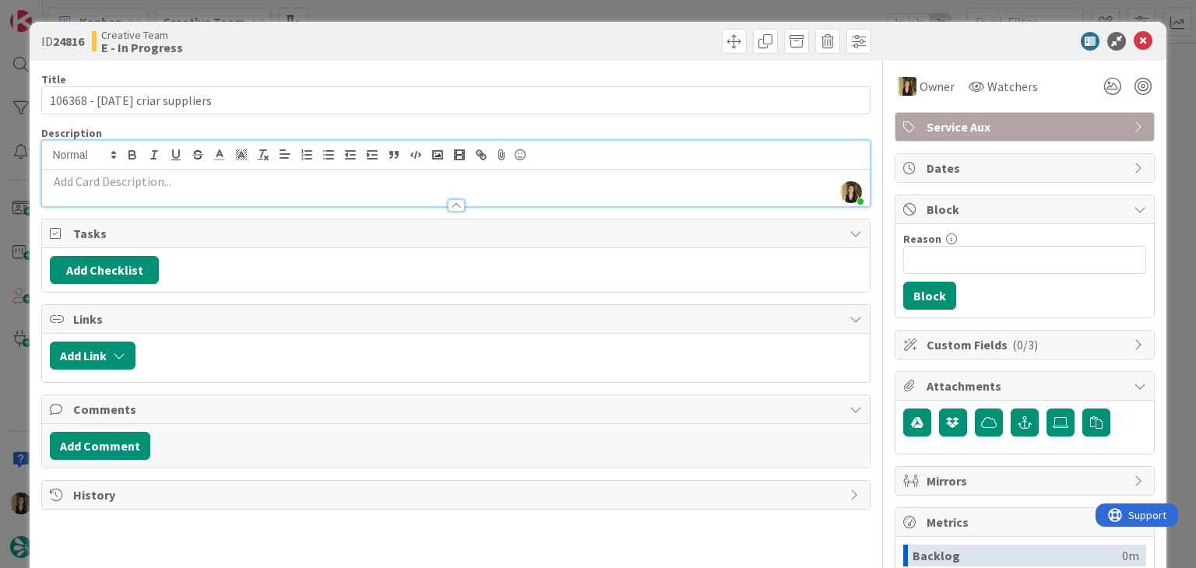
click at [202, 181] on p at bounding box center [455, 182] width 811 height 18
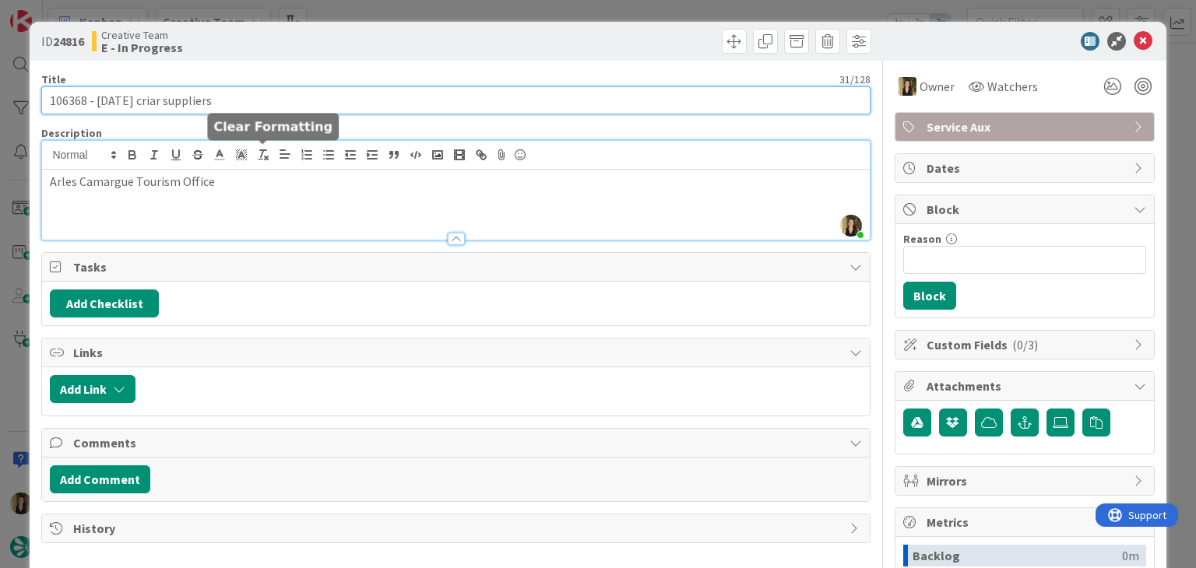
click at [258, 95] on input "106368 - [DATE] criar suppliers" at bounding box center [455, 100] width 828 height 28
type input "106368 - [DATE] criar suppliers e gps point"
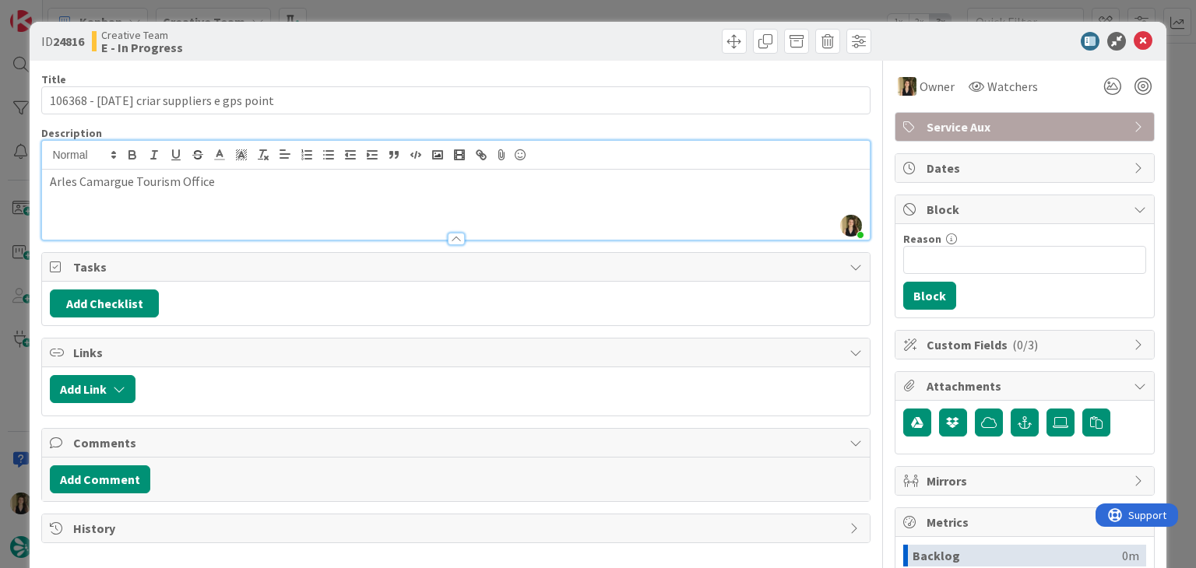
click at [395, 48] on div "Creative Team E - In Progress" at bounding box center [272, 41] width 360 height 25
click at [595, 30] on div at bounding box center [665, 41] width 411 height 25
click at [605, 9] on div "ID 24816 Creative Team E - In Progress Title 43 / 128 106368 - [DATE] criar sup…" at bounding box center [598, 284] width 1196 height 568
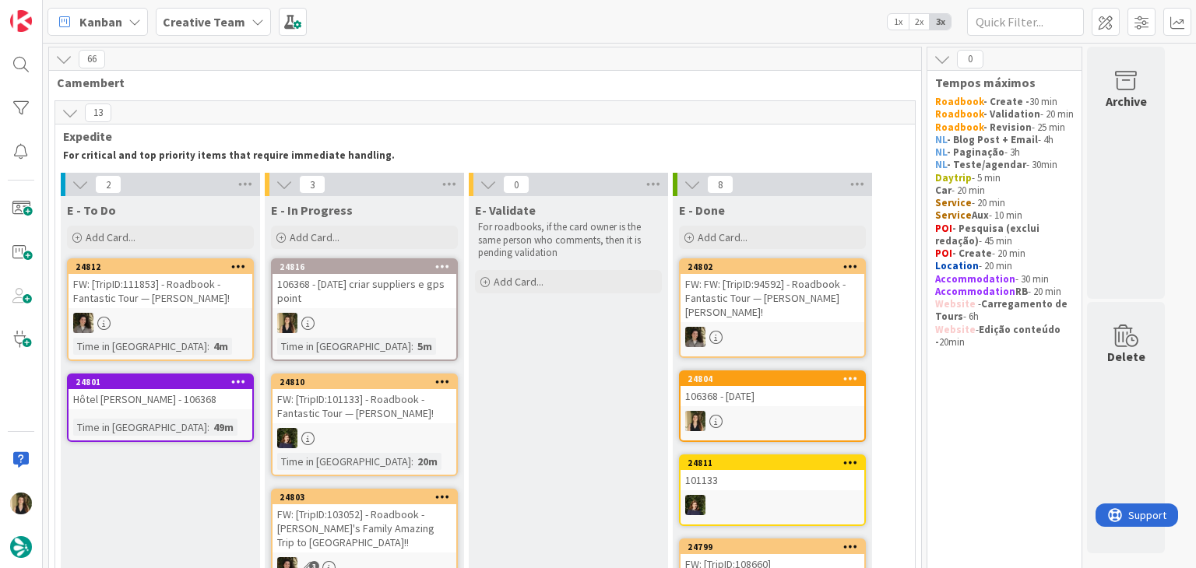
click at [380, 321] on div at bounding box center [364, 323] width 184 height 20
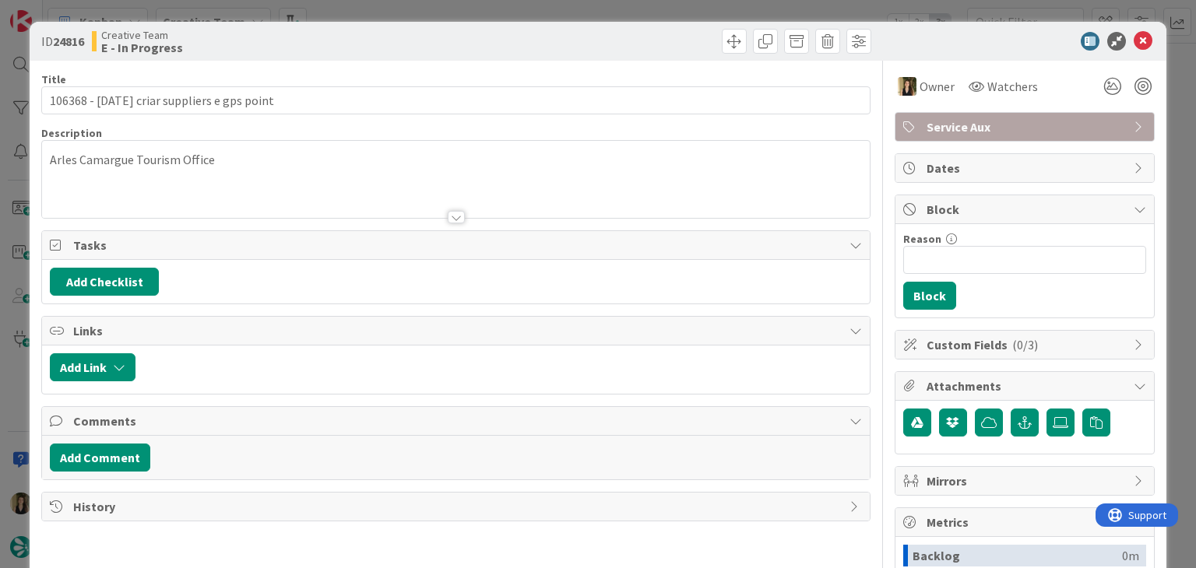
click at [640, 45] on div at bounding box center [665, 41] width 411 height 25
click at [393, 12] on div "ID 24816 Creative Team E - In Progress Title 43 / 128 106368 - [DATE] criar sup…" at bounding box center [598, 284] width 1196 height 568
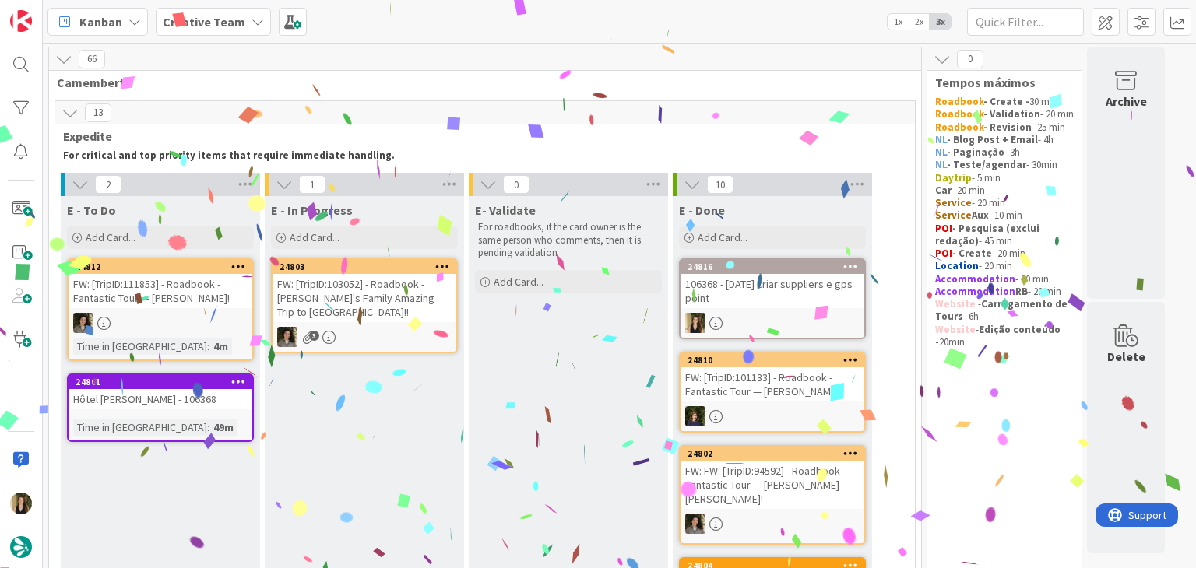
click at [814, 292] on div "106368 - [DATE] criar suppliers e gps point" at bounding box center [772, 291] width 184 height 34
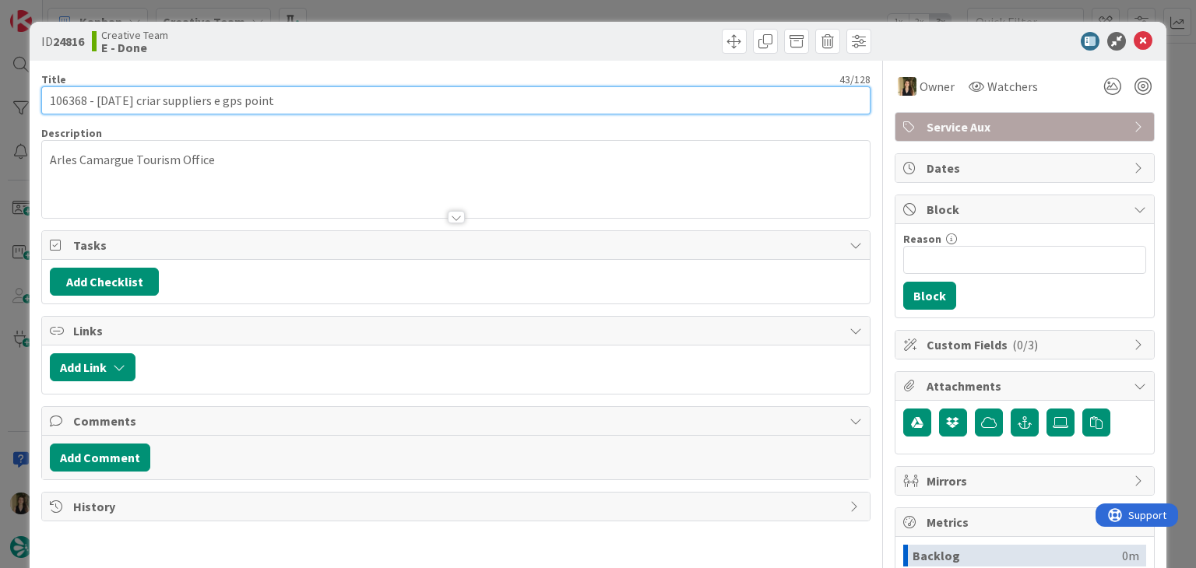
drag, startPoint x: 197, startPoint y: 103, endPoint x: 39, endPoint y: 103, distance: 158.0
click at [39, 103] on div "ID 24816 Creative Team E - Done Title 43 / 128 106368 - [DATE] criar suppliers …" at bounding box center [598, 418] width 1136 height 792
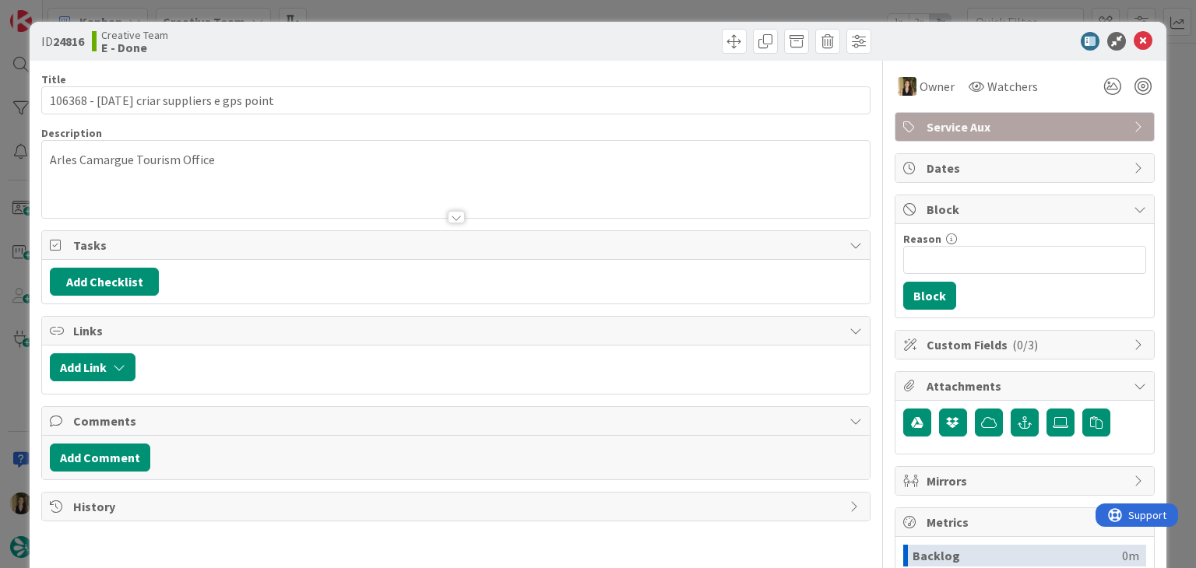
drag, startPoint x: 380, startPoint y: 13, endPoint x: 382, endPoint y: 47, distance: 34.3
click at [381, 12] on div "ID 24816 Creative Team E - Done Title 43 / 128 106368 - [DATE] criar suppliers …" at bounding box center [598, 284] width 1196 height 568
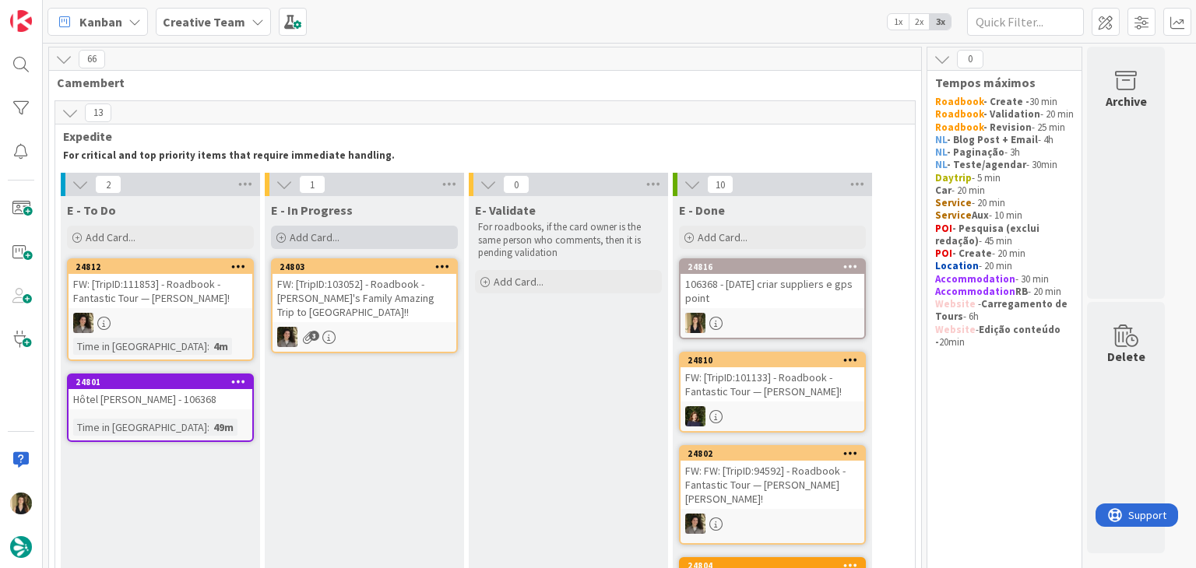
click at [364, 244] on div "Add Card..." at bounding box center [364, 237] width 187 height 23
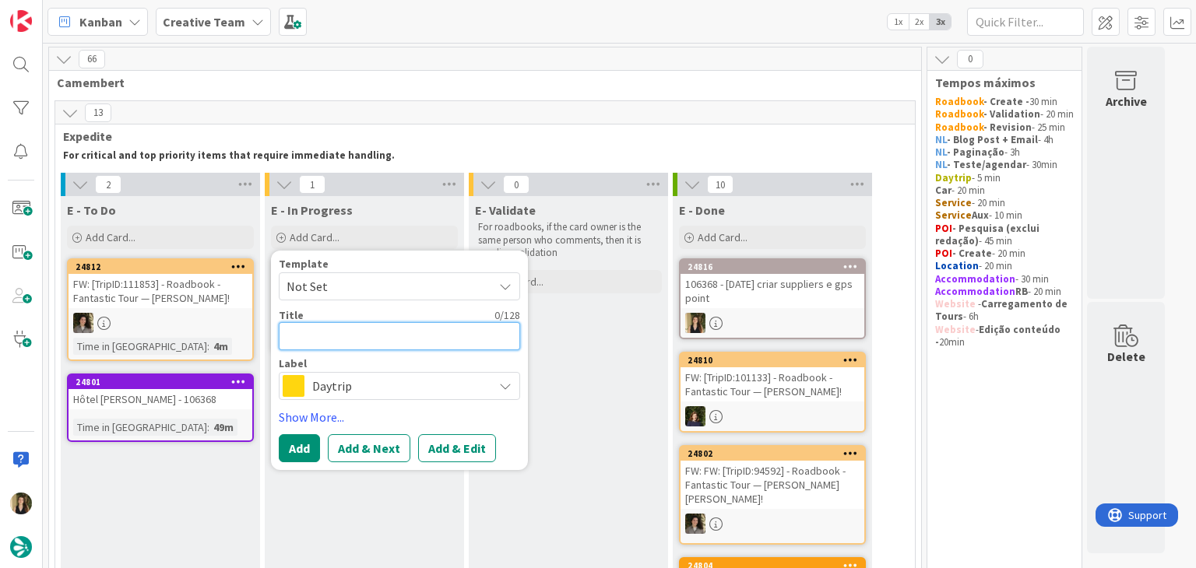
click at [342, 336] on textarea at bounding box center [399, 336] width 241 height 28
paste textarea "106368 - [DATE] criar suppliers e gps point"
type textarea "x"
type textarea "106368 - [DATE] criar suppliers e gps point"
click at [427, 392] on span "Daytrip" at bounding box center [398, 386] width 173 height 22
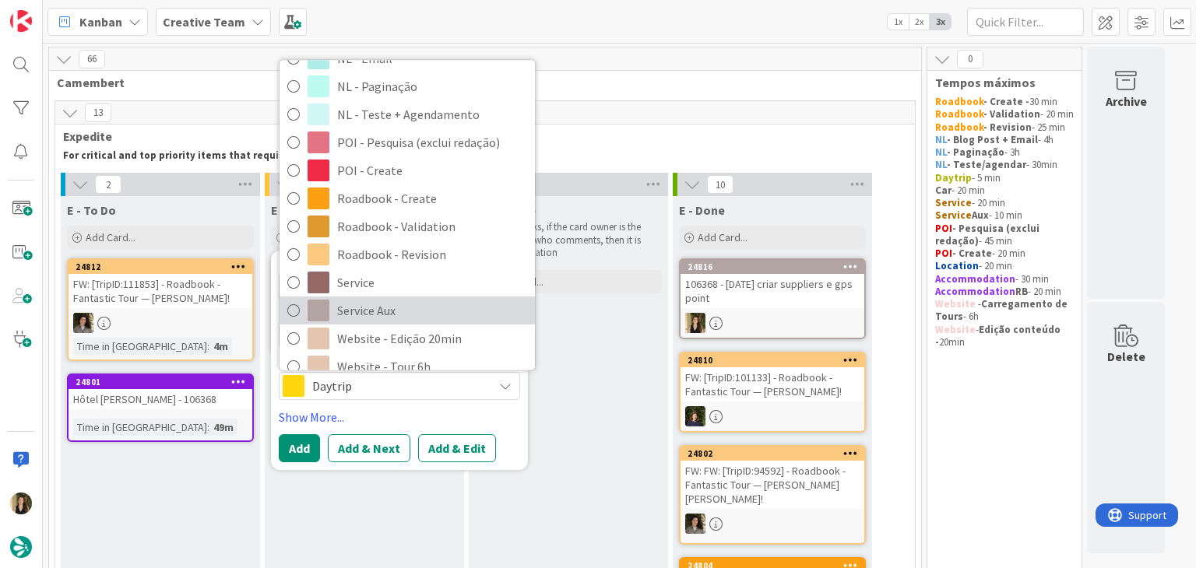
click at [381, 316] on span "Service Aux" at bounding box center [432, 311] width 190 height 23
type textarea "x"
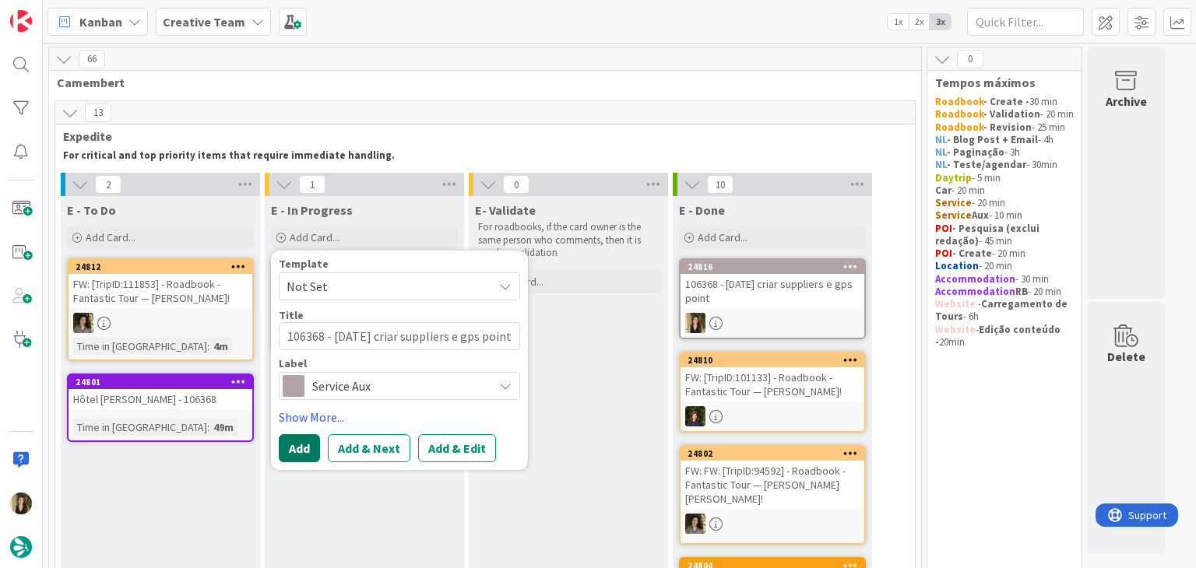
click at [309, 445] on button "Add" at bounding box center [299, 448] width 41 height 28
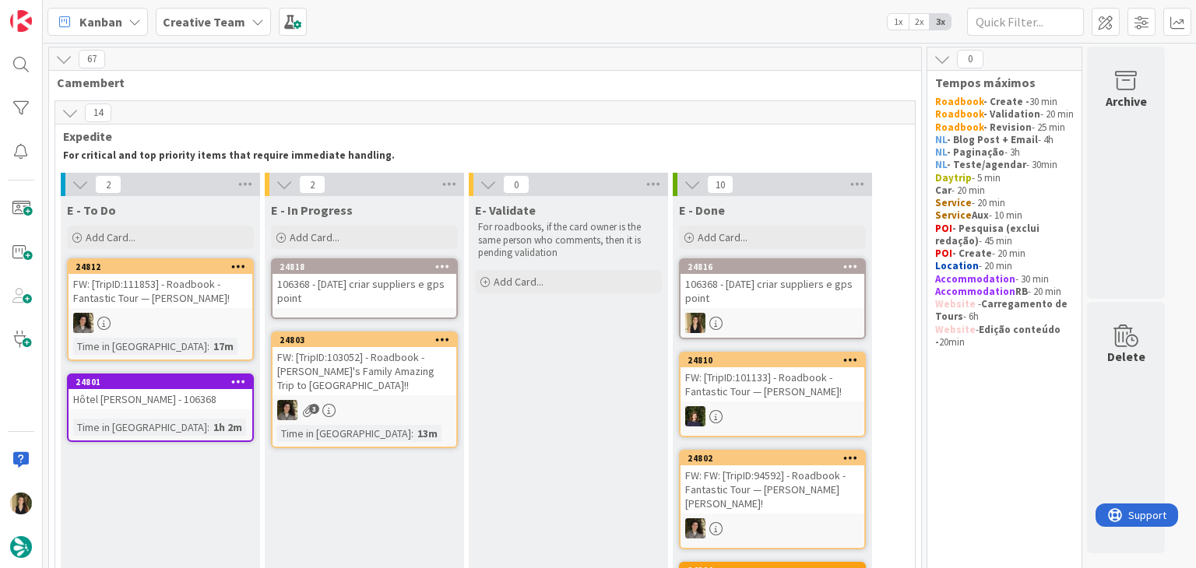
click at [378, 302] on div "106368 - [DATE] criar suppliers e gps point" at bounding box center [364, 291] width 184 height 34
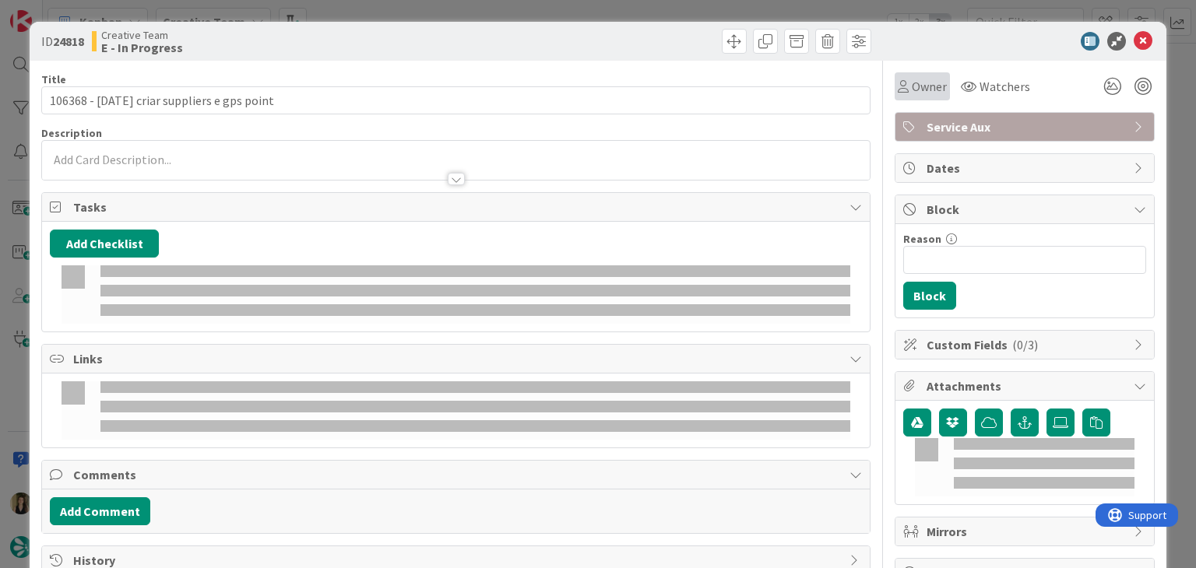
click at [911, 89] on span "Owner" at bounding box center [928, 86] width 35 height 19
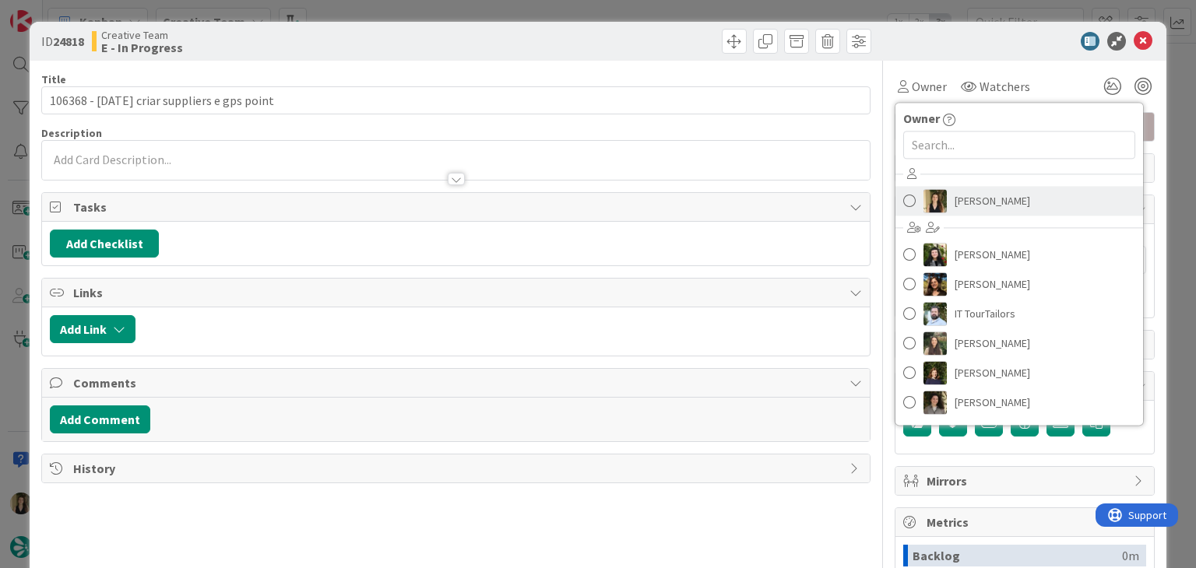
click at [954, 206] on span "[PERSON_NAME]" at bounding box center [992, 200] width 76 height 23
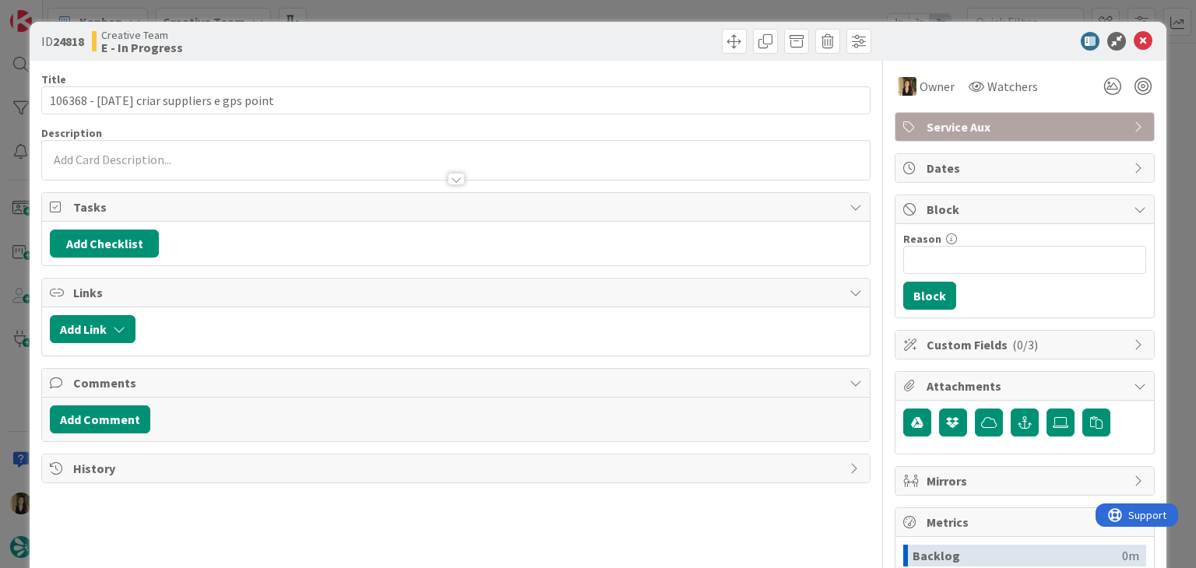
click at [225, 172] on div at bounding box center [455, 171] width 827 height 16
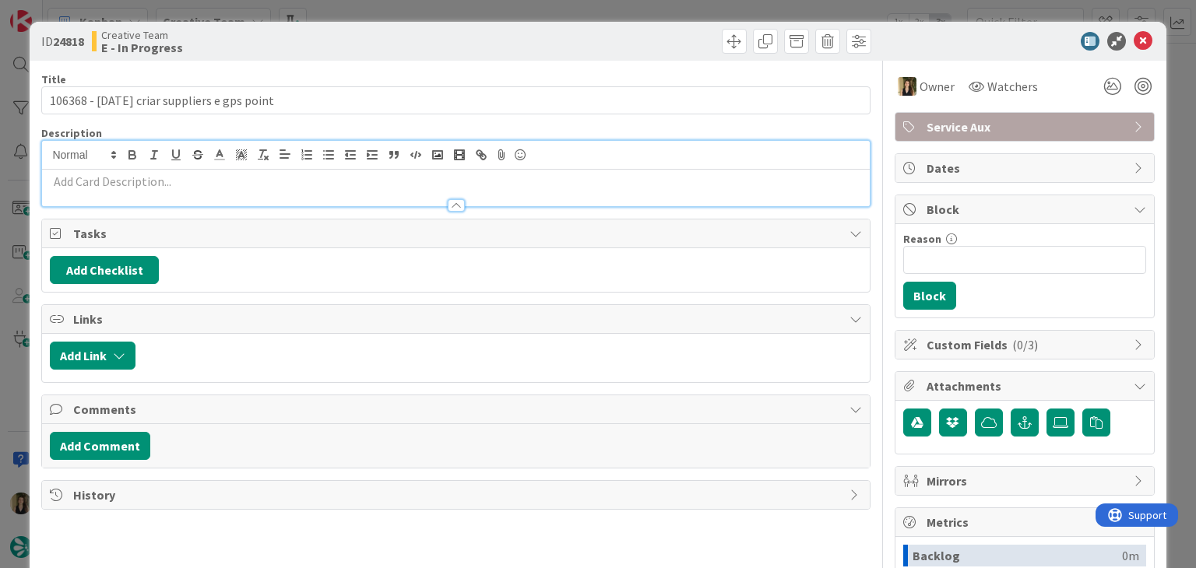
click at [221, 171] on div at bounding box center [455, 188] width 827 height 37
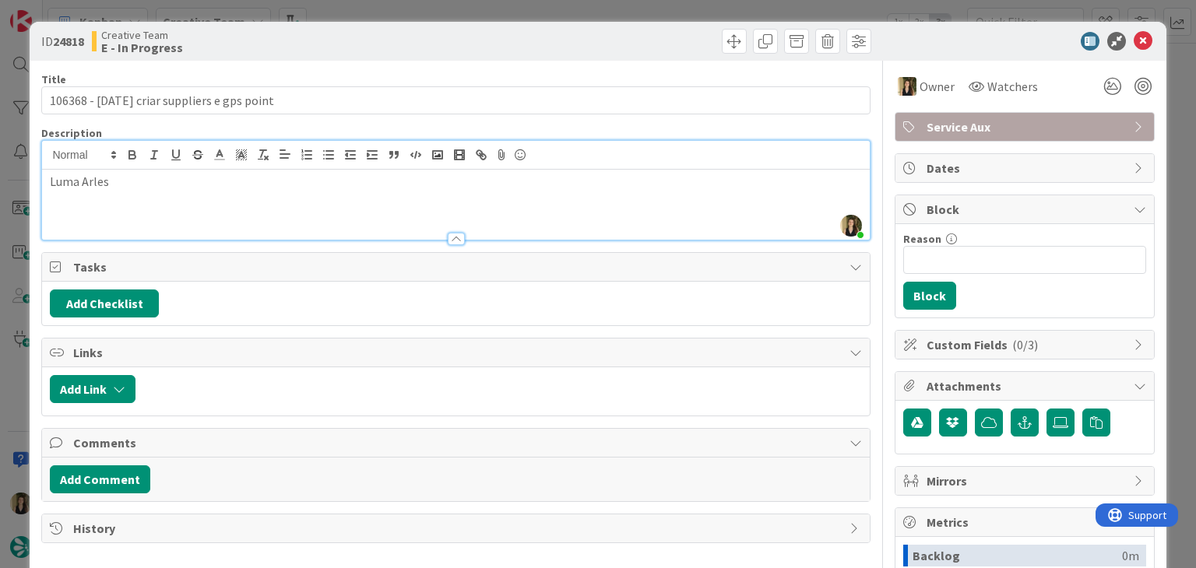
click at [209, 187] on p "Luma Arles" at bounding box center [455, 182] width 811 height 18
drag, startPoint x: 403, startPoint y: 29, endPoint x: 469, endPoint y: 3, distance: 70.2
click at [405, 29] on div "Creative Team E - In Progress" at bounding box center [272, 41] width 360 height 25
click at [383, 18] on div "ID 24818 Creative Team E - In Progress Title 43 / 128 106368 - [DATE] criar sup…" at bounding box center [598, 284] width 1196 height 568
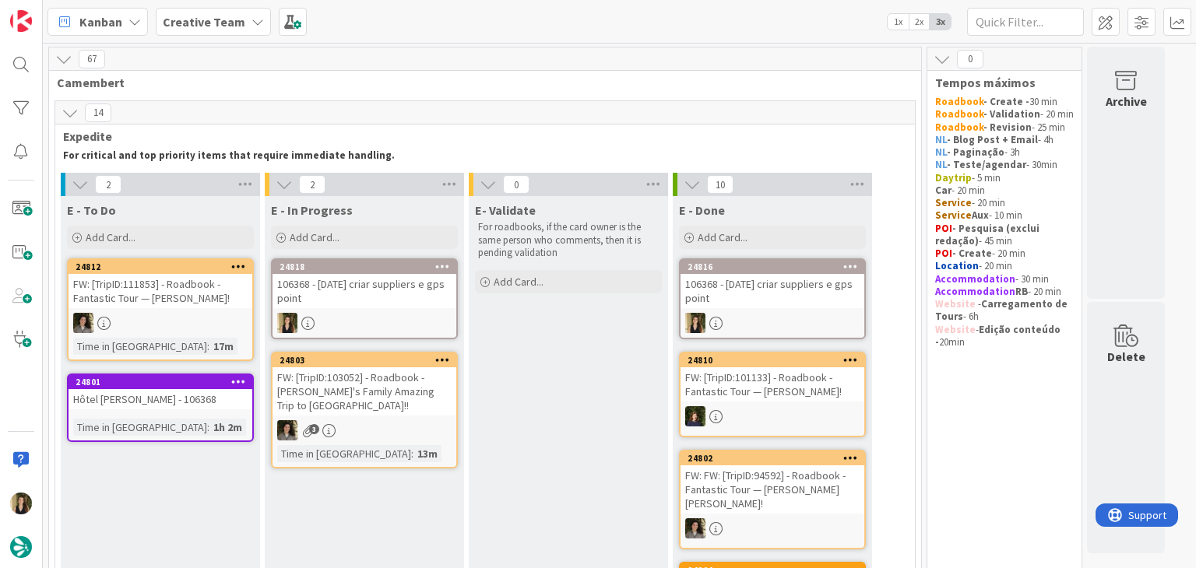
click at [321, 276] on div "106368 - [DATE] criar suppliers e gps point" at bounding box center [364, 291] width 184 height 34
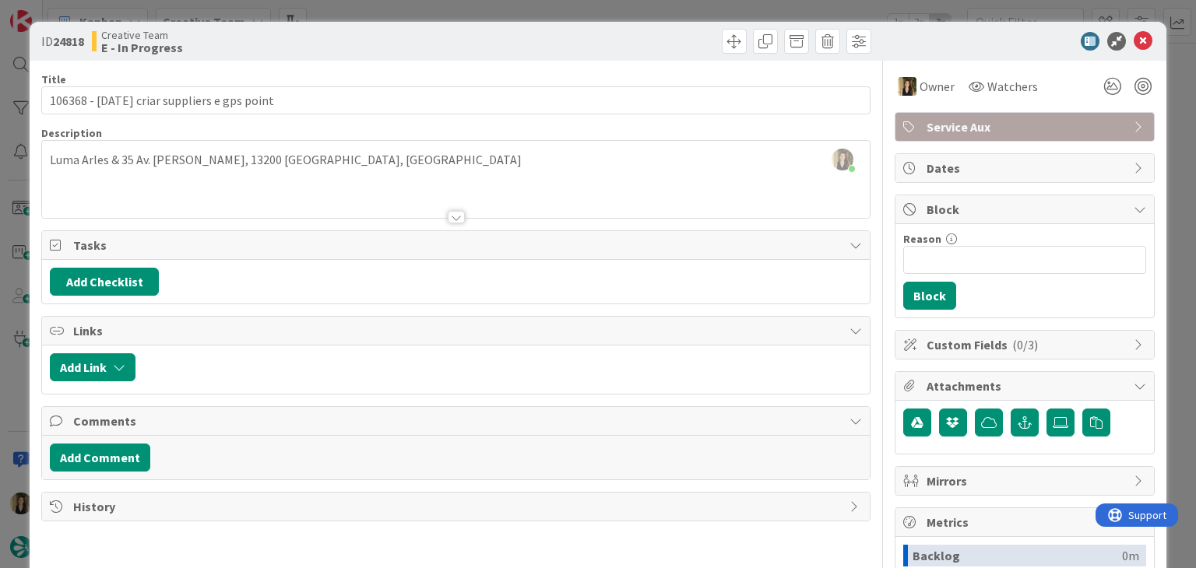
click at [464, 6] on div "ID 24818 Creative Team E - In Progress Title 43 / 128 106368 - [DATE] criar sup…" at bounding box center [598, 284] width 1196 height 568
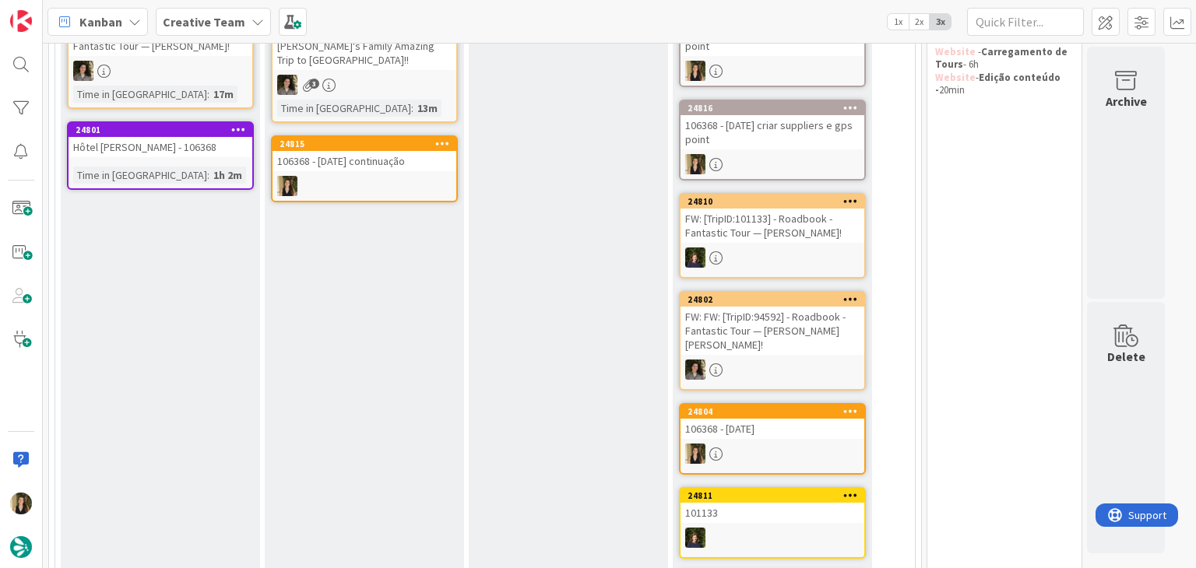
scroll to position [65, 0]
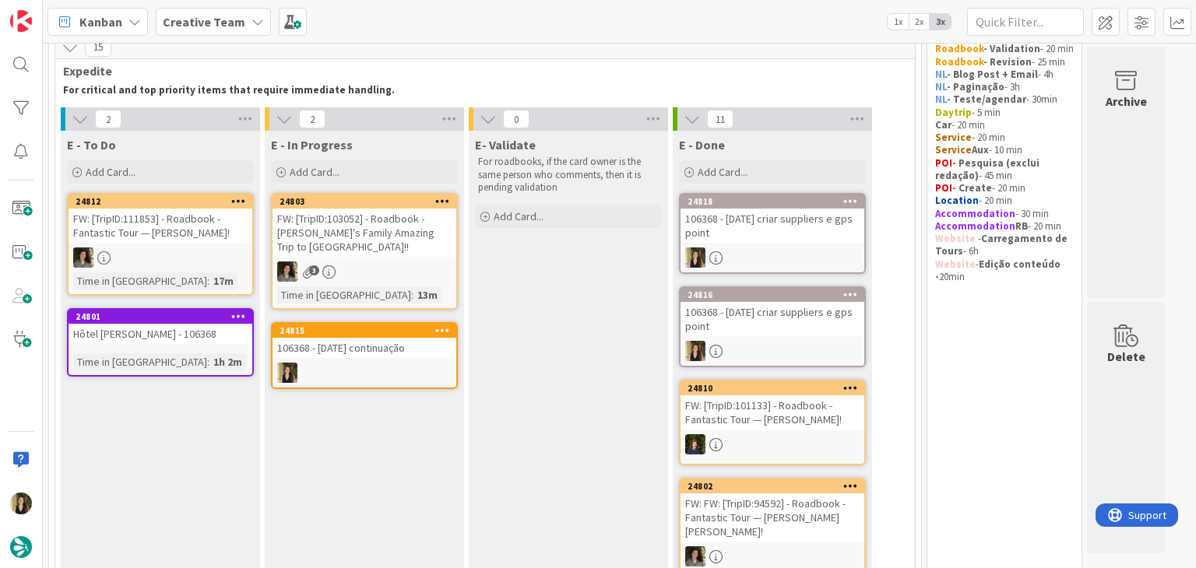
click at [367, 360] on div "24815 106368 - [DATE] continuação" at bounding box center [364, 355] width 187 height 67
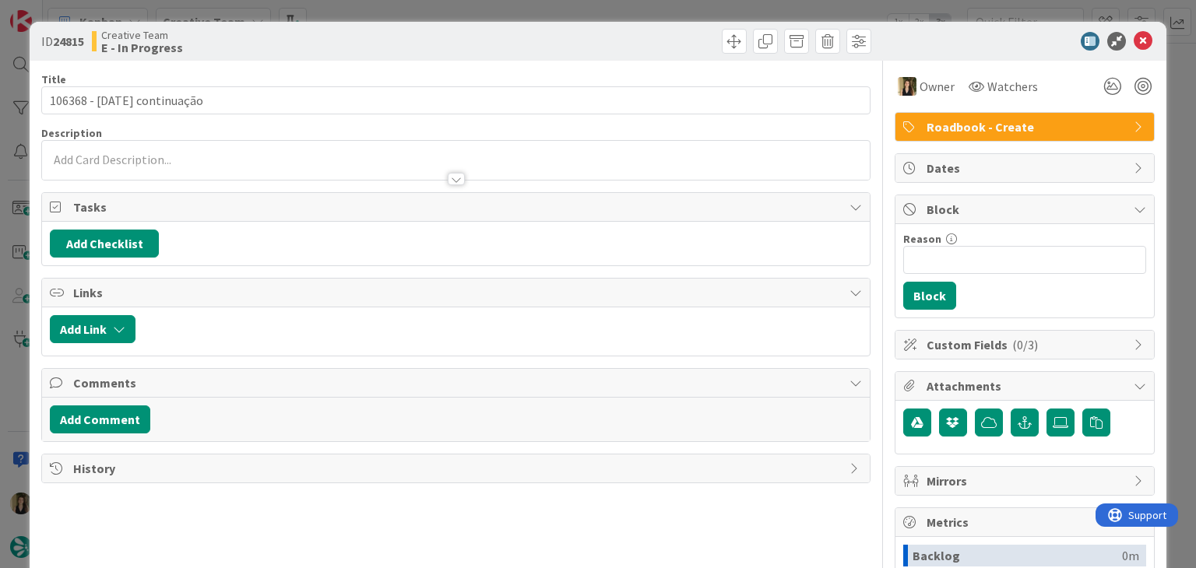
click at [177, 158] on div at bounding box center [455, 160] width 827 height 39
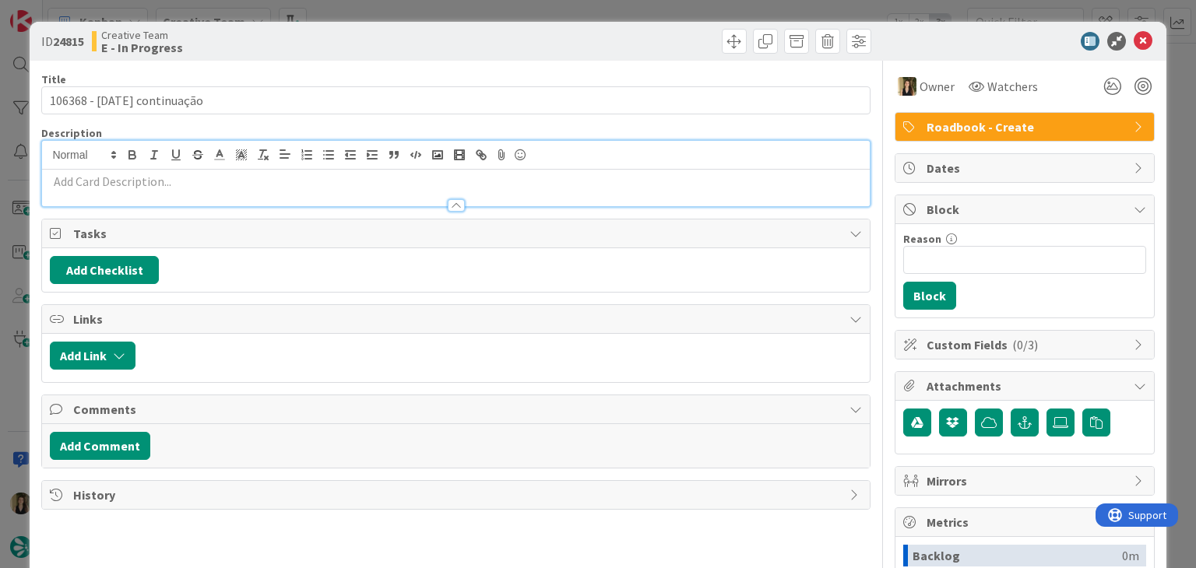
click at [180, 183] on p at bounding box center [455, 182] width 811 height 18
paste div
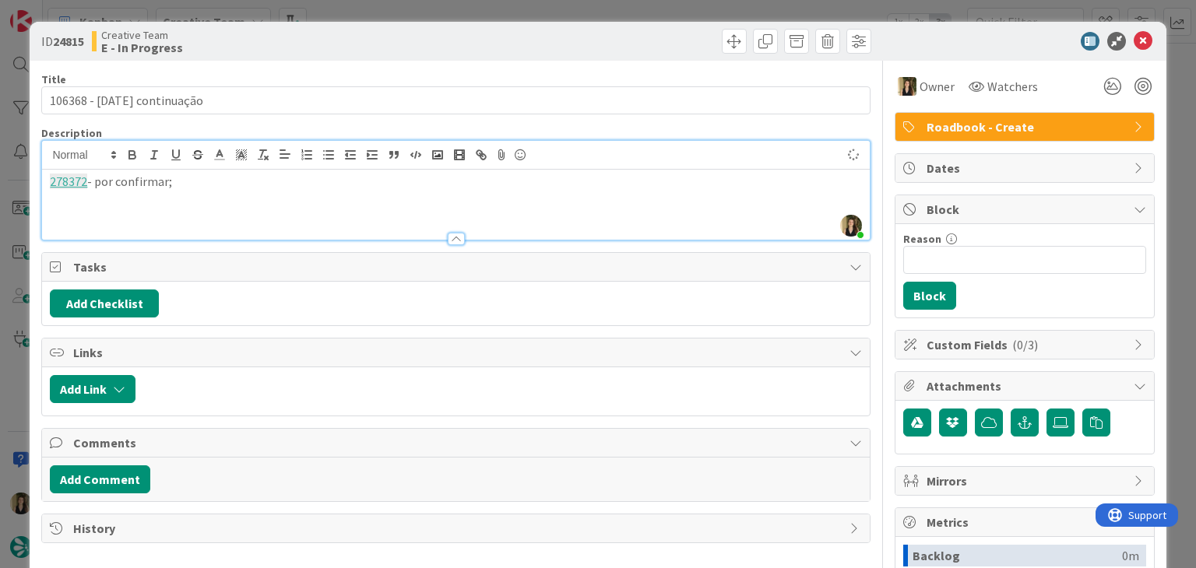
drag, startPoint x: 278, startPoint y: 43, endPoint x: 262, endPoint y: 5, distance: 41.5
click at [278, 42] on div "Creative Team E - In Progress" at bounding box center [272, 41] width 360 height 25
click at [420, 12] on div "ID 24815 Creative Team E - In Progress Title 27 / 128 106368 - [DATE] continuaç…" at bounding box center [598, 284] width 1196 height 568
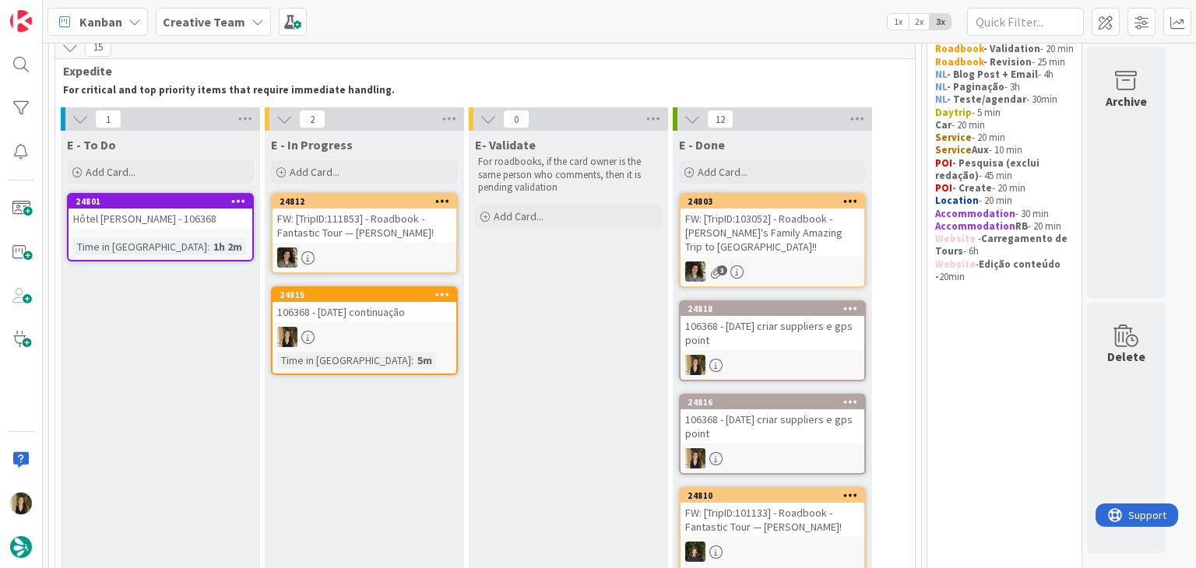
click at [402, 321] on div "24815 106368 - [DATE] continuação Time in Column : 5m" at bounding box center [364, 330] width 187 height 89
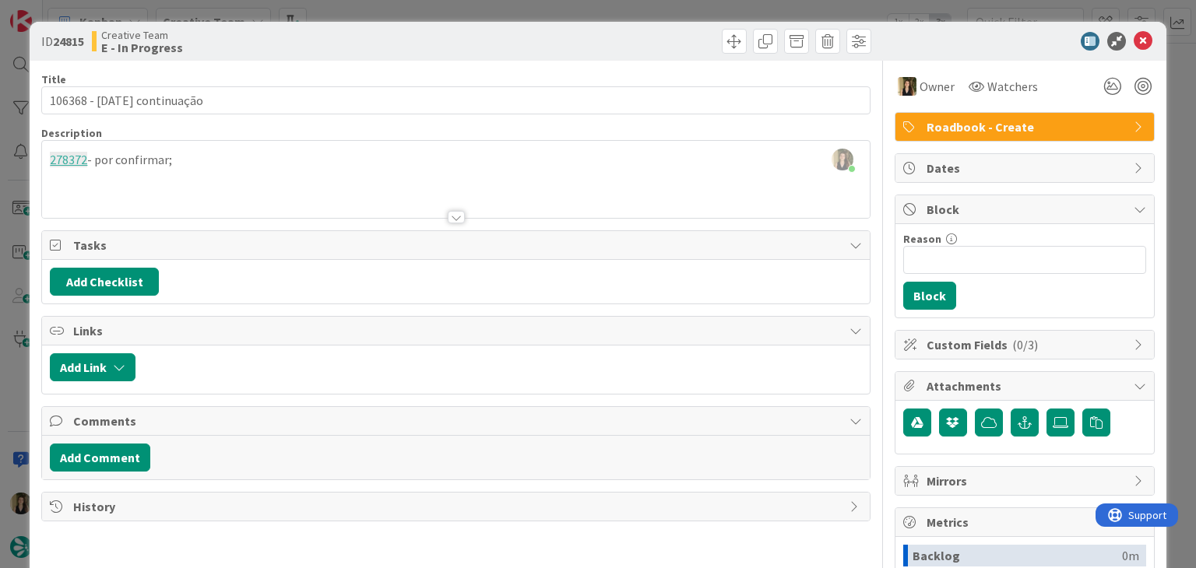
click at [254, 158] on div "[PERSON_NAME] just joined 278372 - por confirmar;" at bounding box center [455, 179] width 827 height 77
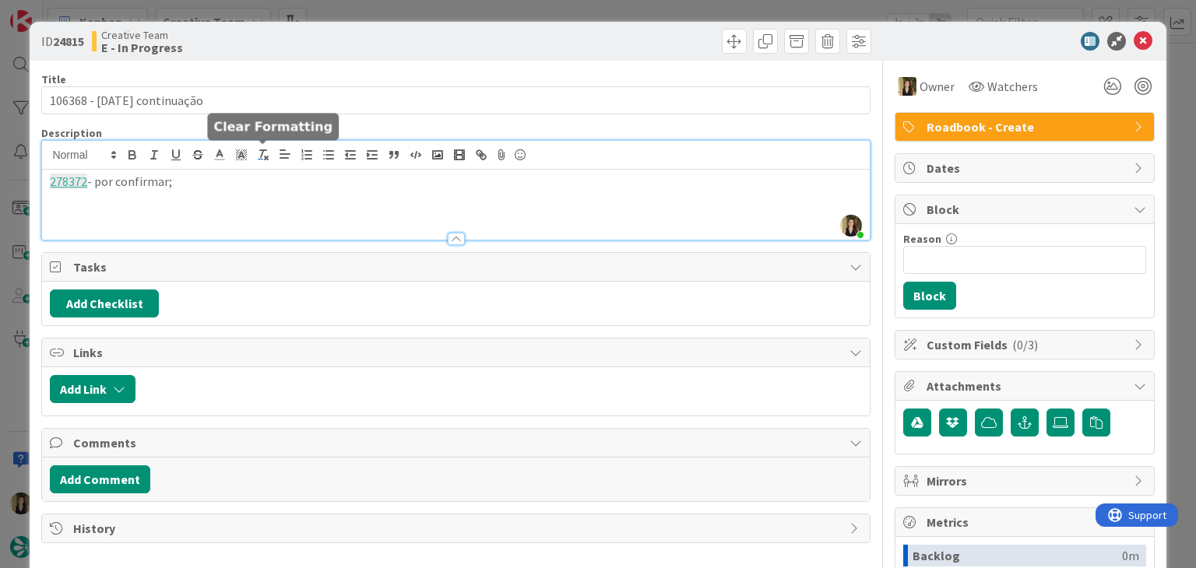
paste div
click at [327, 47] on div "Creative Team E - In Progress" at bounding box center [272, 41] width 360 height 25
click at [255, 206] on p "278373 - [GEOGRAPHIC_DATA] por comprar" at bounding box center [455, 200] width 811 height 18
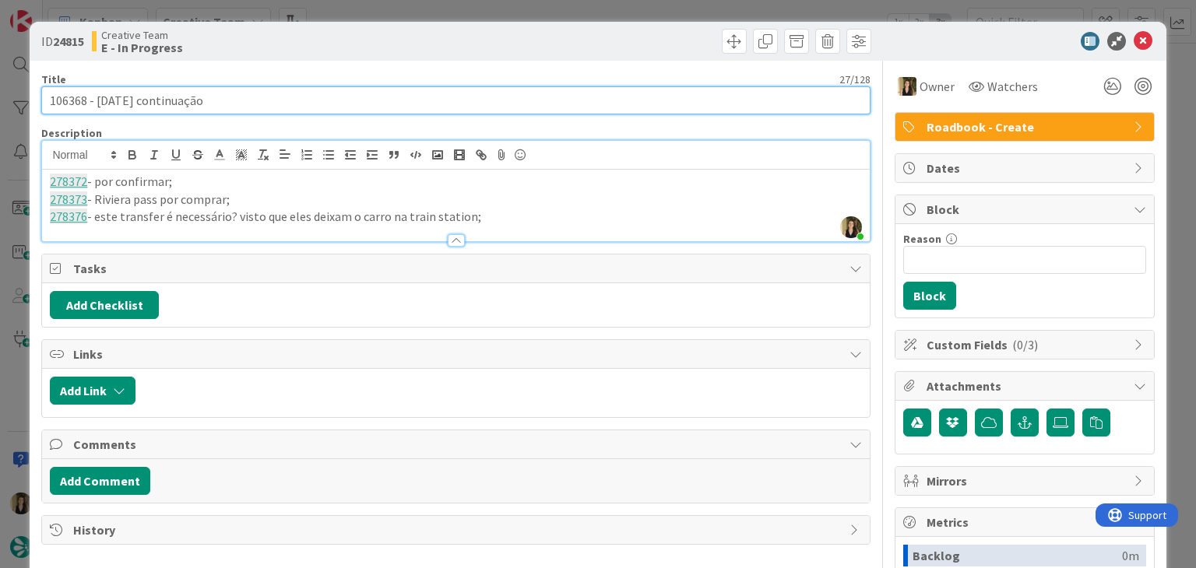
drag, startPoint x: 128, startPoint y: 97, endPoint x: 40, endPoint y: 100, distance: 88.8
click at [40, 100] on div "ID 24815 Creative Team E - In Progress Title 27 / 128 106368 - [DATE] continuaç…" at bounding box center [598, 418] width 1136 height 792
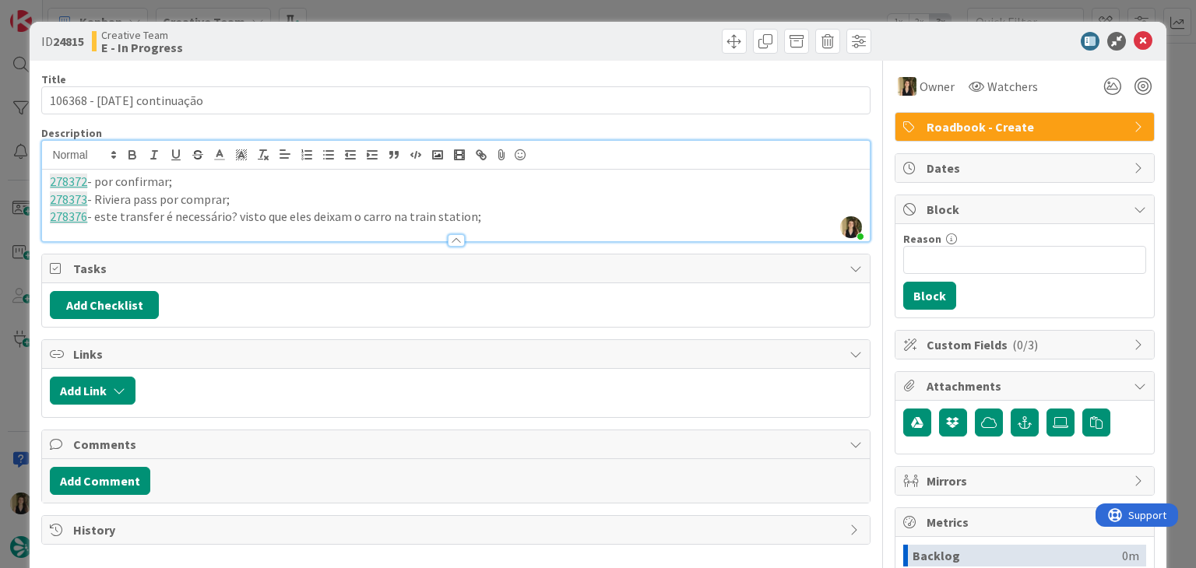
drag, startPoint x: 356, startPoint y: 51, endPoint x: 360, endPoint y: 30, distance: 21.4
click at [356, 50] on div "Creative Team E - In Progress" at bounding box center [272, 41] width 360 height 25
click at [362, 13] on div "ID 24815 Creative Team E - In Progress Title 27 / 128 106368 - [DATE] continuaç…" at bounding box center [598, 284] width 1196 height 568
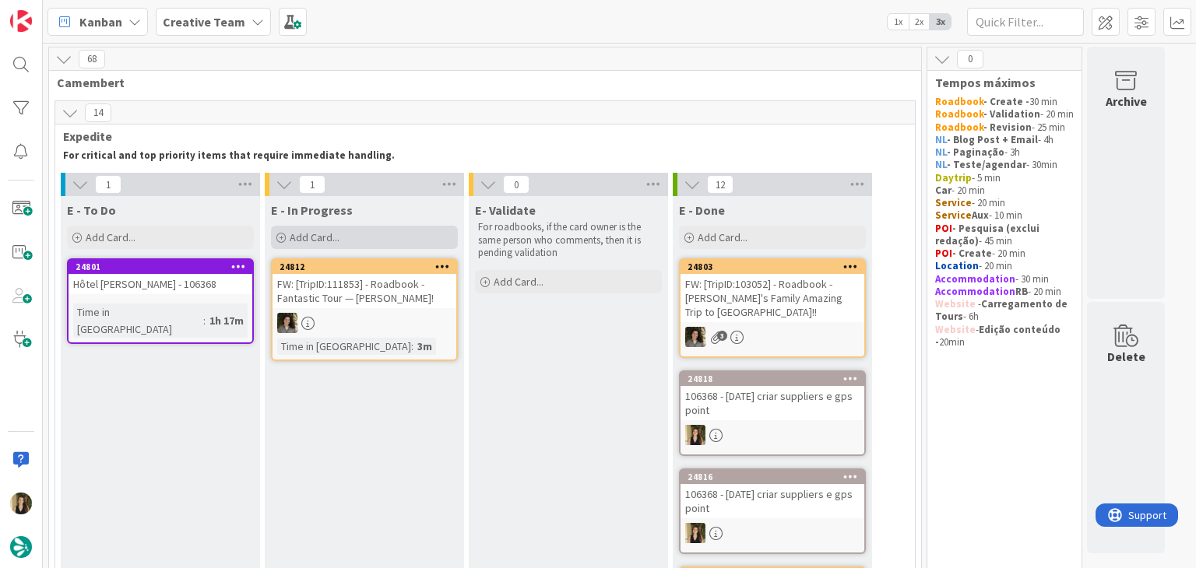
click at [355, 242] on div "Add Card..." at bounding box center [364, 237] width 187 height 23
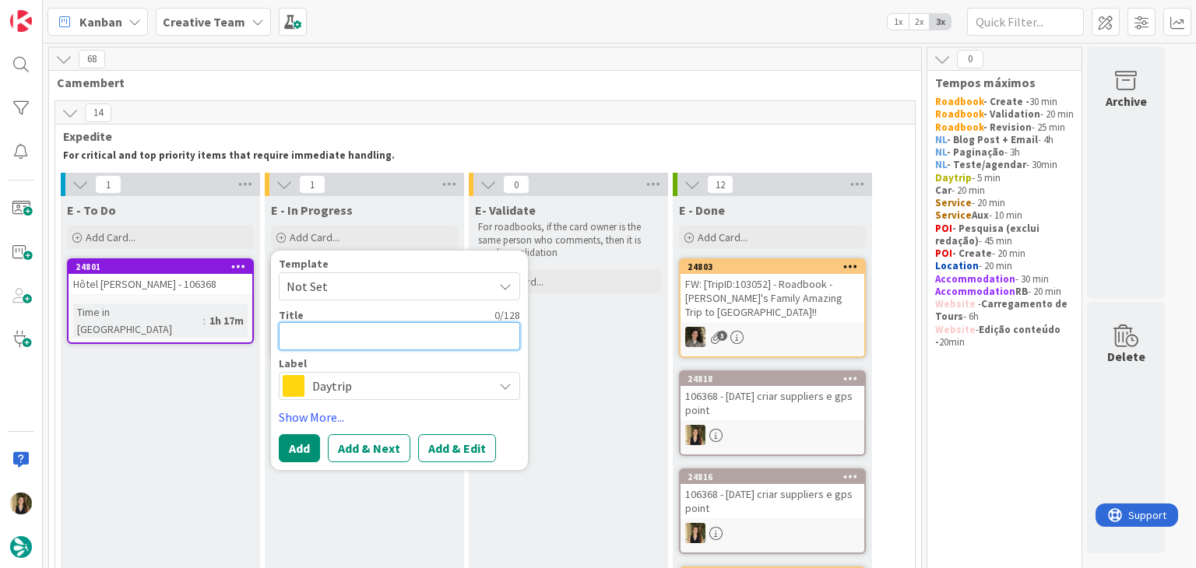
paste textarea "106368 - [DATE]"
type textarea "x"
type textarea "106368 - [DATE]"
type textarea "x"
type textarea "106368 - [DATE] c"
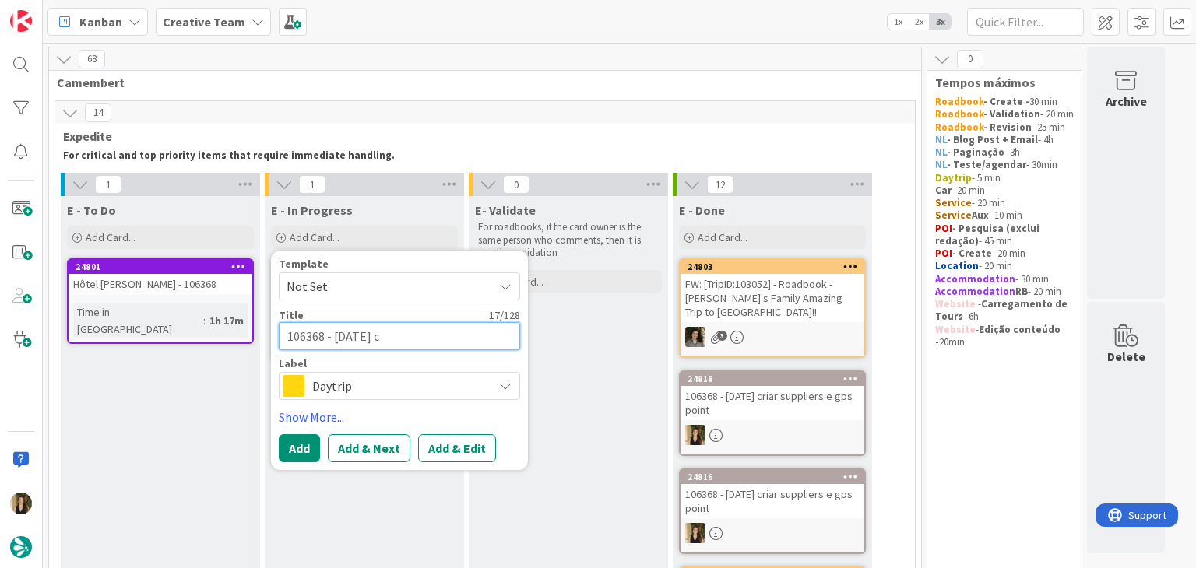
type textarea "x"
type textarea "106368 - [DATE] cr"
type textarea "x"
type textarea "106368 - [DATE] cri"
type textarea "x"
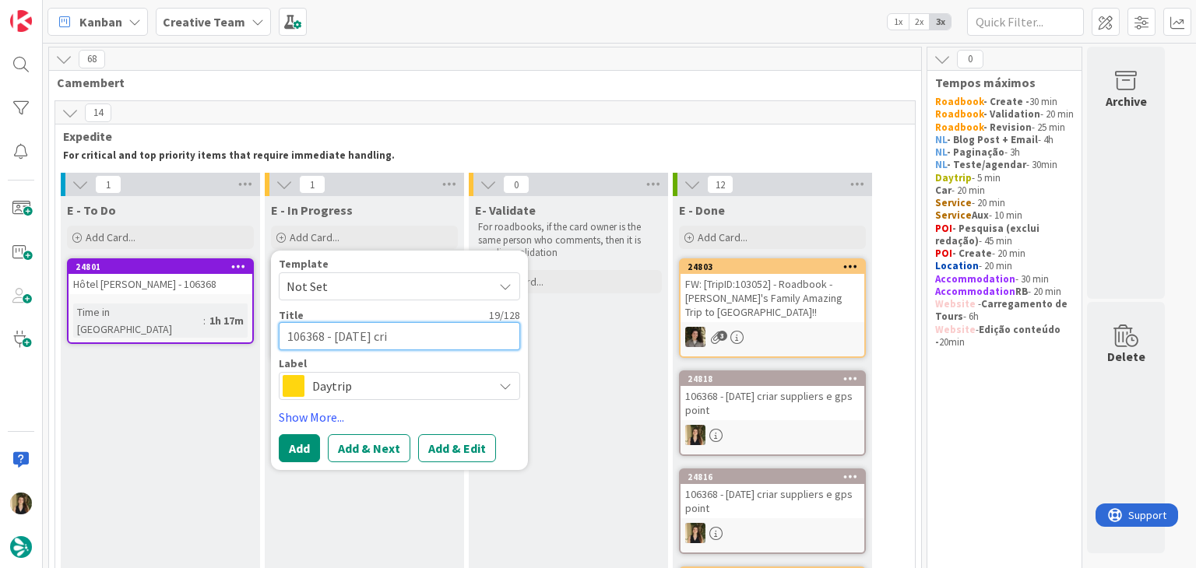
type textarea "106368 - [DATE] cria"
type textarea "x"
type textarea "106368 - [DATE] criar"
type textarea "x"
type textarea "106368 - [DATE] criar"
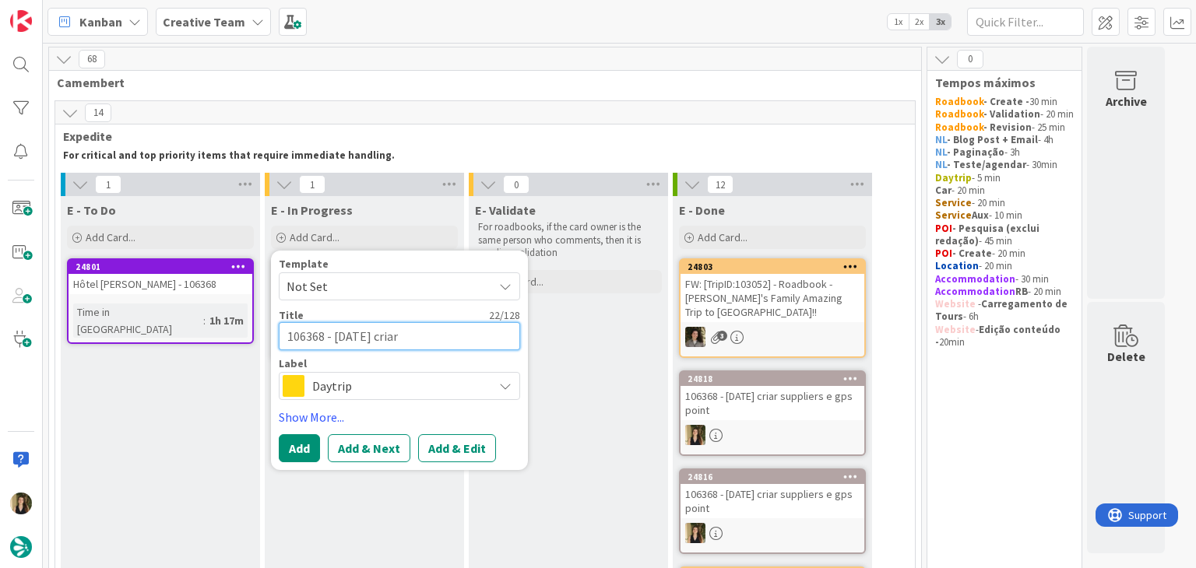
type textarea "x"
type textarea "106368 - [DATE] criar g"
type textarea "x"
type textarea "106368 - [DATE] criar gp"
type textarea "x"
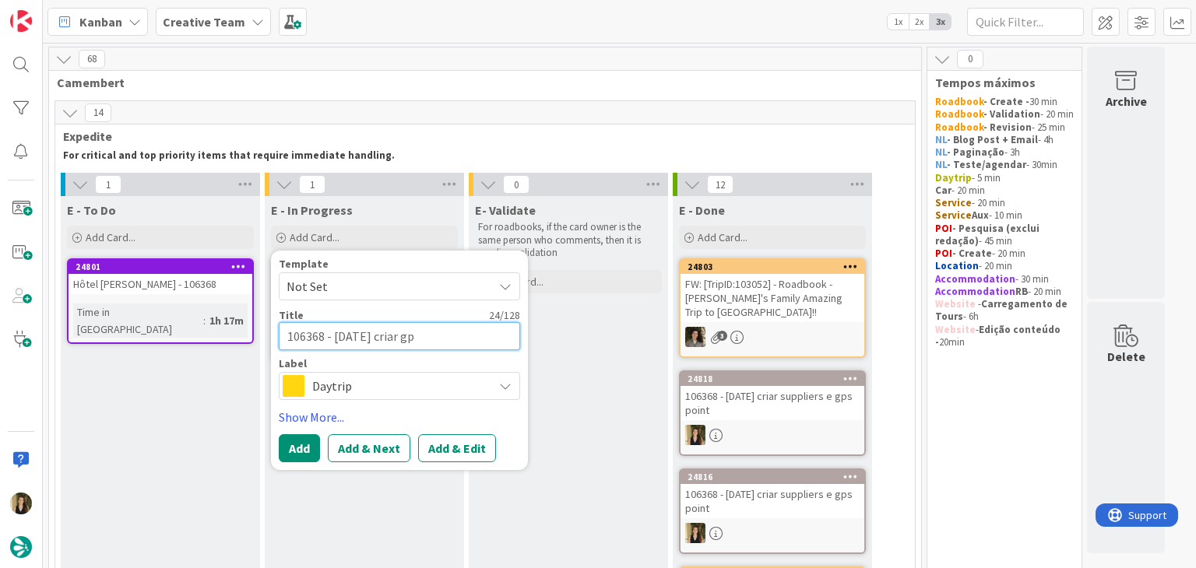
type textarea "106368 - [DATE] criar gps"
type textarea "x"
type textarea "106368 - [DATE] criar gps"
type textarea "x"
type textarea "106368 - [DATE] criar gps p"
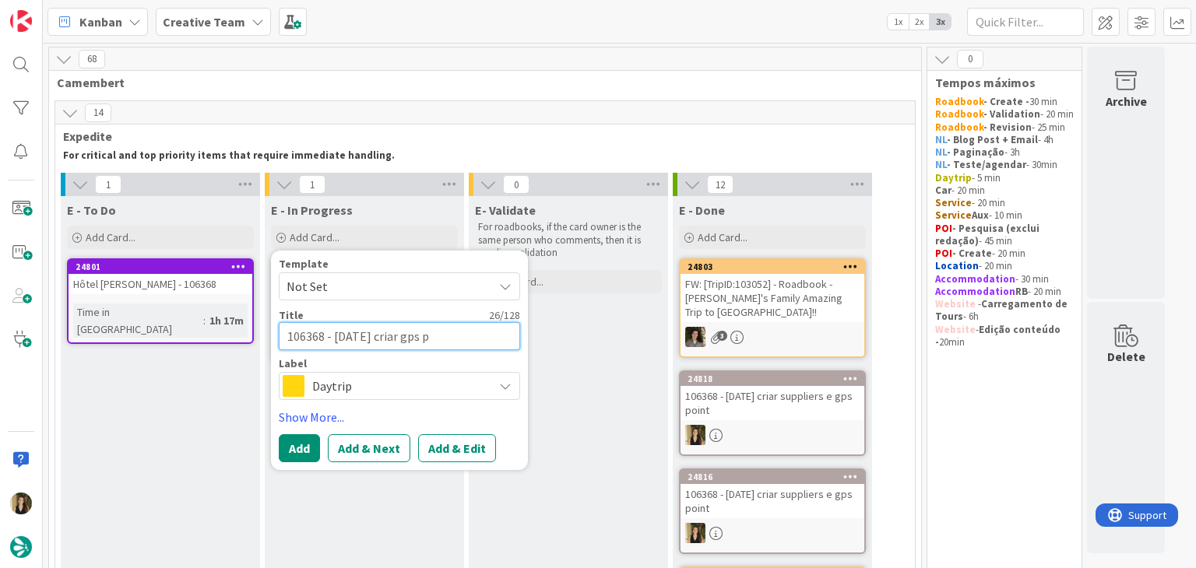
type textarea "x"
type textarea "106368 - [DATE] criar gps po"
type textarea "x"
type textarea "106368 - [DATE] criar gps poi"
type textarea "x"
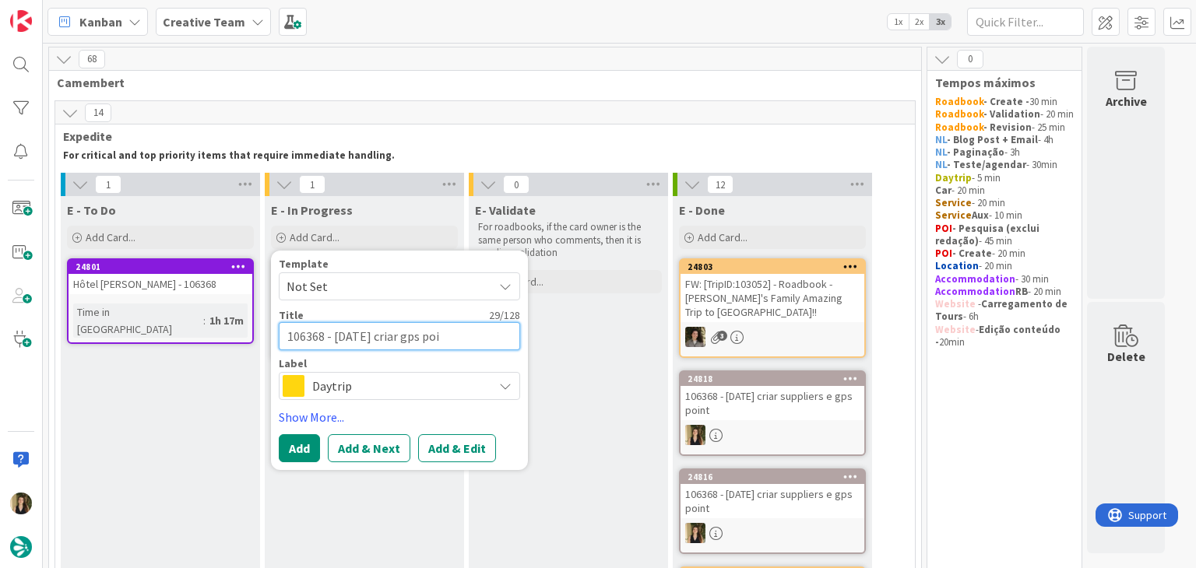
type textarea "106368 - [DATE] criar gps poin"
type textarea "x"
type textarea "106368 - [DATE] criar gps point"
click at [392, 389] on span "Daytrip" at bounding box center [398, 386] width 173 height 22
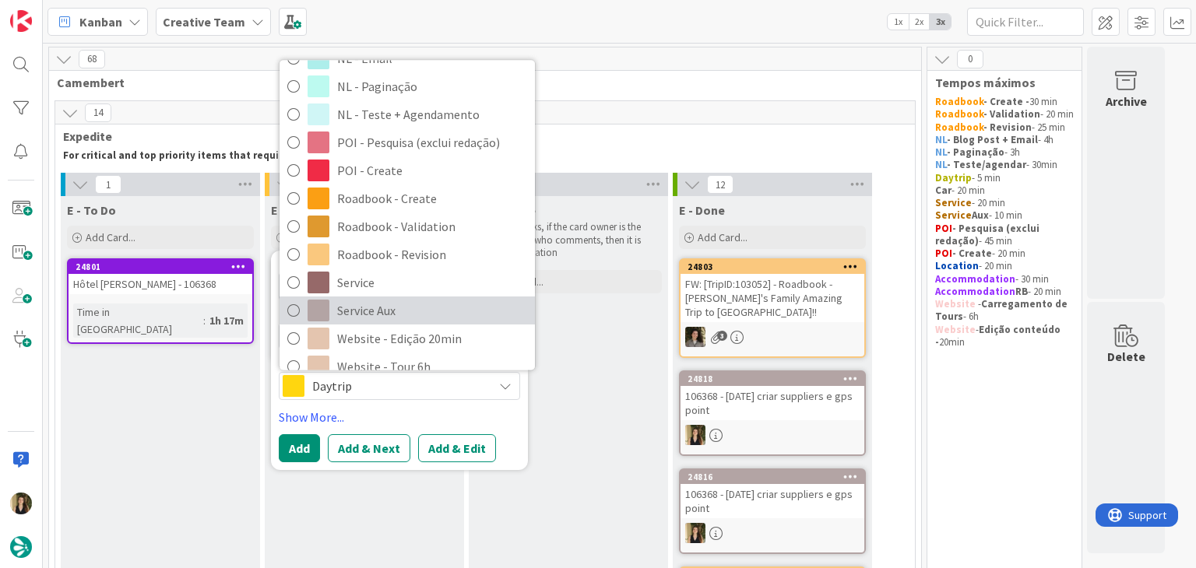
drag, startPoint x: 391, startPoint y: 309, endPoint x: 383, endPoint y: 321, distance: 14.7
click at [391, 309] on span "Service Aux" at bounding box center [432, 311] width 190 height 23
type textarea "x"
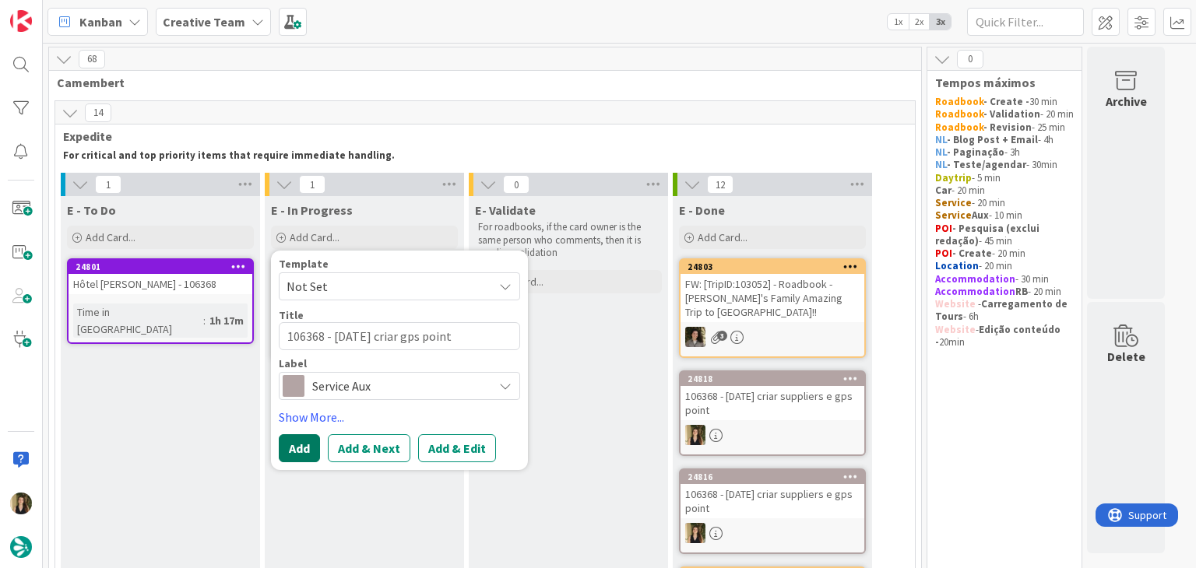
click at [305, 441] on button "Add" at bounding box center [299, 448] width 41 height 28
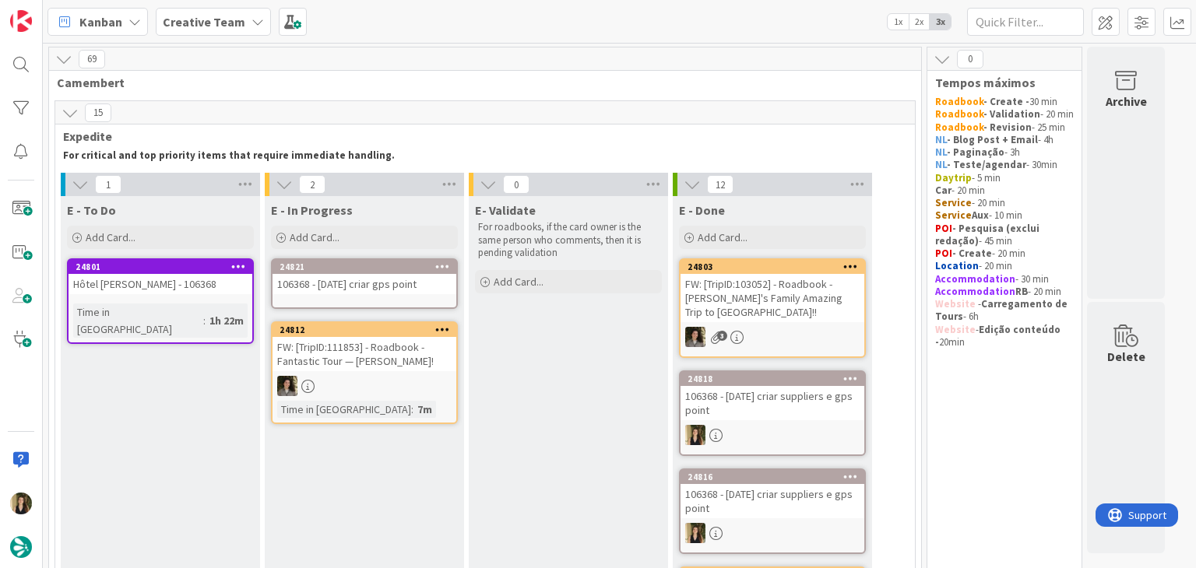
click at [383, 284] on div "106368 - [DATE] criar gps point" at bounding box center [364, 284] width 184 height 20
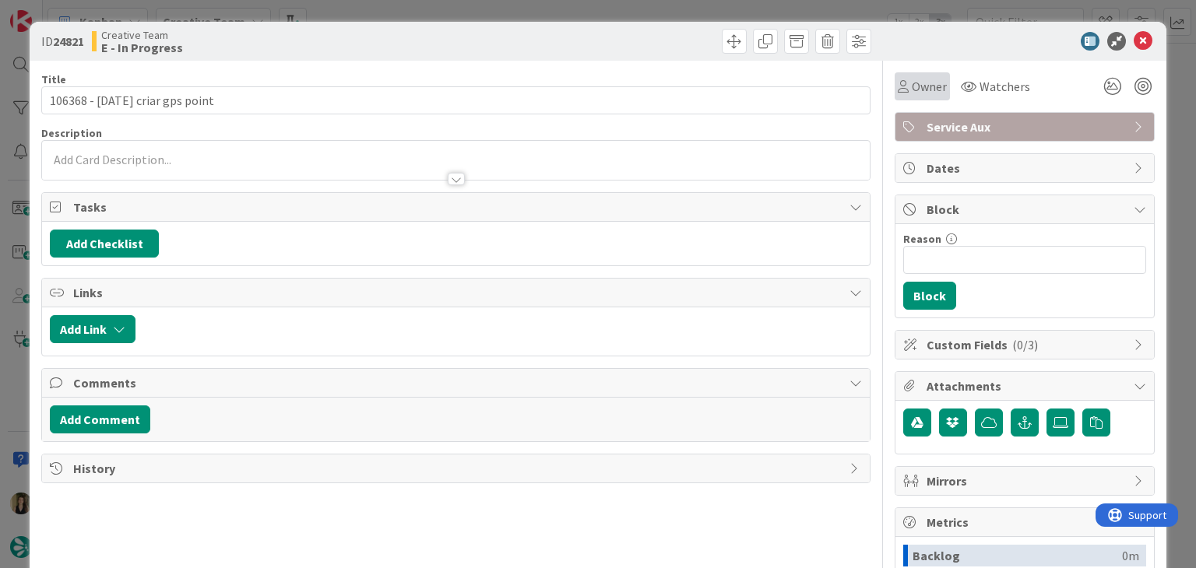
click at [918, 91] on span "Owner" at bounding box center [928, 86] width 35 height 19
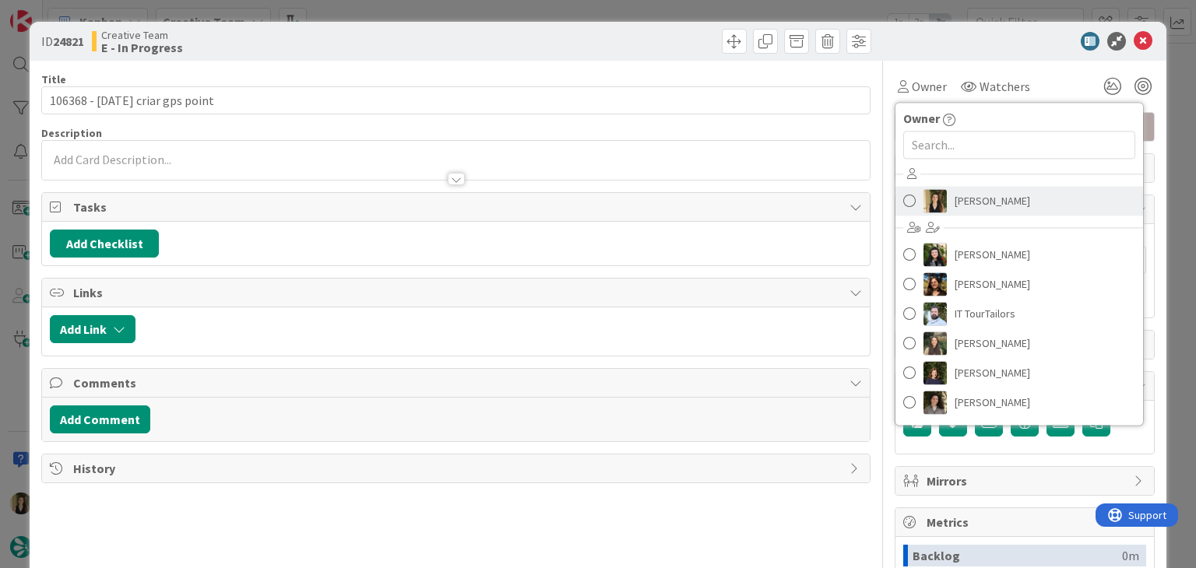
click at [956, 201] on span "[PERSON_NAME]" at bounding box center [992, 200] width 76 height 23
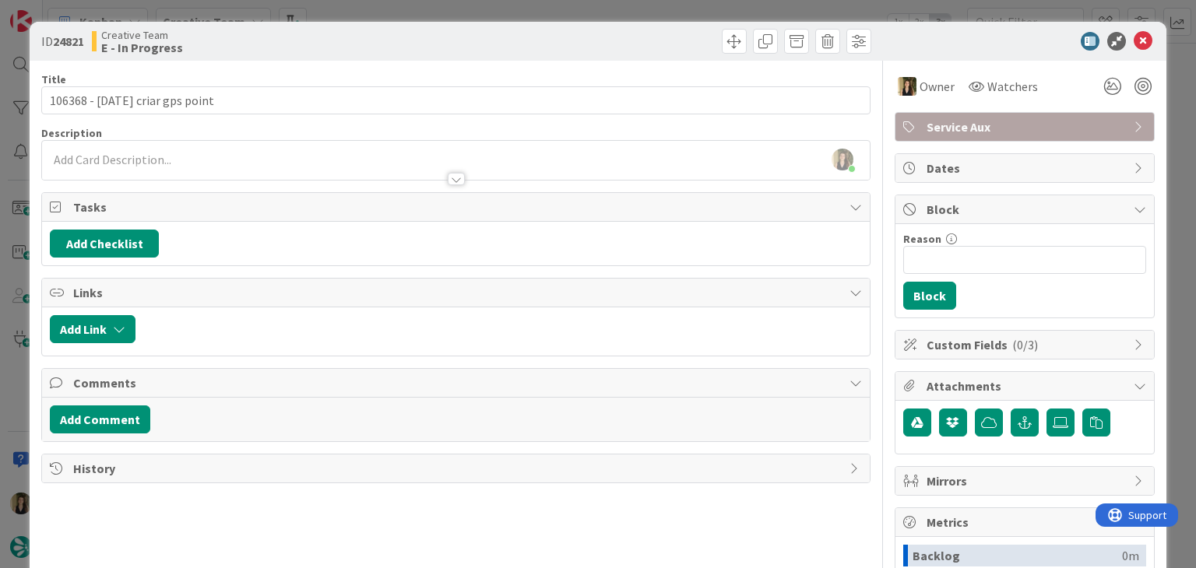
click at [472, 10] on div "ID 24821 Creative Team E - In Progress Title 31 / 128 106368 - [DATE] criar gps…" at bounding box center [598, 284] width 1196 height 568
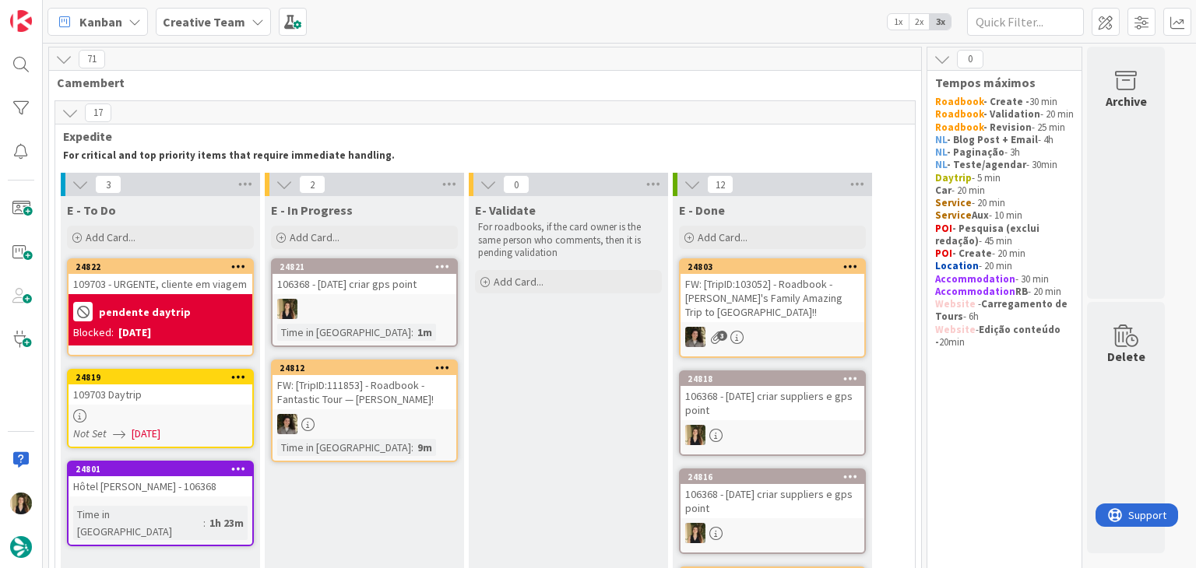
click at [420, 306] on div at bounding box center [364, 309] width 184 height 20
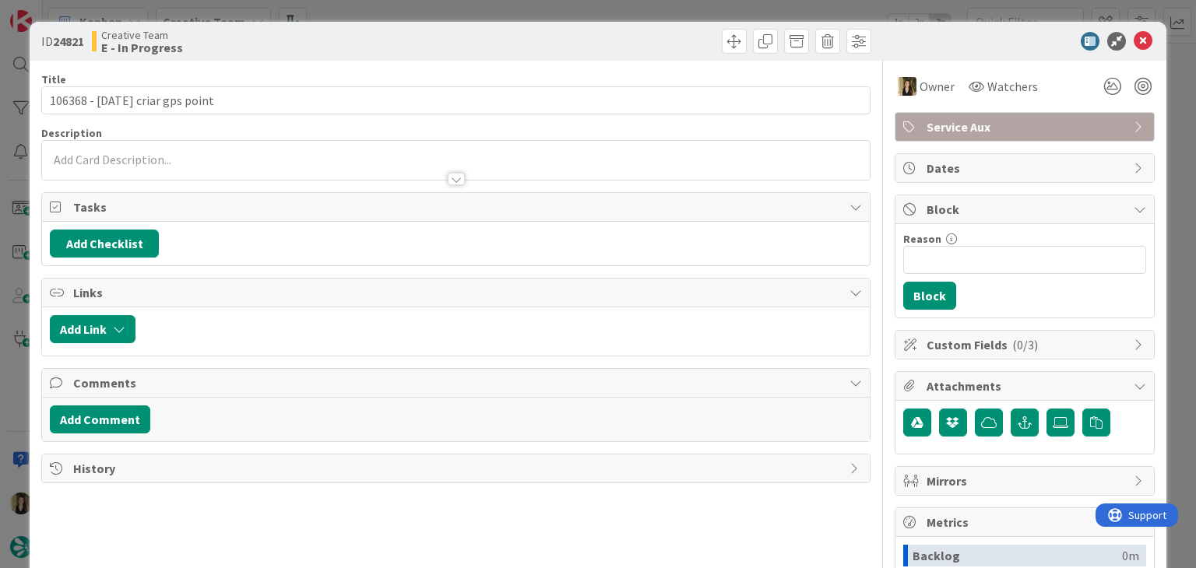
click at [579, 14] on div "ID 24821 Creative Team E - In Progress Title 31 / 128 106368 - [DATE] criar gps…" at bounding box center [598, 284] width 1196 height 568
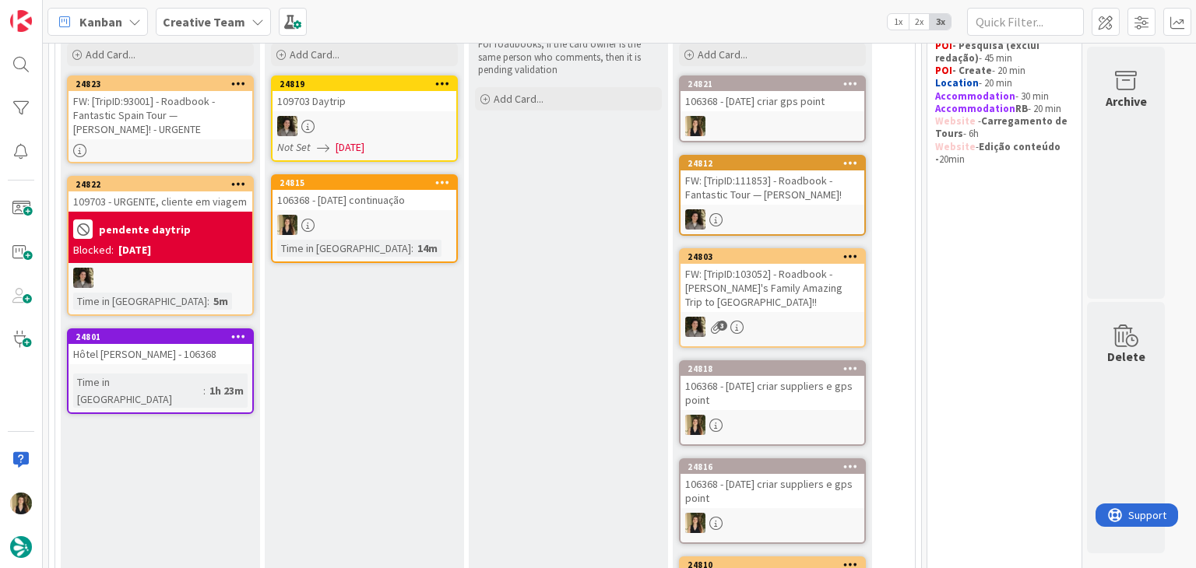
scroll to position [158, 0]
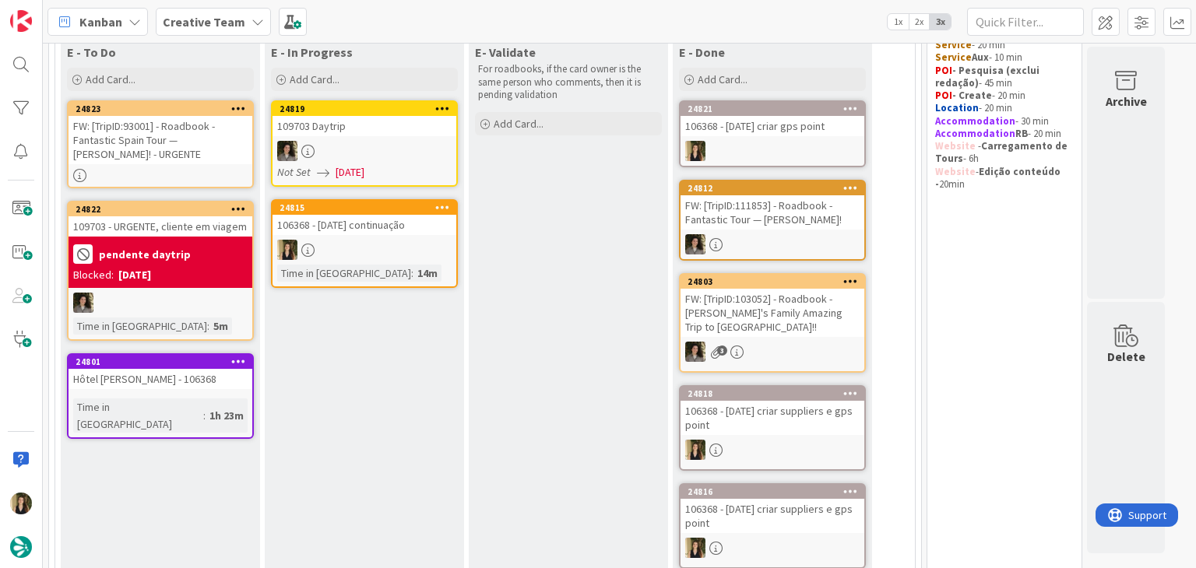
click at [392, 253] on div at bounding box center [364, 250] width 184 height 20
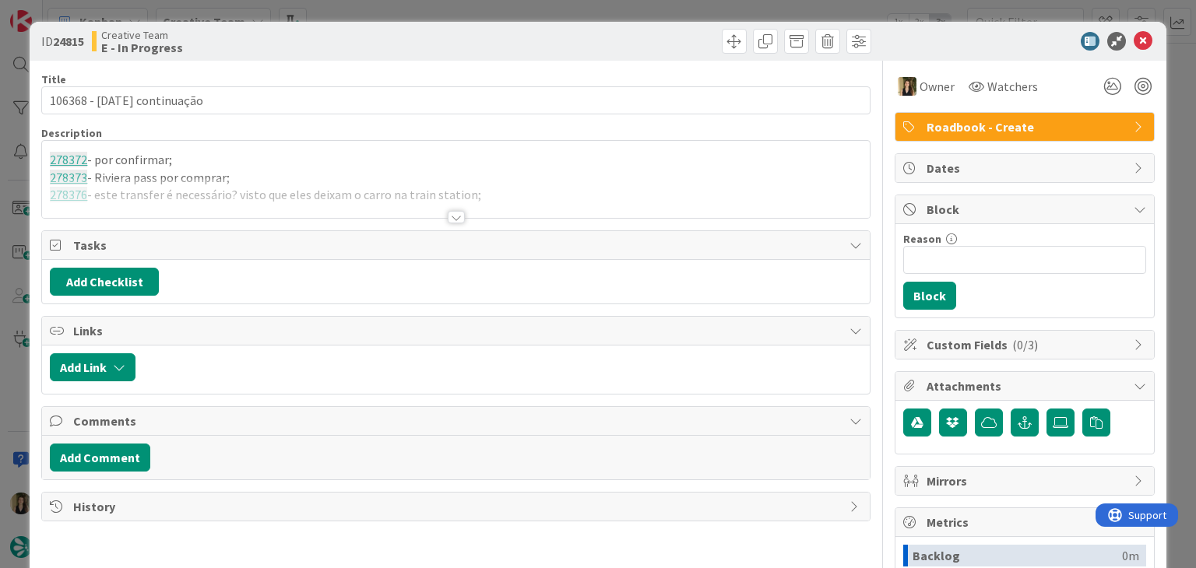
click at [373, 190] on div at bounding box center [455, 198] width 827 height 40
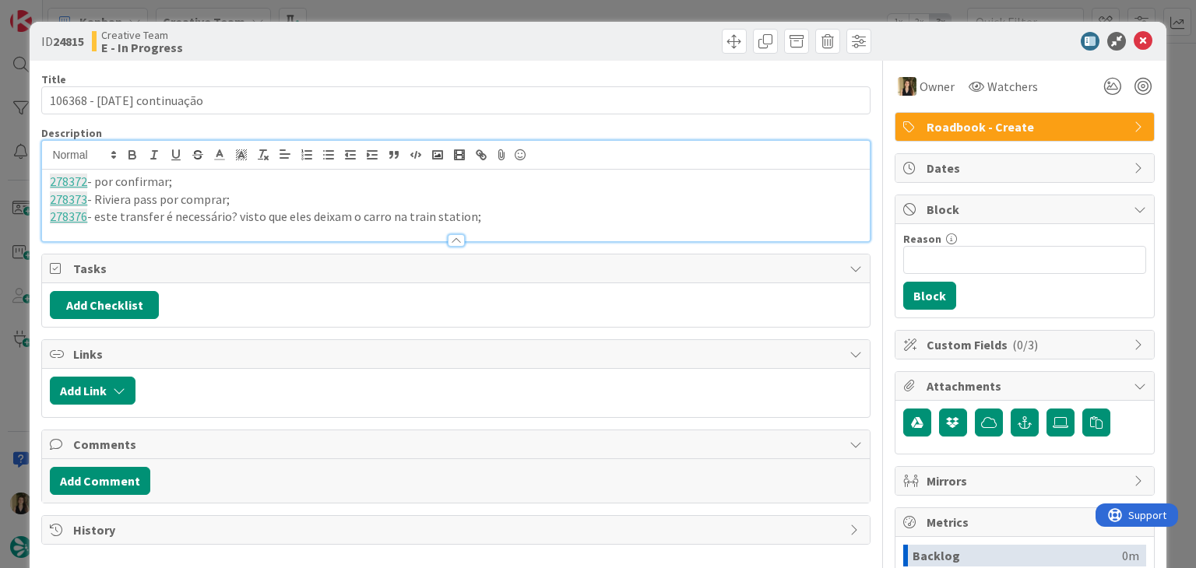
click at [500, 216] on p "278376 - este transfer é necessário? visto que eles deixam o carro na train sta…" at bounding box center [455, 217] width 811 height 18
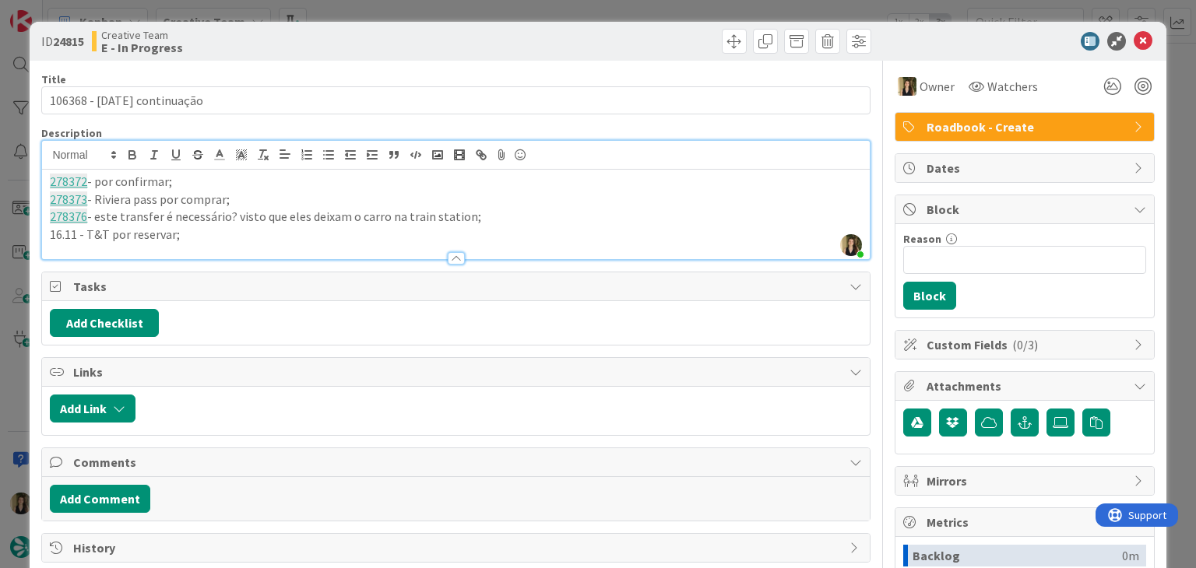
click at [333, 28] on div "ID 24815 Creative Team E - In Progress" at bounding box center [598, 41] width 1136 height 39
click at [339, 12] on div "ID 24815 Creative Team E - In Progress Title 27 / 128 106368 - [DATE] continuaç…" at bounding box center [598, 284] width 1196 height 568
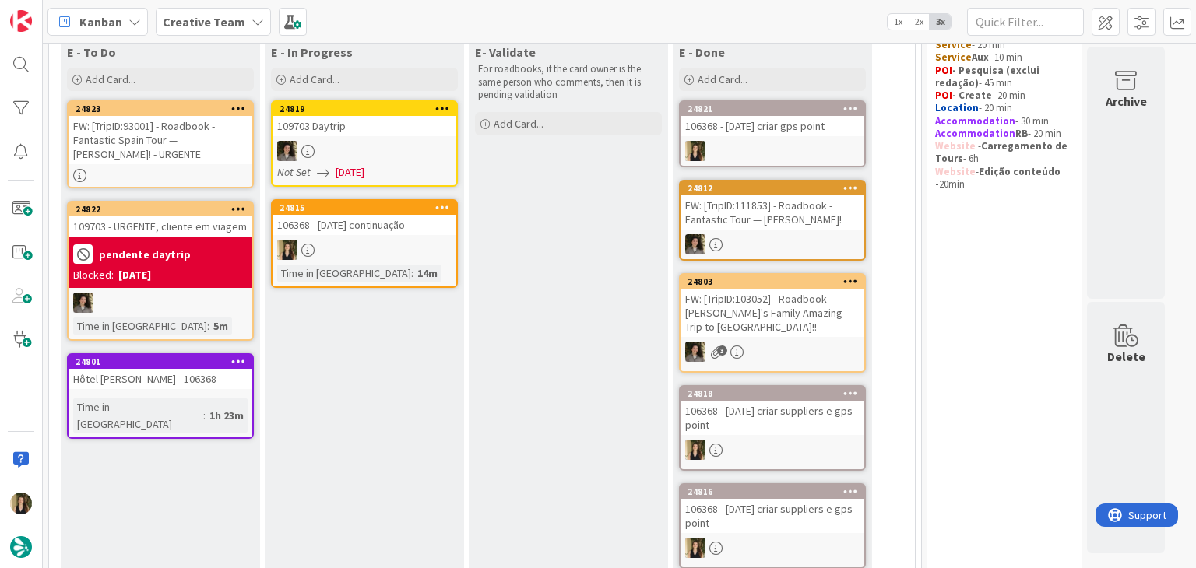
click at [173, 140] on div "FW: [TripID:93001] - Roadbook - Fantastic Spain Tour — [PERSON_NAME]! - URGENTE" at bounding box center [160, 140] width 184 height 48
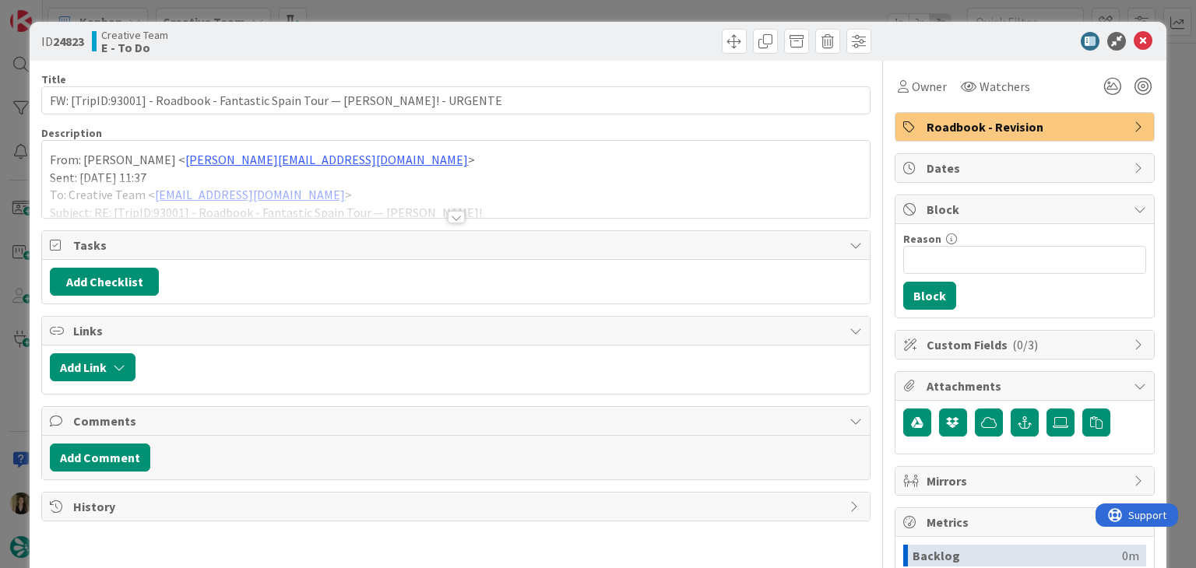
click at [449, 214] on div at bounding box center [456, 217] width 17 height 12
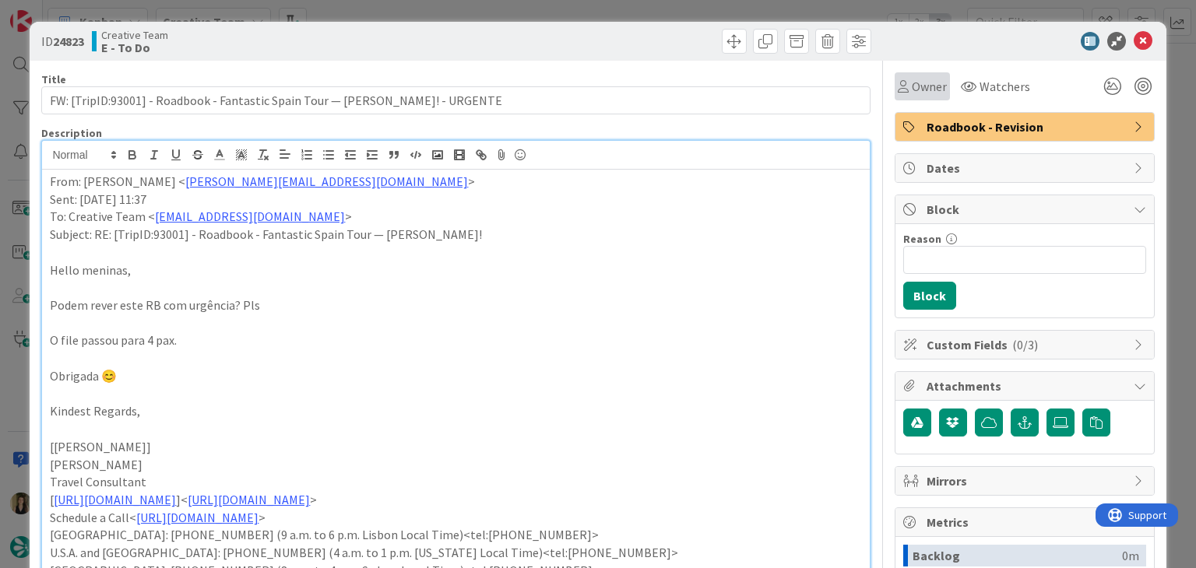
click at [917, 79] on span "Owner" at bounding box center [928, 86] width 35 height 19
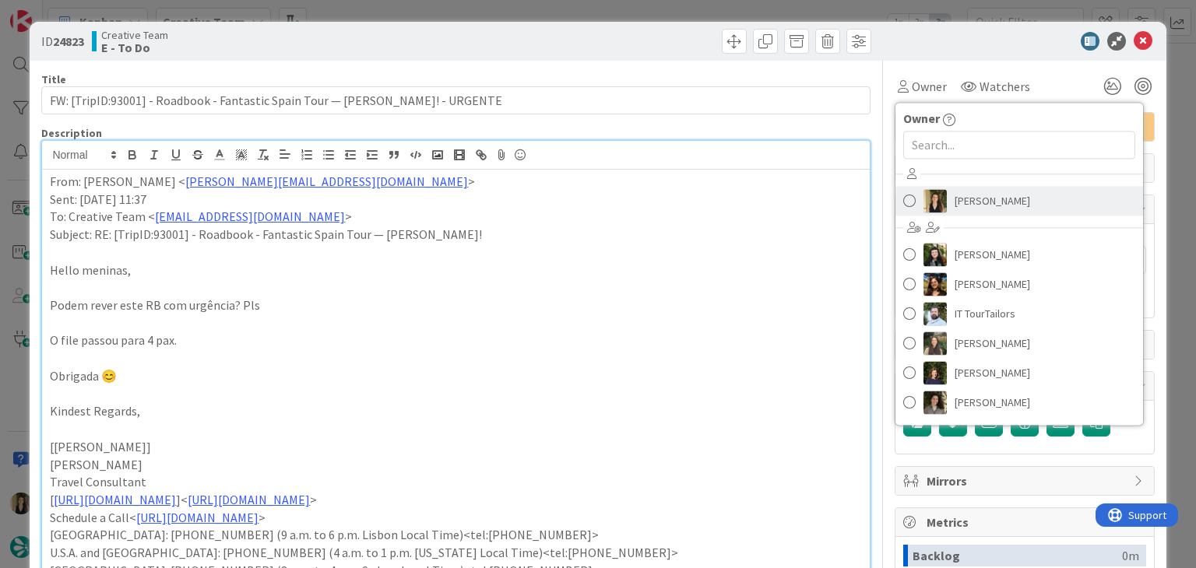
click at [988, 202] on span "[PERSON_NAME]" at bounding box center [992, 200] width 76 height 23
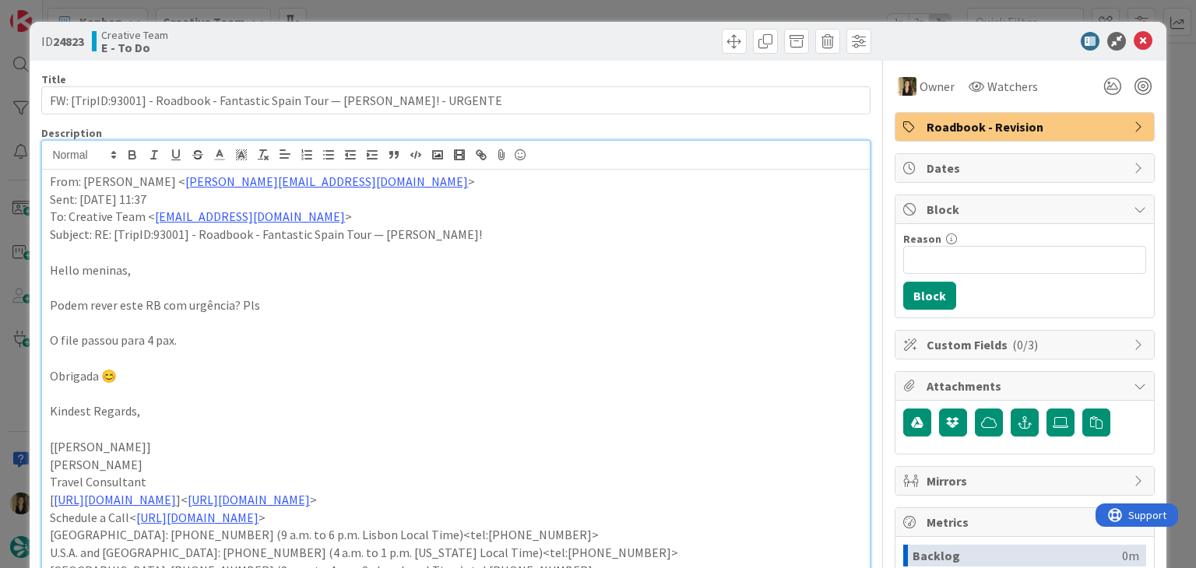
click at [590, 7] on div "ID 24823 Creative Team E - To Do Title 81 / 128 FW: [TripID:93001] - Roadbook -…" at bounding box center [598, 284] width 1196 height 568
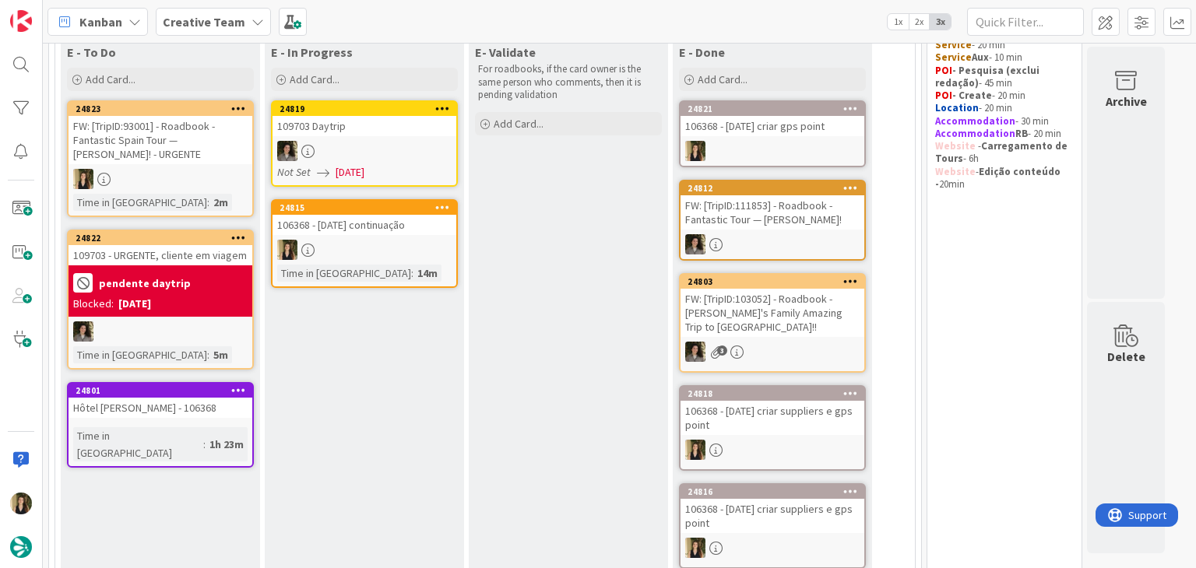
click at [408, 243] on div at bounding box center [364, 250] width 184 height 20
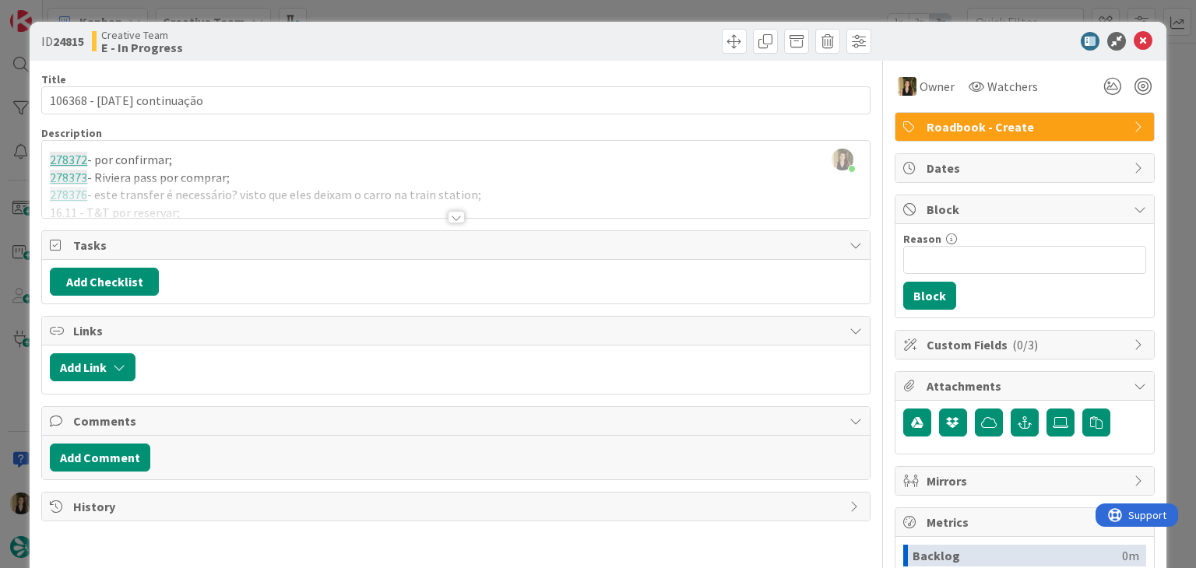
click at [268, 179] on div at bounding box center [455, 198] width 827 height 40
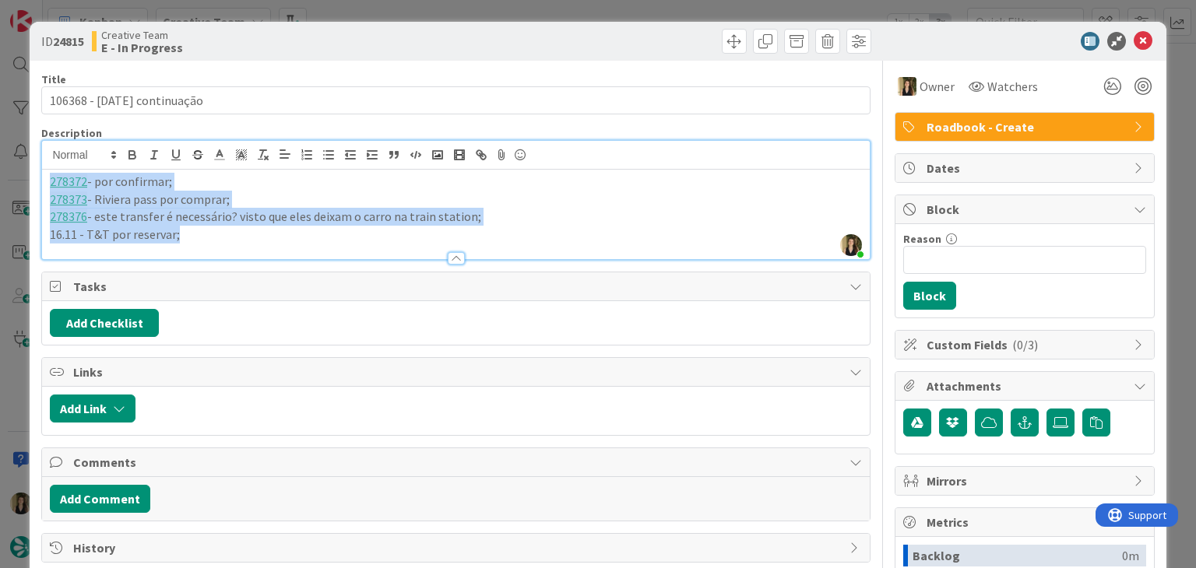
drag, startPoint x: 195, startPoint y: 237, endPoint x: 16, endPoint y: 184, distance: 186.5
click at [16, 184] on div "ID 24815 Creative Team E - In Progress Title 27 / 128 106368 - [DATE] continuaç…" at bounding box center [598, 284] width 1196 height 568
copy div "278372 - por confirmar; 278373 - Riviera pass por comprar; 278376 - este transf…"
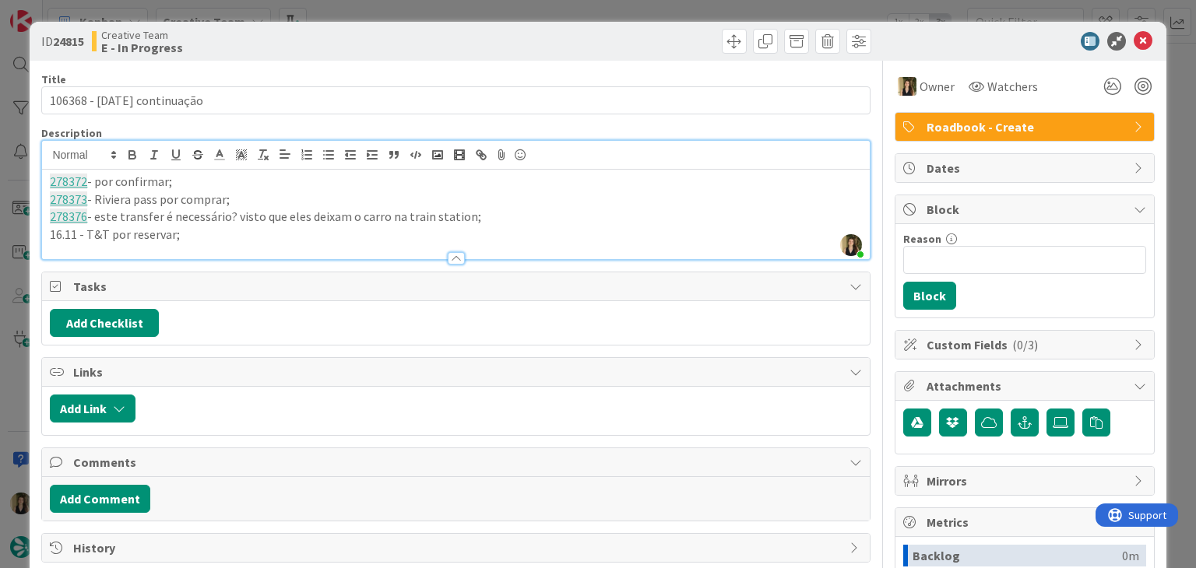
drag, startPoint x: 359, startPoint y: 47, endPoint x: 363, endPoint y: 10, distance: 37.6
click at [356, 45] on div "Creative Team E - In Progress" at bounding box center [272, 41] width 360 height 25
click at [363, 6] on div "ID 24815 Creative Team E - In Progress Title 27 / 128 106368 - [DATE] continuaç…" at bounding box center [598, 284] width 1196 height 568
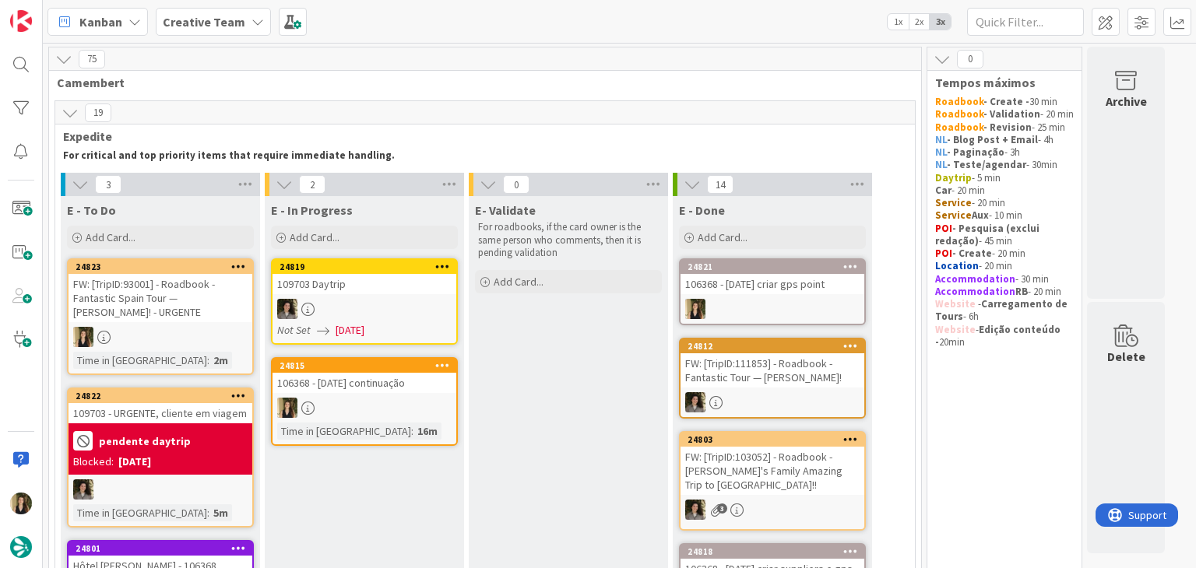
scroll to position [158, 0]
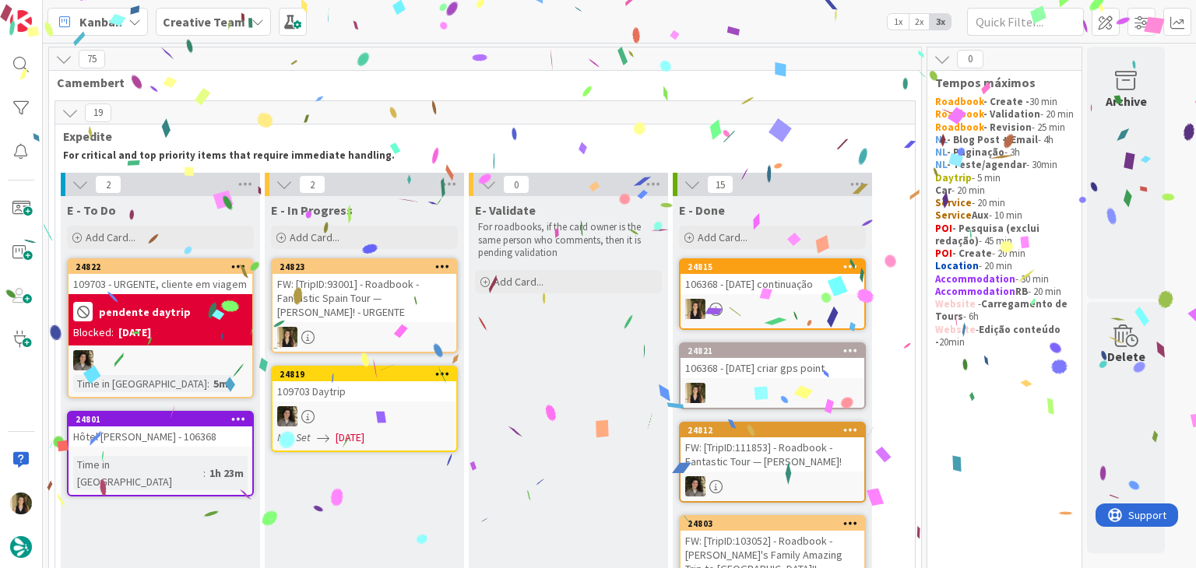
click at [381, 308] on div "FW: [TripID:93001] - Roadbook - Fantastic Spain Tour — [PERSON_NAME]! - URGENTE" at bounding box center [364, 298] width 184 height 48
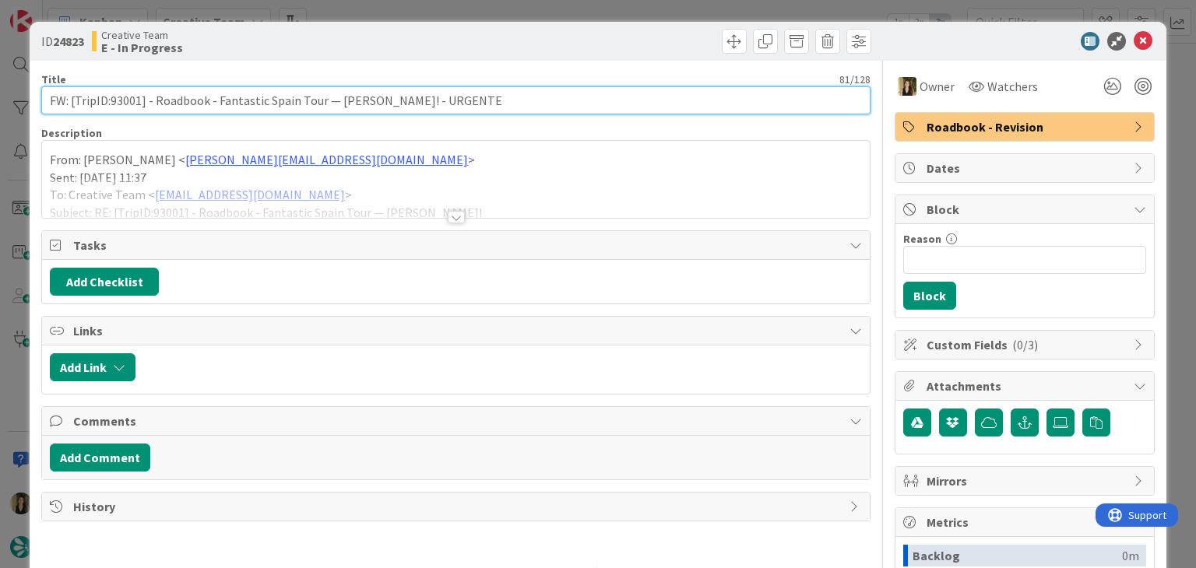
click at [112, 97] on input "FW: [TripID:93001] - Roadbook - Fantastic Spain Tour — [PERSON_NAME]! - URGENTE" at bounding box center [455, 100] width 828 height 28
click at [113, 97] on input "FW: [TripID:93001] - Roadbook - Fantastic Spain Tour — [PERSON_NAME]! - URGENTE" at bounding box center [455, 100] width 828 height 28
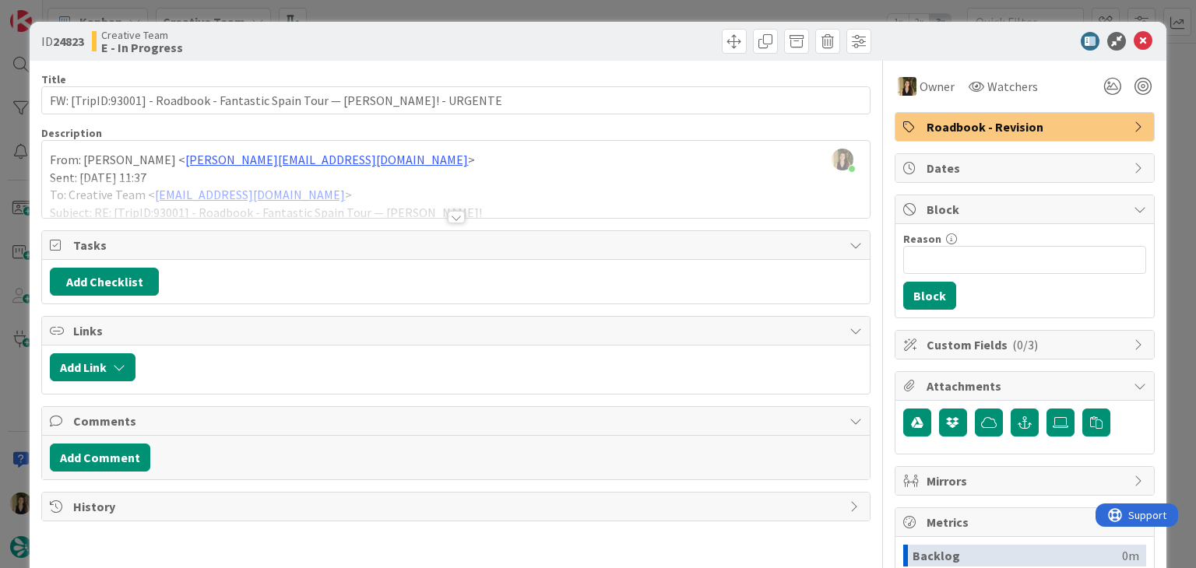
click at [411, 194] on div at bounding box center [455, 198] width 827 height 40
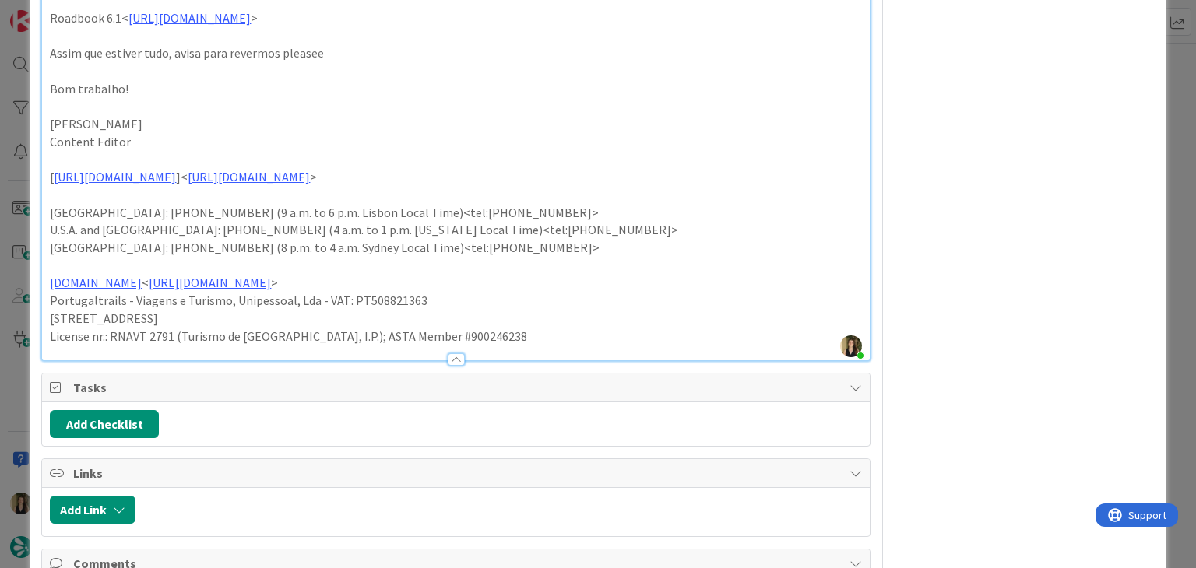
scroll to position [1245, 0]
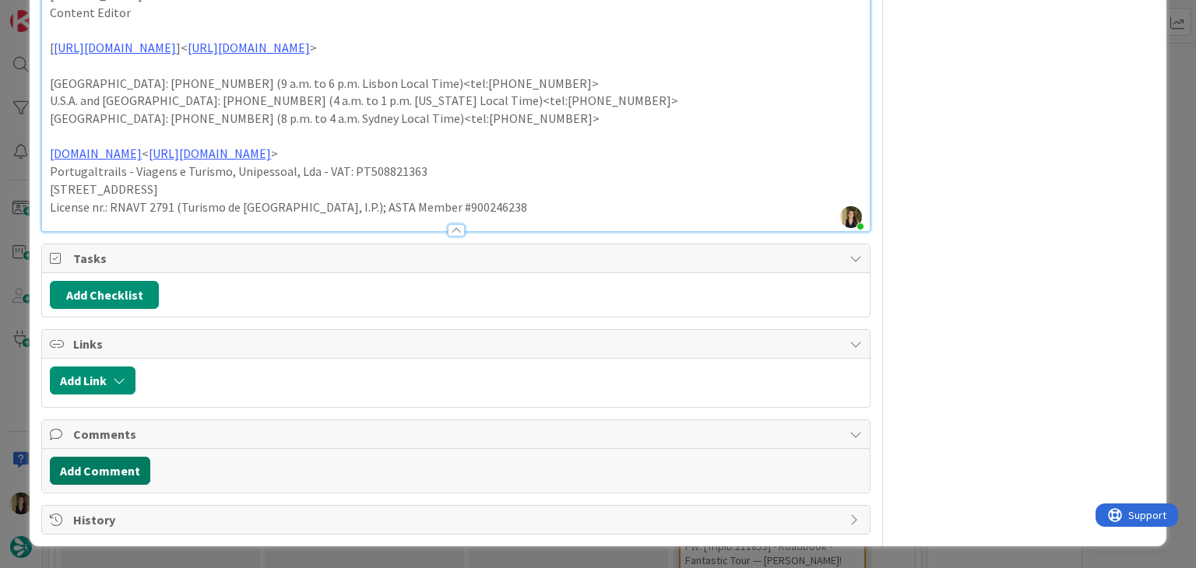
click at [120, 483] on button "Add Comment" at bounding box center [100, 471] width 100 height 28
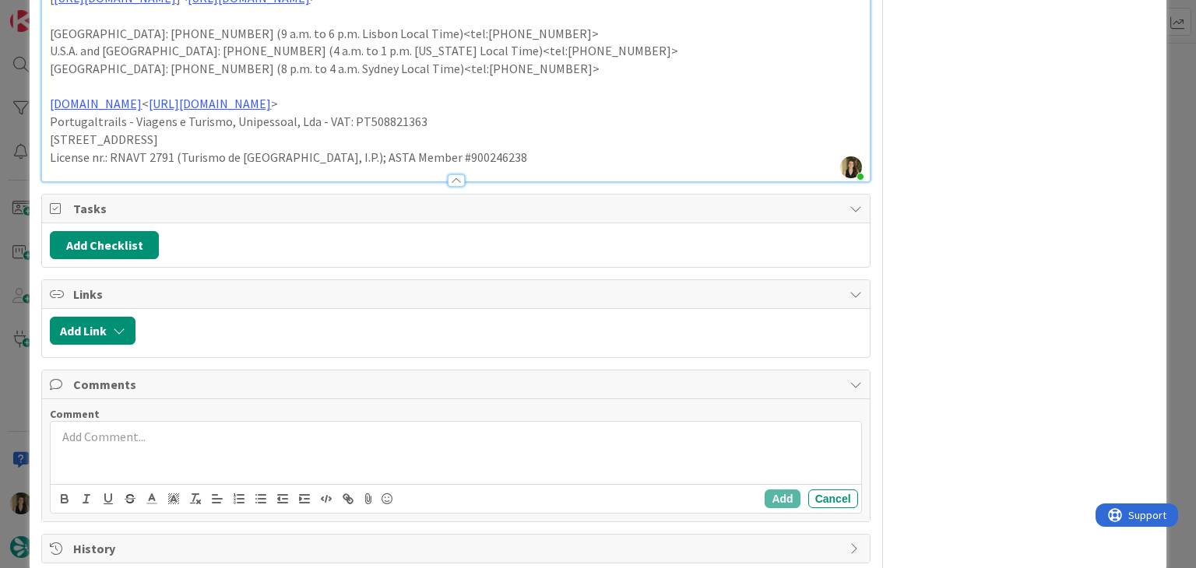
click at [165, 484] on div at bounding box center [455, 453] width 809 height 62
click at [111, 446] on p "247769 - xorrigir a hora do welcome pls" at bounding box center [455, 437] width 797 height 18
click at [278, 446] on p "247769 - corrigir a hora do welcome pls" at bounding box center [455, 437] width 797 height 18
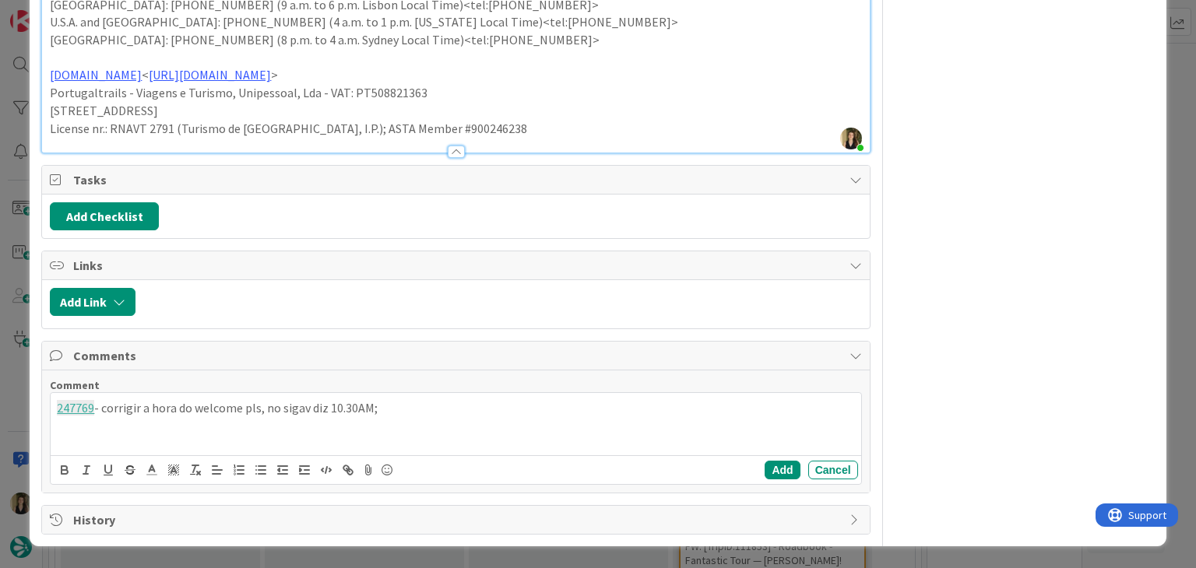
scroll to position [1323, 0]
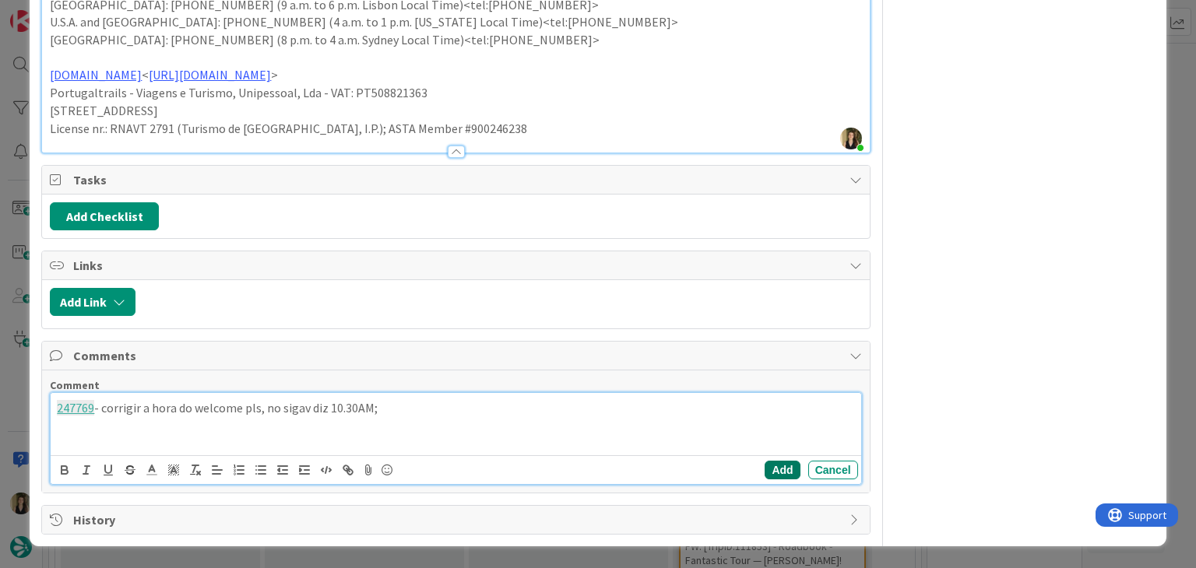
click at [770, 469] on button "Add" at bounding box center [781, 470] width 35 height 19
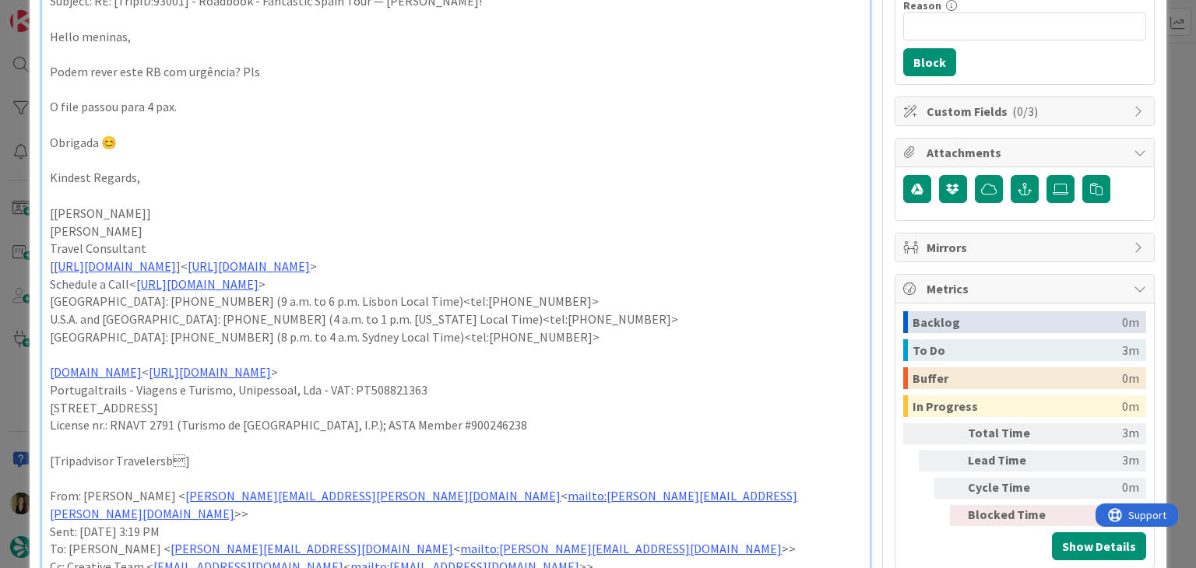
scroll to position [0, 0]
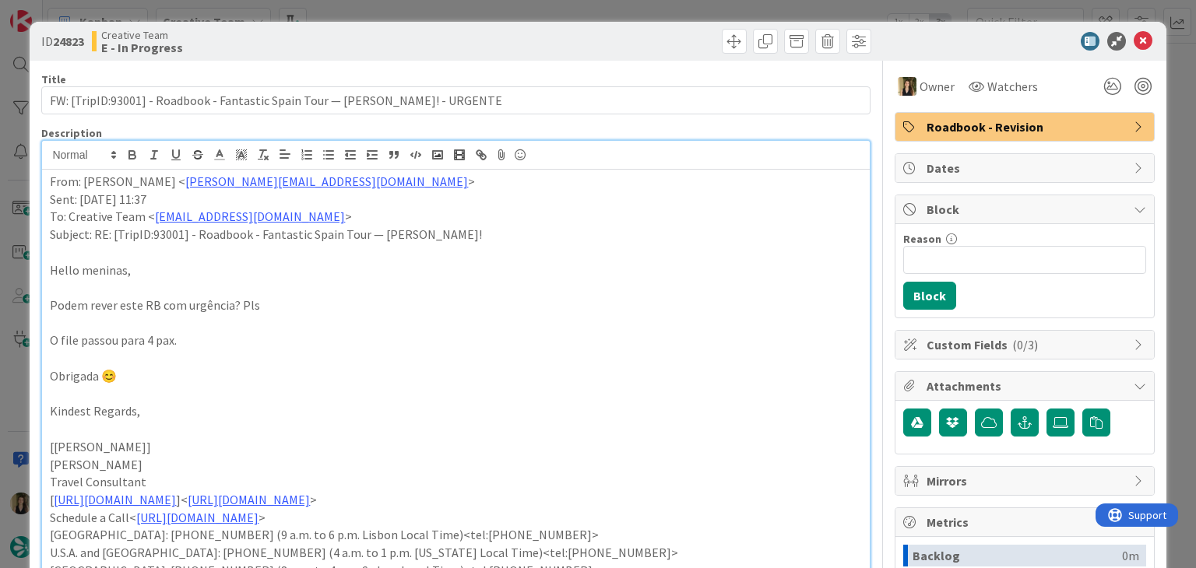
click at [451, 4] on div "ID 24823 Creative Team E - In Progress Title 81 / 128 FW: [TripID:93001] - Road…" at bounding box center [598, 284] width 1196 height 568
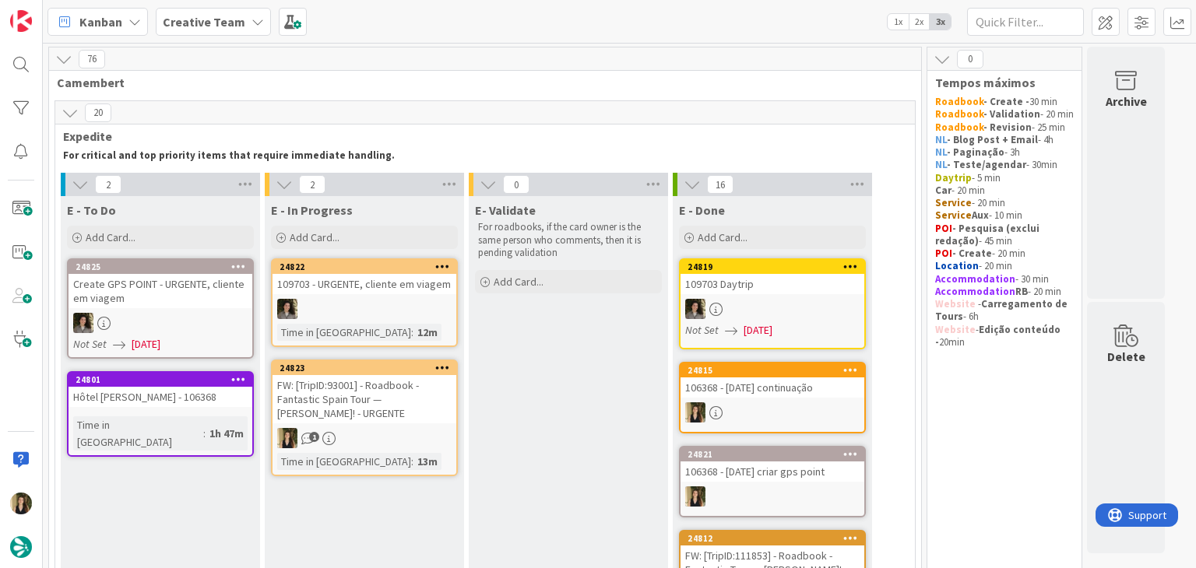
click at [402, 399] on div "FW: [TripID:93001] - Roadbook - Fantastic Spain Tour — [PERSON_NAME]! - URGENTE" at bounding box center [364, 399] width 184 height 48
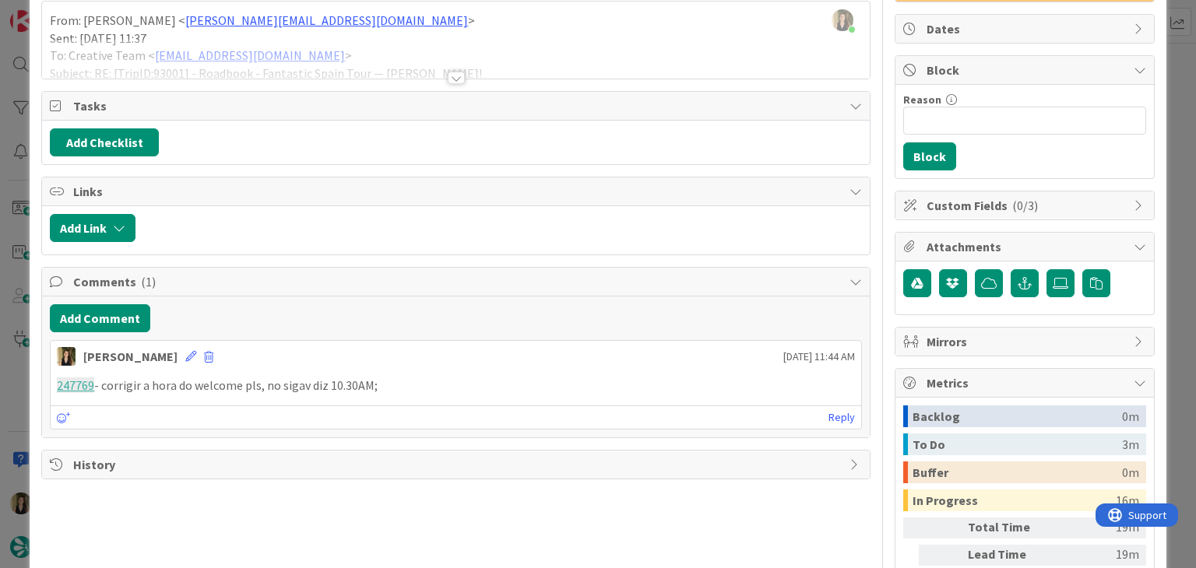
scroll to position [156, 0]
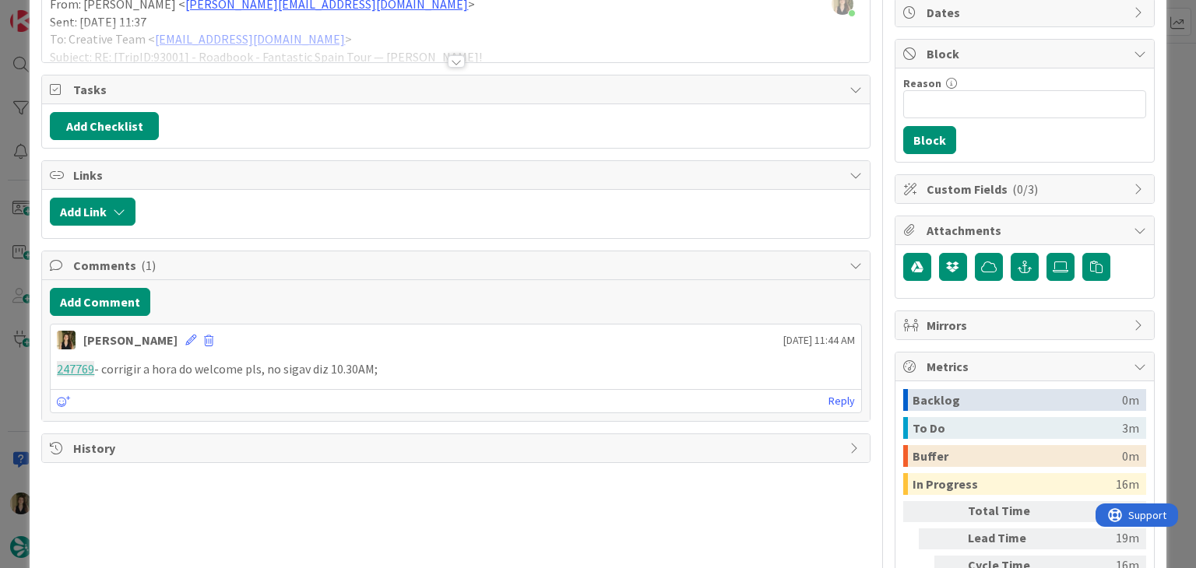
drag, startPoint x: 399, startPoint y: 365, endPoint x: 53, endPoint y: 364, distance: 345.6
click at [53, 364] on div "247769 - corrigir a hora do welcome pls, no sigav diz 10.30AM;" at bounding box center [455, 369] width 809 height 30
copy p "247769 - corrigir a hora do welcome pls, no sigav diz 10.30AM;"
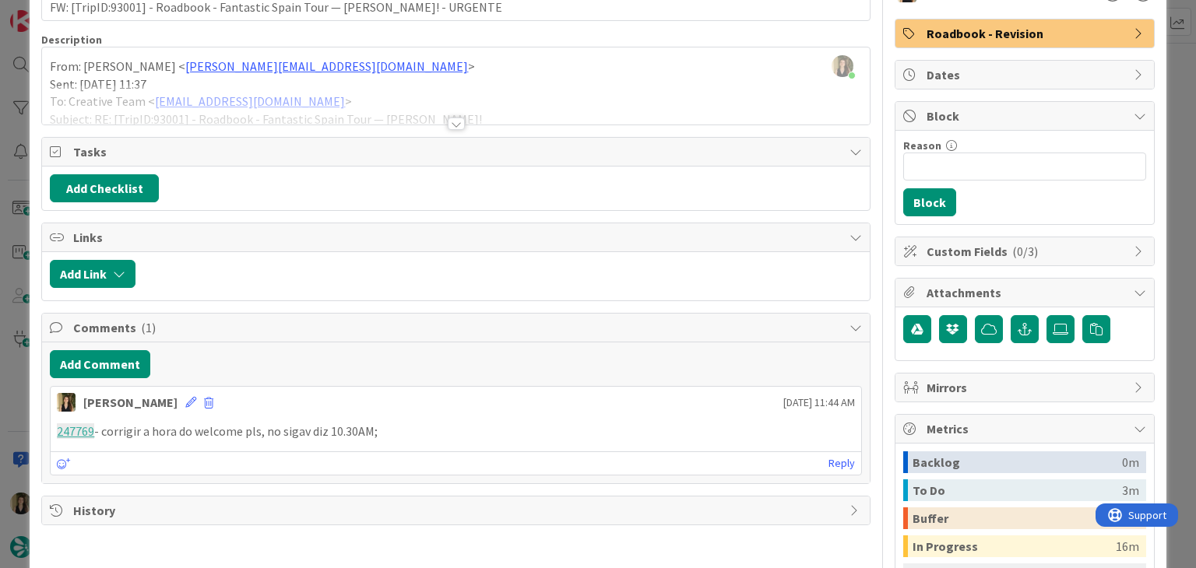
scroll to position [0, 0]
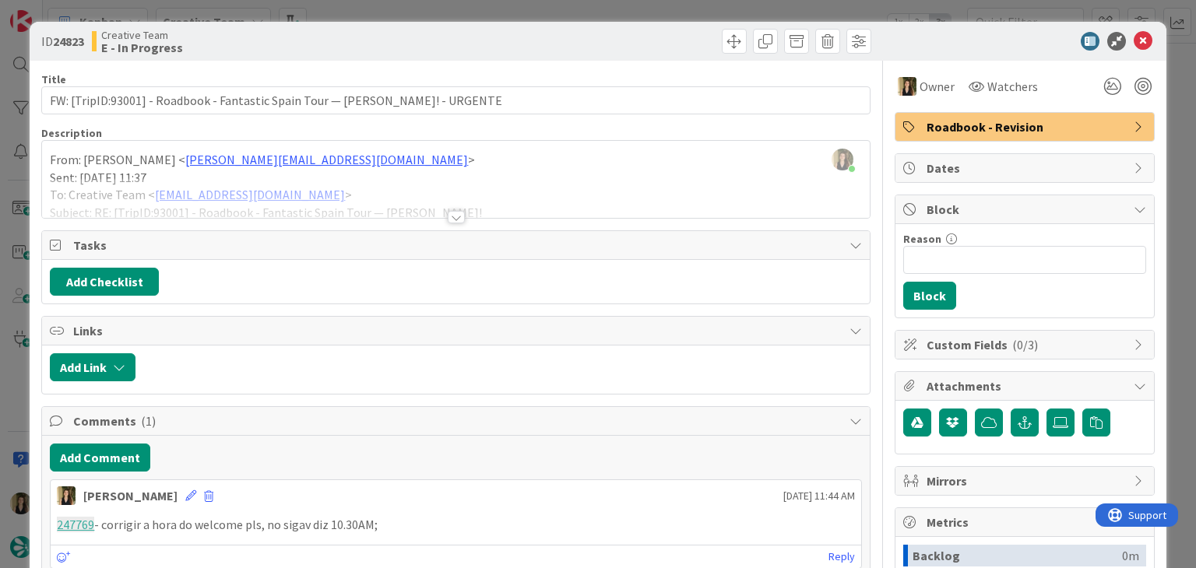
click at [506, 26] on div "ID 24823 Creative Team E - In Progress" at bounding box center [598, 41] width 1136 height 39
click at [504, 16] on div "ID 24823 Creative Team E - In Progress Title 81 / 128 FW: [TripID:93001] - Road…" at bounding box center [598, 284] width 1196 height 568
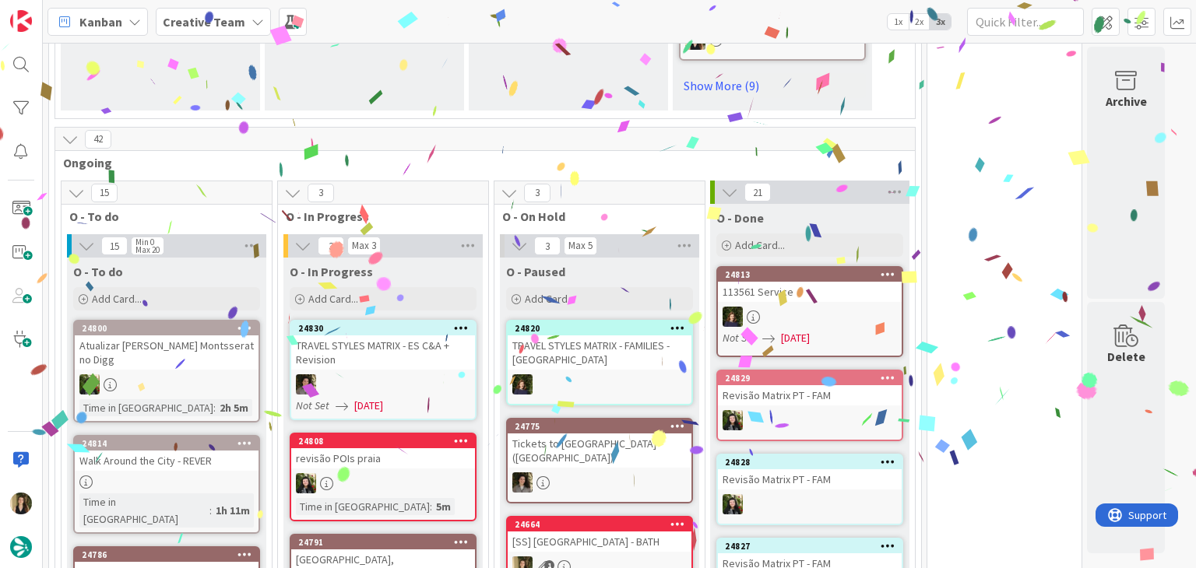
scroll to position [1401, 0]
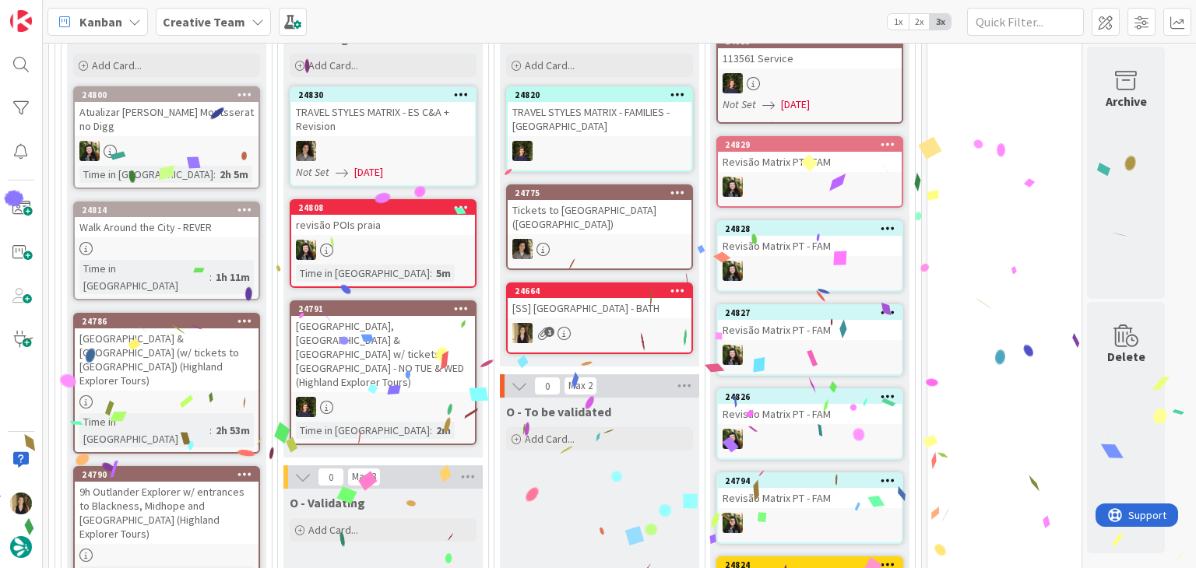
click at [591, 490] on div "O - To be validated Add Card..." at bounding box center [599, 503] width 199 height 210
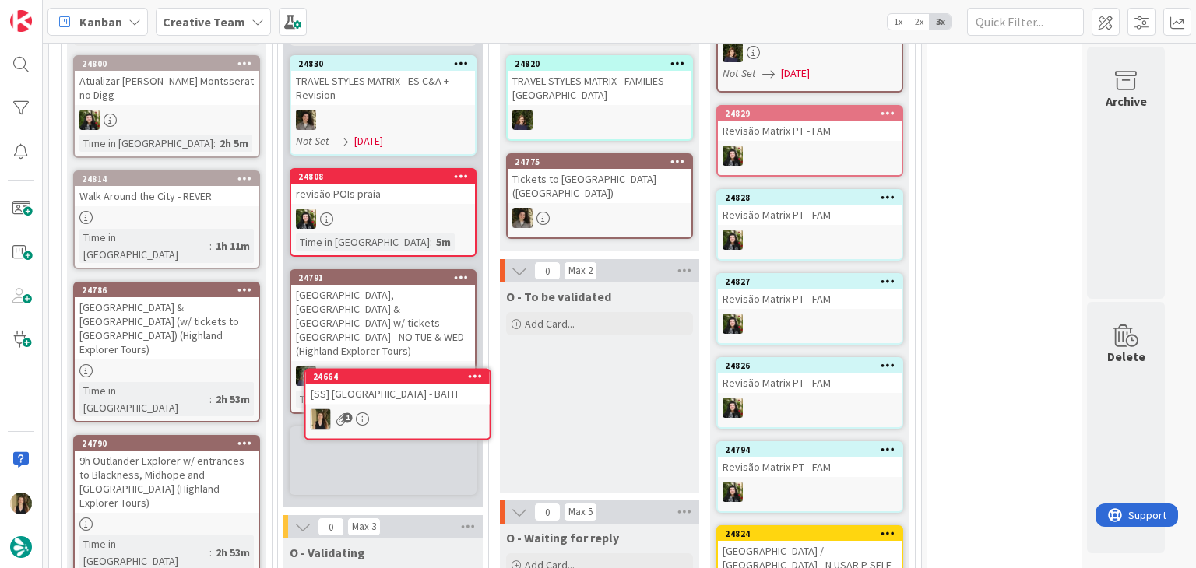
scroll to position [1445, 0]
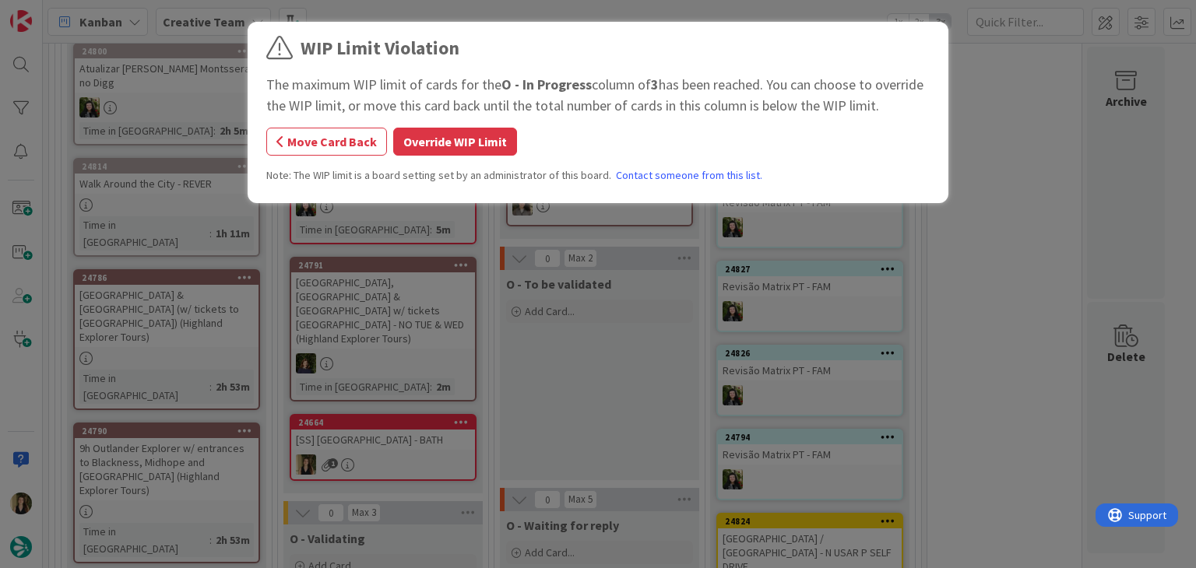
click at [486, 134] on button "Override WIP Limit" at bounding box center [455, 142] width 124 height 28
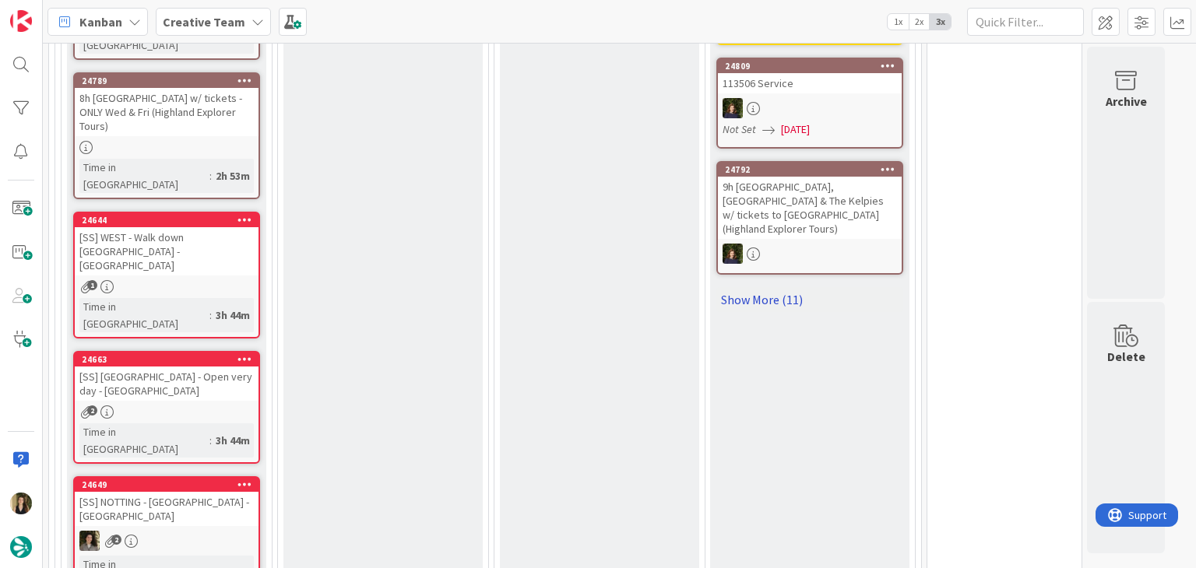
click at [782, 287] on link "Show More (11)" at bounding box center [809, 299] width 187 height 25
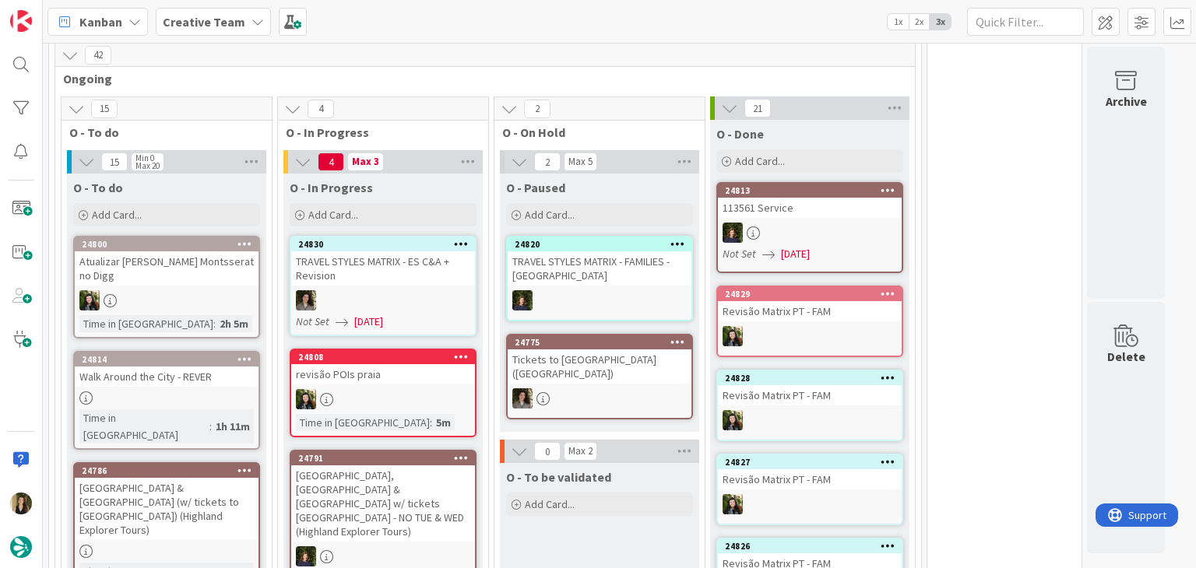
scroll to position [1563, 0]
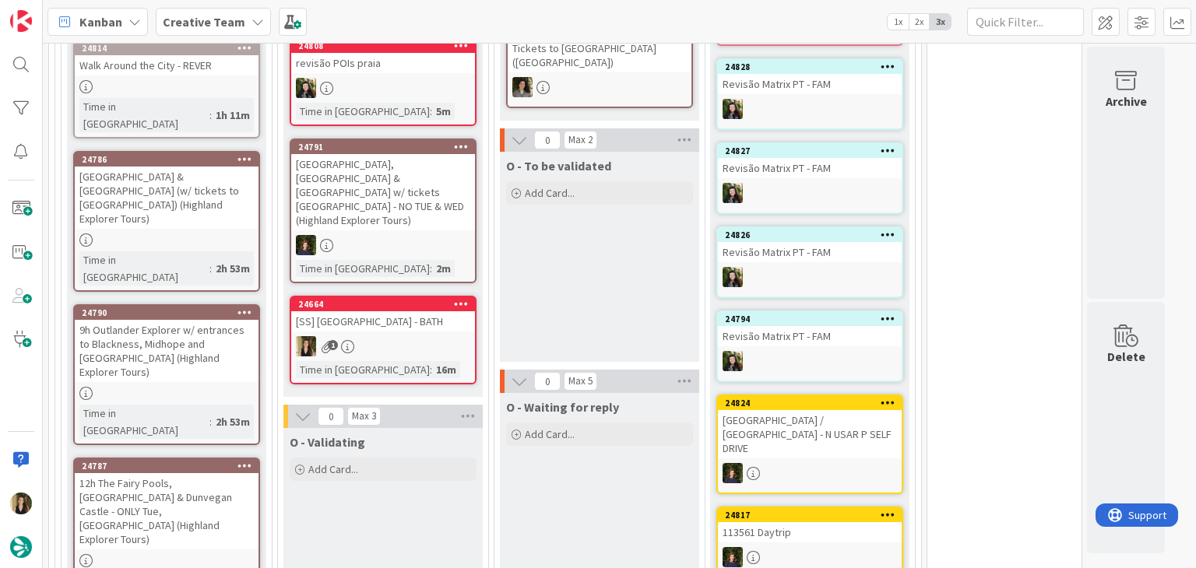
click at [441, 297] on div "24664 [SS] Milsom Street - BATH 1 Time in Column : 16m" at bounding box center [383, 340] width 187 height 89
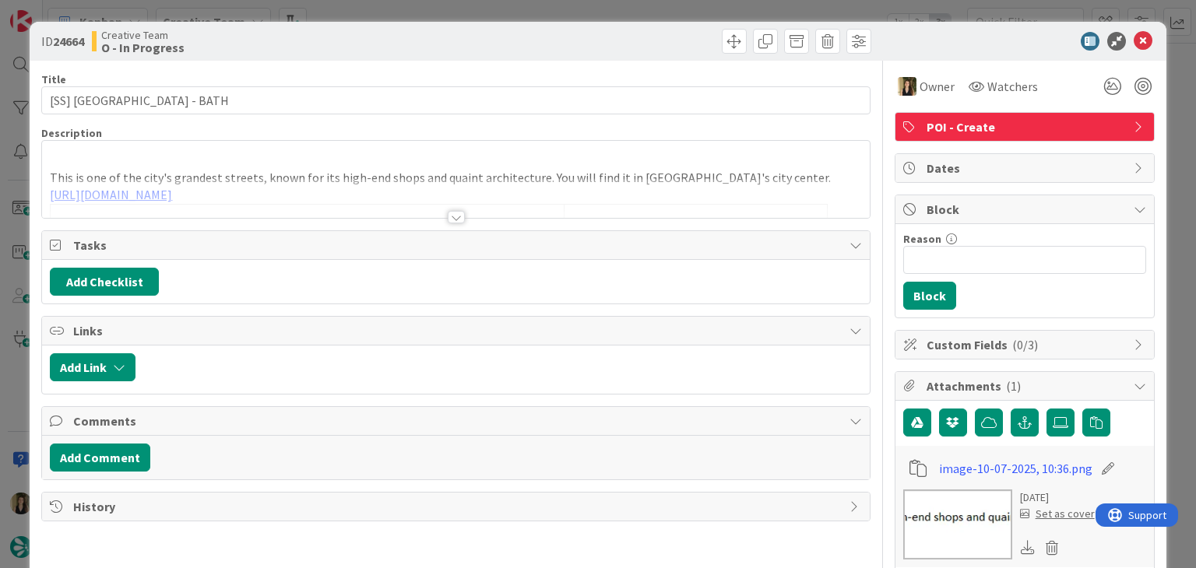
click at [448, 215] on div at bounding box center [456, 217] width 17 height 12
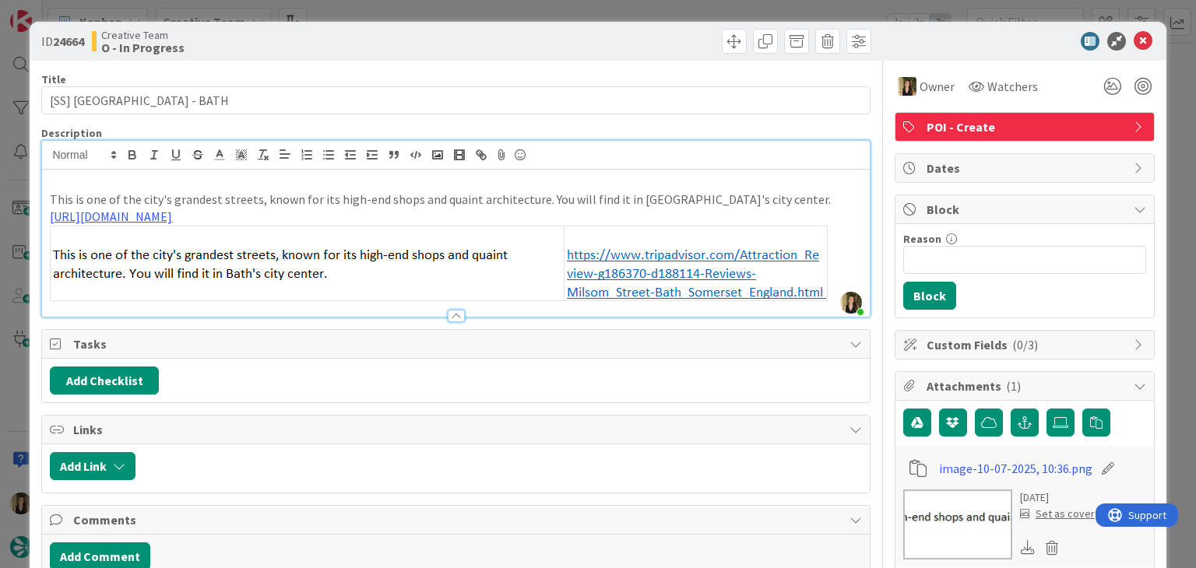
click at [346, 45] on div "Creative Team O - In Progress" at bounding box center [272, 41] width 360 height 25
click at [355, 6] on div "ID 24664 Creative Team O - In Progress Title 25 / 128 [SS] Milsom Street - BATH…" at bounding box center [598, 284] width 1196 height 568
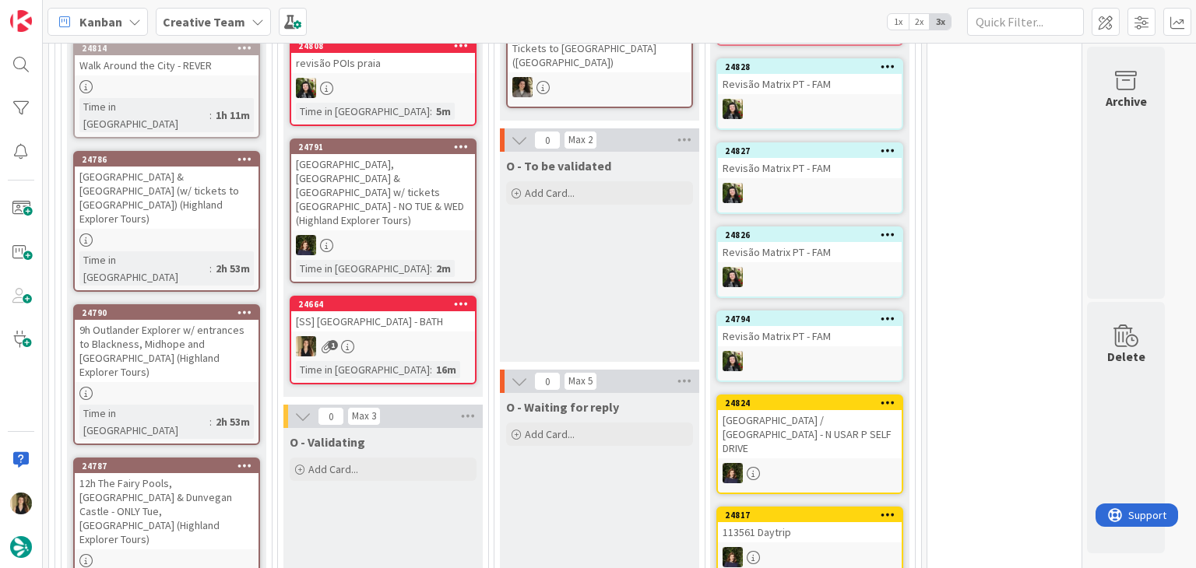
click at [588, 305] on div "O - To be validated Add Card..." at bounding box center [599, 257] width 199 height 210
click at [434, 311] on div "[SS] [GEOGRAPHIC_DATA] - BATH" at bounding box center [383, 321] width 184 height 20
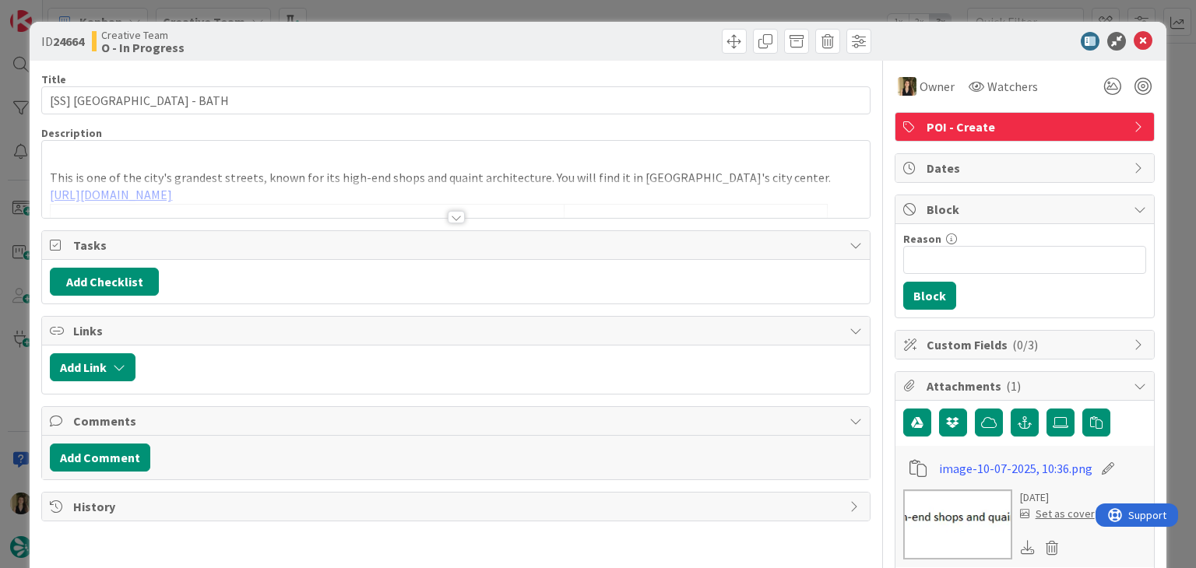
click at [525, 10] on div "ID 24664 Creative Team O - In Progress Title 25 / 128 [SS] Milsom Street - BATH…" at bounding box center [598, 284] width 1196 height 568
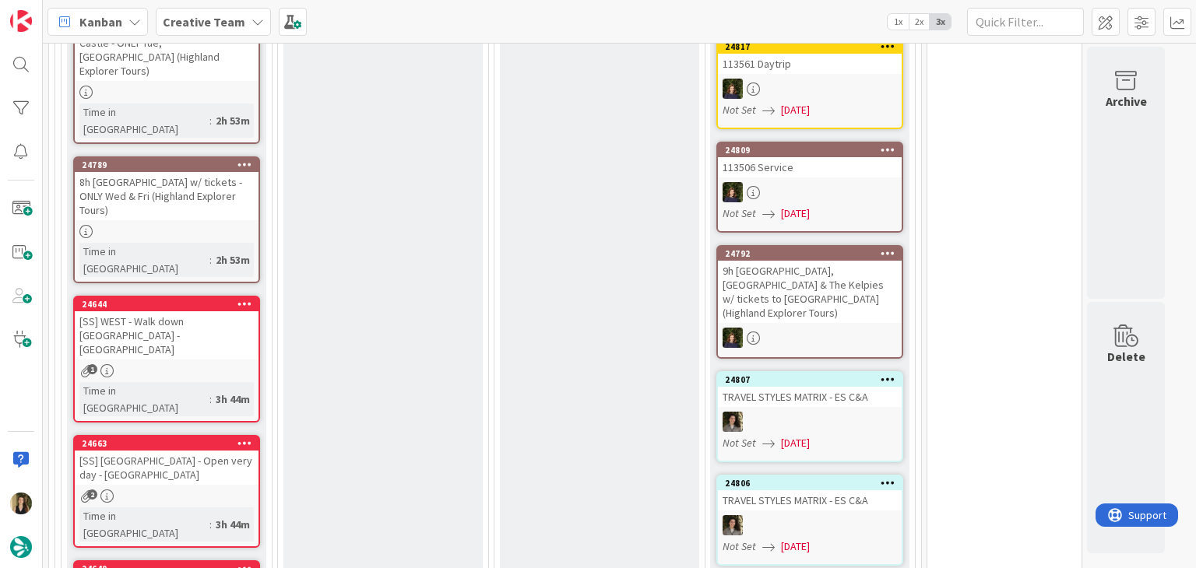
scroll to position [2005, 0]
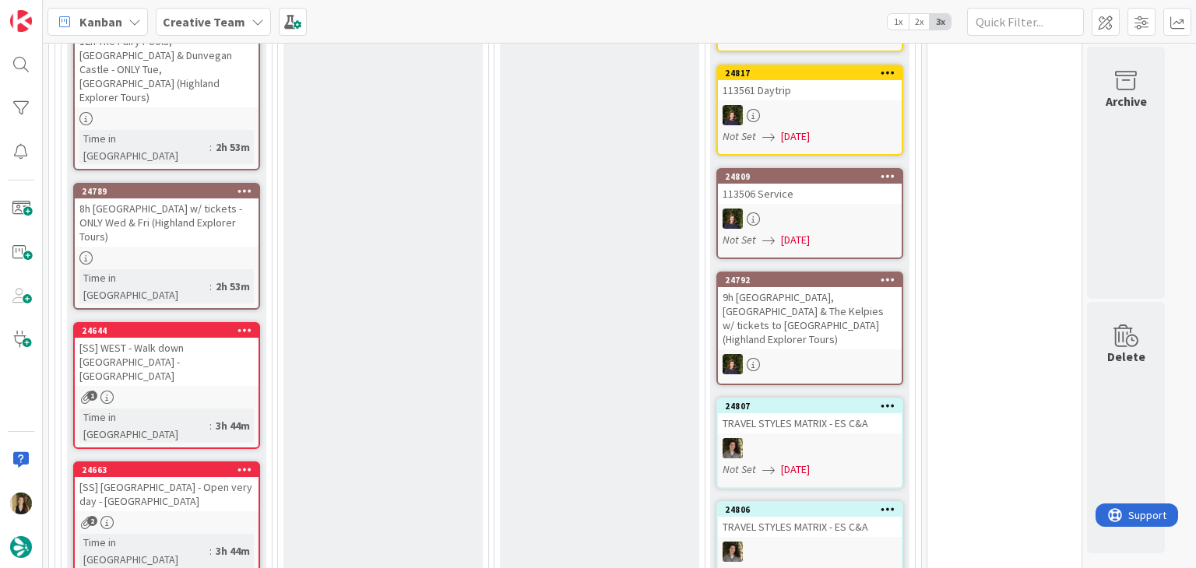
click at [227, 516] on div "2" at bounding box center [167, 522] width 184 height 13
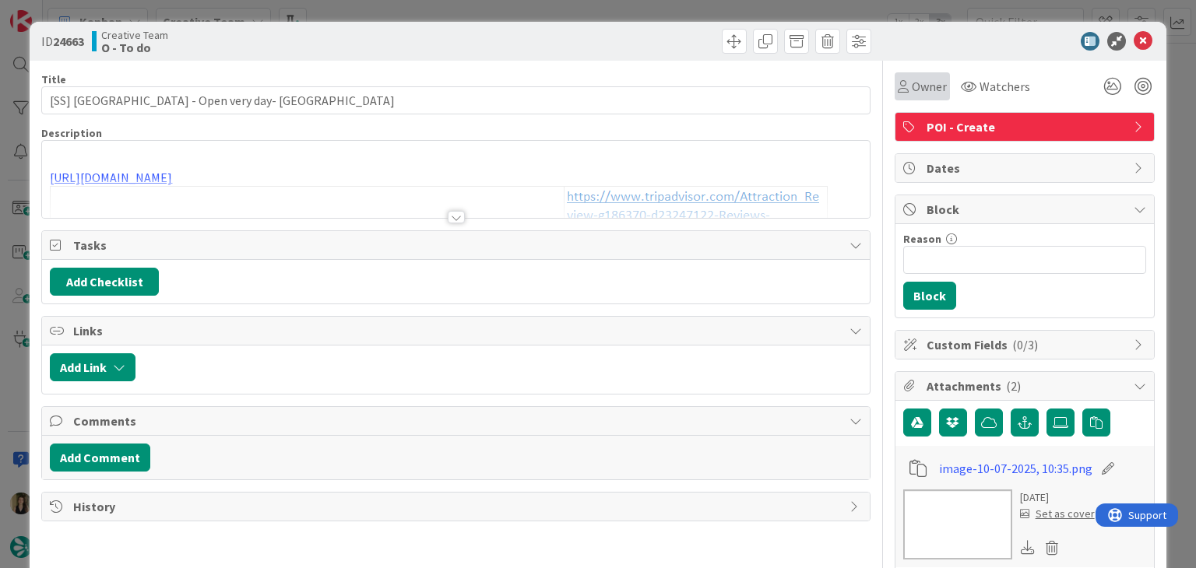
click at [897, 91] on icon at bounding box center [902, 86] width 11 height 12
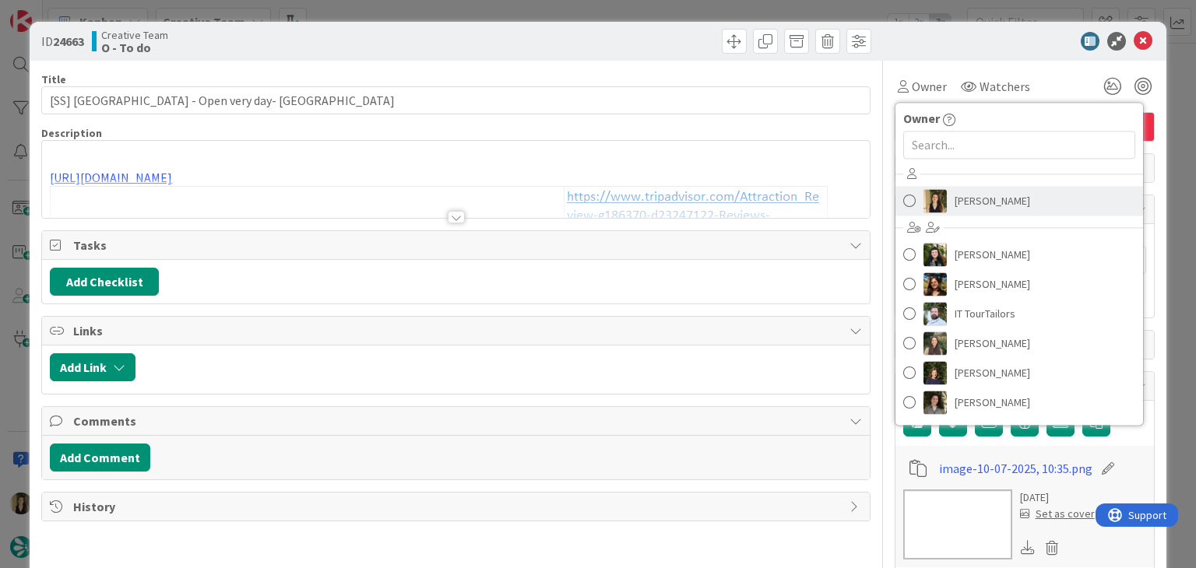
click at [954, 204] on span "[PERSON_NAME]" at bounding box center [992, 200] width 76 height 23
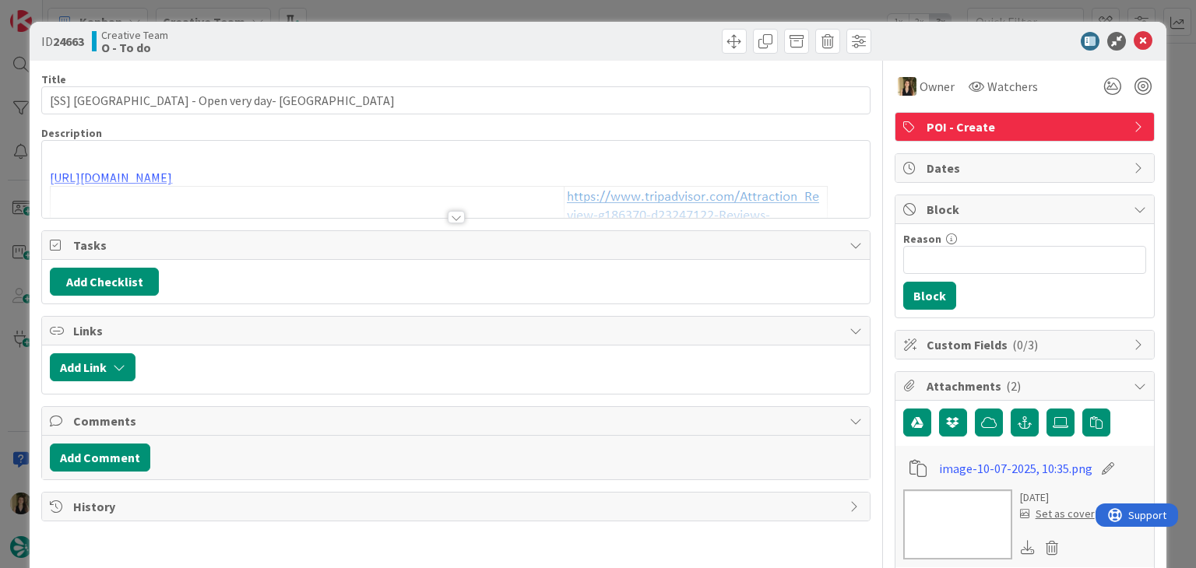
type input "[SS] Abbey Churchyard - Open very day- BATH"
click at [540, 37] on div at bounding box center [665, 41] width 411 height 25
click at [534, 6] on div "ID 24663 Creative Team O - To do Title 44 / 128 [SS] Abbey Churchyard - Open ve…" at bounding box center [598, 284] width 1196 height 568
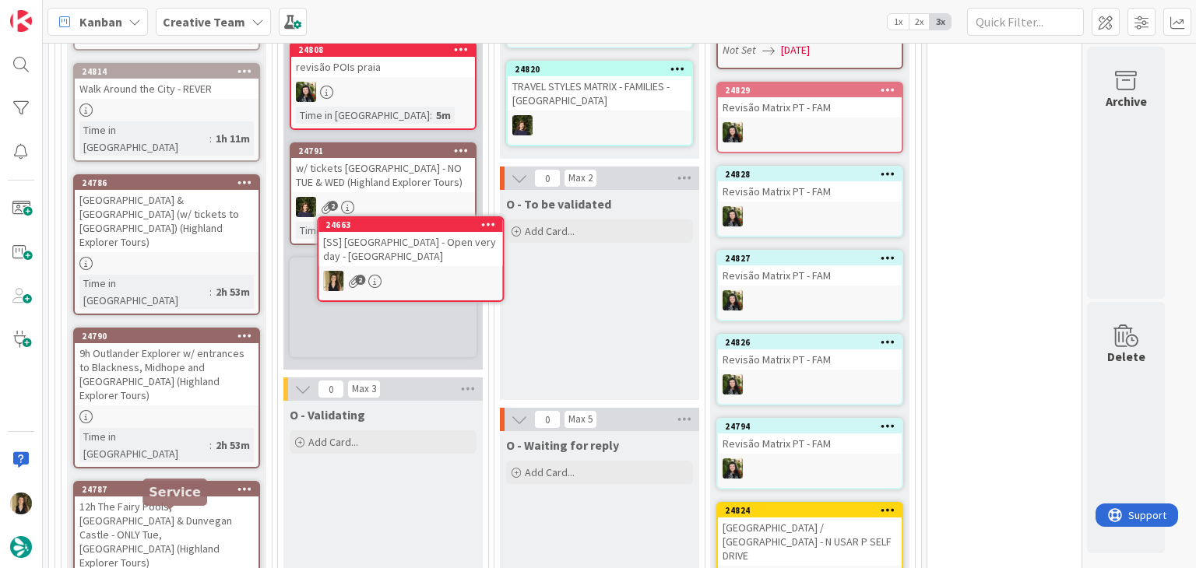
scroll to position [1532, 0]
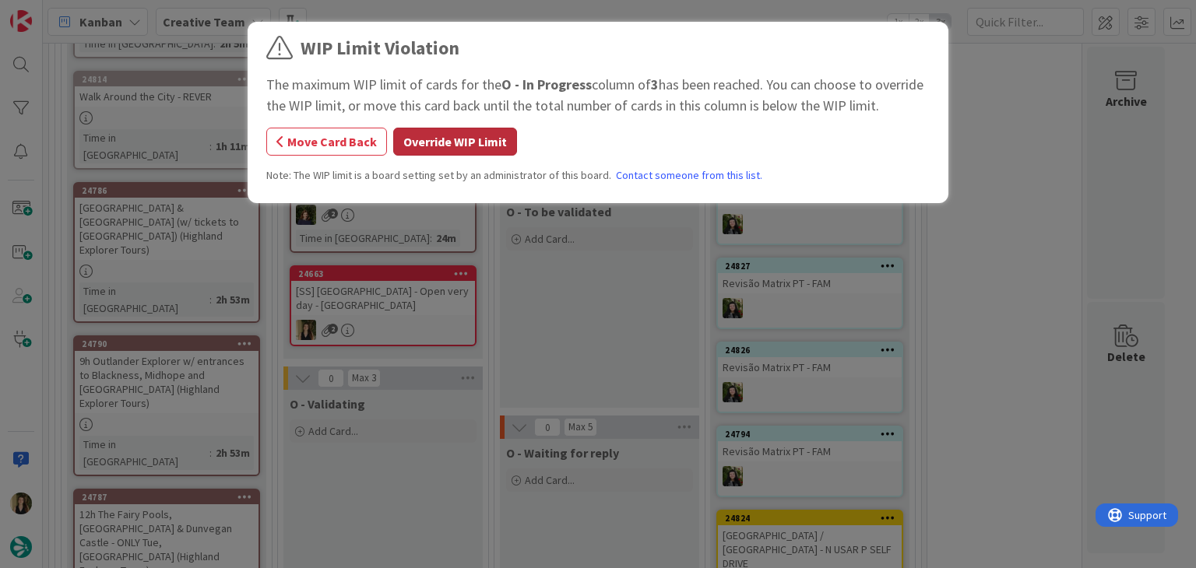
click at [458, 145] on button "Override WIP Limit" at bounding box center [455, 142] width 124 height 28
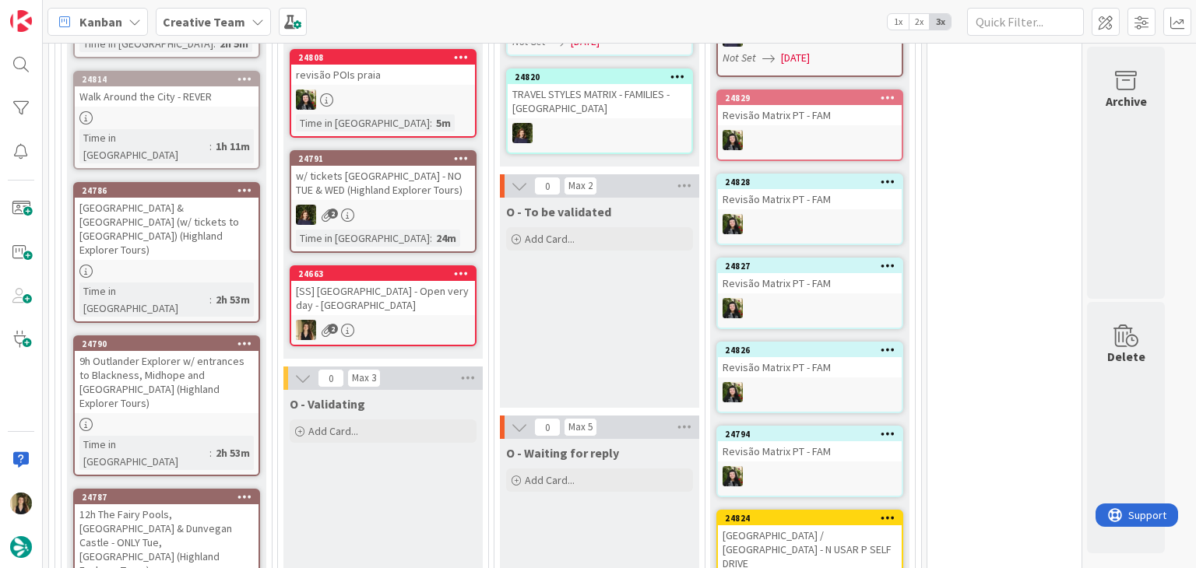
click at [553, 311] on div "O - To be validated Add Card..." at bounding box center [599, 303] width 199 height 210
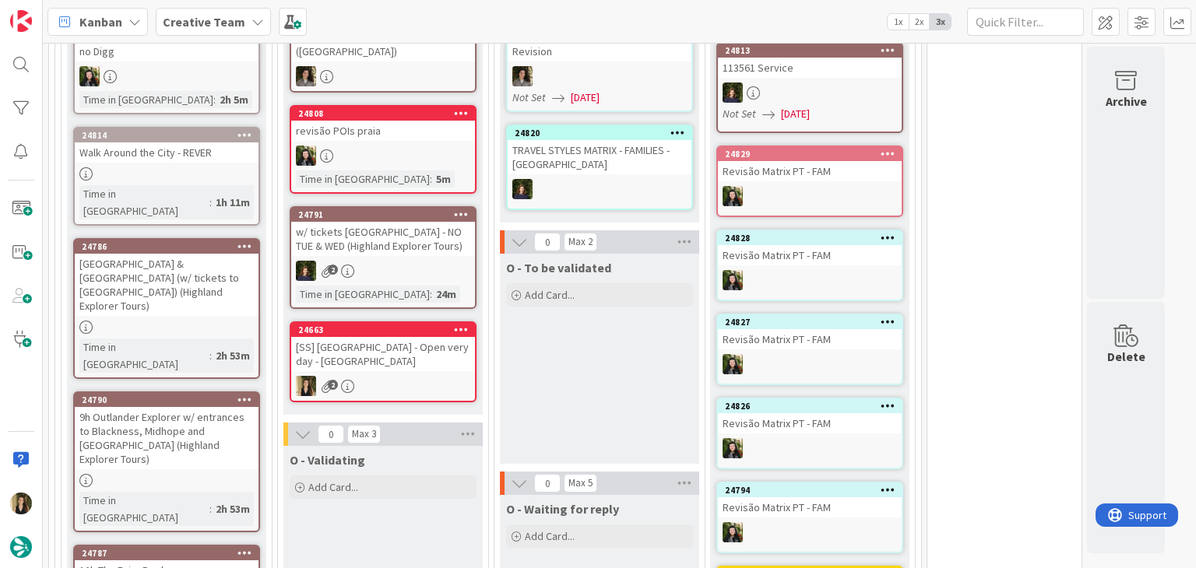
scroll to position [1454, 0]
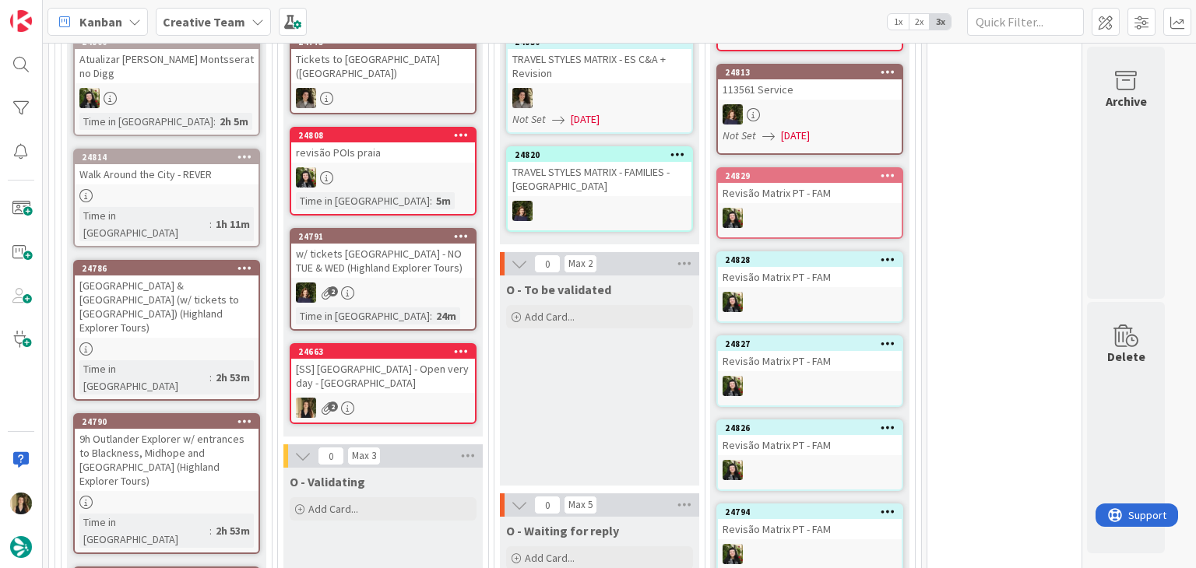
click at [406, 384] on div "24663 [SS] Abbey Churchyard - Open very day - BATH 2" at bounding box center [383, 383] width 187 height 81
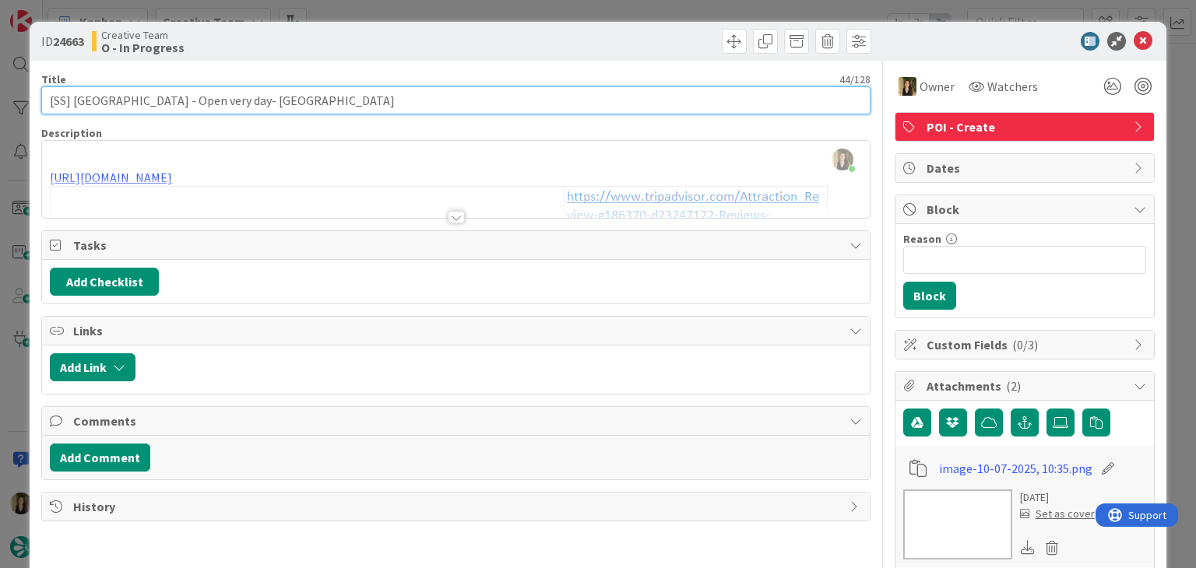
drag, startPoint x: 168, startPoint y: 100, endPoint x: 79, endPoint y: 100, distance: 88.7
click at [75, 100] on input "[SS] Abbey Churchyard - Open very day- BATH" at bounding box center [455, 100] width 828 height 28
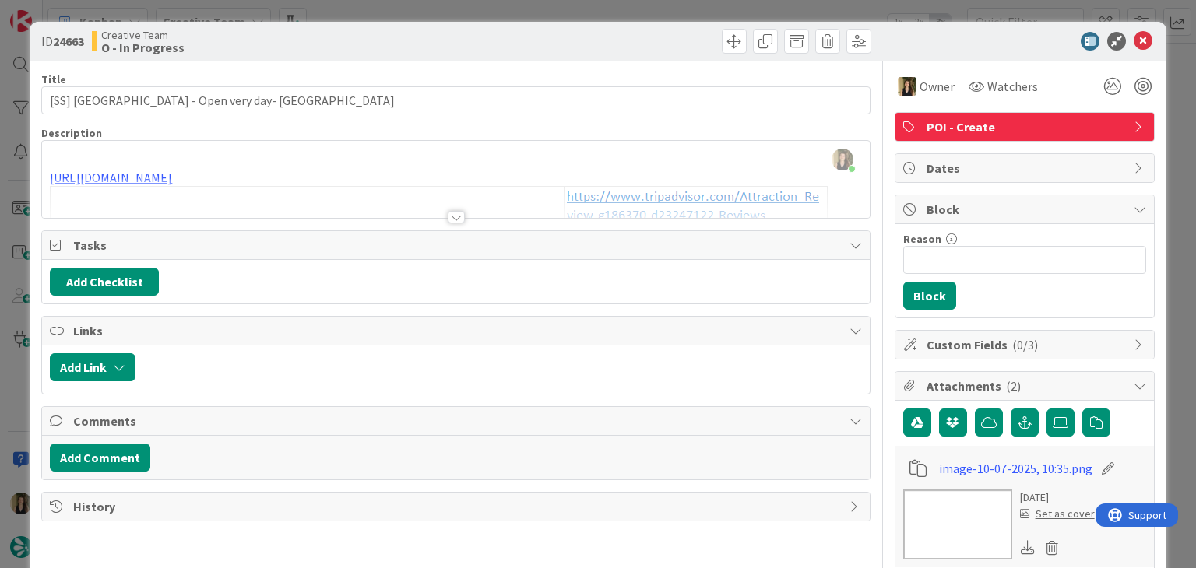
click at [262, 184] on div at bounding box center [455, 198] width 827 height 40
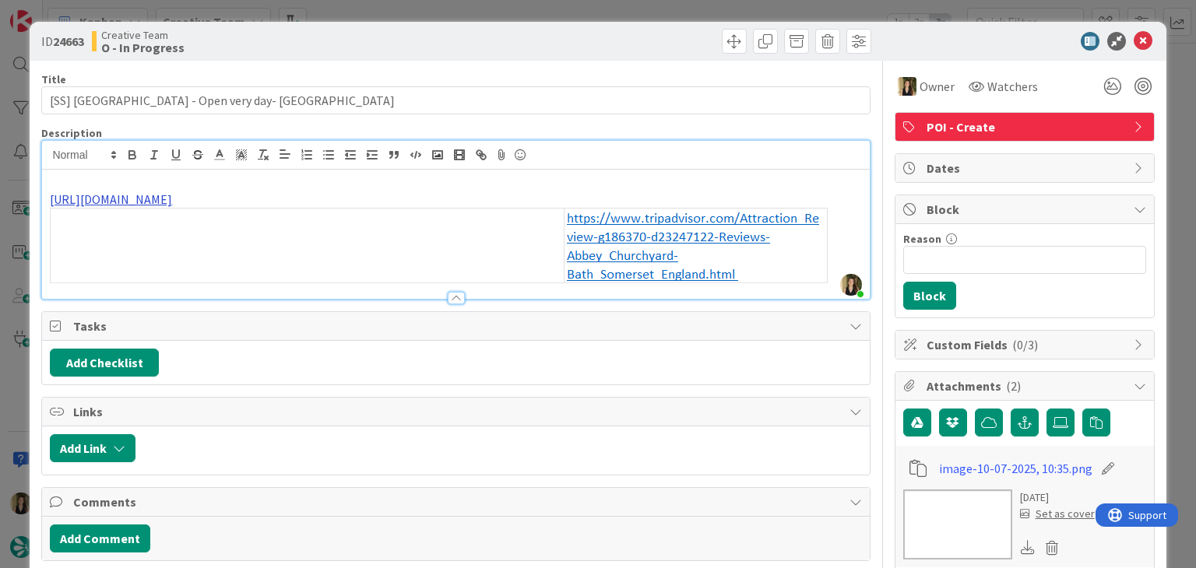
click at [172, 199] on link "https://www.tripadvisor.com/Attraction_Review-g186370-d23247122-Reviews-Abbey_C…" at bounding box center [111, 199] width 122 height 16
click at [332, 230] on link "https://www.tripadvisor.com/Attraction_Review-g186370-d23247122-Reviews-Abbey_C…" at bounding box center [345, 229] width 107 height 20
click at [381, 47] on div "Creative Team O - In Progress" at bounding box center [272, 41] width 360 height 25
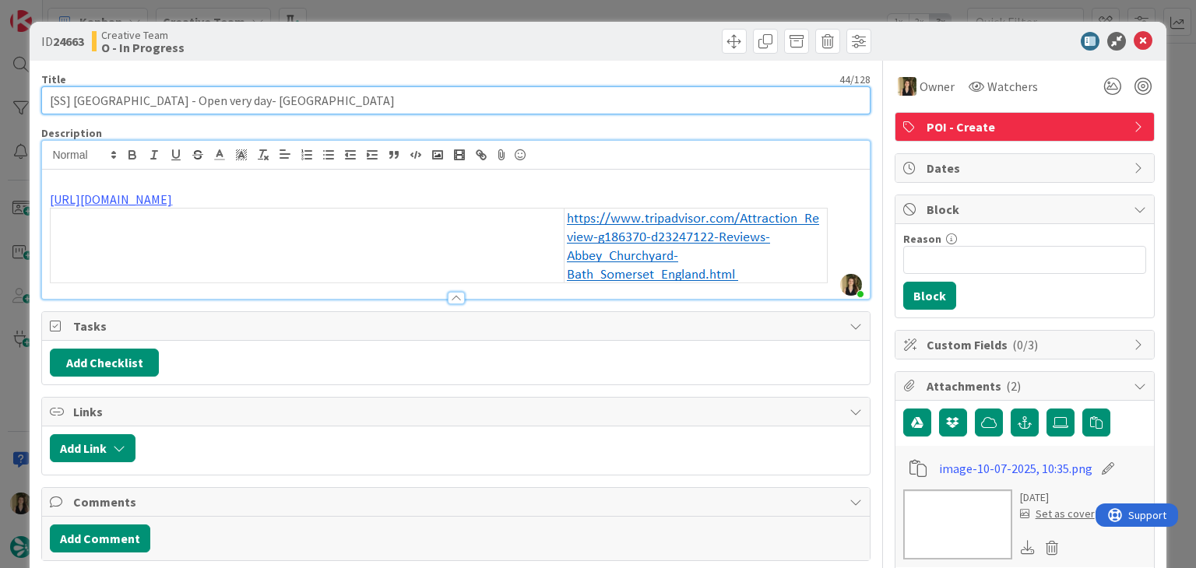
drag, startPoint x: 207, startPoint y: 99, endPoint x: 253, endPoint y: 79, distance: 50.2
click at [208, 97] on input "[SS] Abbey Churchyard - Open very day- BATH" at bounding box center [455, 100] width 828 height 28
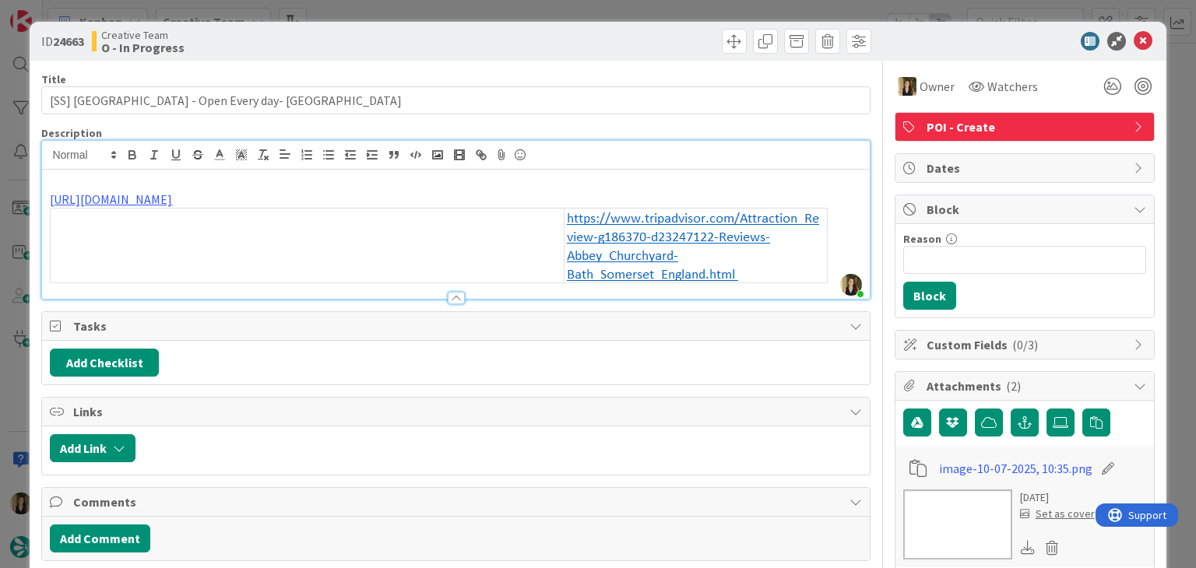
click at [325, 52] on div "Creative Team O - In Progress" at bounding box center [272, 41] width 360 height 25
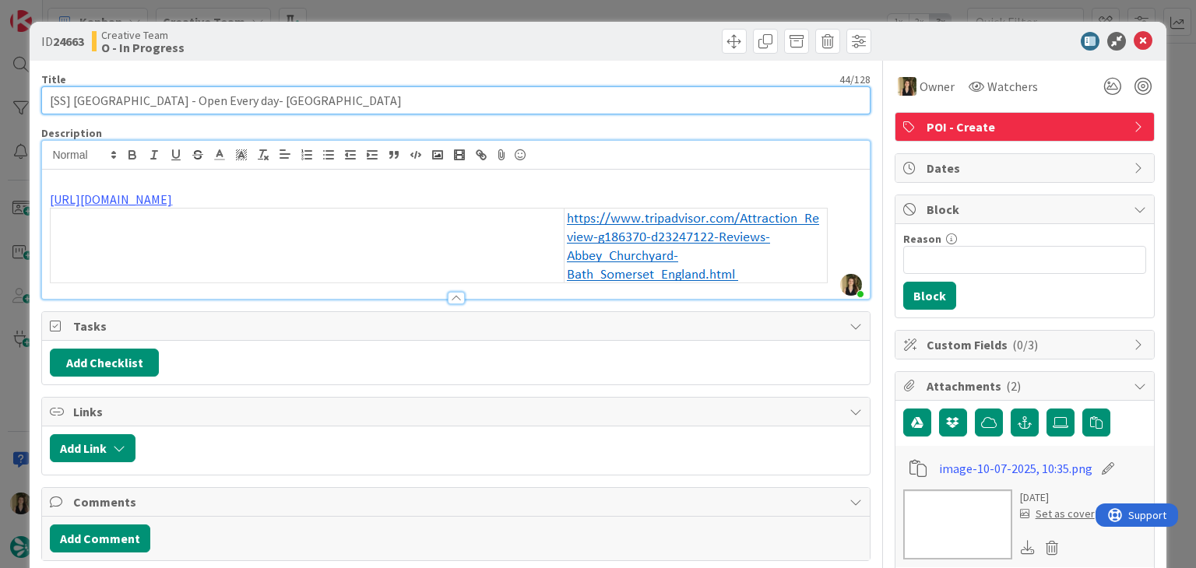
click at [258, 100] on input "[SS] Abbey Churchyard - Open Every day- BATH" at bounding box center [455, 100] width 828 height 28
type input "[SS] Abbey Churchyard - Open Every day - BATH"
drag, startPoint x: 257, startPoint y: 100, endPoint x: 37, endPoint y: 100, distance: 220.3
click at [37, 100] on div "ID 24663 Creative Team O - In Progress Title 45 / 128 [SS] Abbey Churchyard - O…" at bounding box center [598, 543] width 1136 height 1043
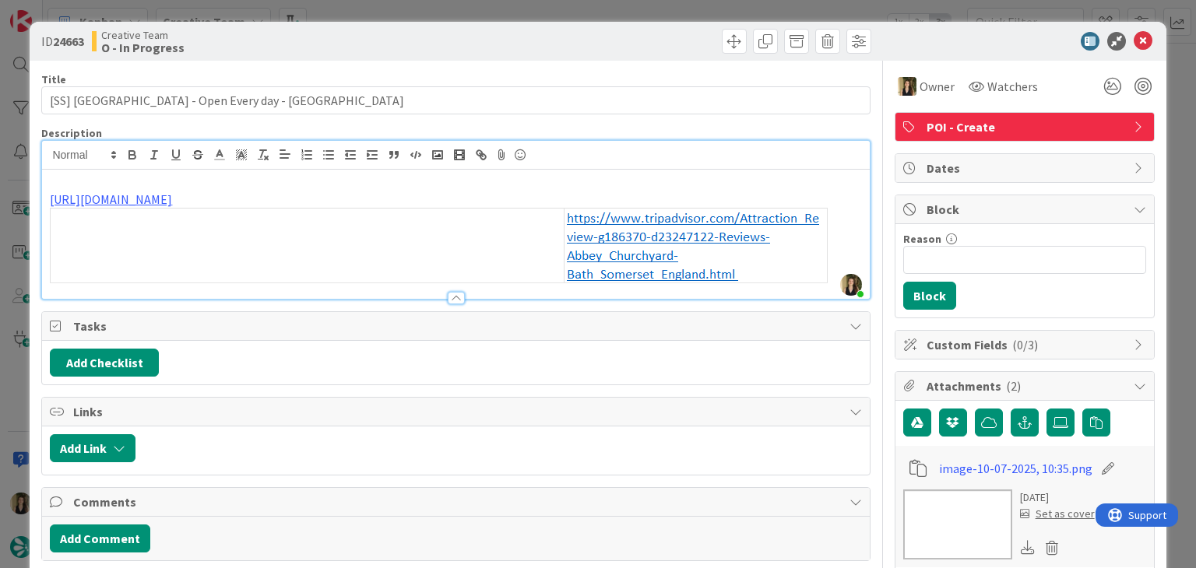
click at [465, 7] on div "ID 24663 Creative Team O - In Progress Title 45 / 128 [SS] Abbey Churchyard - O…" at bounding box center [598, 284] width 1196 height 568
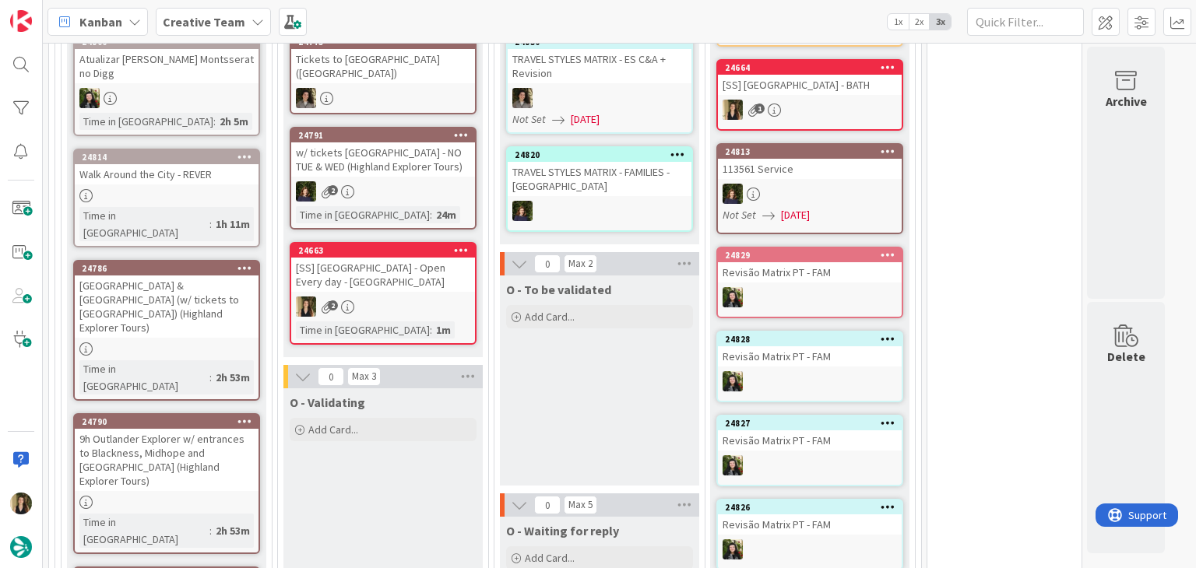
click at [557, 433] on div "O - To be validated Add Card..." at bounding box center [599, 381] width 199 height 210
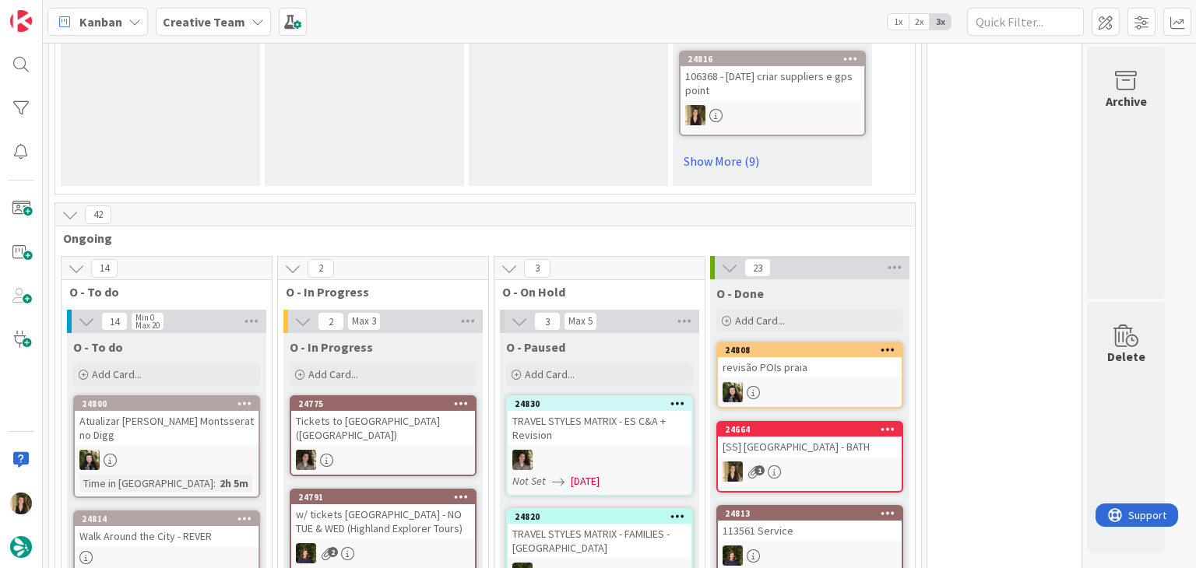
scroll to position [1323, 0]
